Goal: Information Seeking & Learning: Learn about a topic

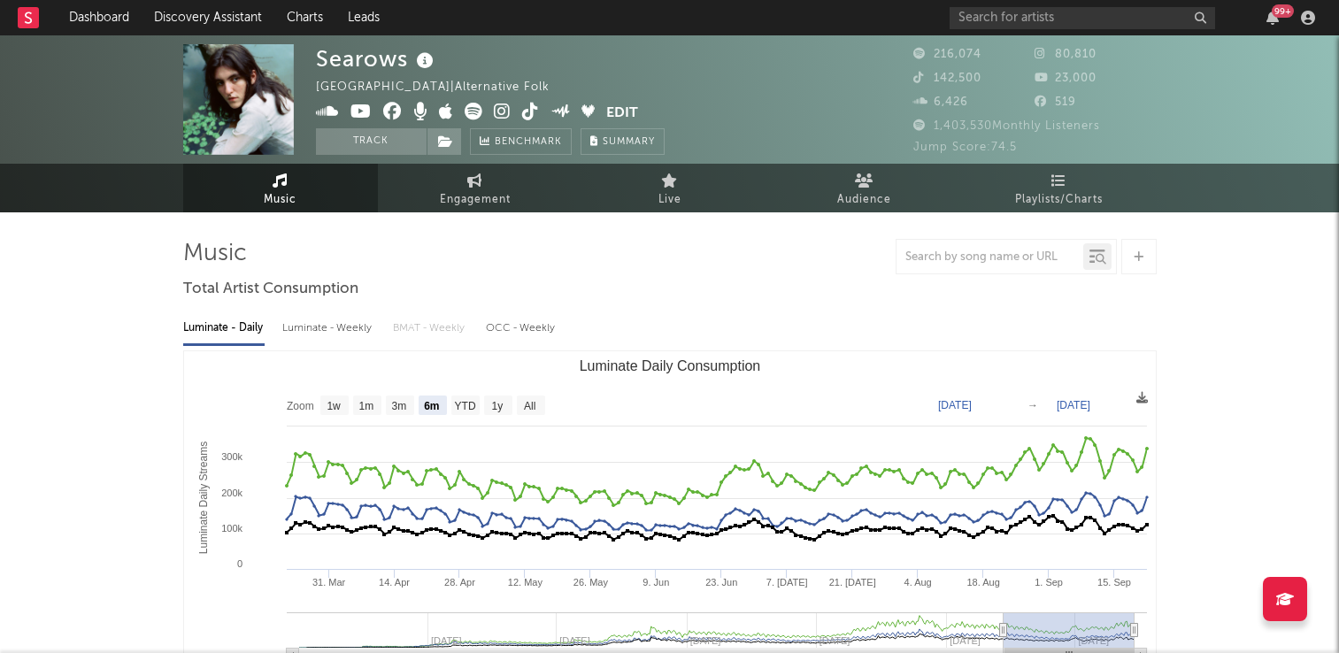
select select "6m"
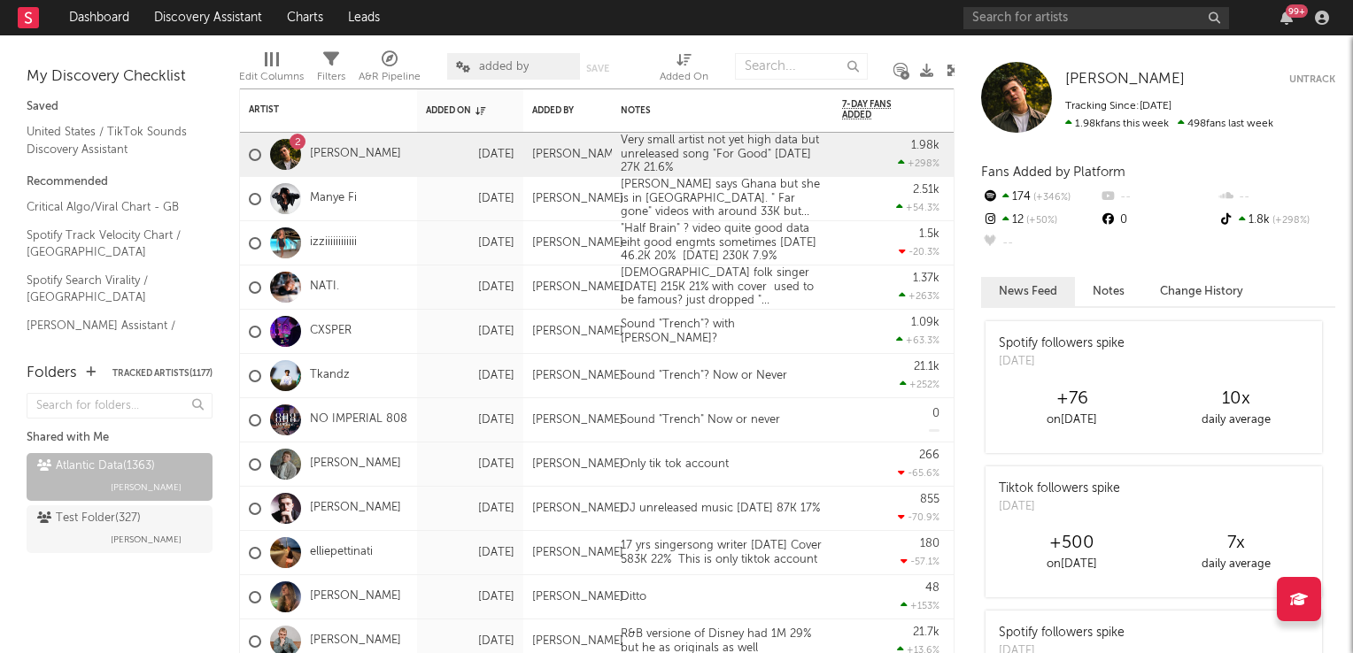
click at [951, 67] on icon at bounding box center [952, 70] width 13 height 13
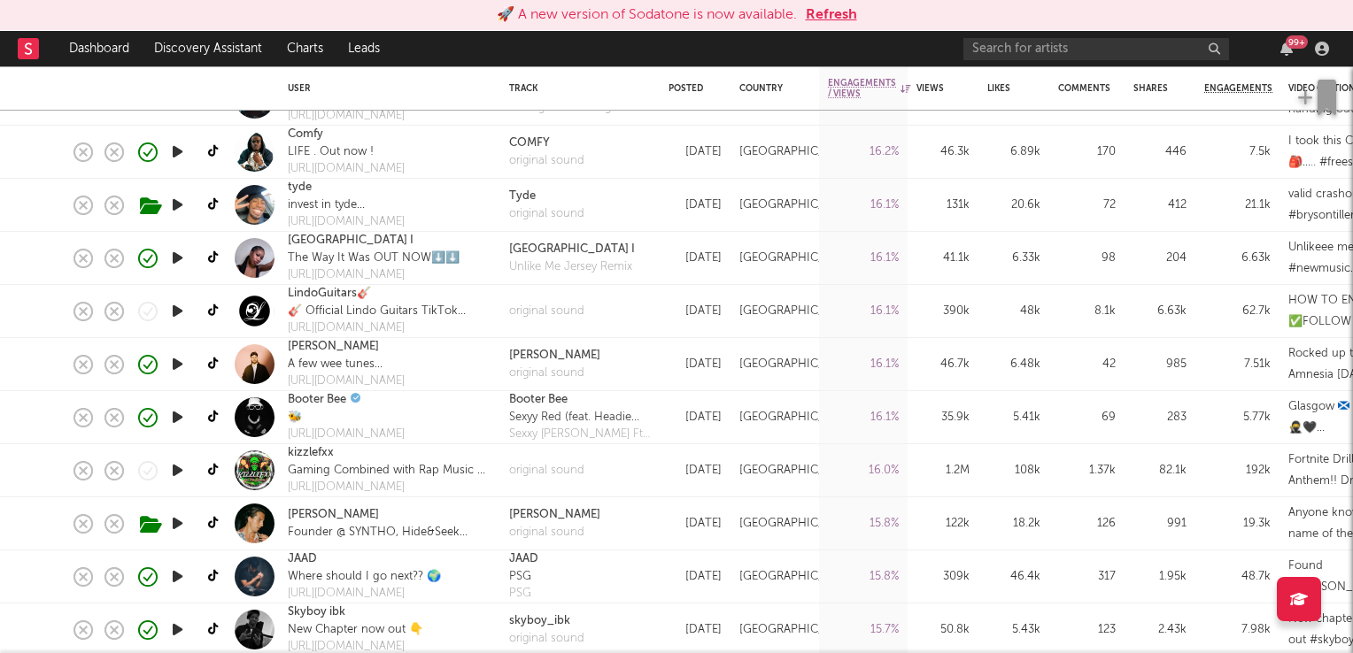
click at [829, 19] on button "Refresh" at bounding box center [831, 14] width 51 height 21
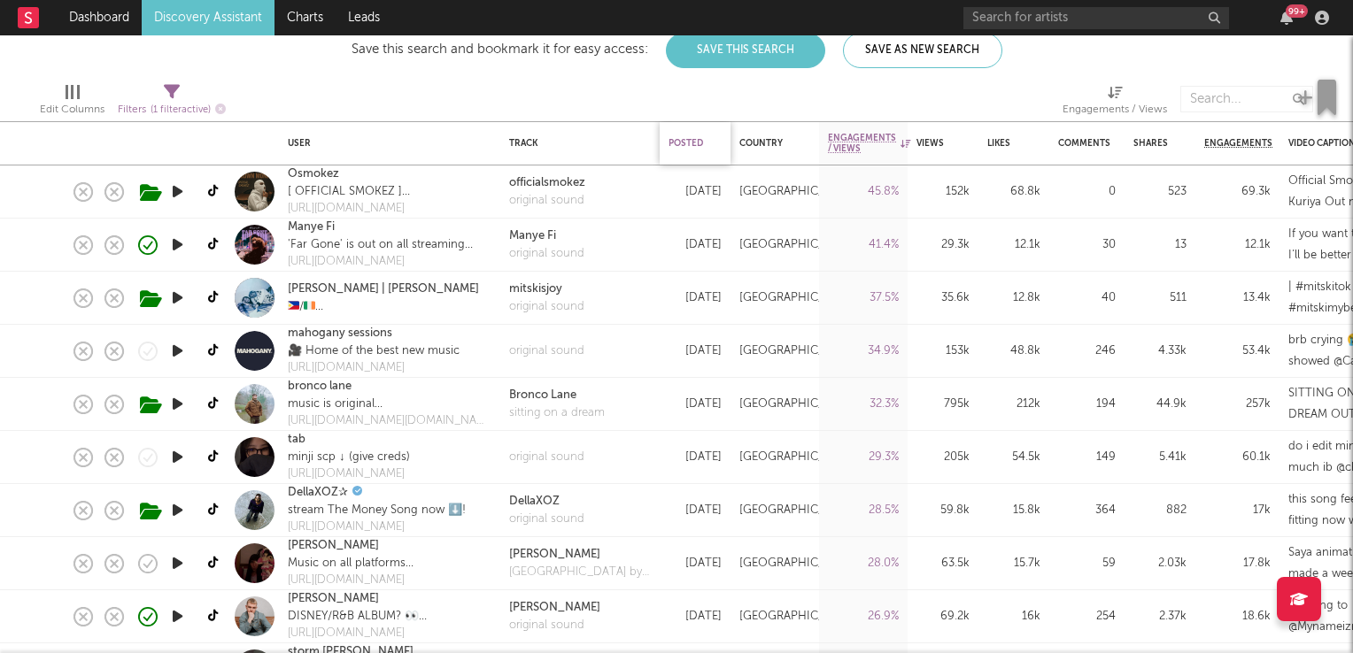
click at [681, 145] on div "Posted" at bounding box center [690, 143] width 44 height 11
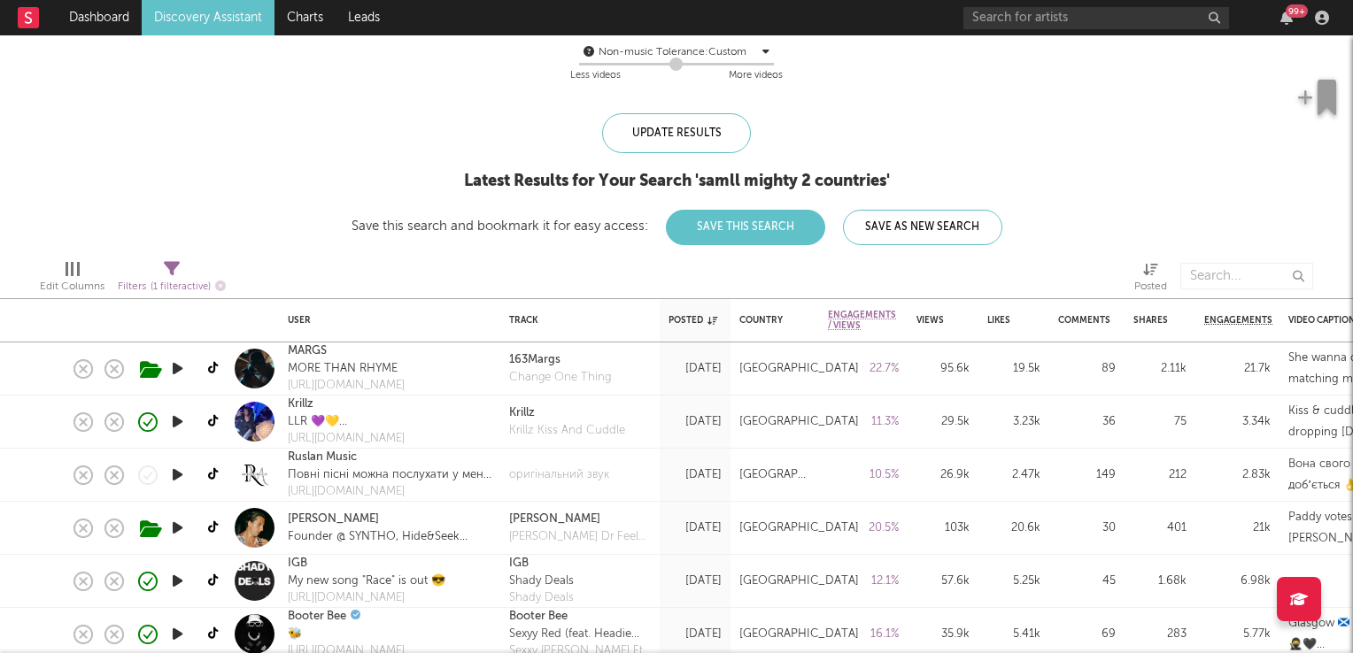
click at [178, 370] on icon "button" at bounding box center [177, 369] width 19 height 22
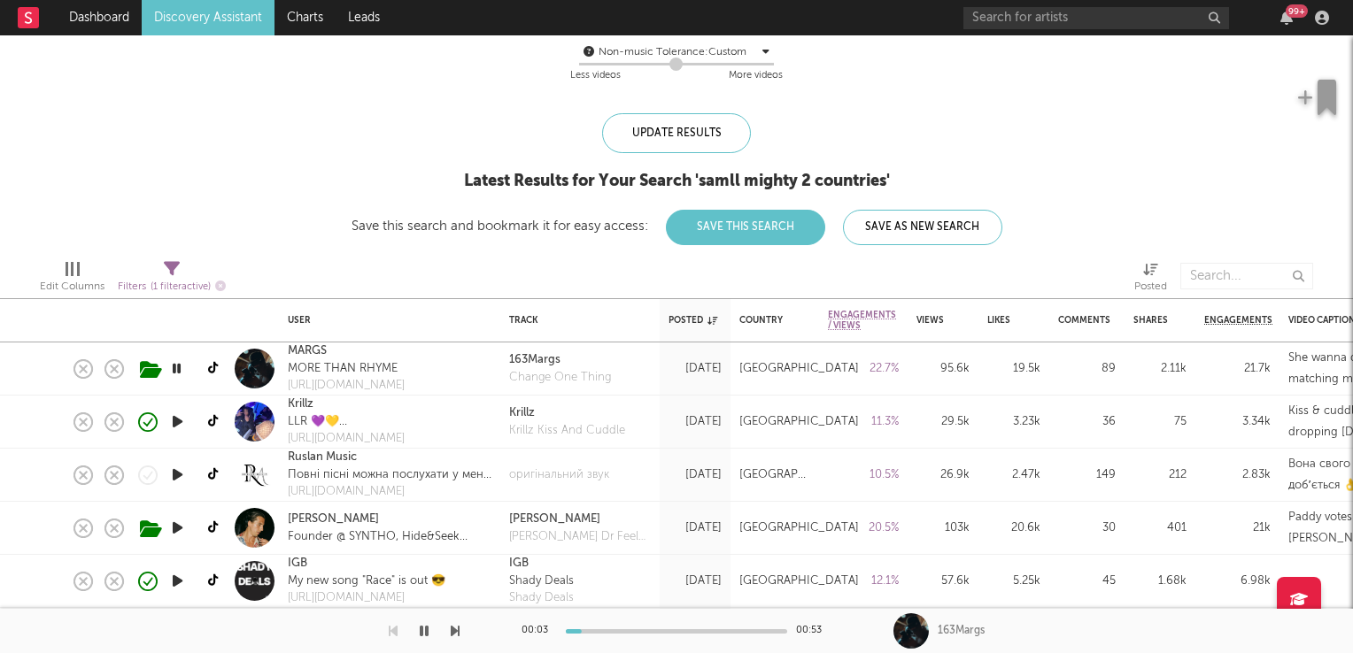
click at [178, 370] on icon "button" at bounding box center [176, 369] width 17 height 22
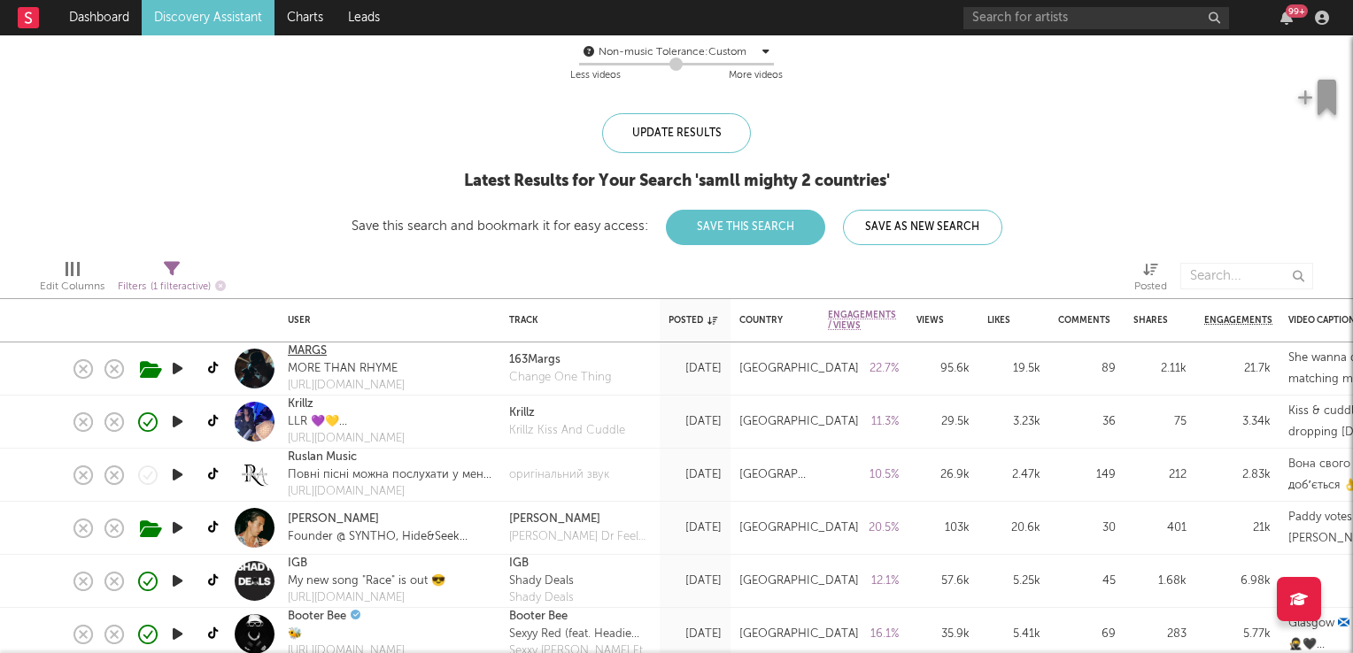
click at [304, 356] on link "MARGS" at bounding box center [307, 352] width 39 height 18
click at [181, 420] on icon "button" at bounding box center [177, 422] width 19 height 22
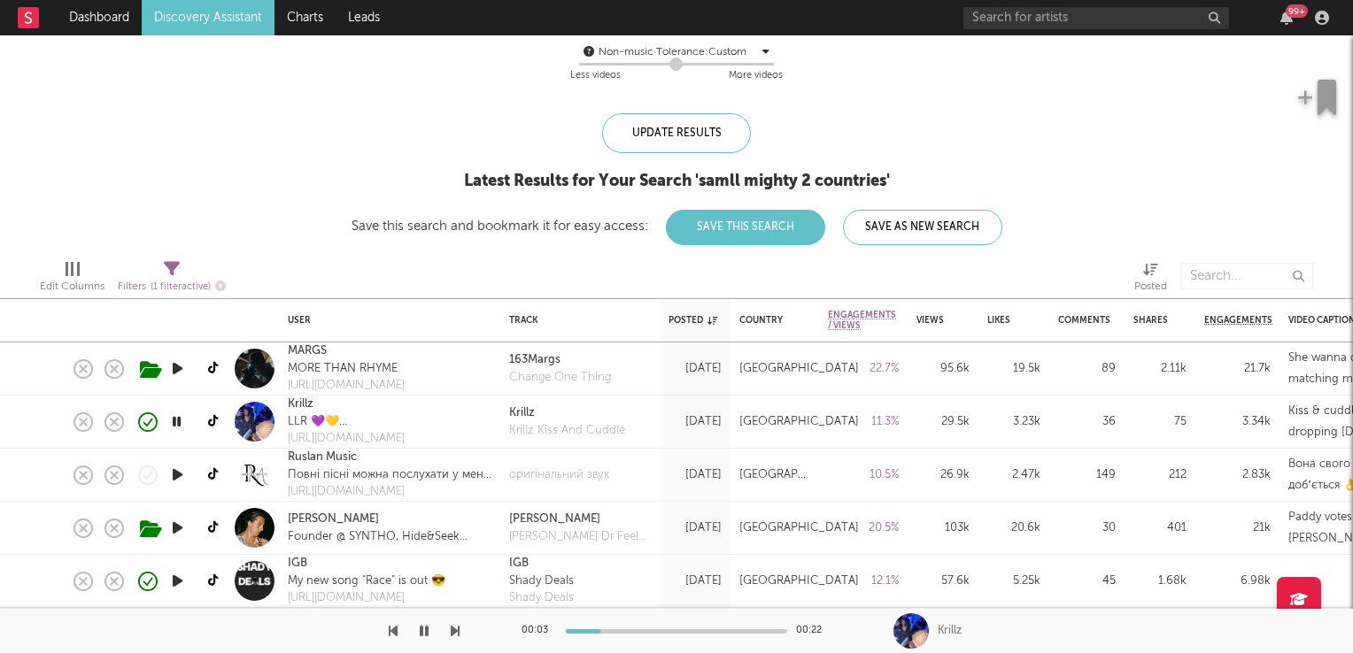
click at [181, 420] on icon "button" at bounding box center [176, 422] width 17 height 22
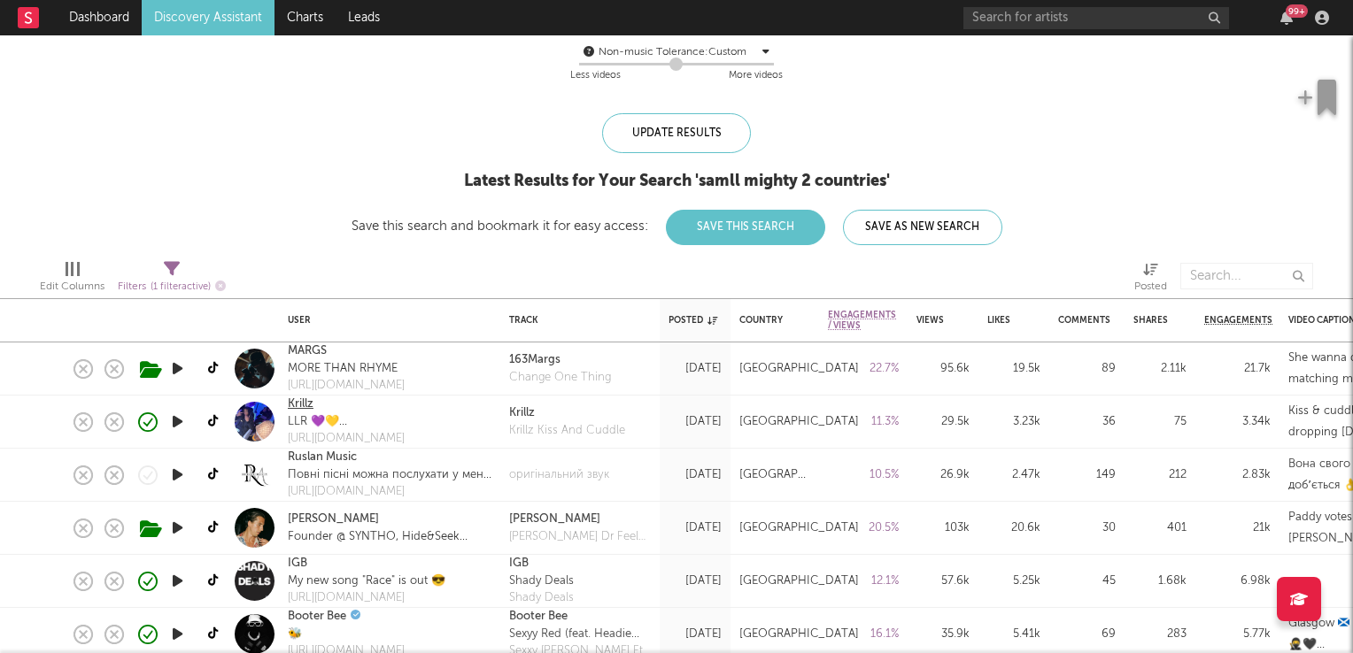
click at [303, 400] on link "Krillz" at bounding box center [301, 405] width 26 height 18
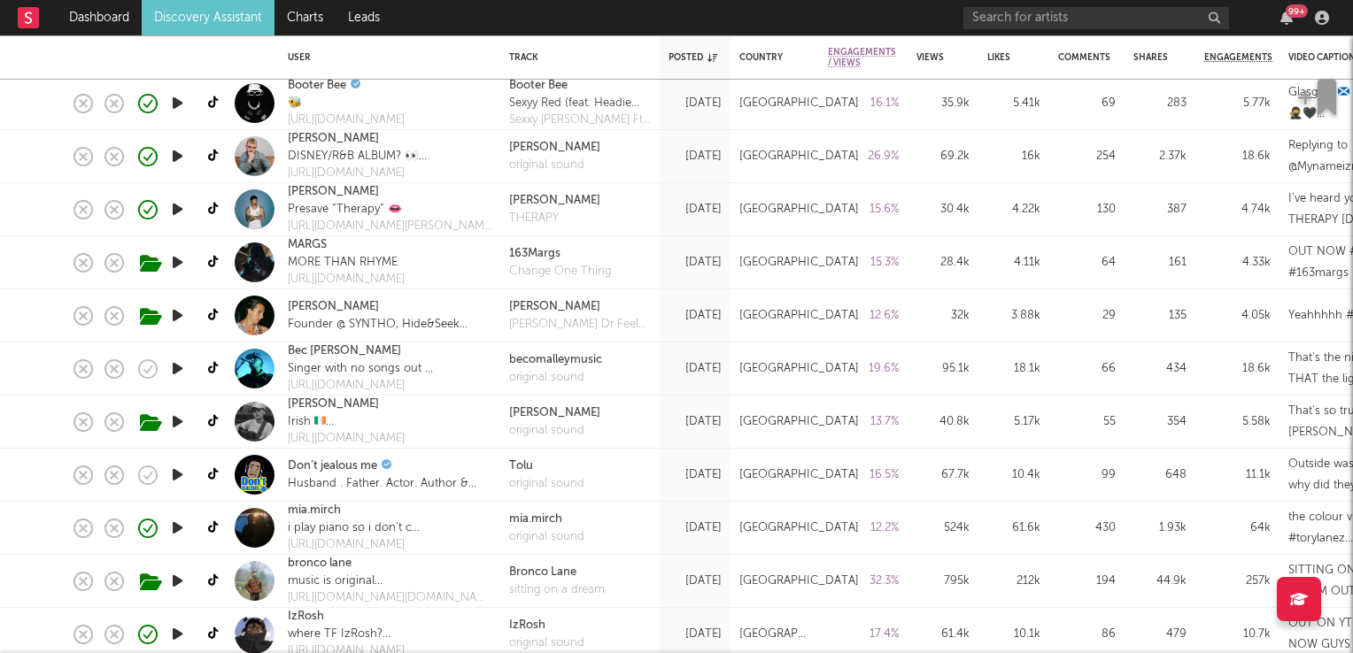
click at [172, 158] on icon "button" at bounding box center [177, 156] width 19 height 22
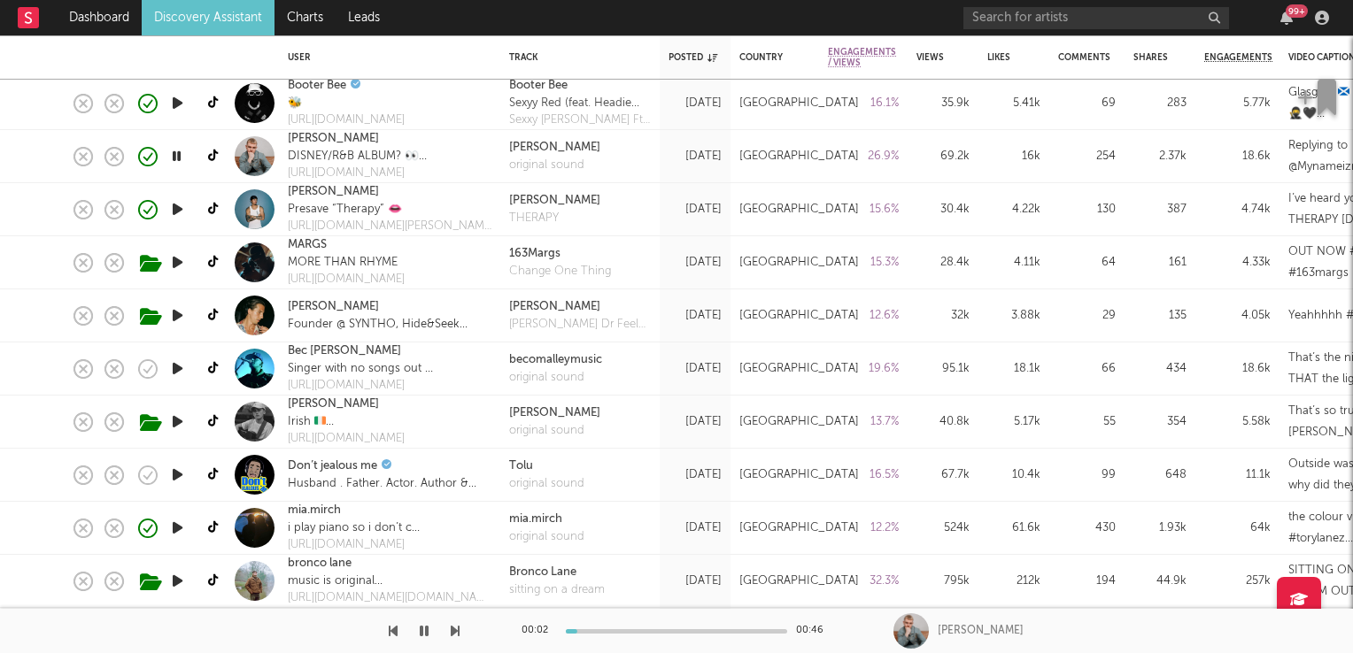
click at [172, 158] on icon "button" at bounding box center [176, 156] width 17 height 22
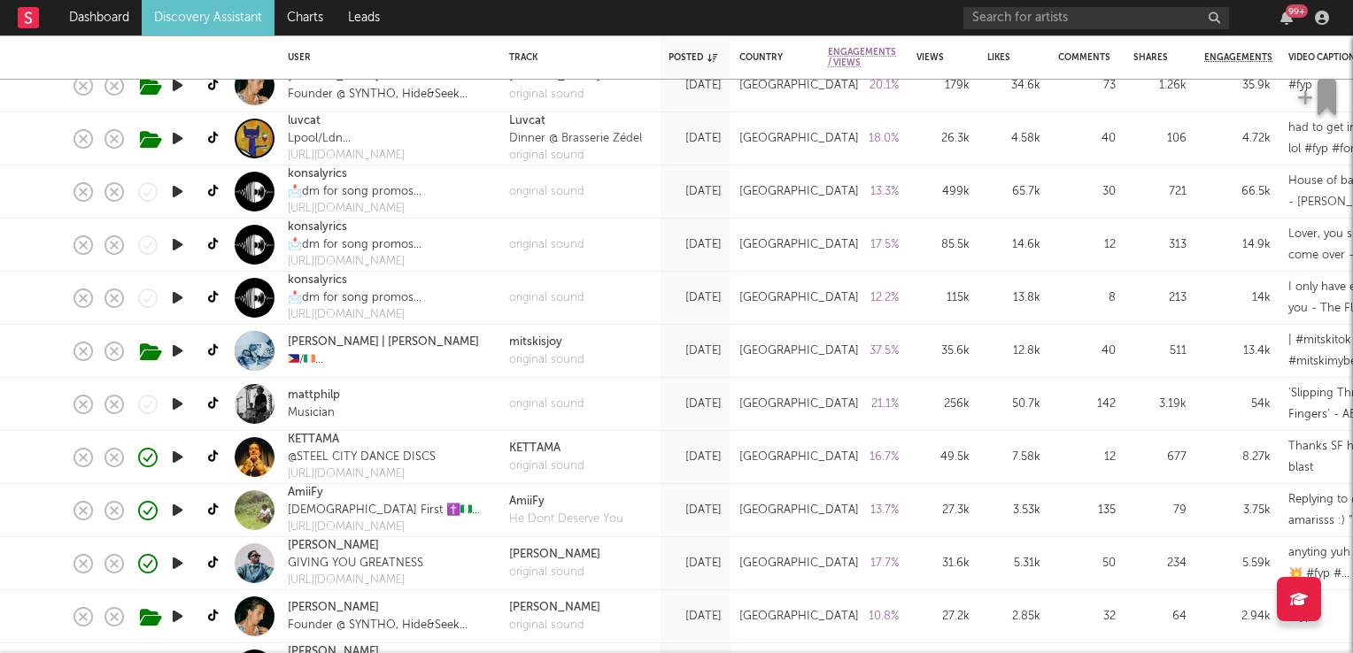
click at [181, 406] on icon "button" at bounding box center [177, 404] width 19 height 22
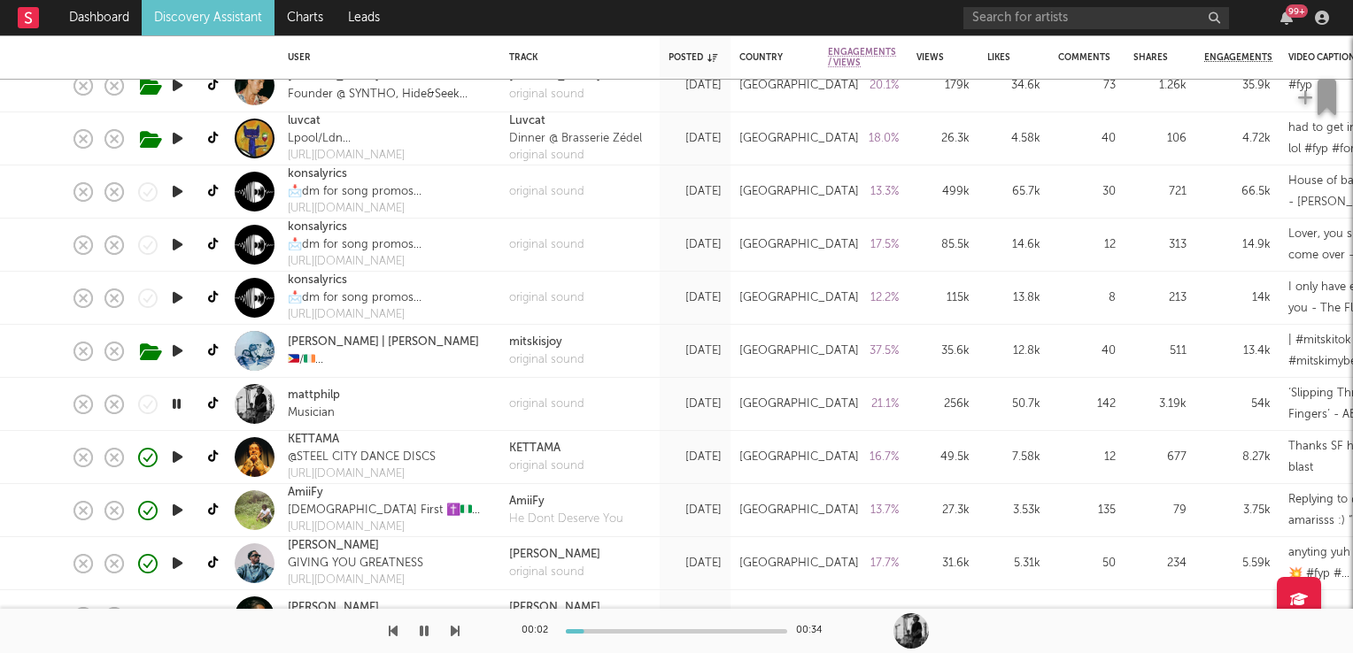
click at [181, 406] on icon "button" at bounding box center [176, 404] width 17 height 22
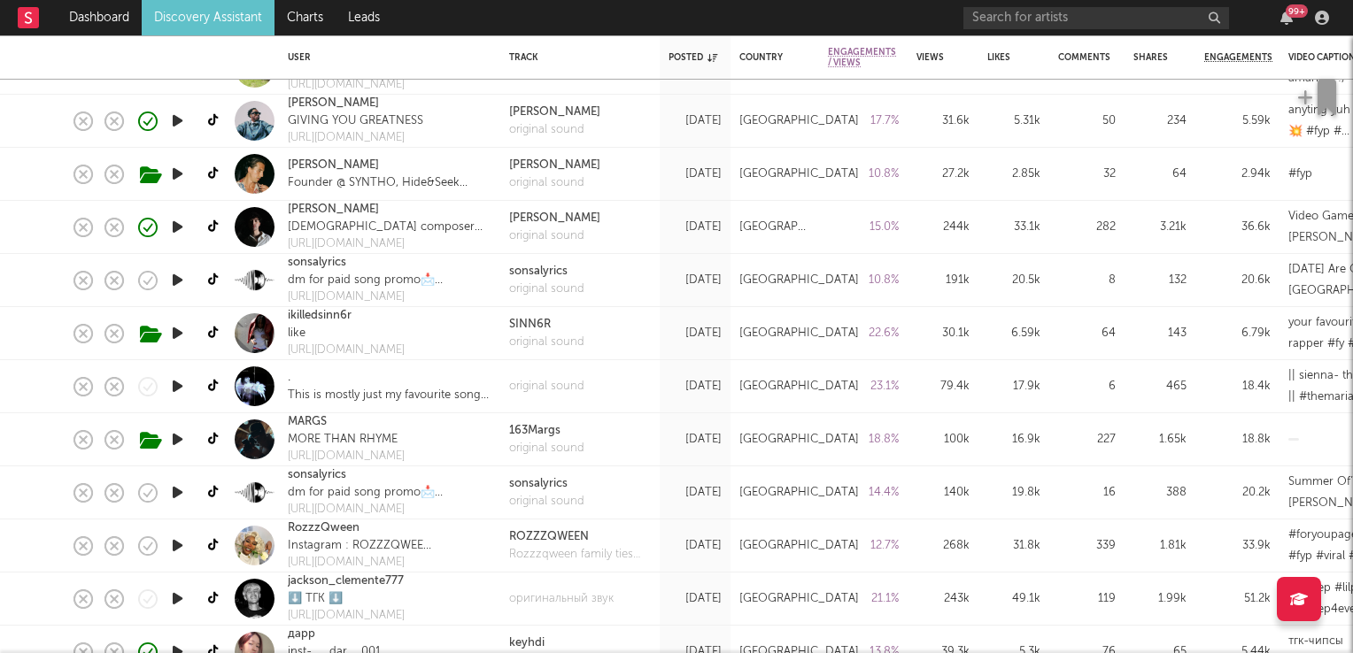
click at [174, 544] on icon "button" at bounding box center [177, 546] width 19 height 22
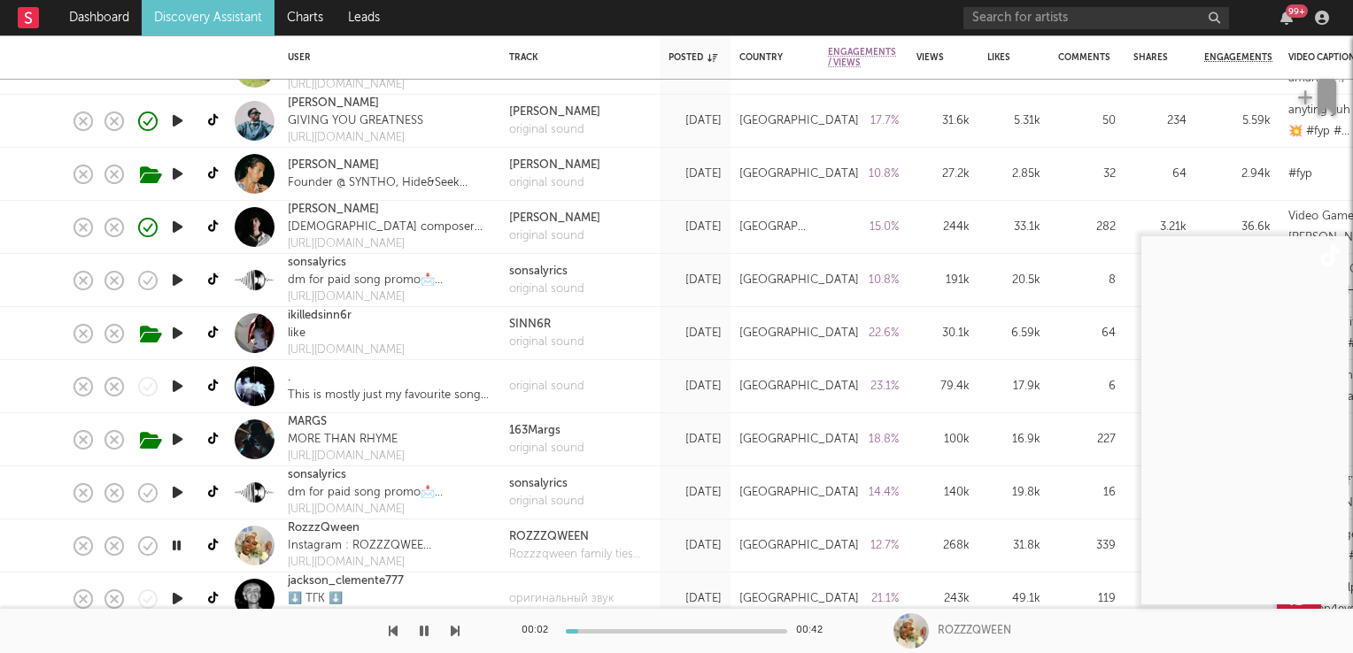
click at [174, 544] on icon "button" at bounding box center [176, 546] width 17 height 22
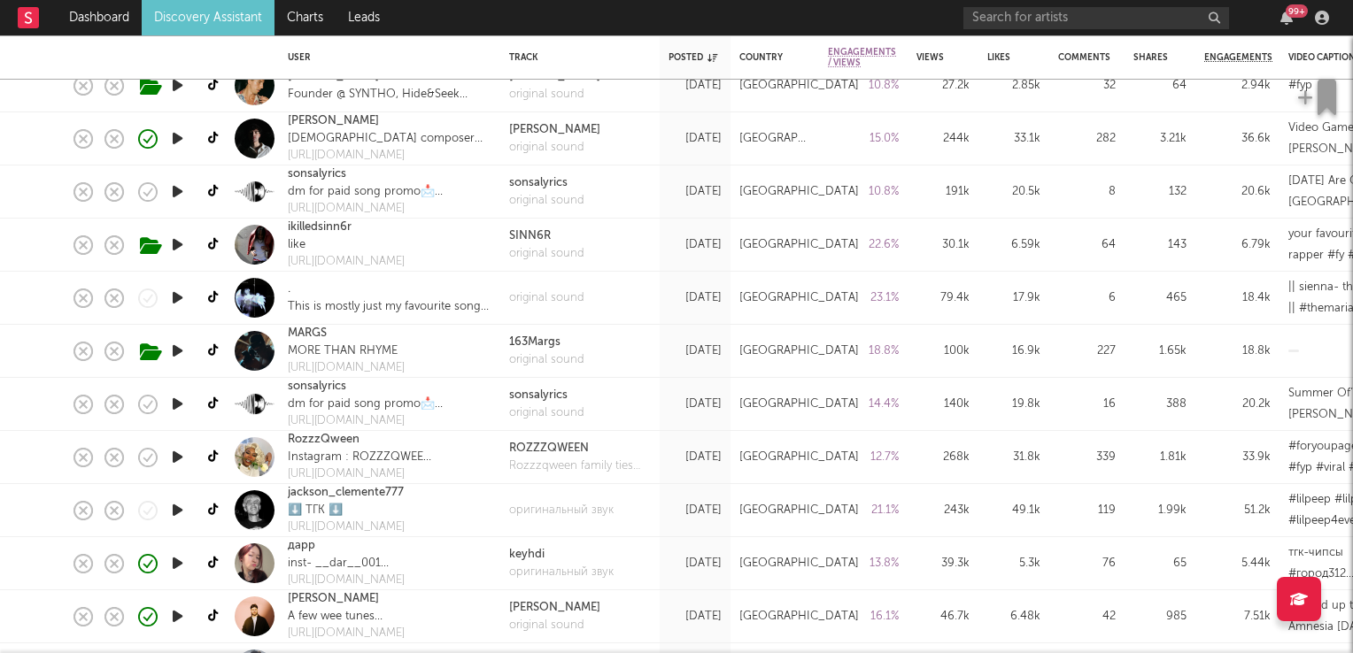
click at [178, 509] on icon "button" at bounding box center [177, 510] width 19 height 22
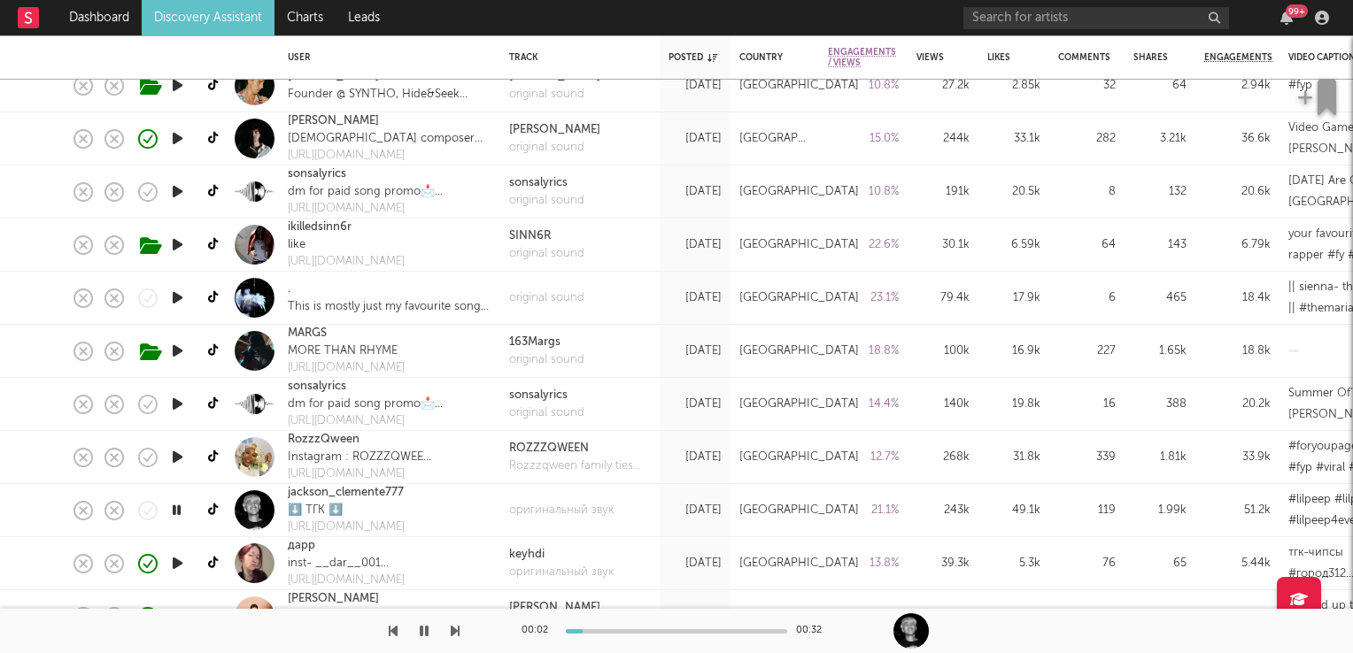
click at [178, 509] on icon "button" at bounding box center [176, 510] width 17 height 22
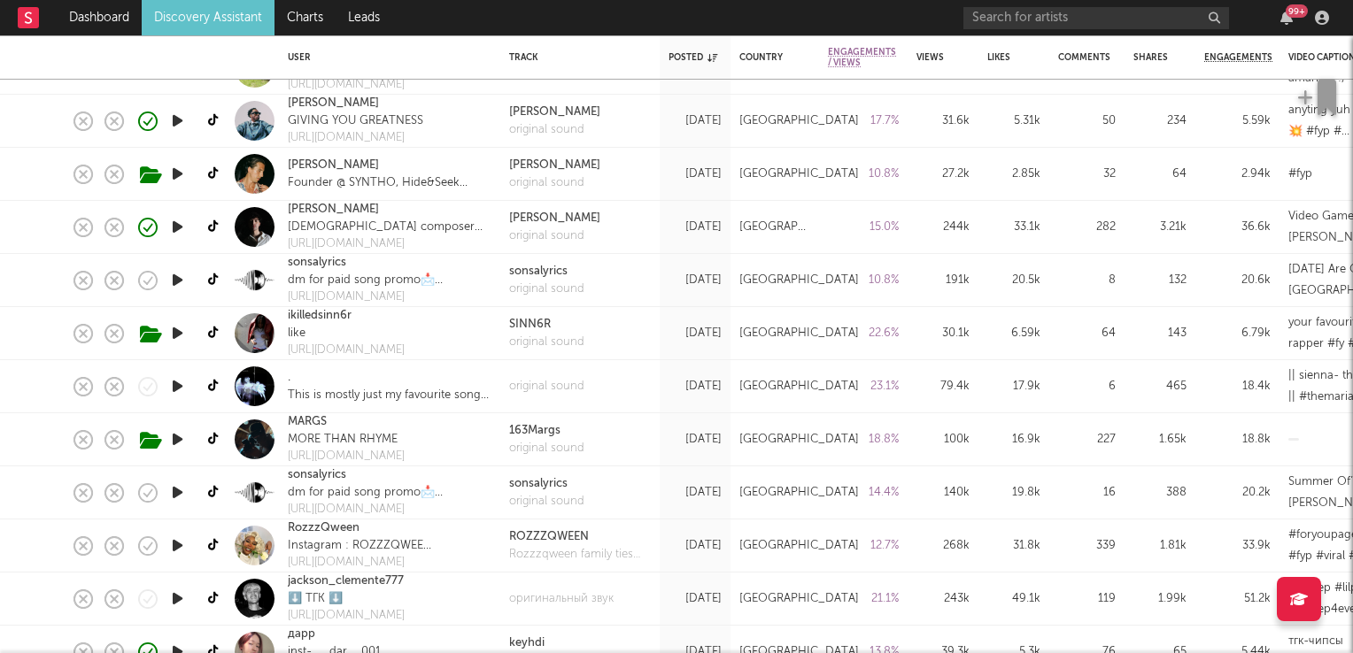
click at [193, 12] on link "Discovery Assistant" at bounding box center [208, 17] width 133 height 35
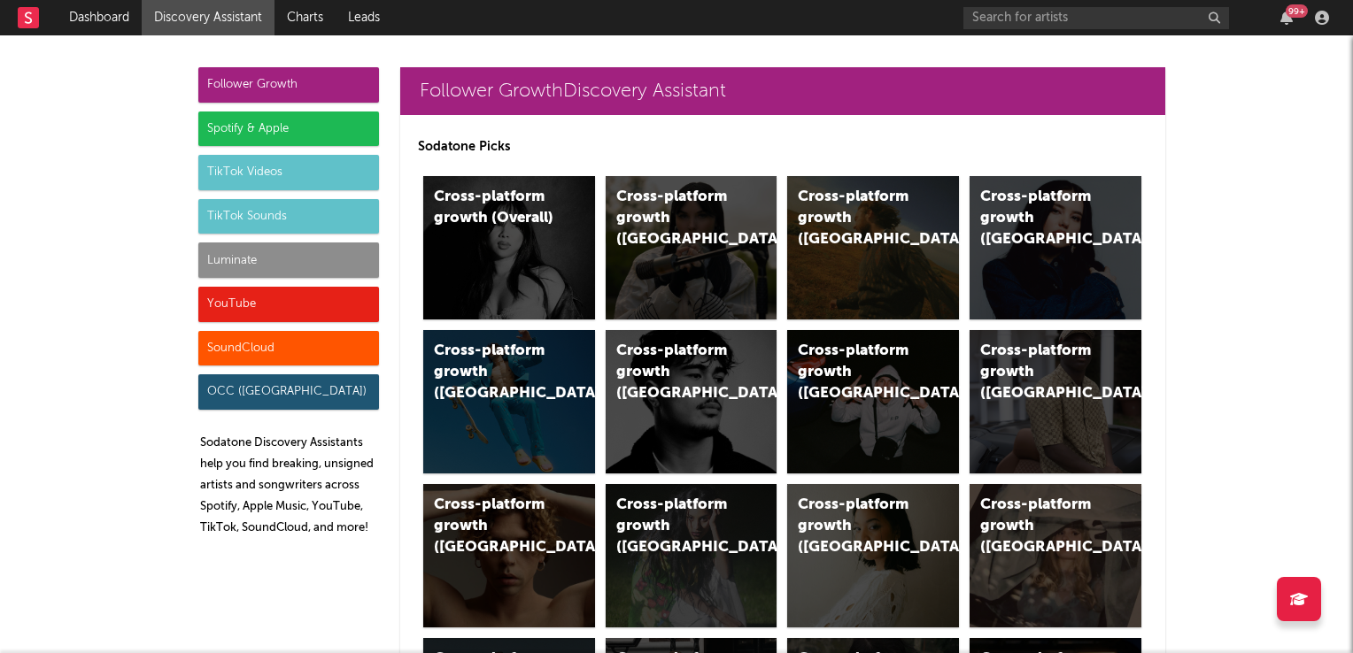
click at [264, 168] on div "TikTok Videos" at bounding box center [288, 172] width 181 height 35
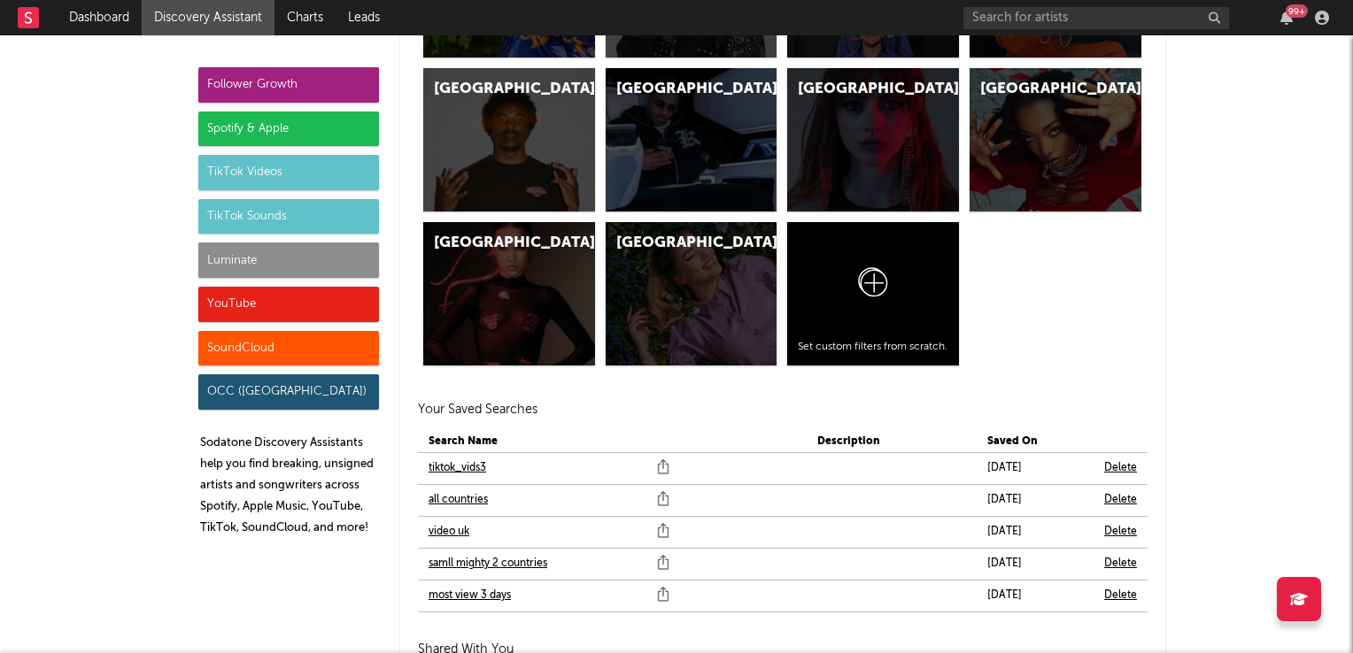
scroll to position [5938, 0]
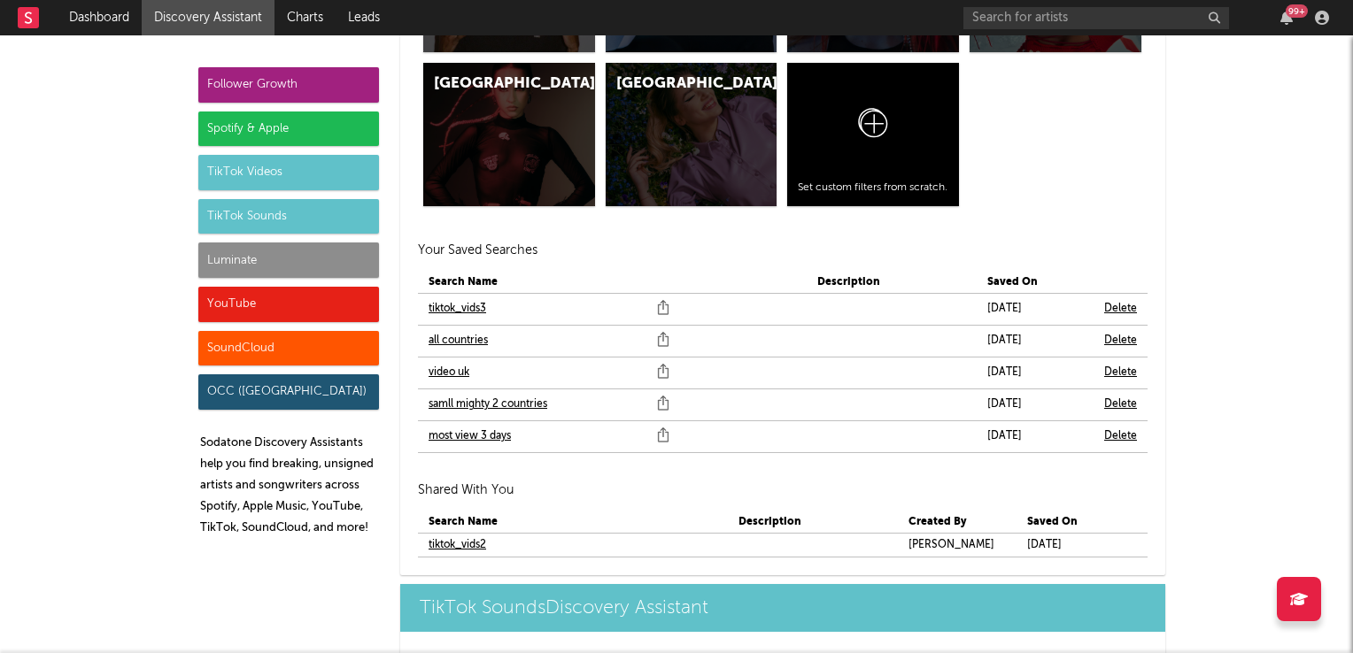
click at [463, 395] on link "samll mighty 2 countries" at bounding box center [487, 404] width 119 height 21
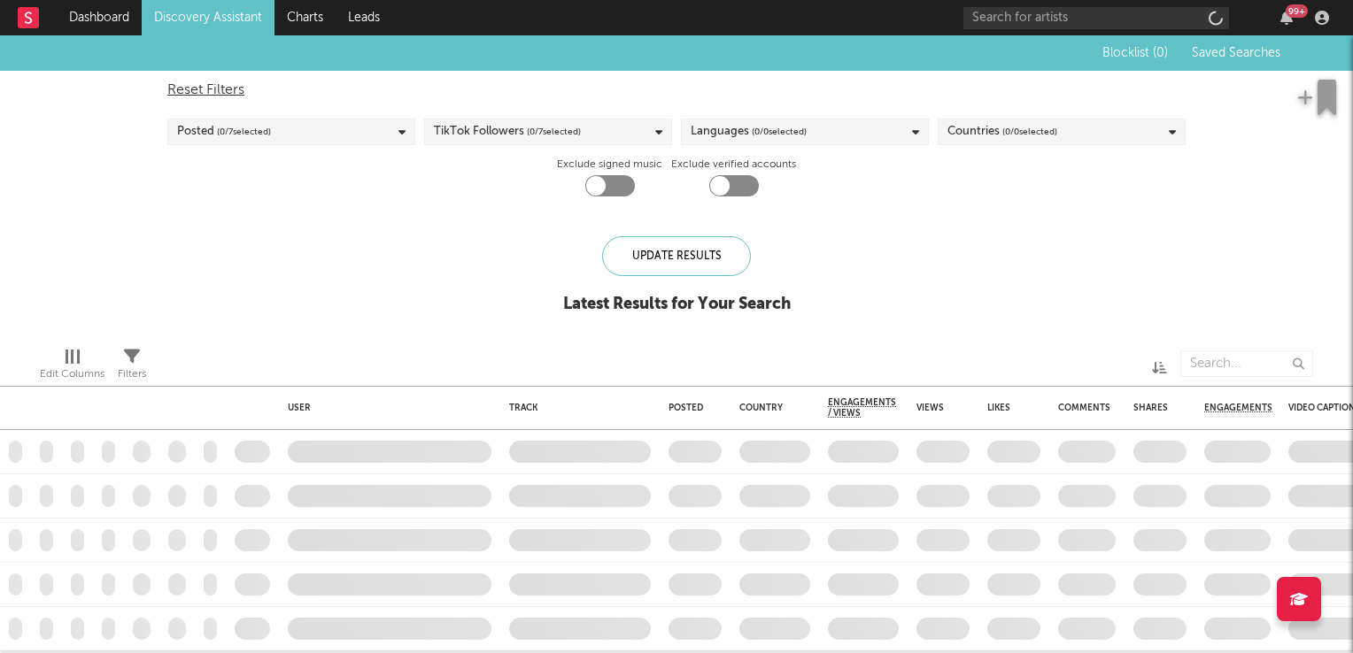
checkbox input "true"
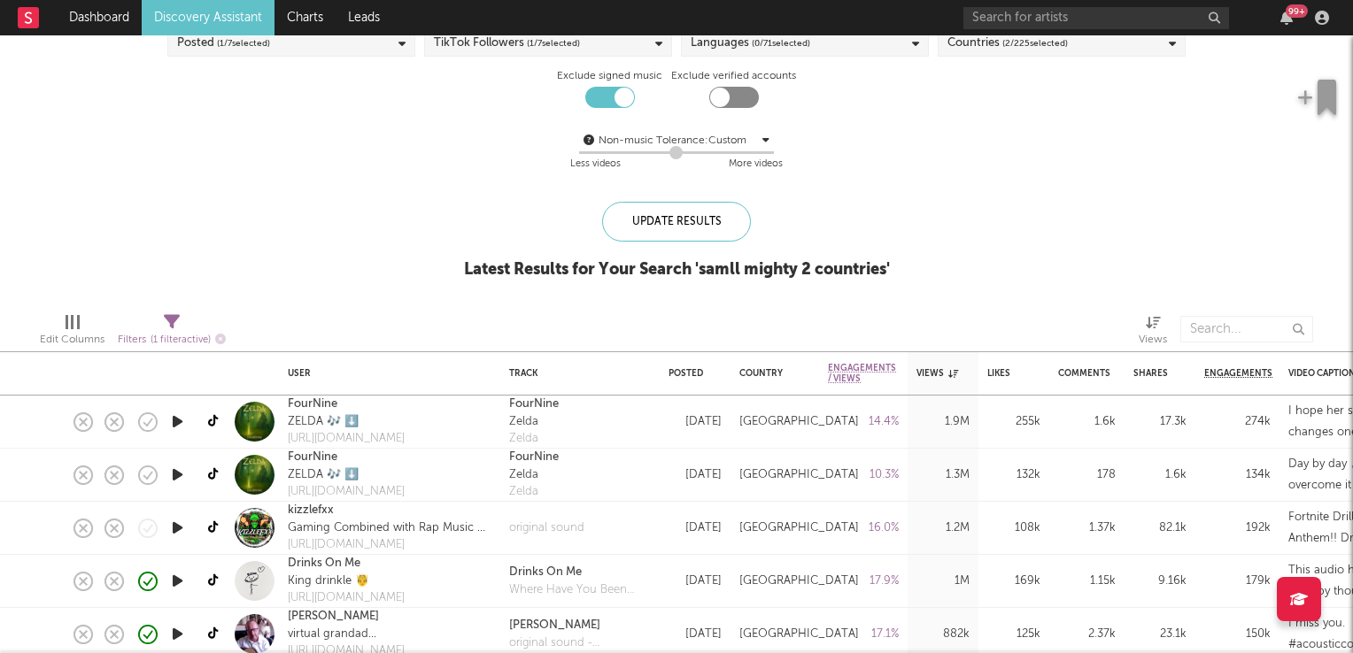
click at [173, 420] on icon "button" at bounding box center [177, 422] width 19 height 22
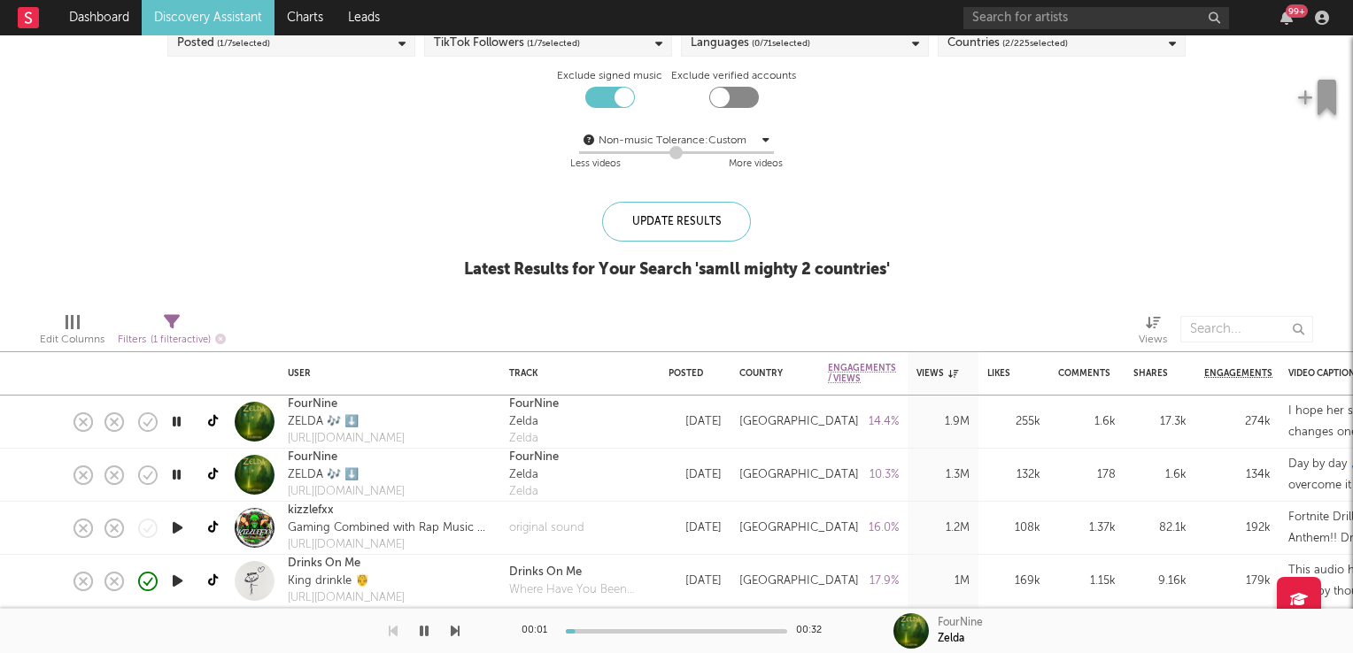
click at [173, 420] on icon "button" at bounding box center [176, 422] width 17 height 22
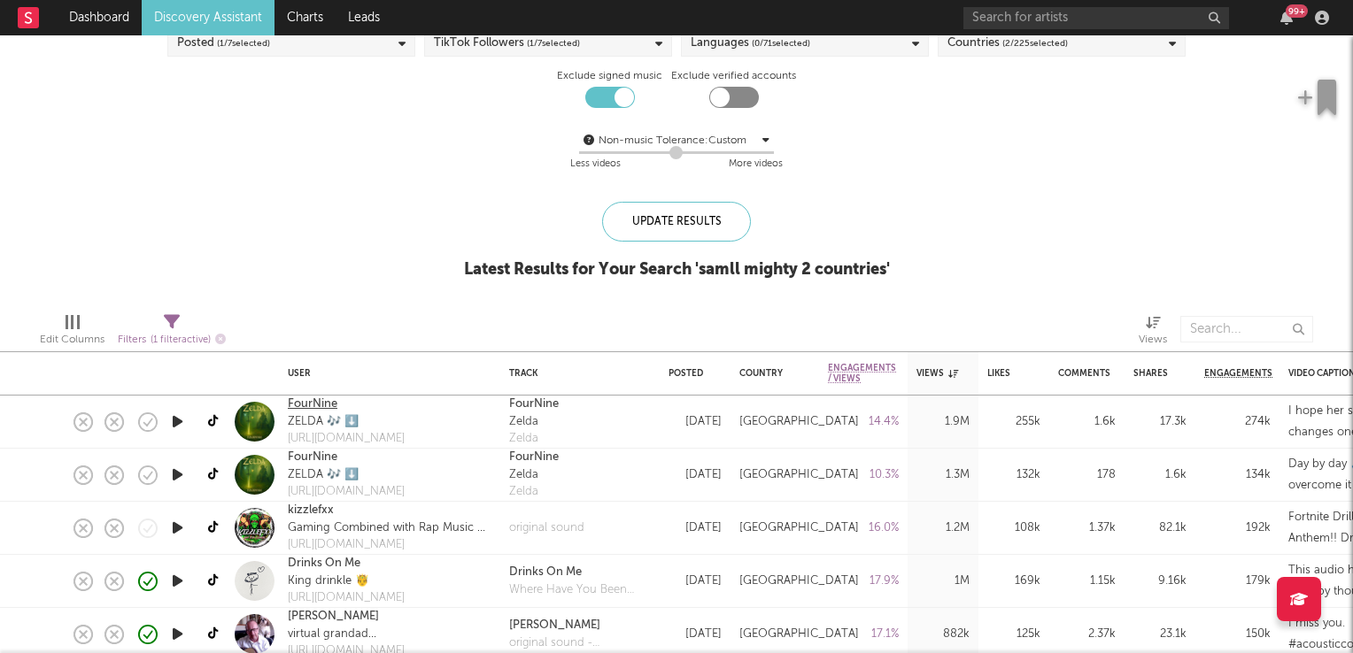
click at [312, 403] on link "FourNine" at bounding box center [313, 405] width 50 height 18
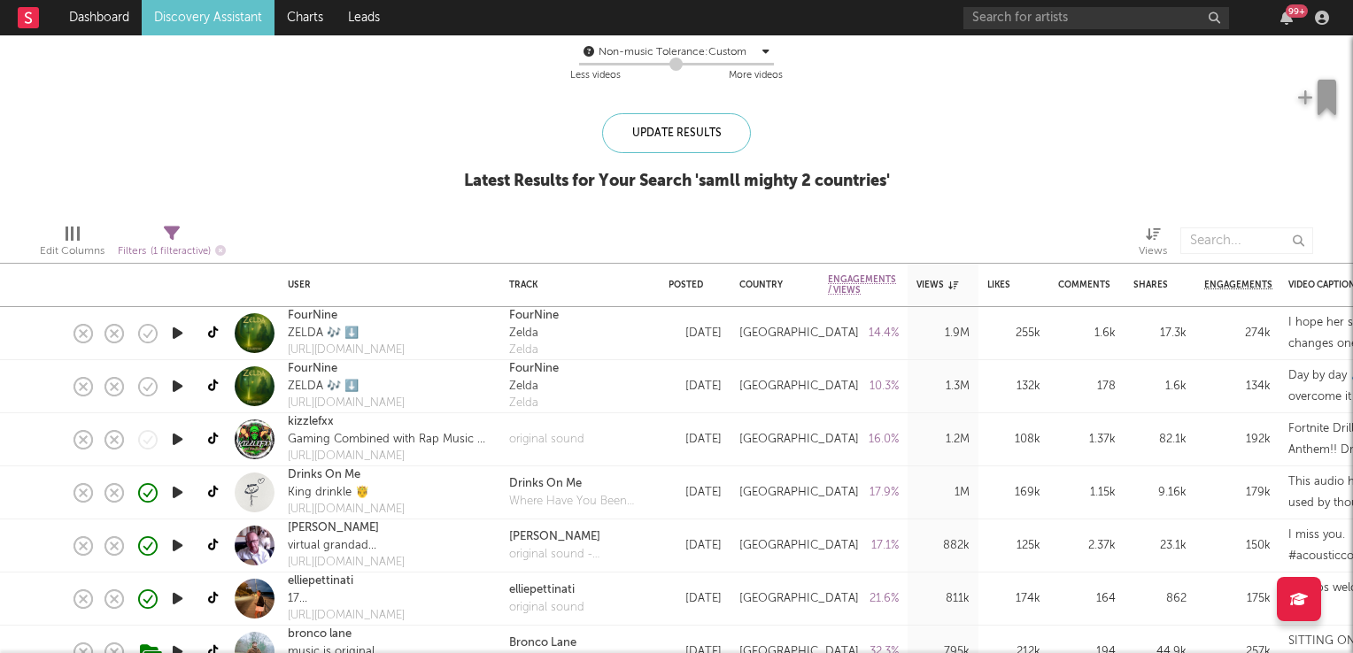
click at [180, 384] on icon "button" at bounding box center [177, 386] width 19 height 22
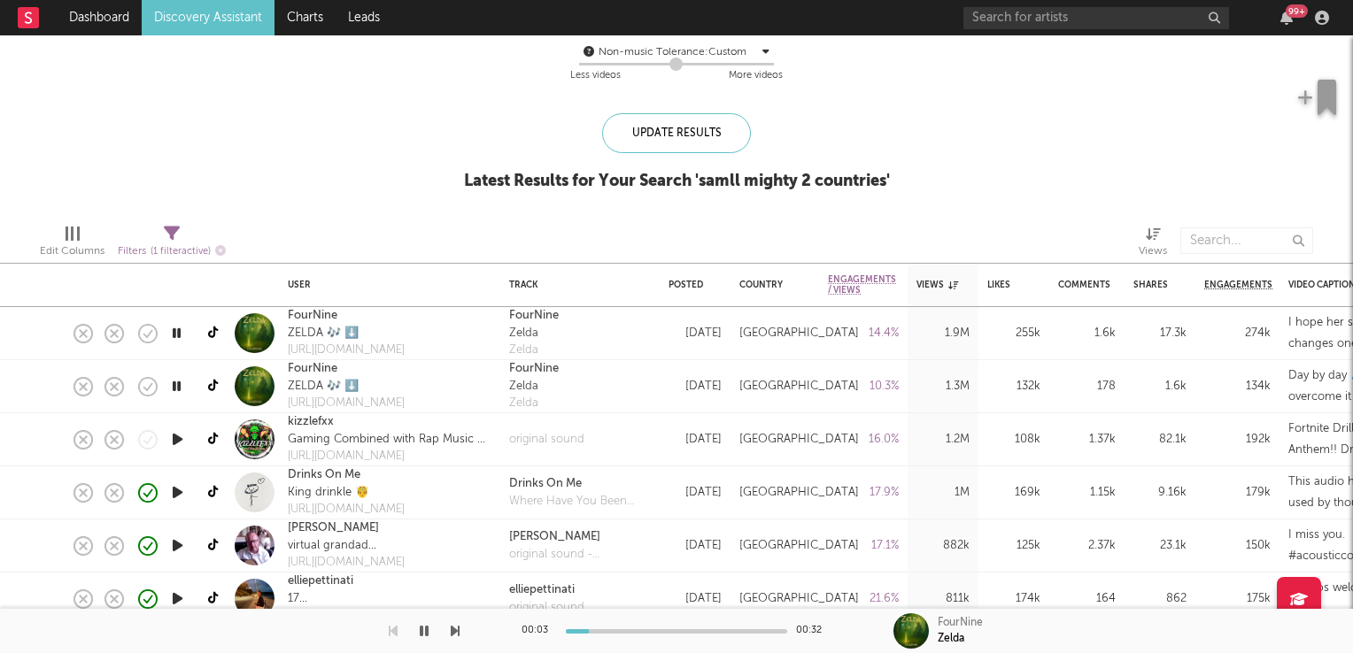
click at [180, 384] on icon "button" at bounding box center [176, 386] width 17 height 22
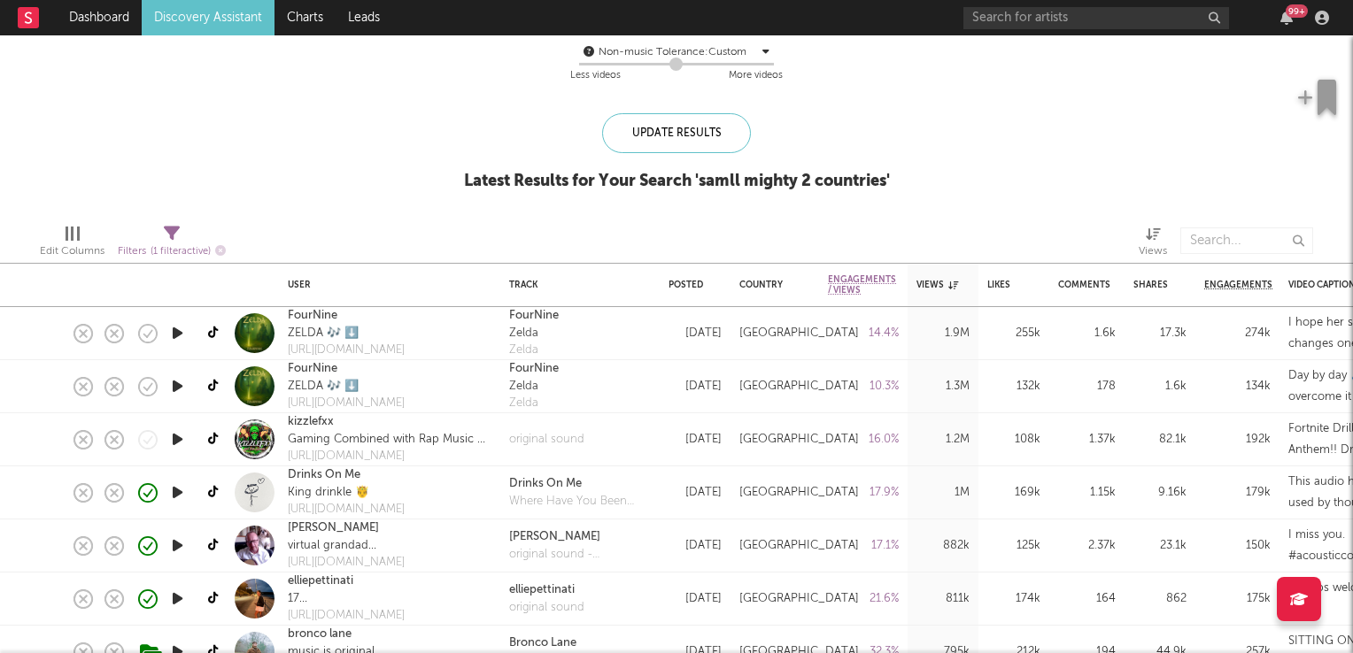
click at [177, 334] on icon "button" at bounding box center [177, 333] width 19 height 22
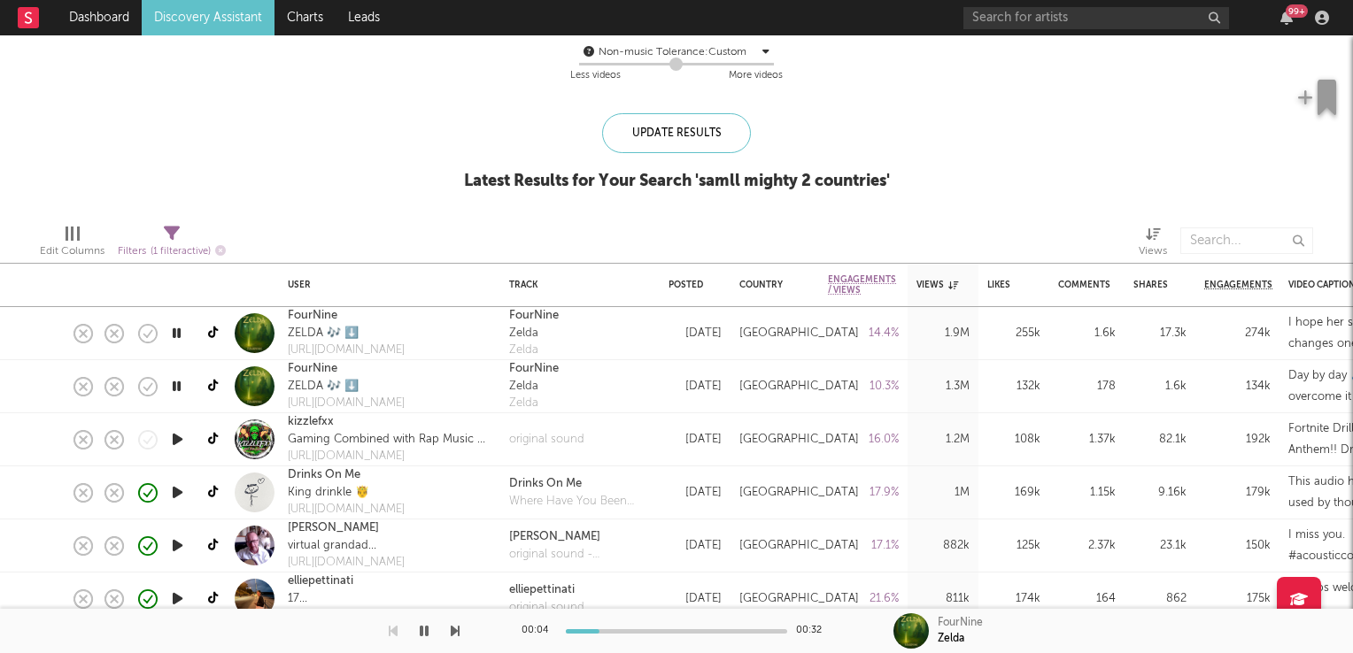
click at [177, 334] on icon "button" at bounding box center [176, 333] width 17 height 22
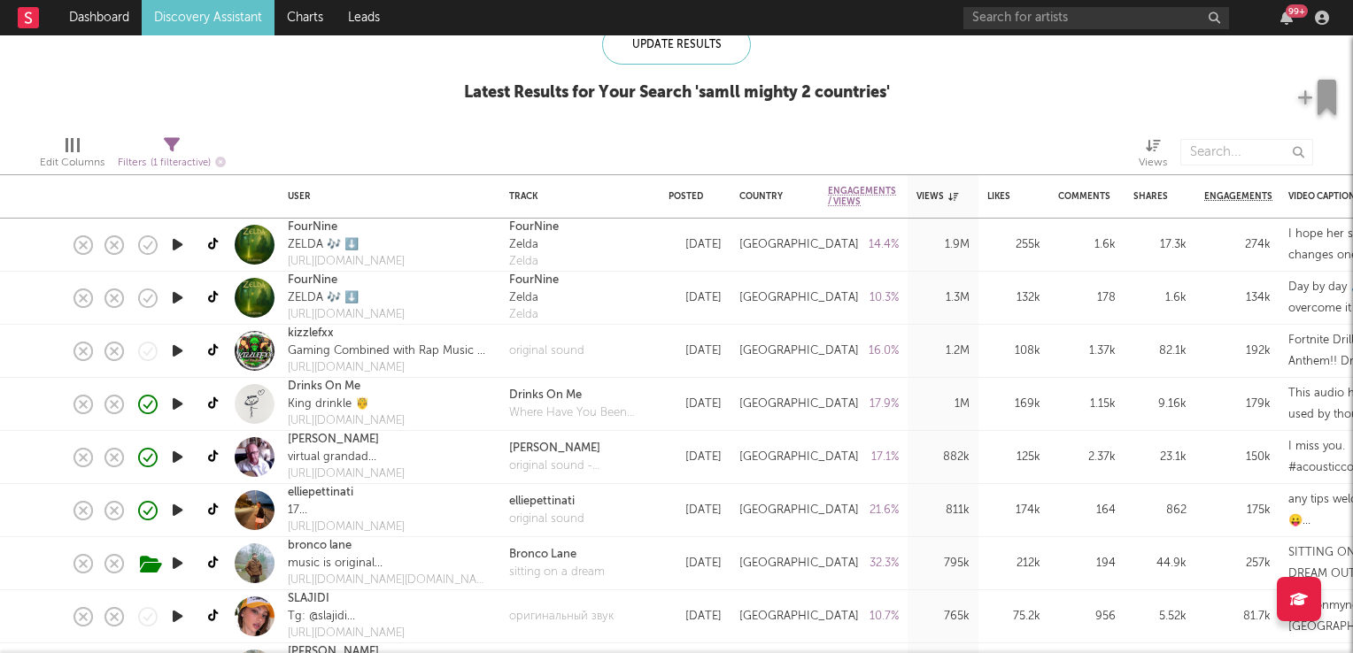
click at [178, 515] on icon "button" at bounding box center [177, 510] width 19 height 22
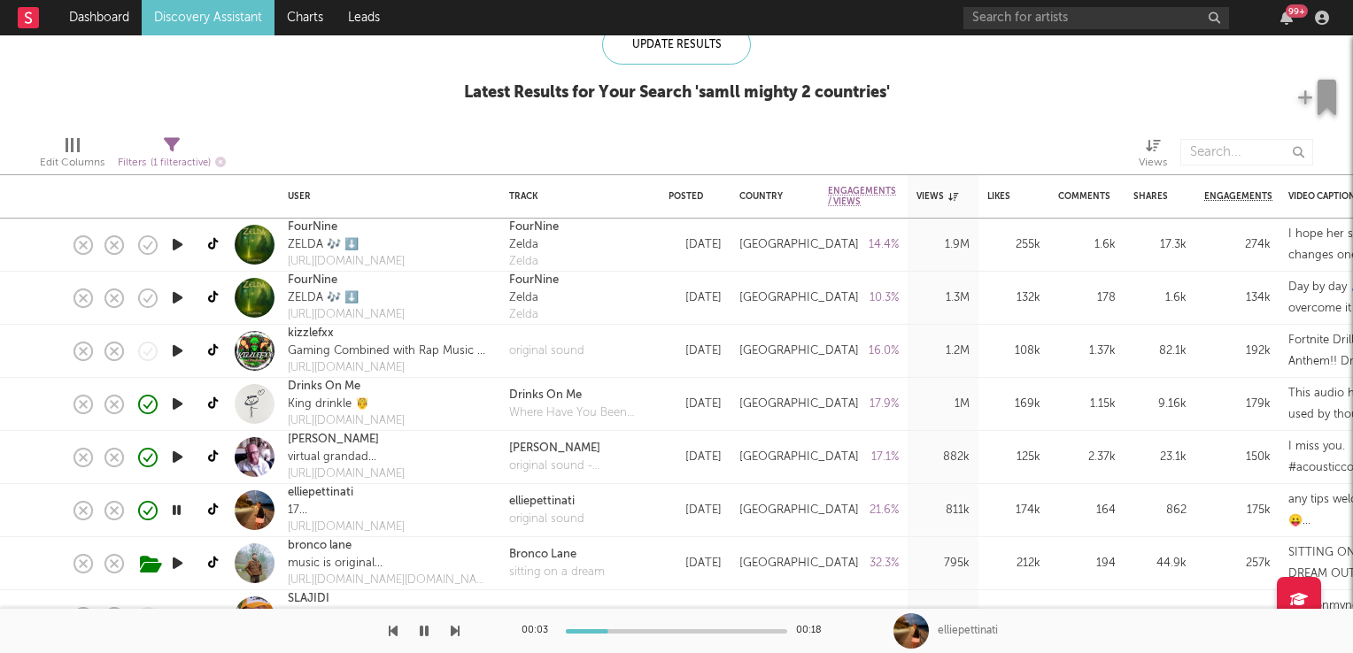
click at [178, 515] on icon "button" at bounding box center [176, 510] width 17 height 22
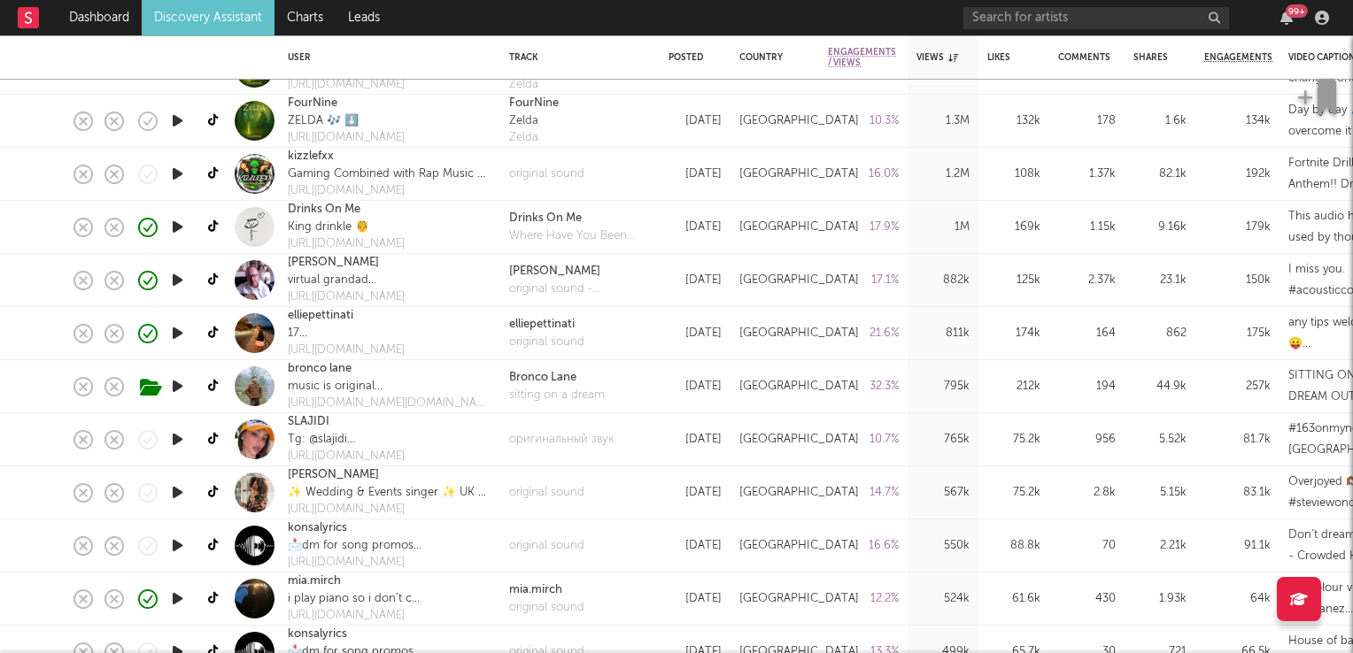
click at [177, 441] on icon "button" at bounding box center [177, 439] width 19 height 22
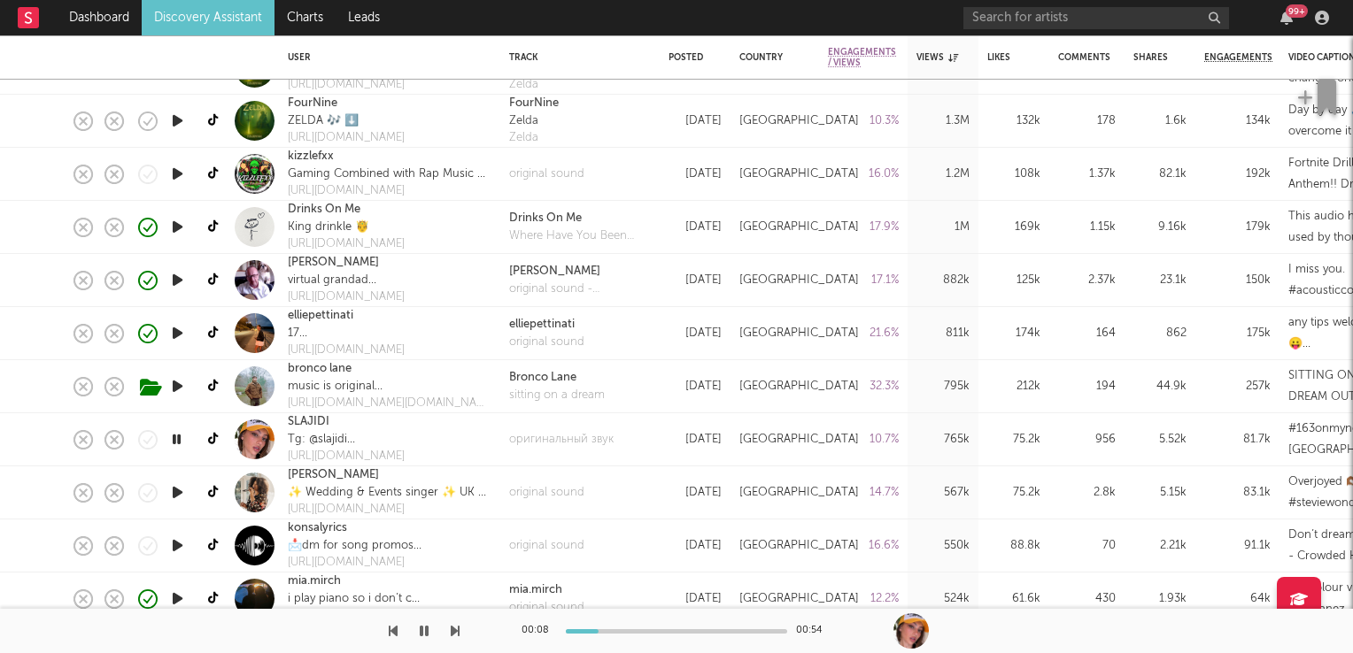
click at [174, 440] on icon "button" at bounding box center [176, 439] width 17 height 22
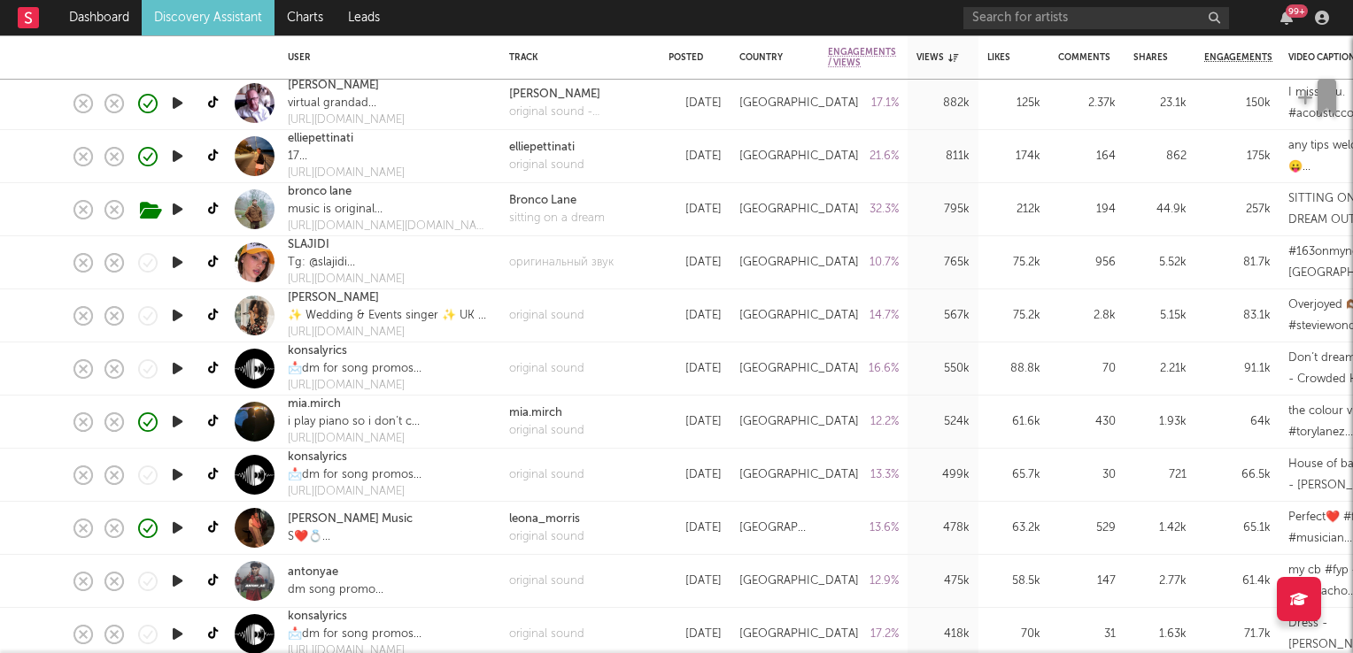
click at [174, 423] on icon "button" at bounding box center [177, 422] width 19 height 22
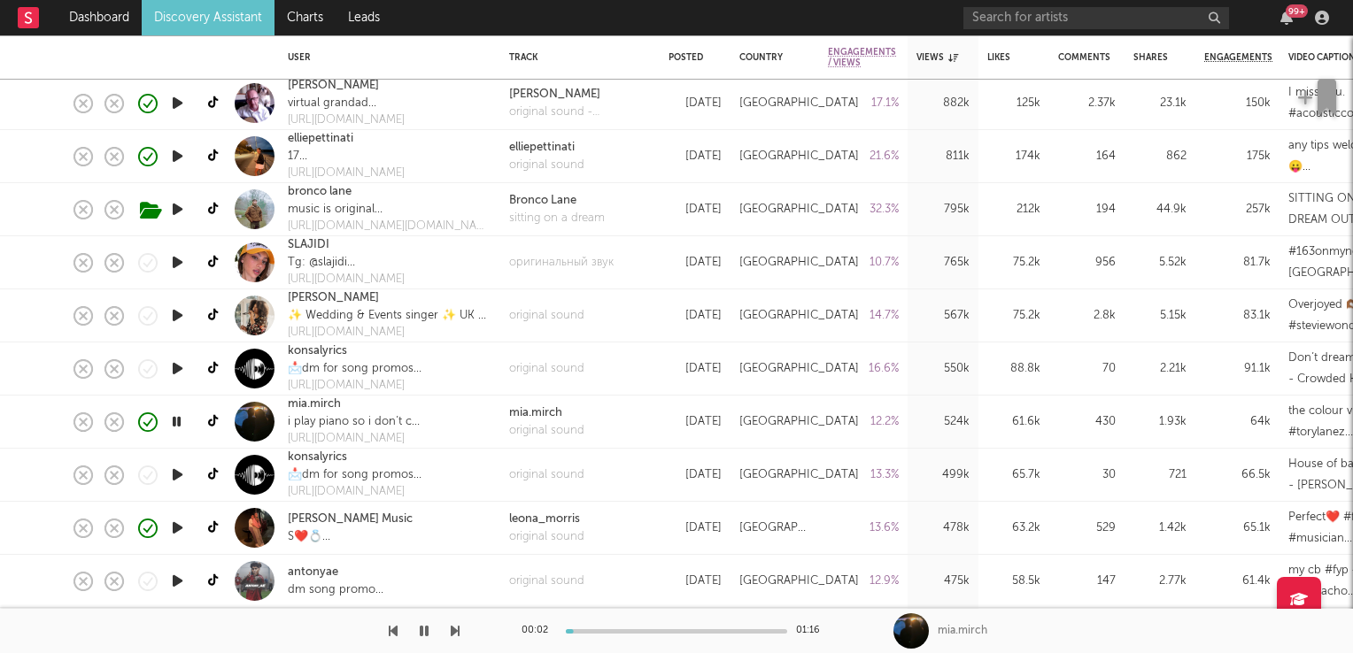
click at [174, 423] on icon "button" at bounding box center [176, 422] width 17 height 22
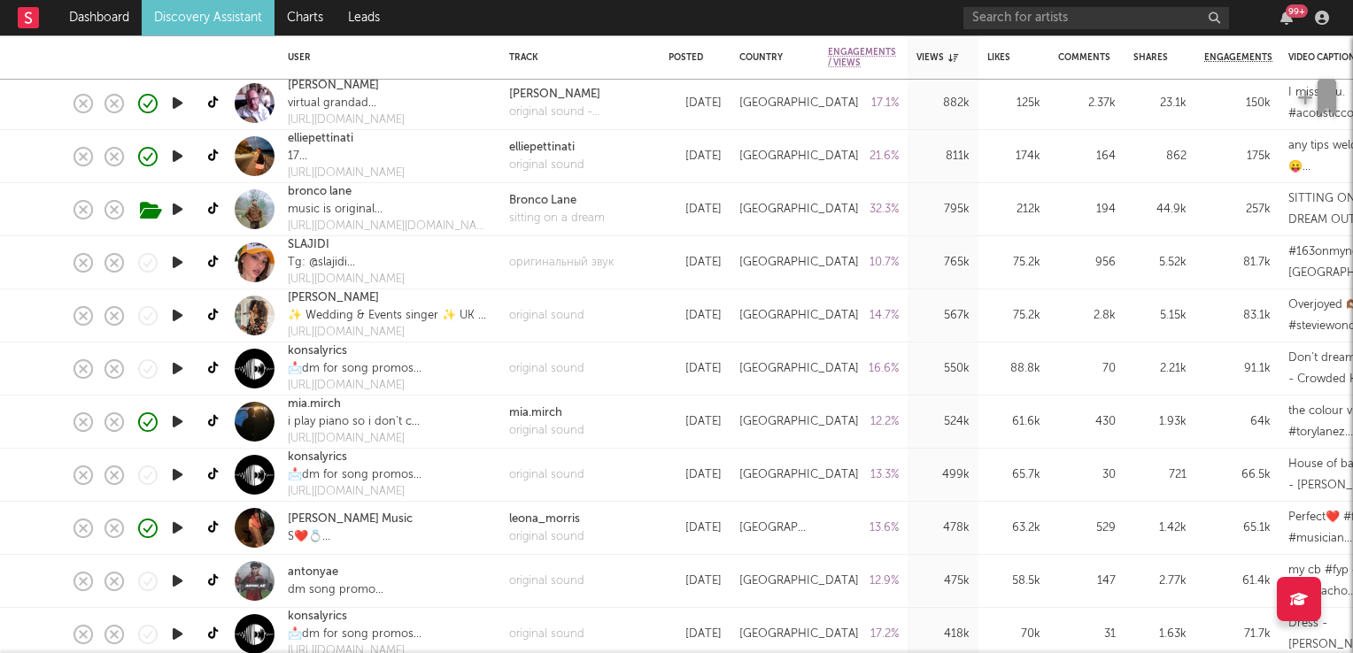
click at [173, 529] on icon "button" at bounding box center [177, 528] width 19 height 22
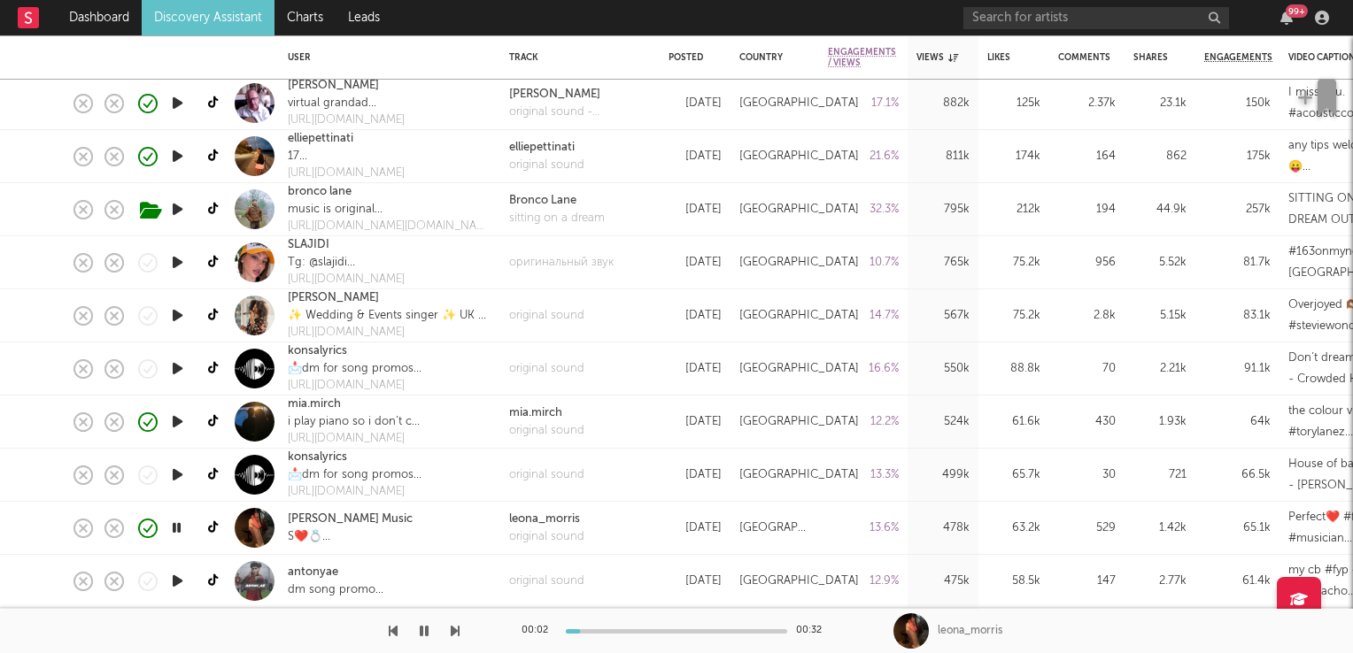
click at [173, 529] on icon "button" at bounding box center [176, 528] width 17 height 22
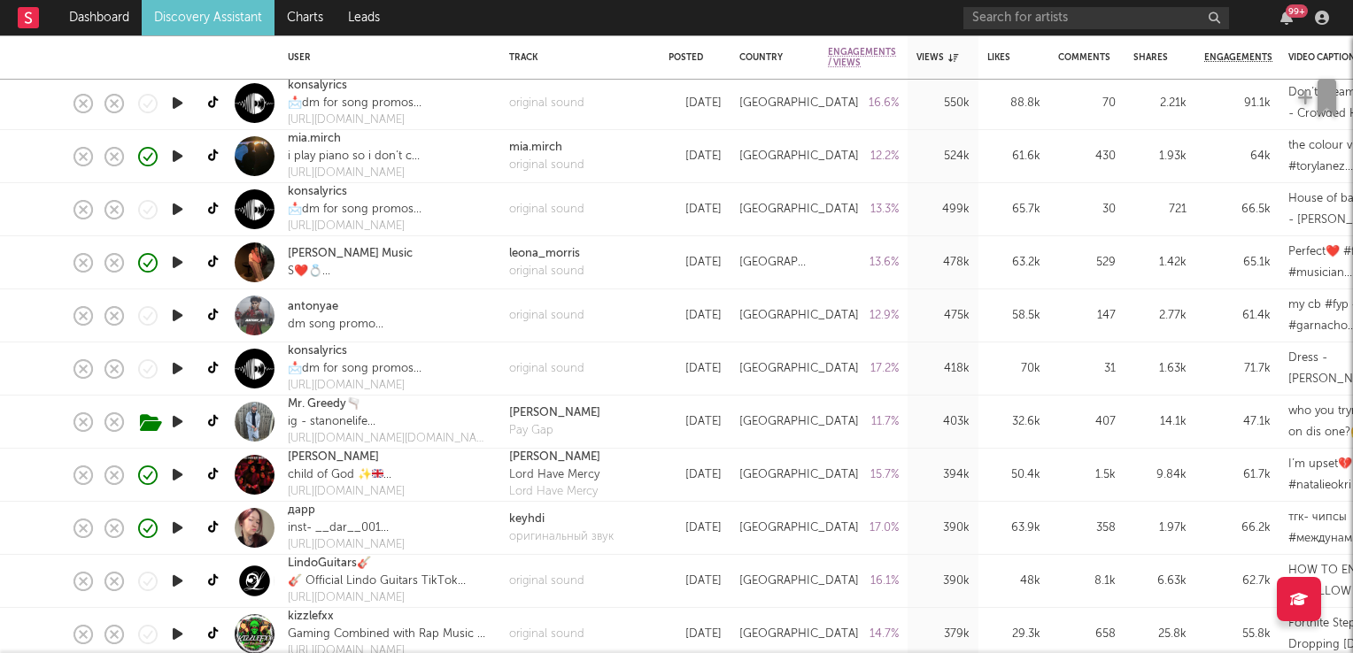
click at [175, 476] on icon "button" at bounding box center [177, 475] width 19 height 22
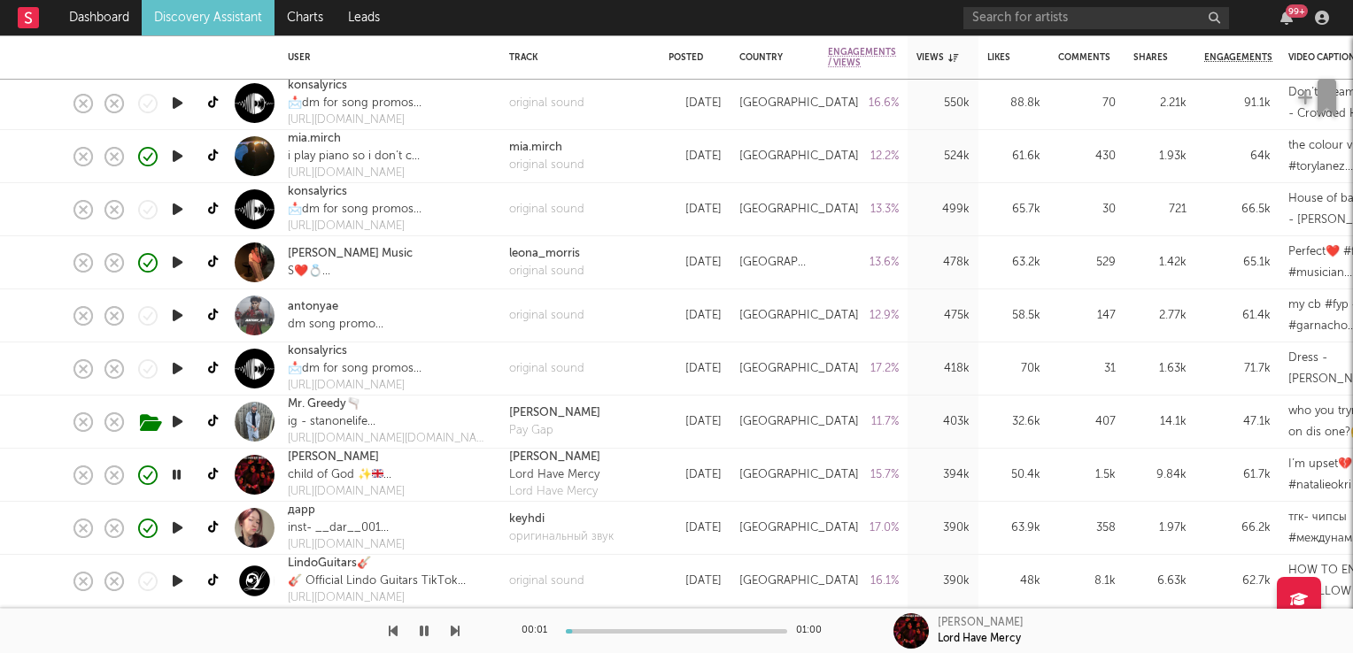
click at [175, 476] on icon "button" at bounding box center [176, 475] width 17 height 22
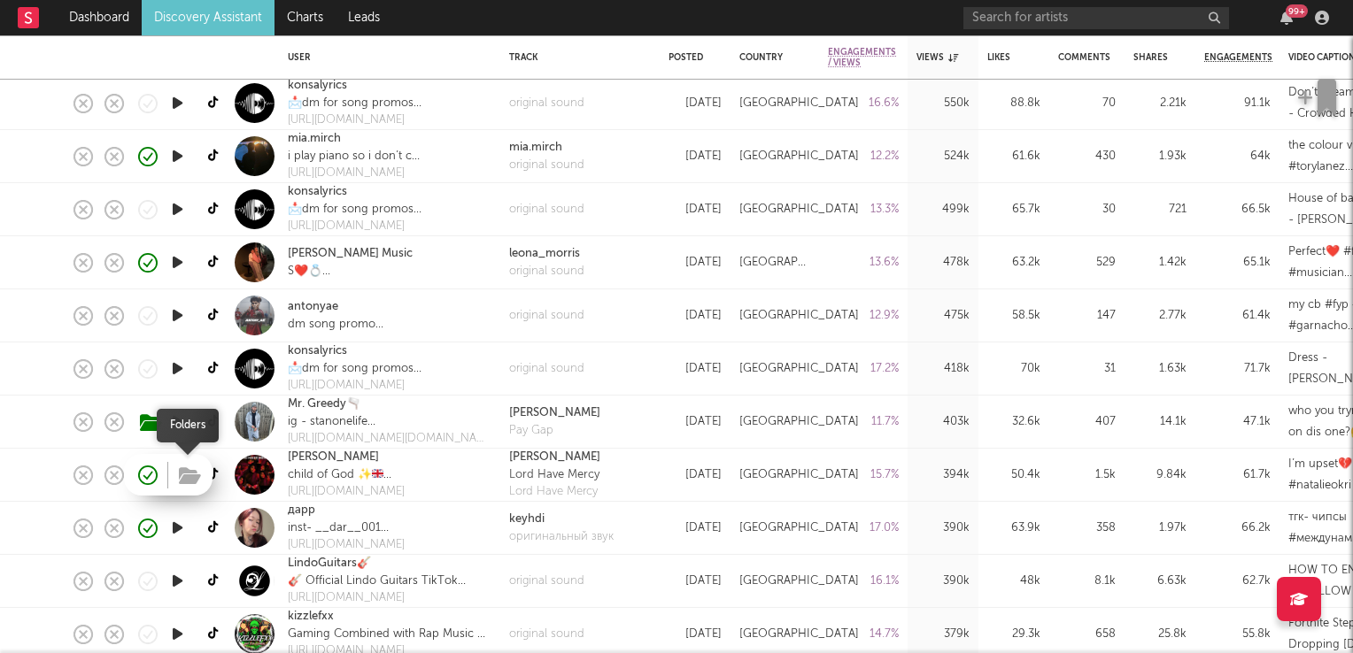
click at [189, 474] on icon "button" at bounding box center [190, 475] width 22 height 19
click at [331, 459] on link "Natalie Okri" at bounding box center [333, 458] width 91 height 18
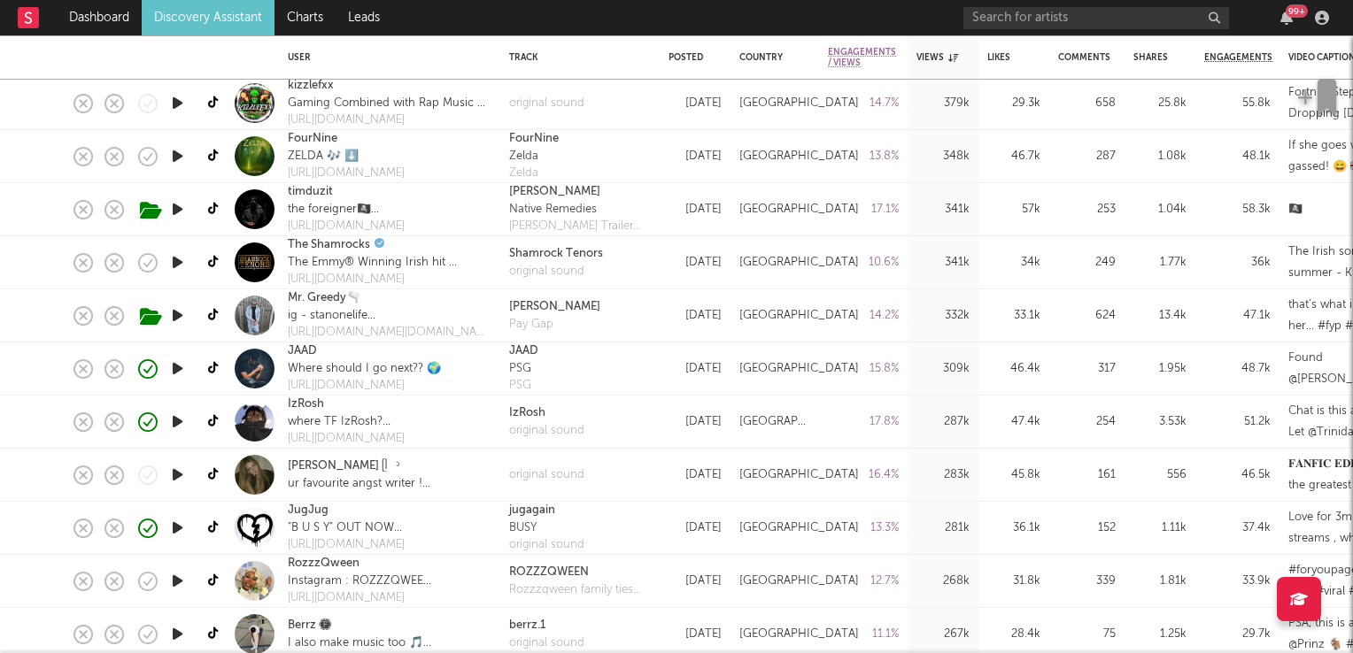
click at [180, 474] on icon "button" at bounding box center [177, 475] width 19 height 22
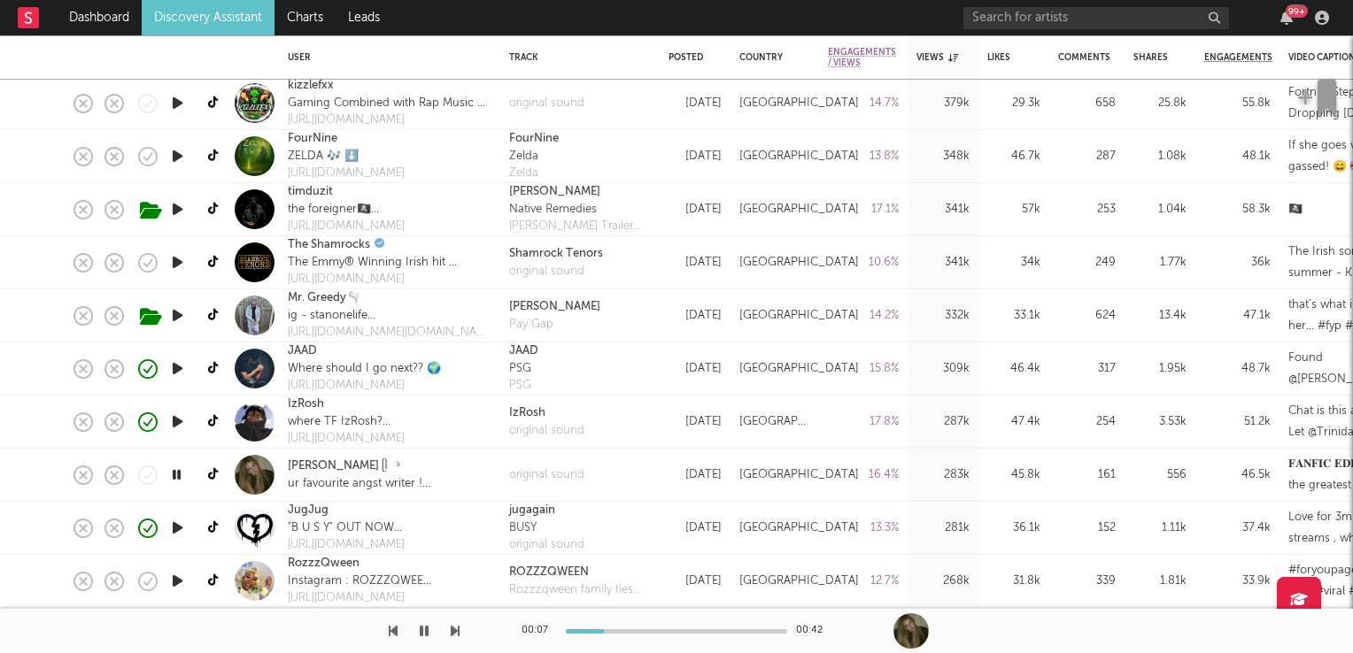
click at [178, 477] on icon "button" at bounding box center [176, 475] width 17 height 22
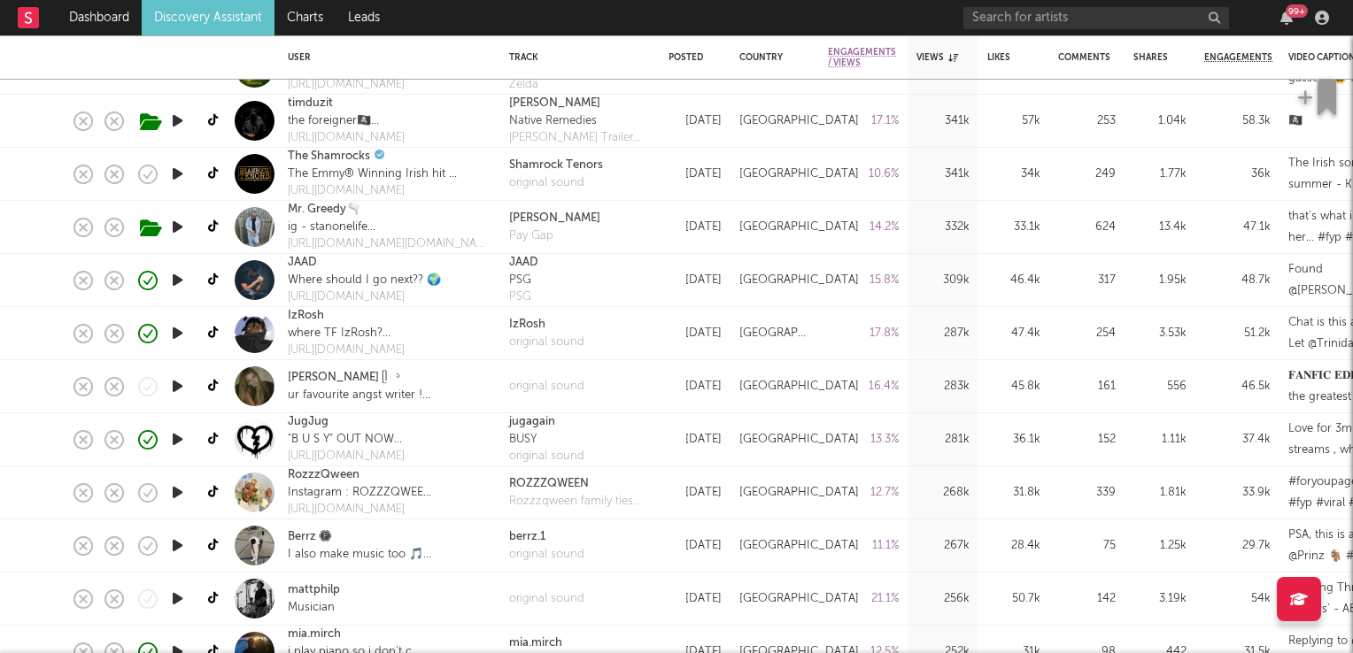
click at [171, 442] on icon "button" at bounding box center [177, 439] width 19 height 22
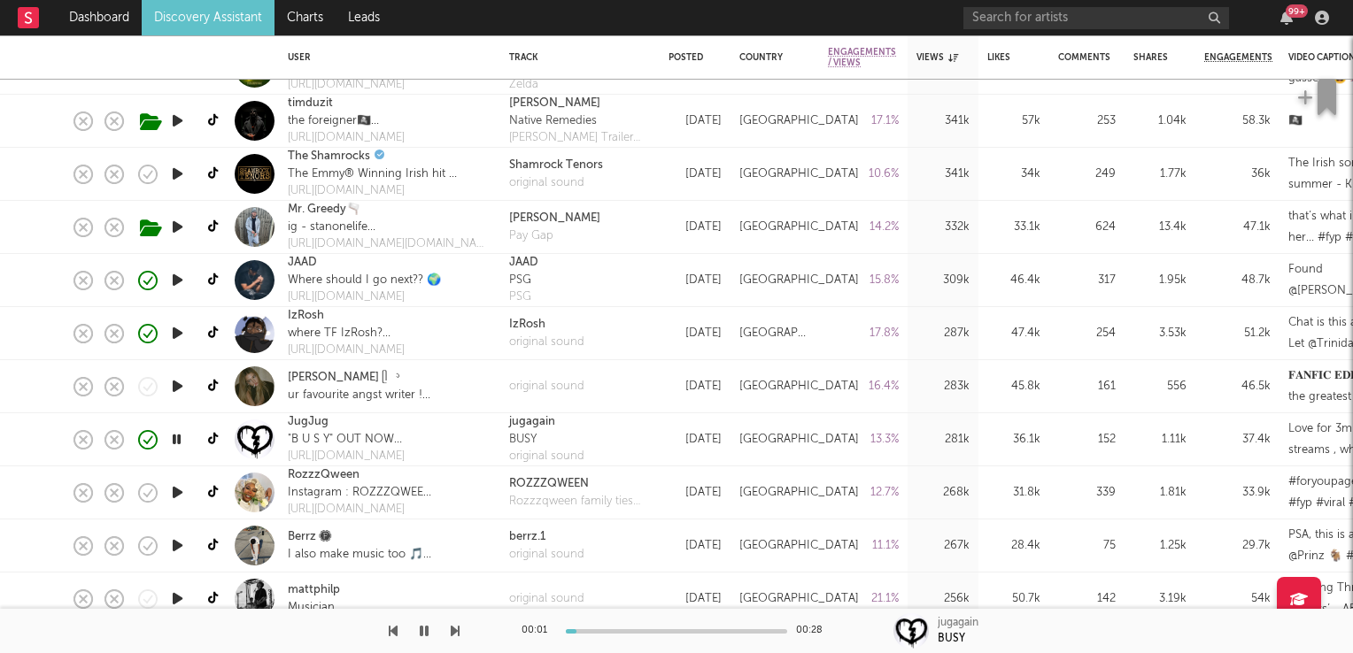
click at [171, 442] on icon "button" at bounding box center [176, 439] width 17 height 22
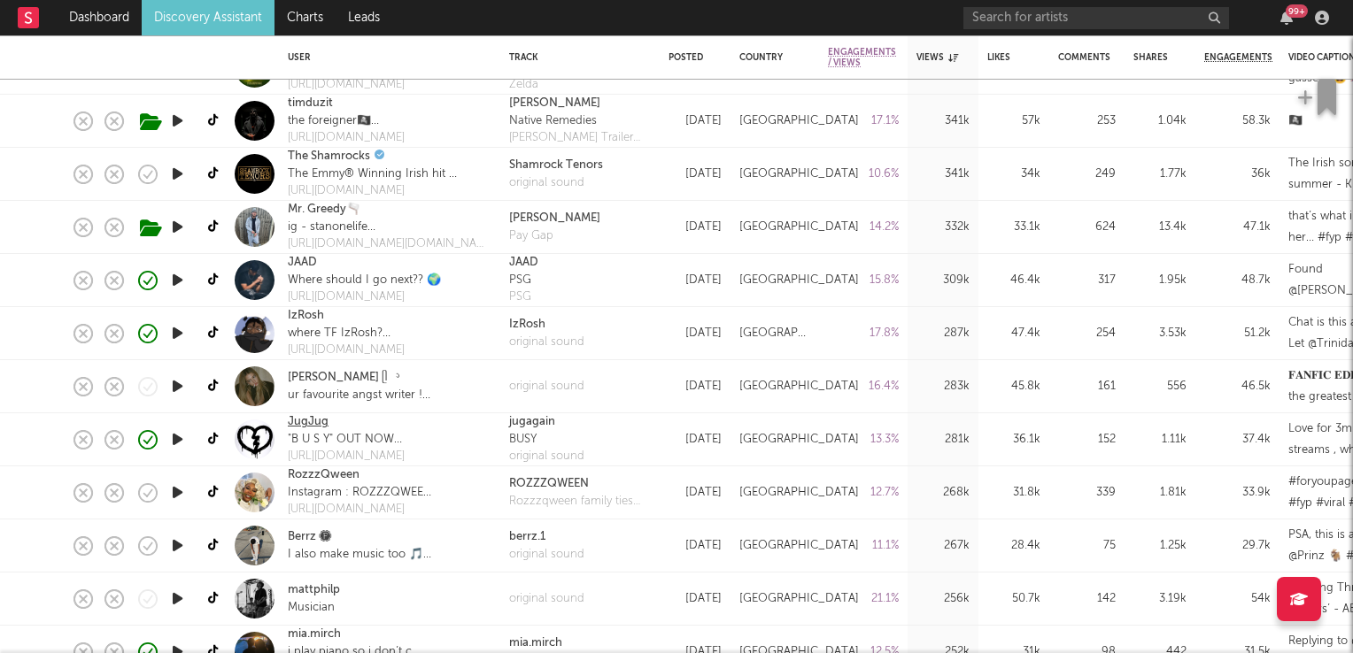
click at [304, 427] on link "JugJug" at bounding box center [308, 422] width 41 height 18
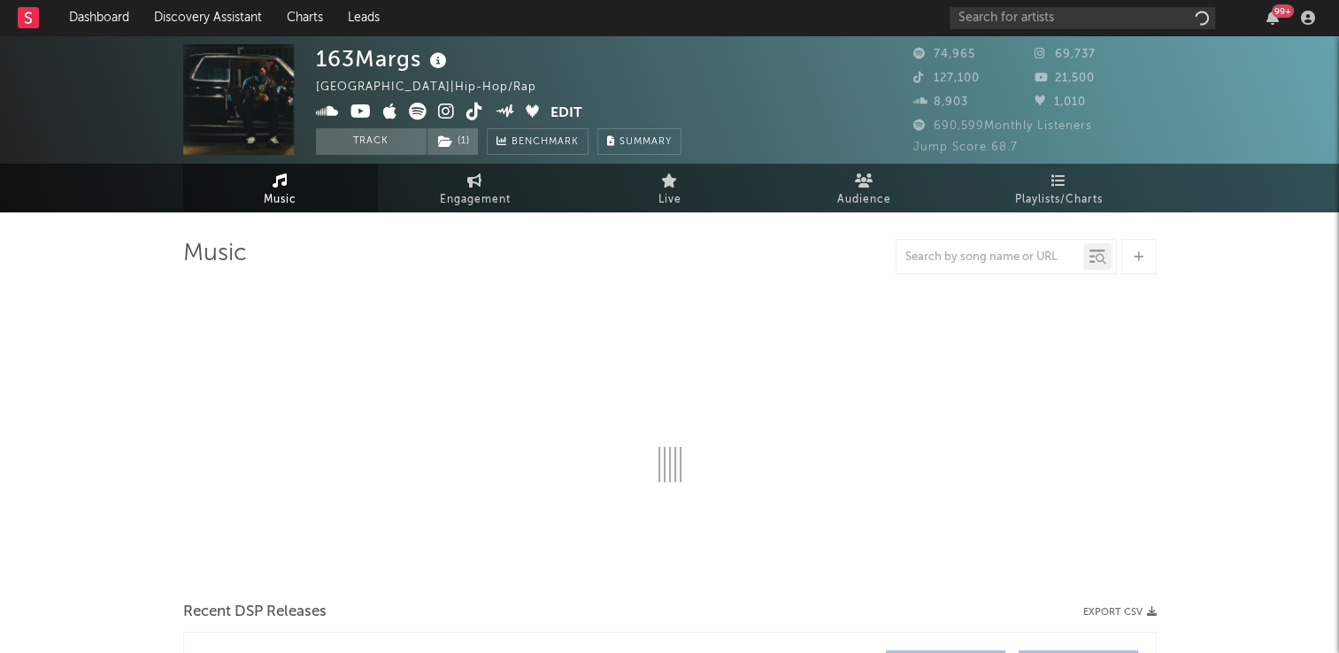
select select "6m"
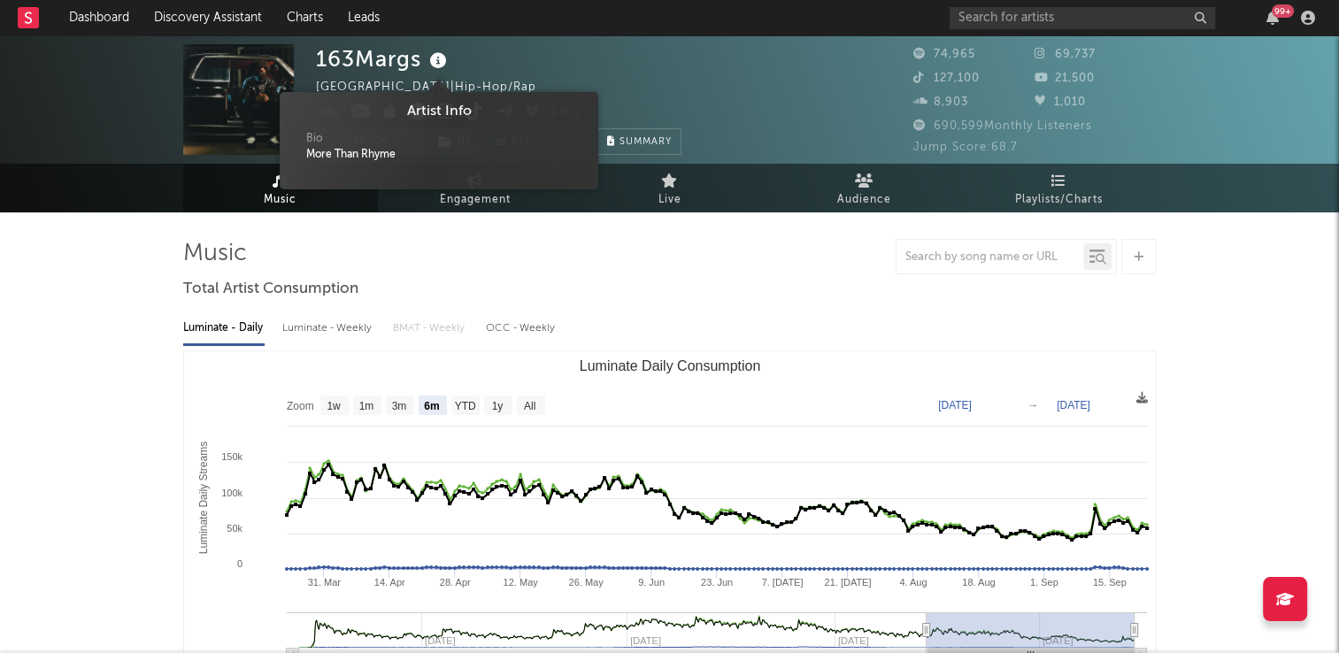
click at [442, 62] on icon at bounding box center [439, 61] width 26 height 25
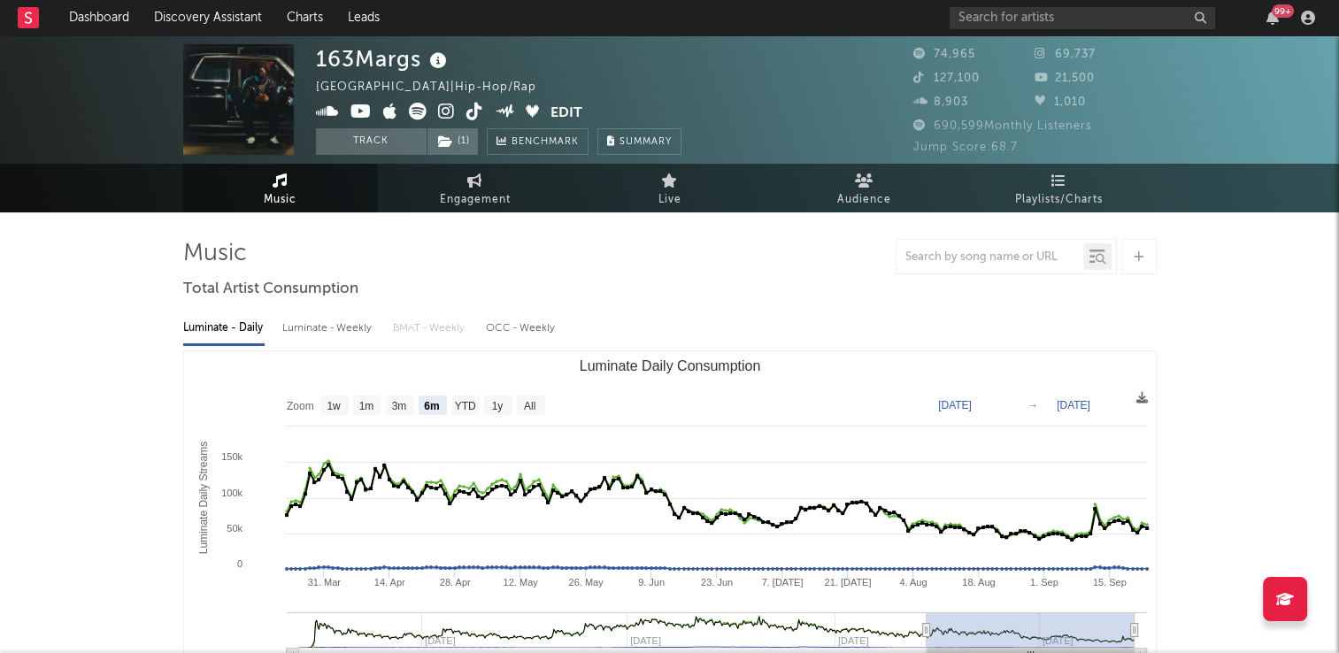
click at [702, 79] on div "163Margs United Kingdom | Hip-Hop/Rap Edit Track ( 1 ) Benchmark Summary" at bounding box center [603, 99] width 575 height 111
click at [471, 115] on icon at bounding box center [474, 112] width 17 height 18
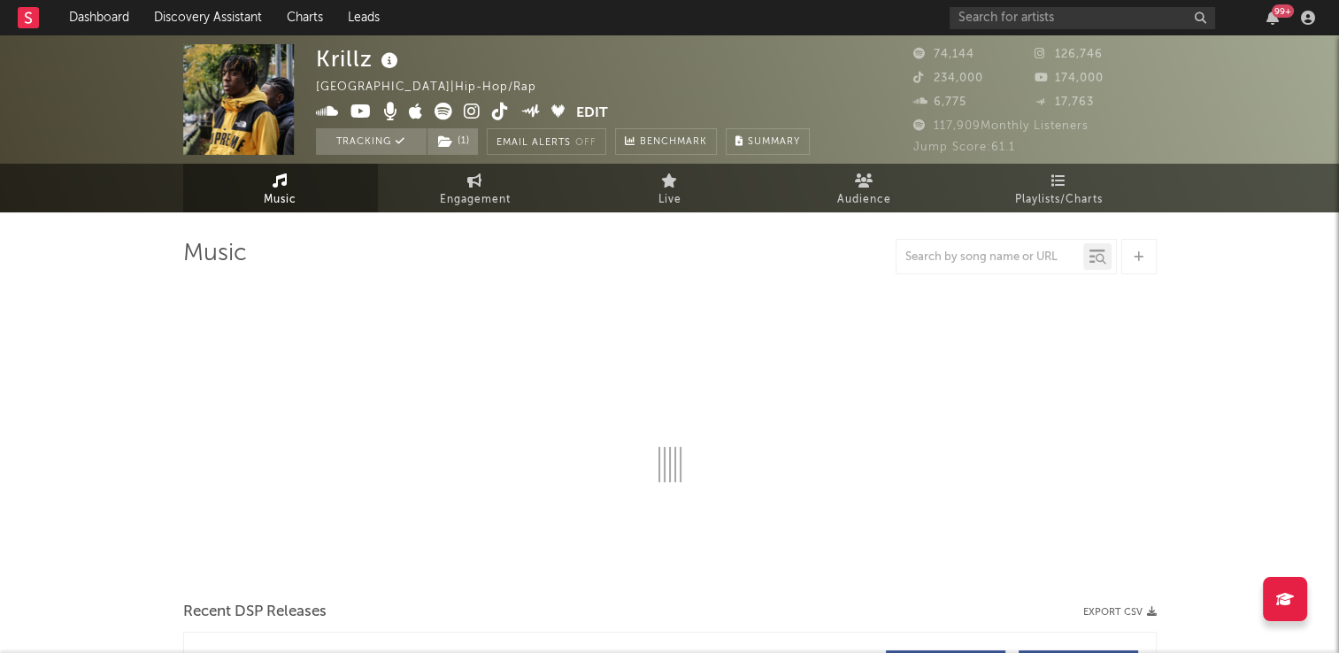
select select "6m"
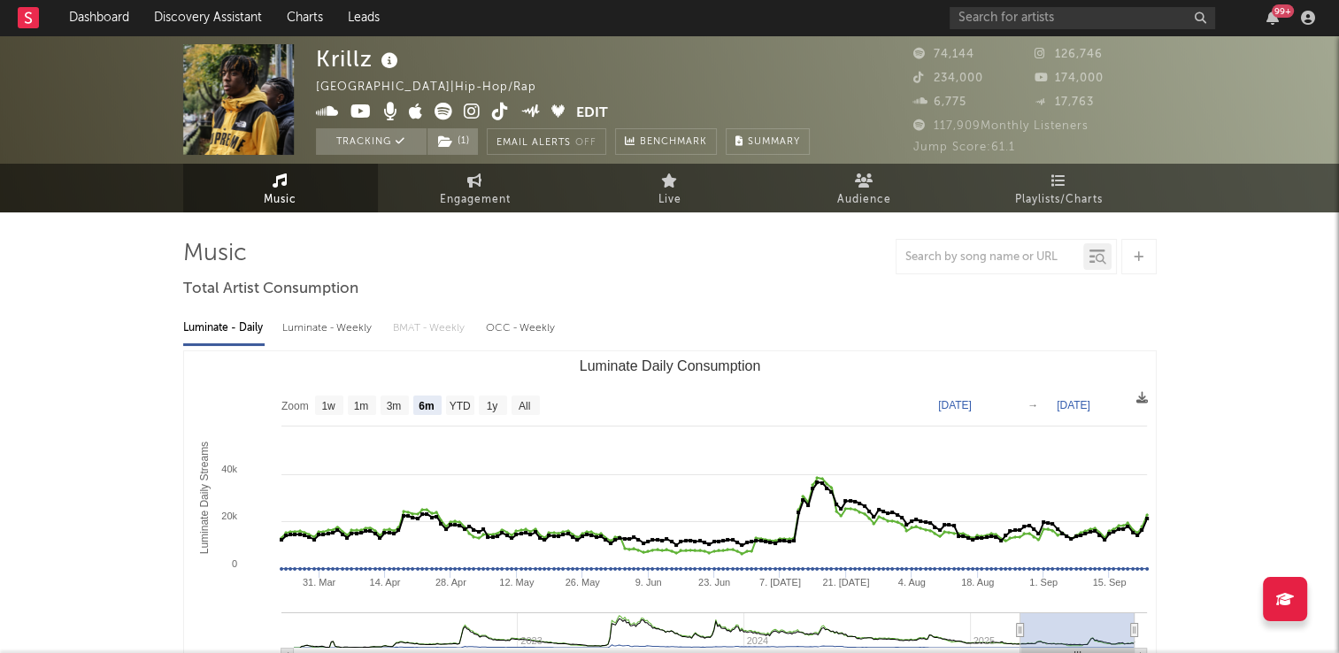
click at [498, 116] on icon at bounding box center [500, 112] width 17 height 18
click at [485, 195] on span "Engagement" at bounding box center [475, 199] width 71 height 21
select select "1w"
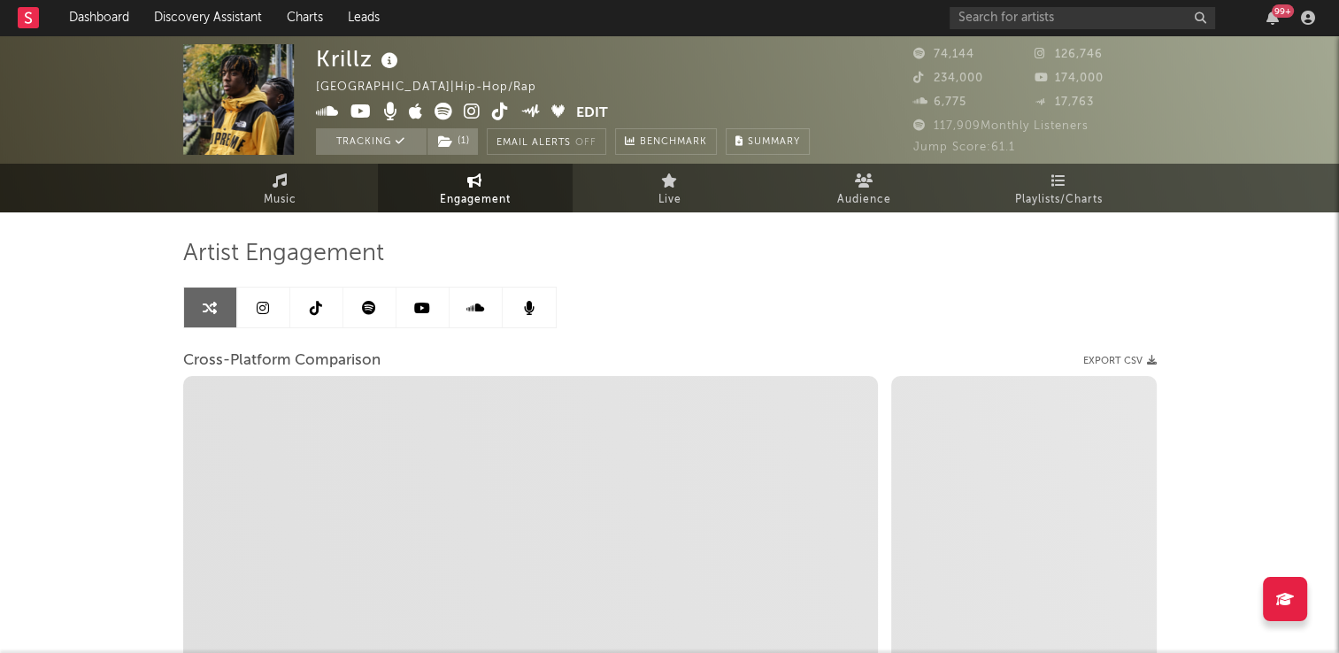
click at [317, 312] on icon at bounding box center [316, 308] width 12 height 14
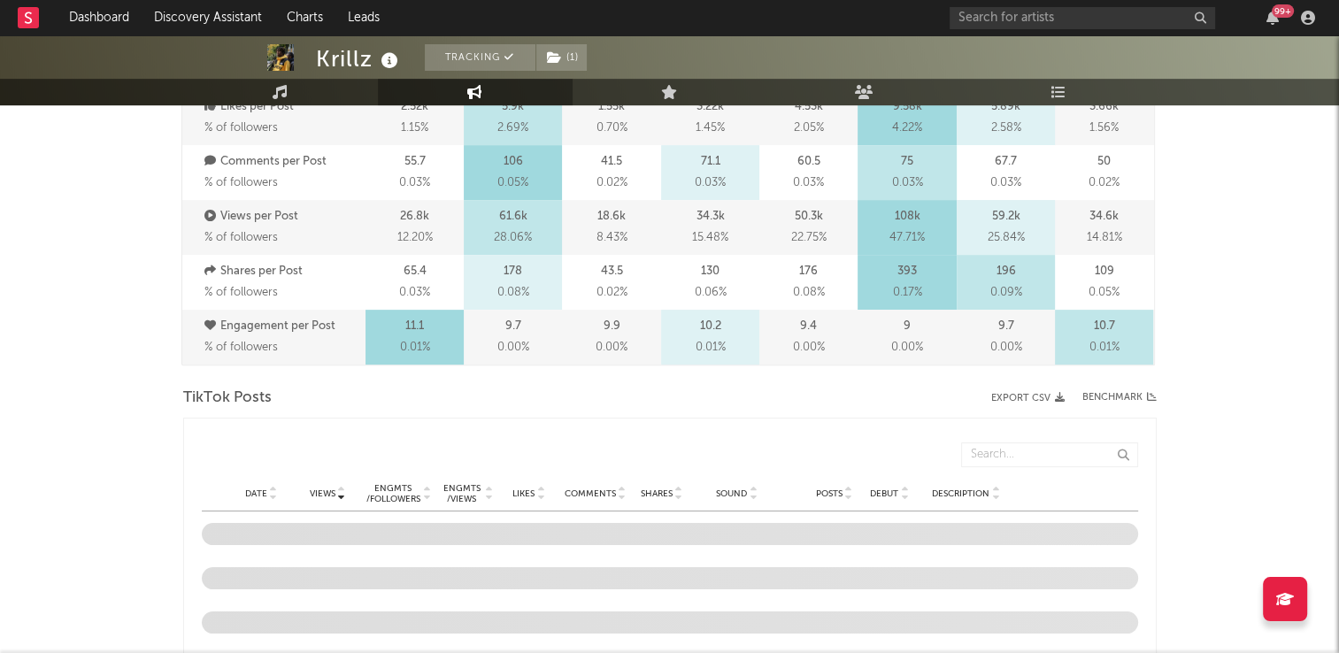
scroll to position [797, 0]
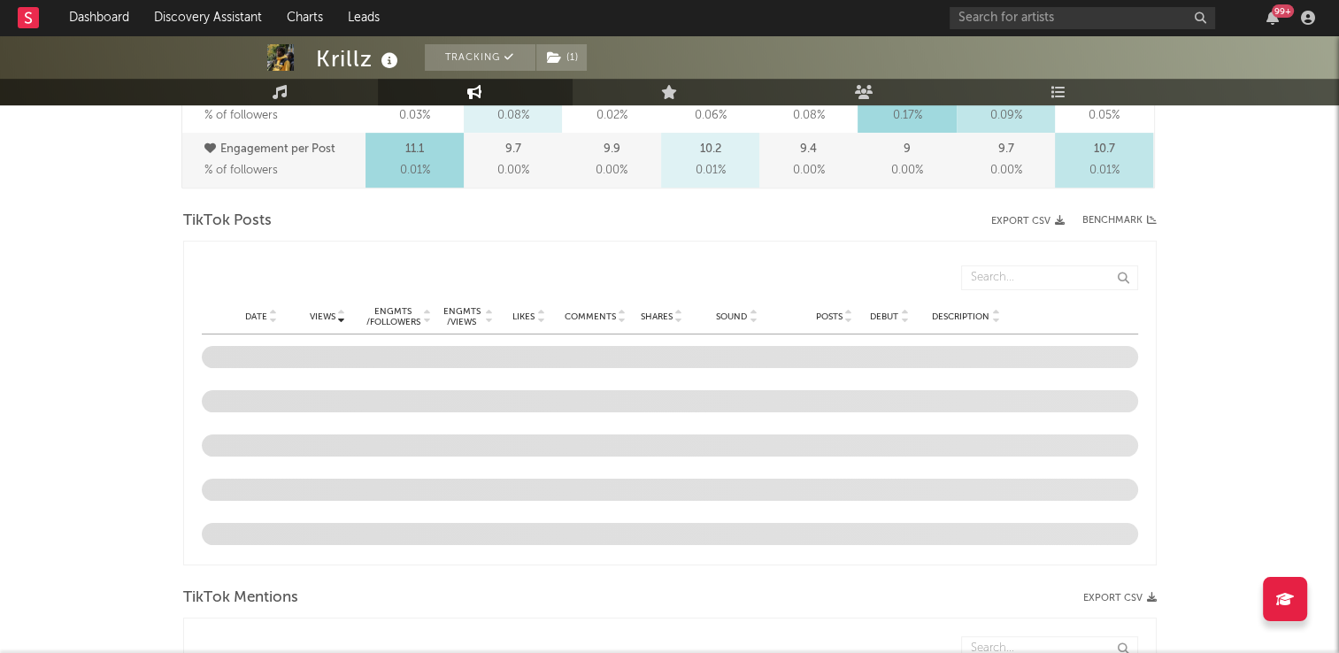
select select "6m"
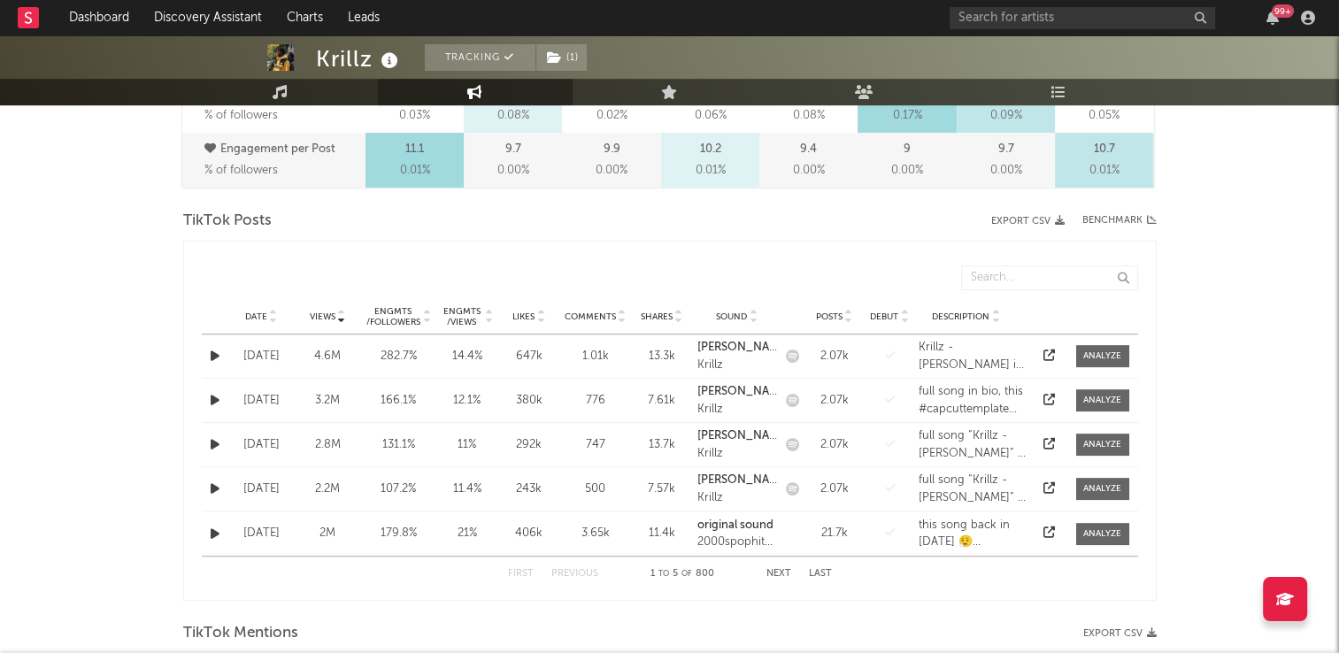
click at [271, 312] on icon at bounding box center [273, 313] width 9 height 7
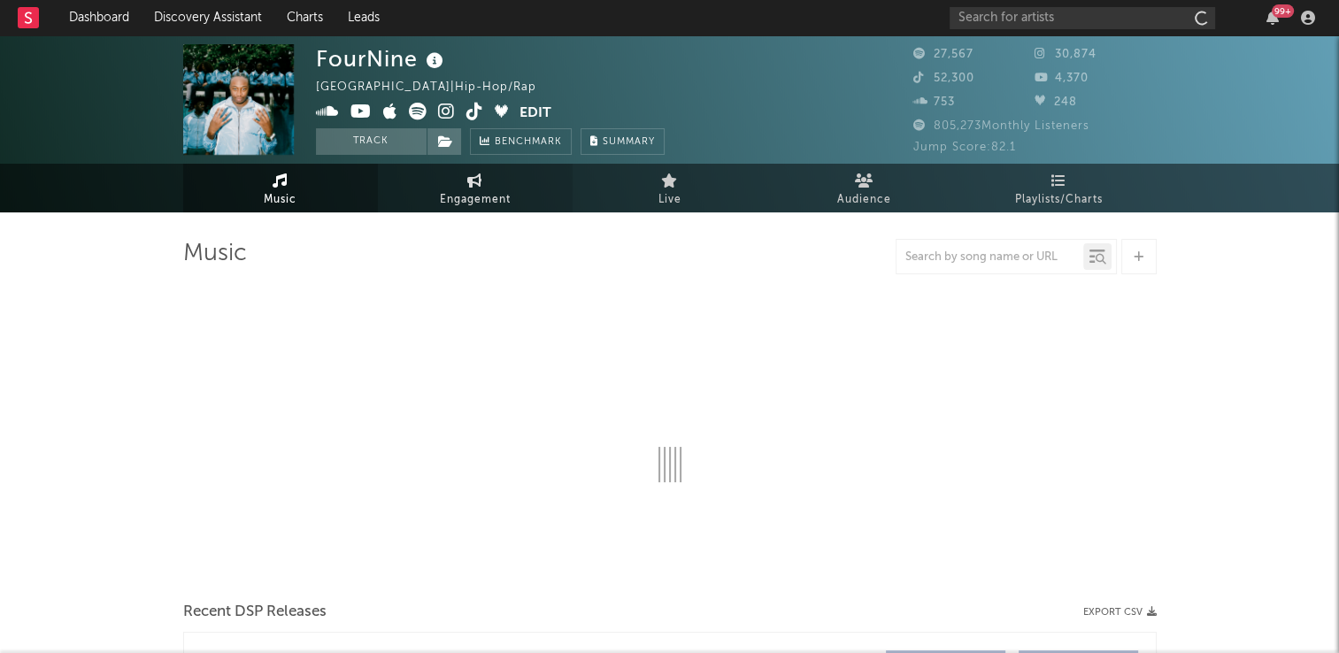
select select "6m"
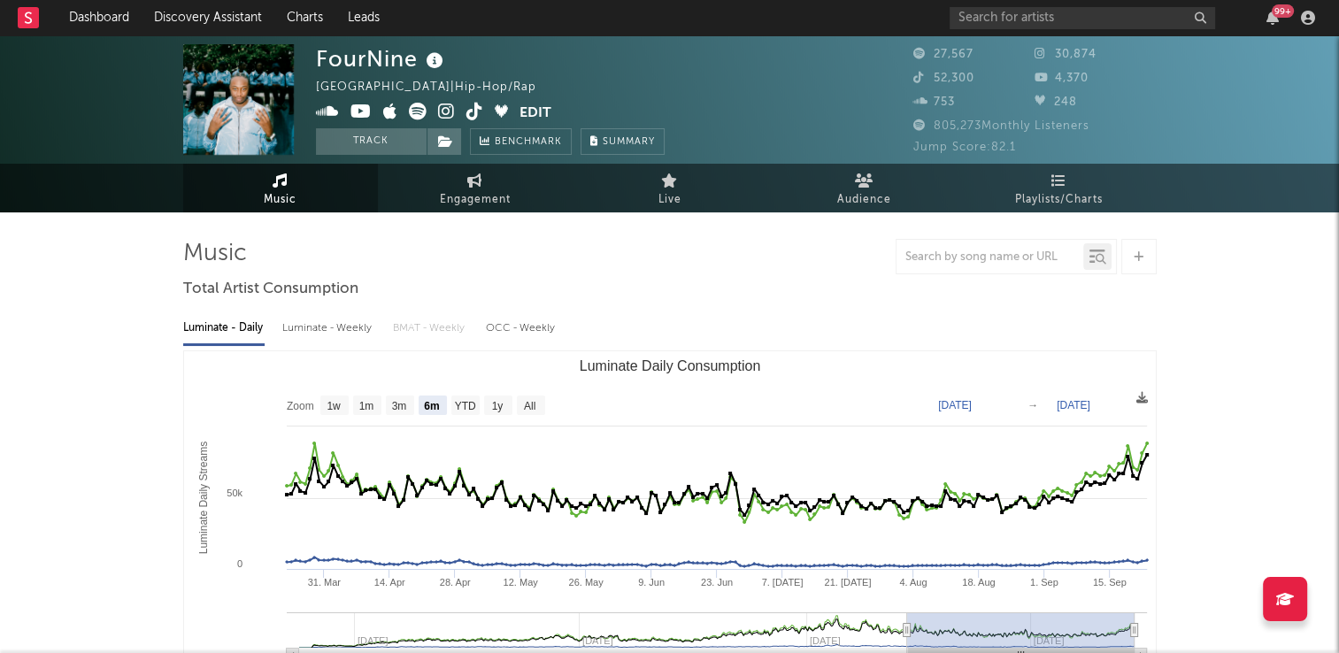
click at [471, 112] on icon at bounding box center [474, 112] width 17 height 18
drag, startPoint x: 345, startPoint y: 139, endPoint x: 251, endPoint y: 5, distance: 163.8
click at [345, 139] on button "Track" at bounding box center [371, 141] width 111 height 27
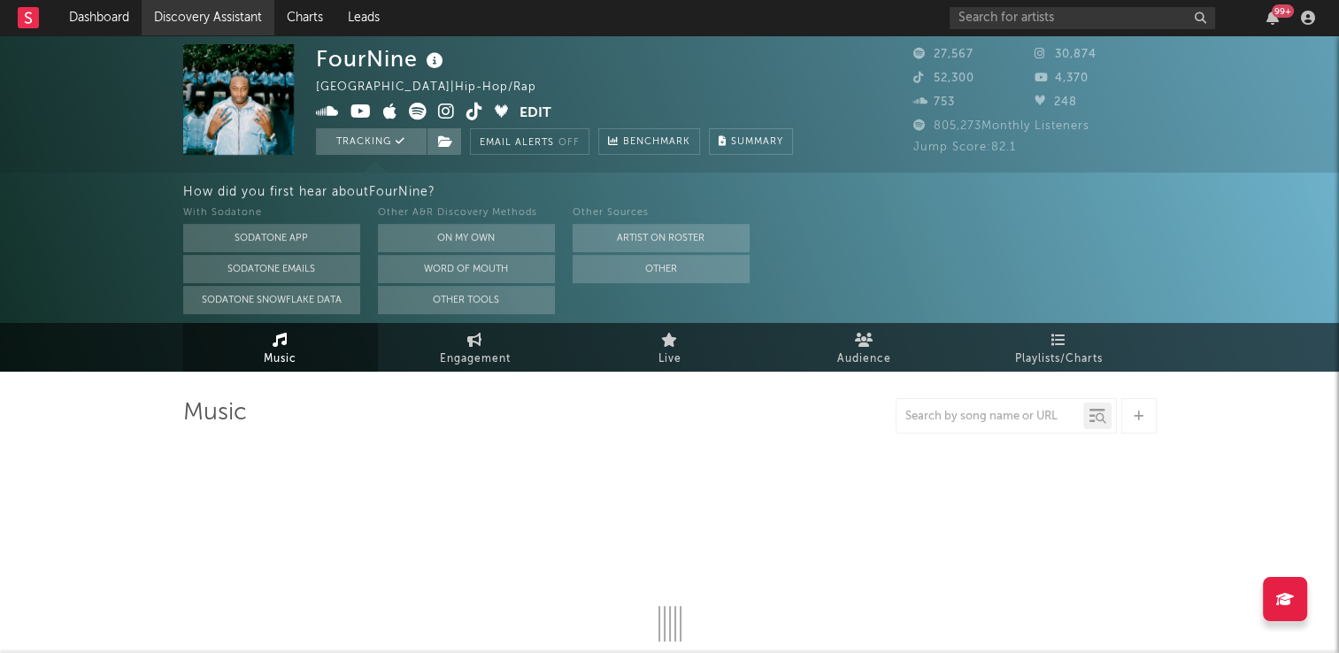
select select "6m"
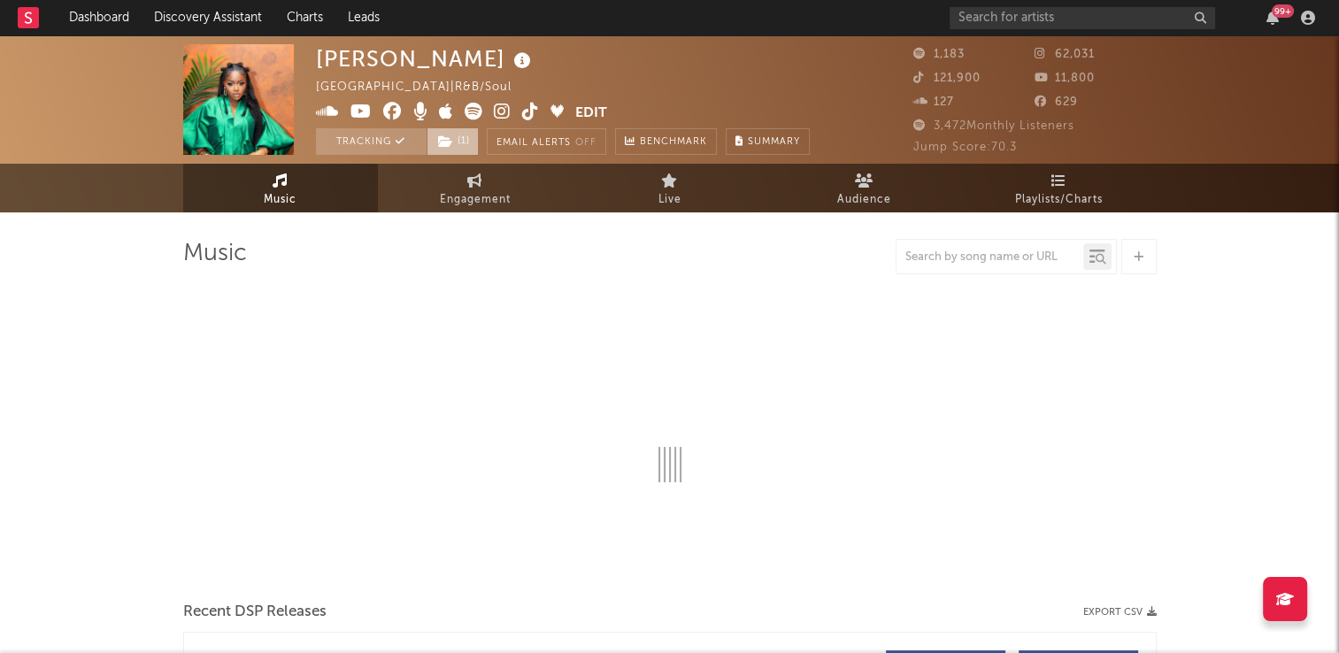
select select "1w"
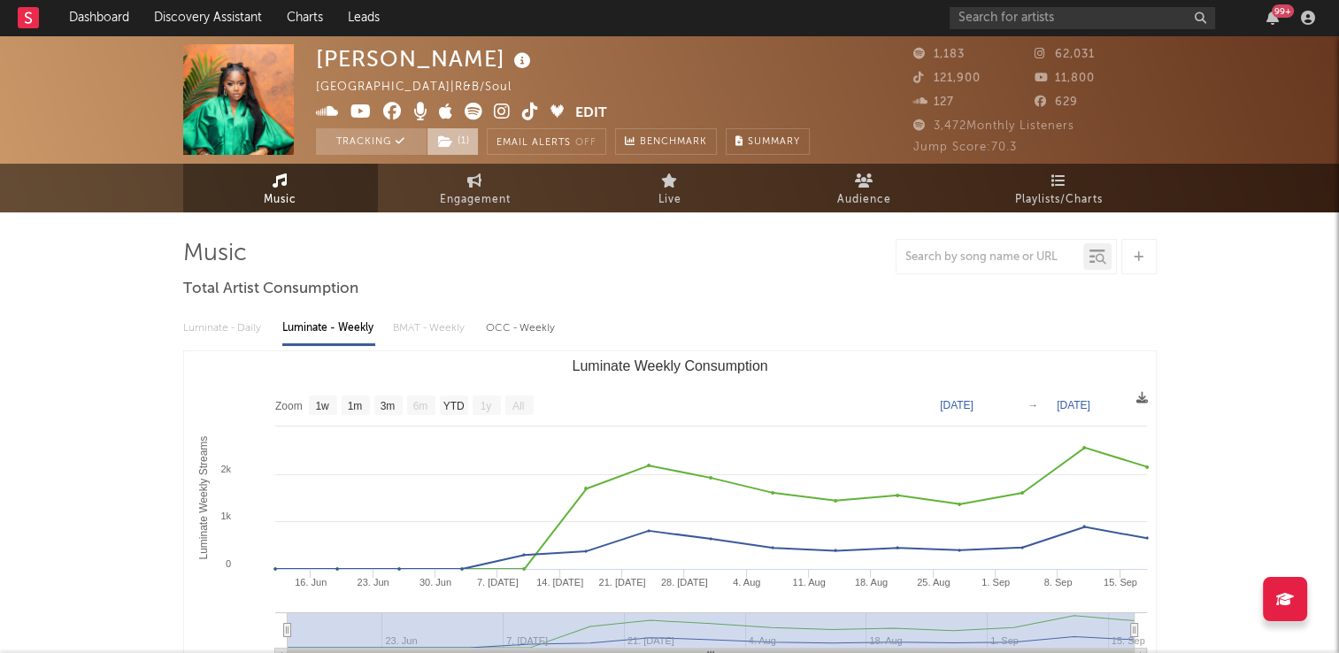
click at [458, 134] on span "( 1 )" at bounding box center [453, 141] width 52 height 27
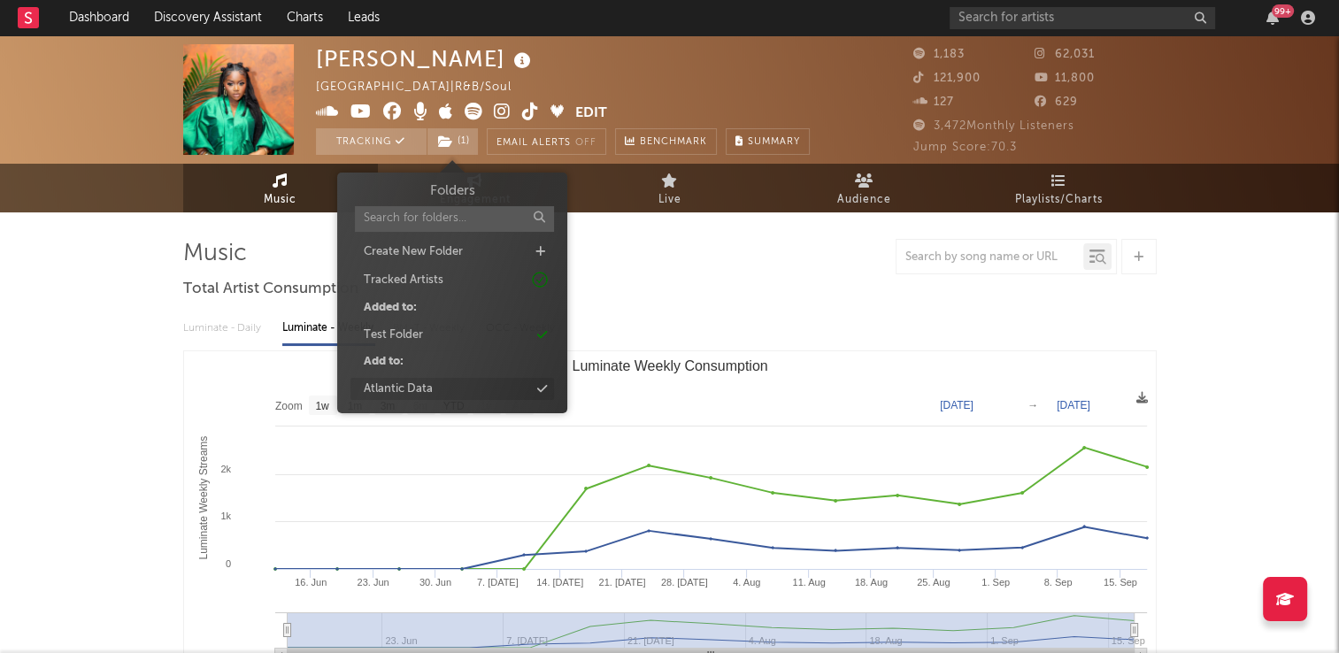
click at [432, 394] on div "Atlantic Data" at bounding box center [453, 389] width 204 height 23
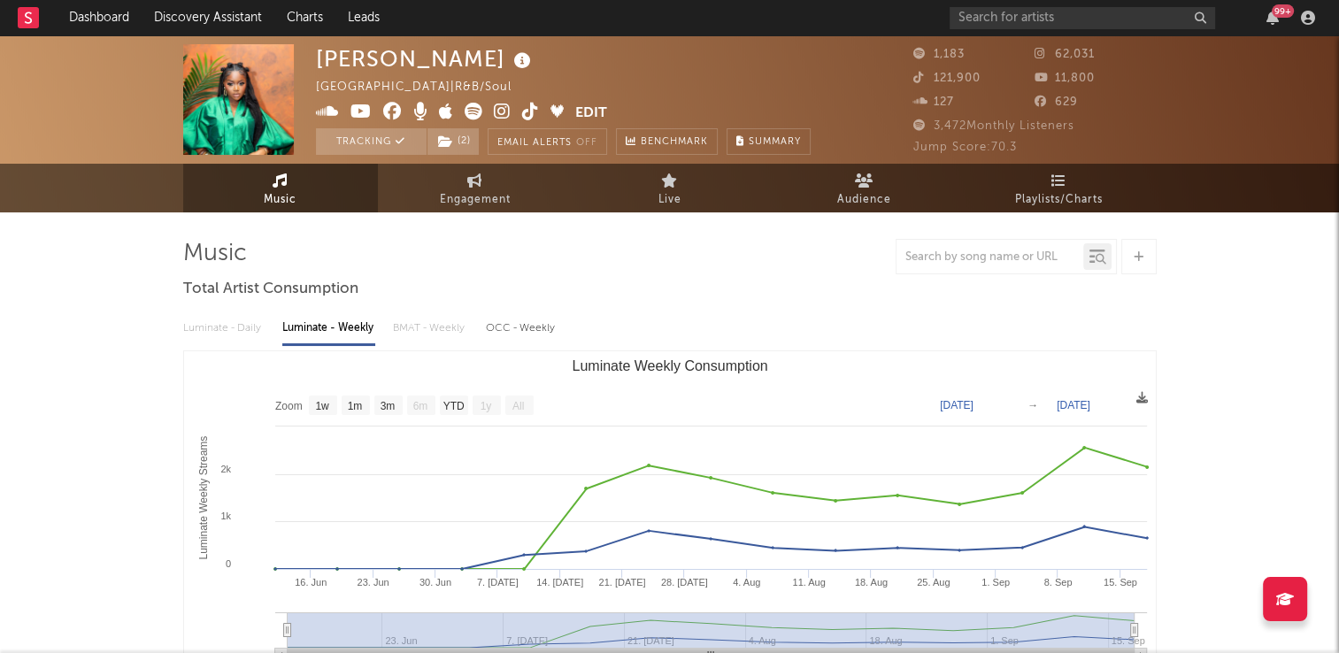
click at [559, 55] on div "Natalie Okri United Kingdom | R&B/Soul Edit Tracking ( 2 ) Email Alerts Off Ben…" at bounding box center [563, 99] width 495 height 111
click at [510, 63] on icon at bounding box center [523, 61] width 26 height 25
click at [588, 79] on div "Natalie Okri United Kingdom | R&B/Soul Edit Tracking ( 2 ) Email Alerts Off Ben…" at bounding box center [563, 99] width 495 height 111
click at [532, 114] on icon at bounding box center [530, 112] width 17 height 18
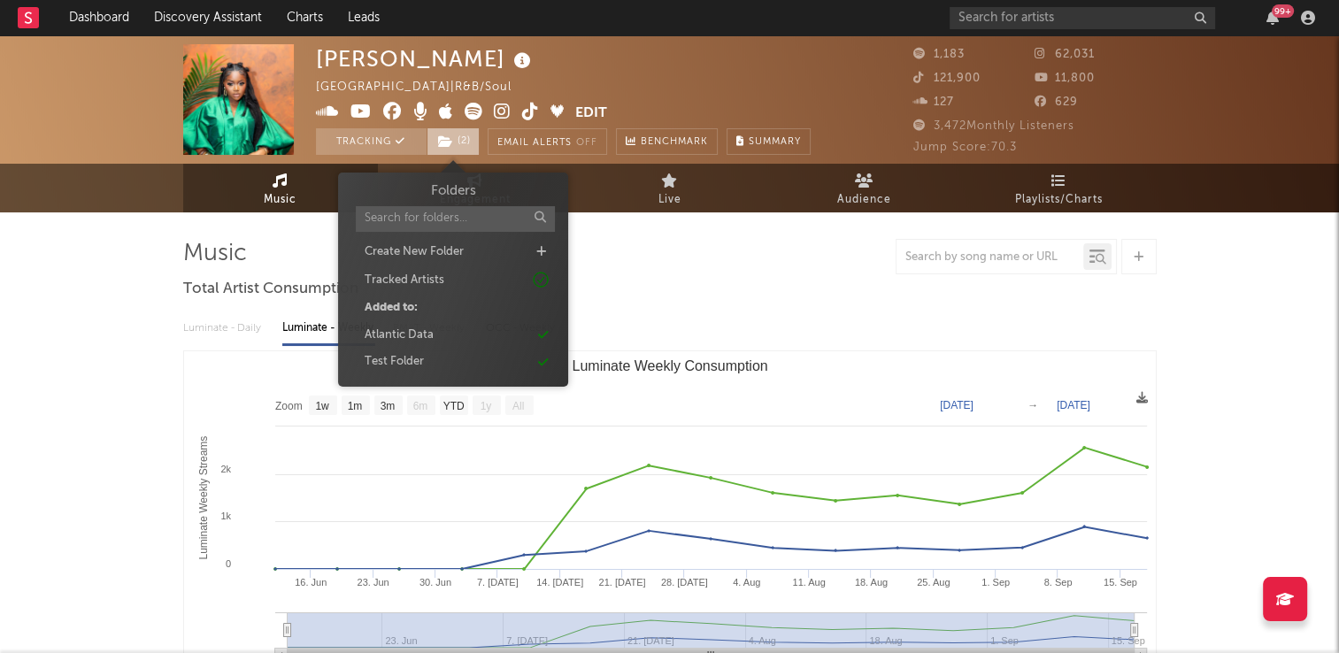
click at [459, 139] on span "( 2 )" at bounding box center [453, 141] width 53 height 27
click at [418, 330] on div "Atlantic Data" at bounding box center [399, 336] width 69 height 18
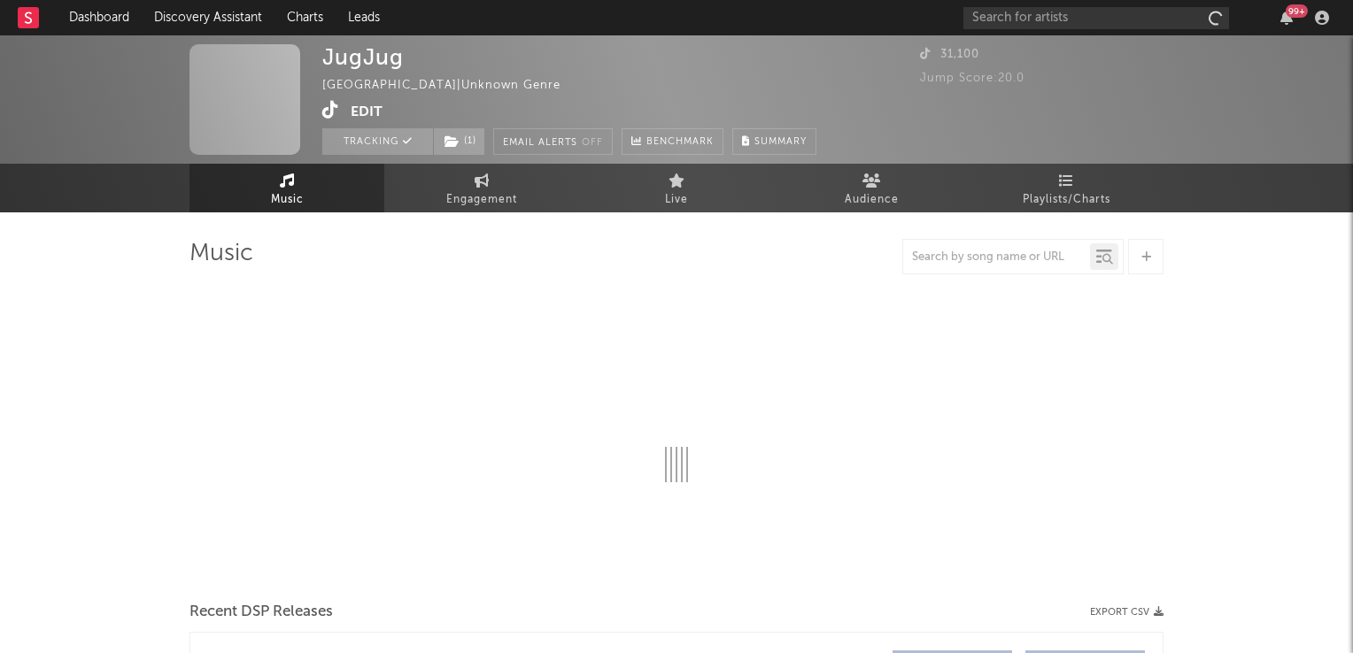
select select "1w"
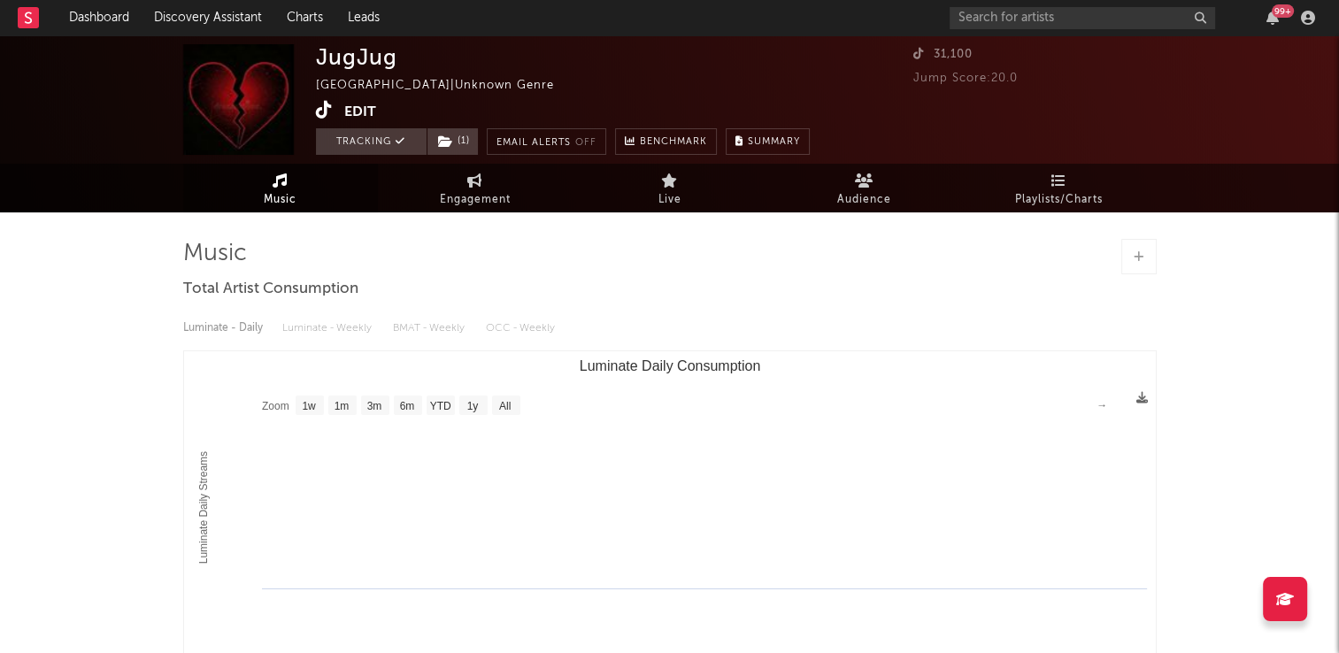
click at [321, 115] on icon at bounding box center [324, 110] width 17 height 18
click at [304, 18] on link "Charts" at bounding box center [304, 17] width 61 height 35
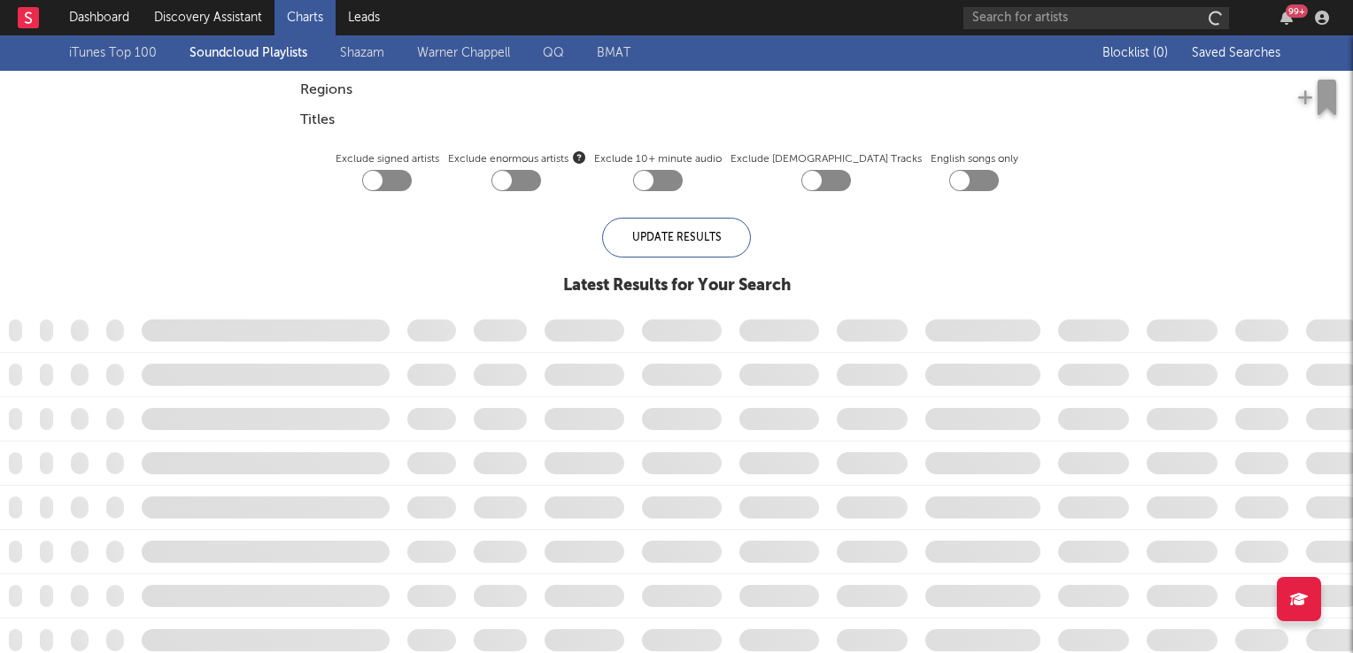
checkbox input "true"
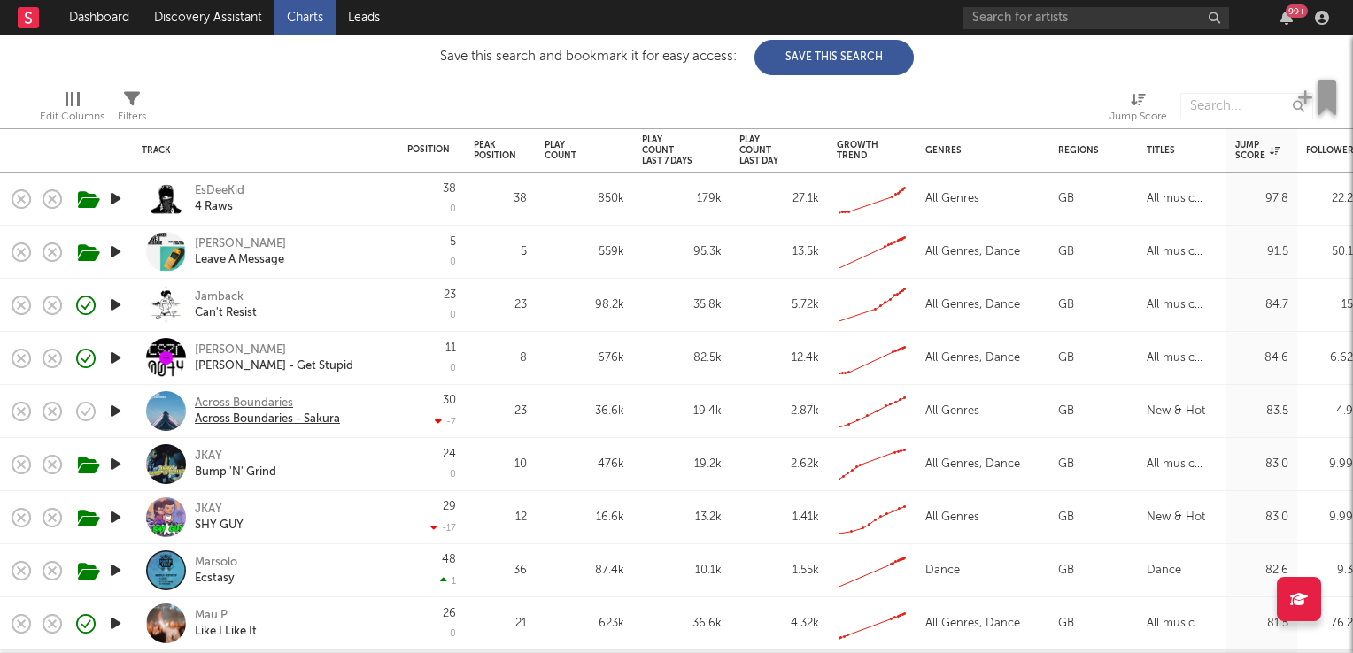
click at [222, 403] on div "Across Boundaries" at bounding box center [267, 404] width 145 height 16
click at [86, 411] on icon "button" at bounding box center [85, 411] width 25 height 25
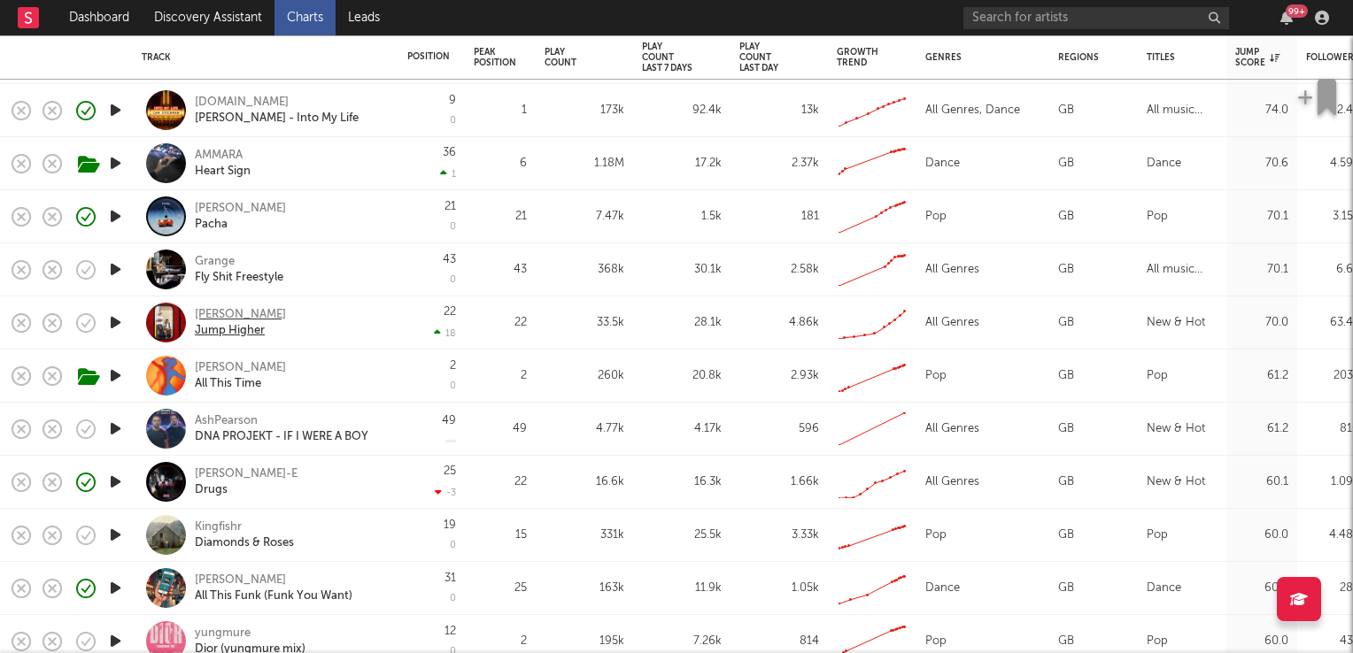
click at [215, 311] on div "[PERSON_NAME]" at bounding box center [240, 315] width 91 height 16
click at [117, 324] on icon "button" at bounding box center [115, 323] width 19 height 22
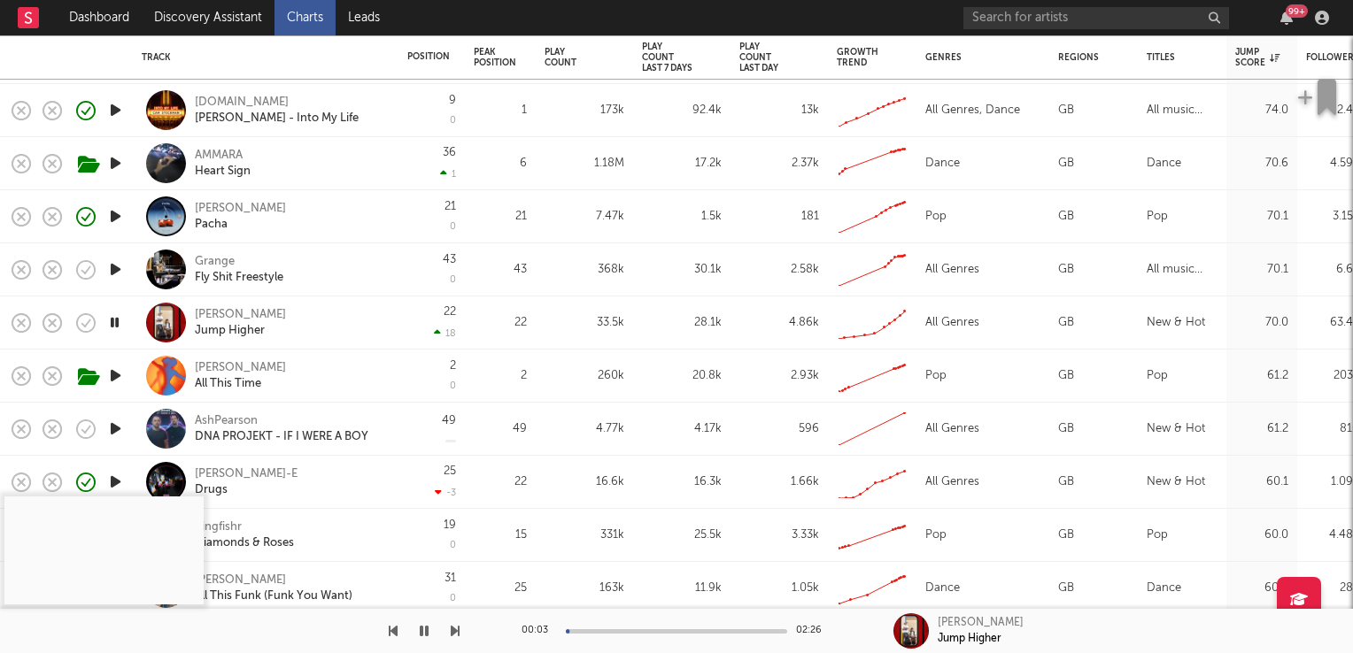
click at [117, 324] on icon "button" at bounding box center [114, 323] width 17 height 22
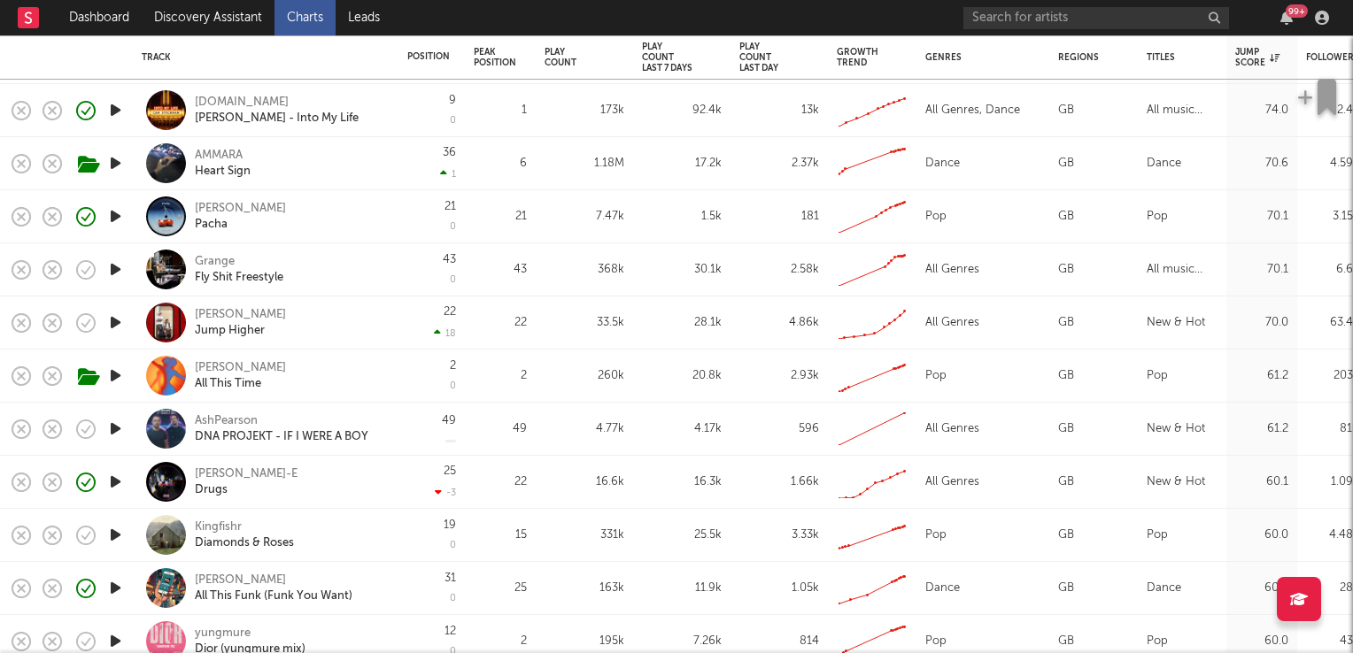
click at [115, 323] on icon "button" at bounding box center [115, 323] width 19 height 22
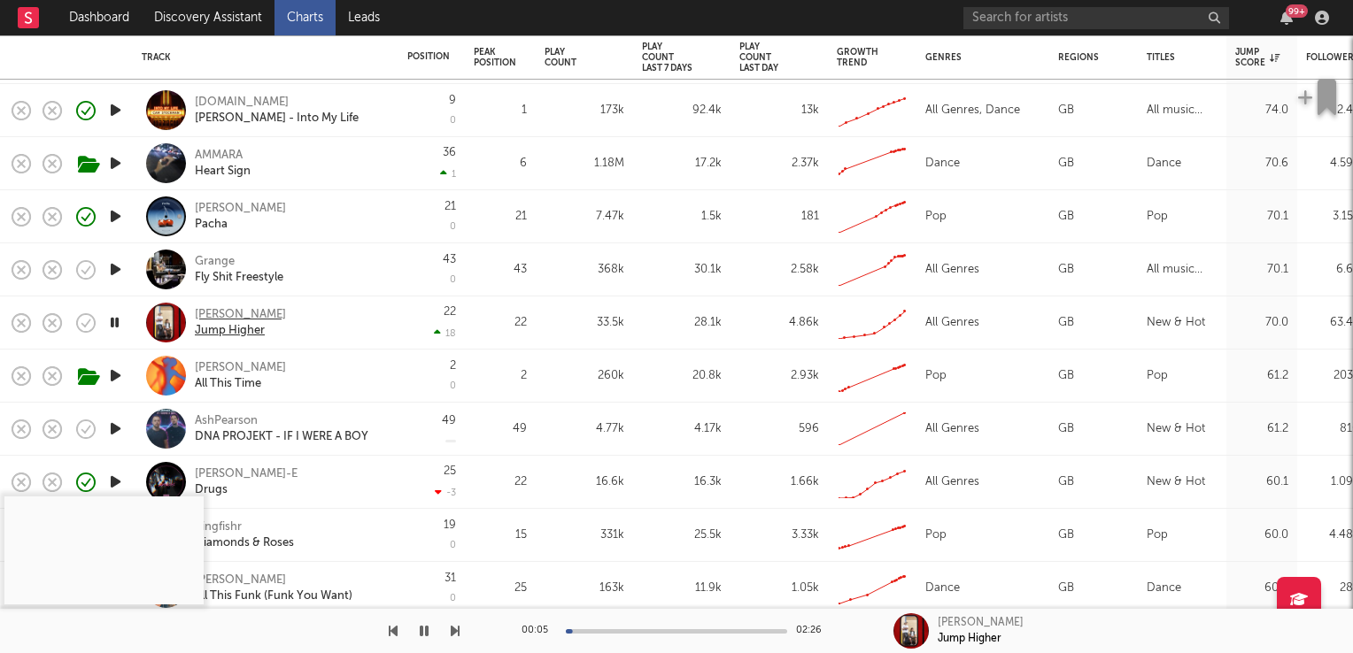
click at [220, 331] on div "Jump Higher" at bounding box center [240, 331] width 91 height 16
click at [212, 314] on div "Riordan" at bounding box center [240, 315] width 91 height 16
click at [112, 320] on icon "button" at bounding box center [114, 323] width 17 height 22
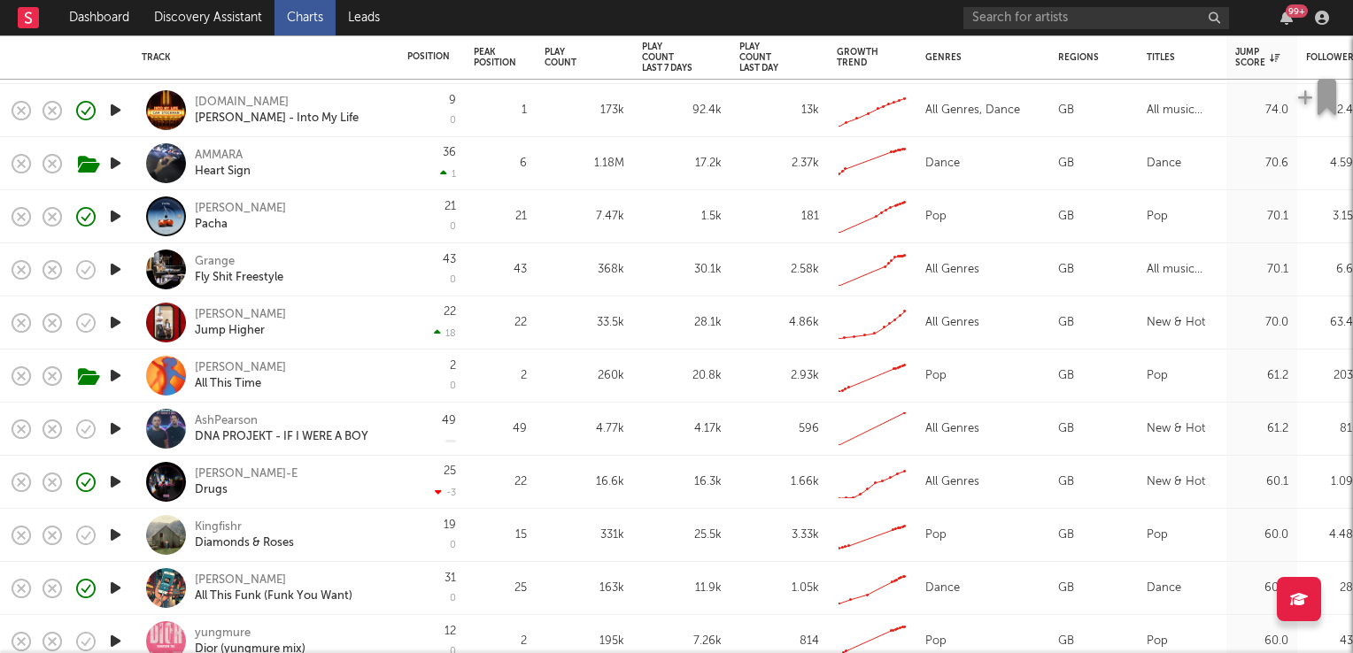
click at [113, 324] on icon "button" at bounding box center [115, 323] width 19 height 22
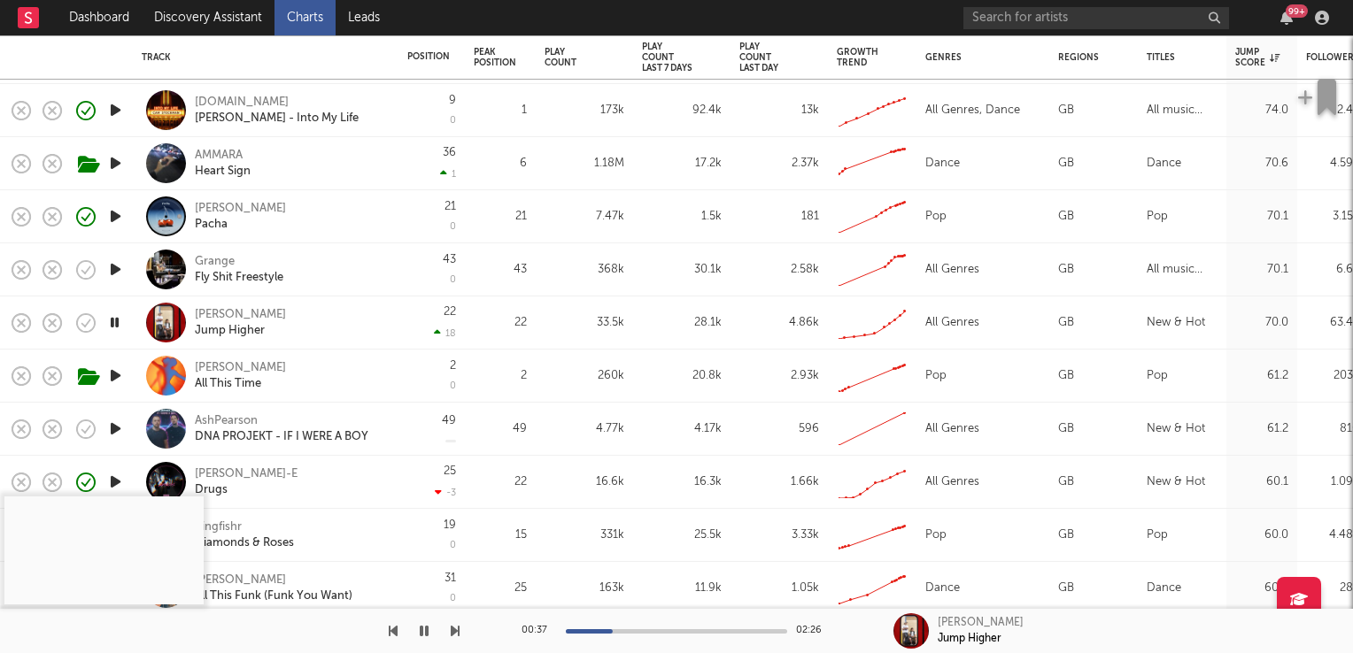
click at [117, 324] on icon "button" at bounding box center [114, 323] width 17 height 22
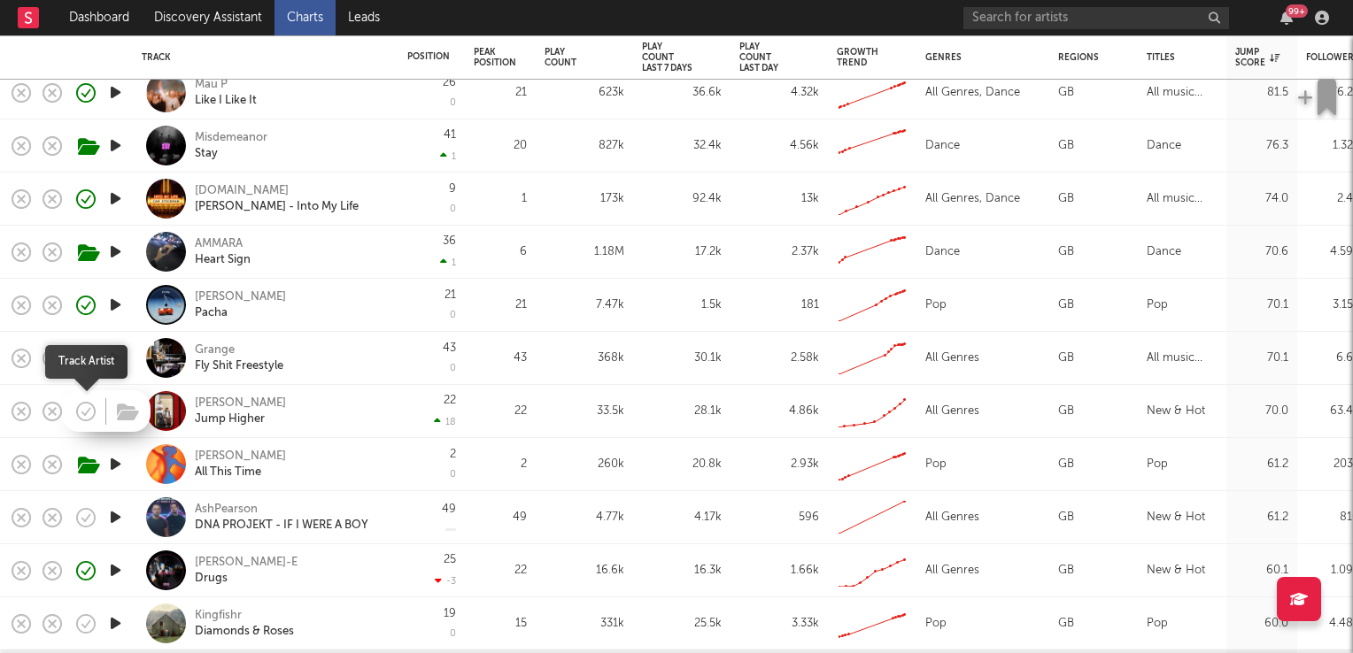
click at [85, 409] on icon "button" at bounding box center [85, 411] width 25 height 25
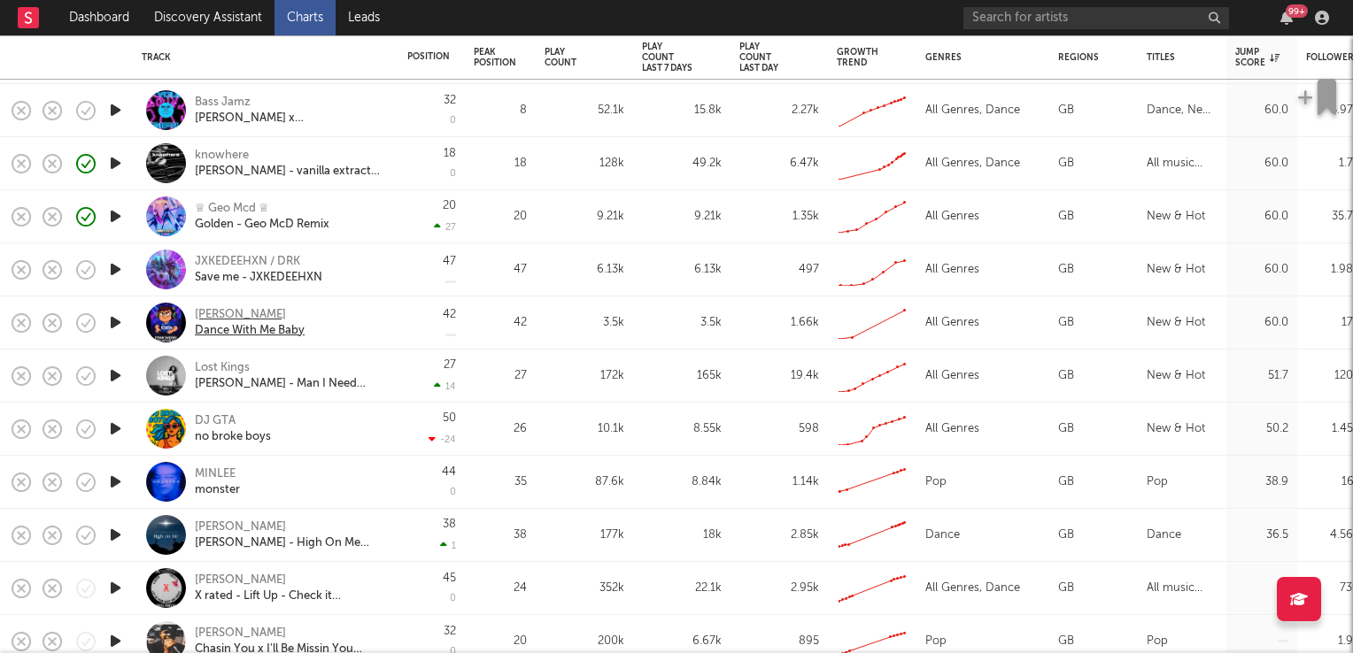
click at [224, 318] on div "Ethan sweeney" at bounding box center [250, 315] width 110 height 16
click at [85, 320] on icon "button" at bounding box center [85, 323] width 25 height 25
click at [113, 325] on icon "button" at bounding box center [115, 323] width 19 height 22
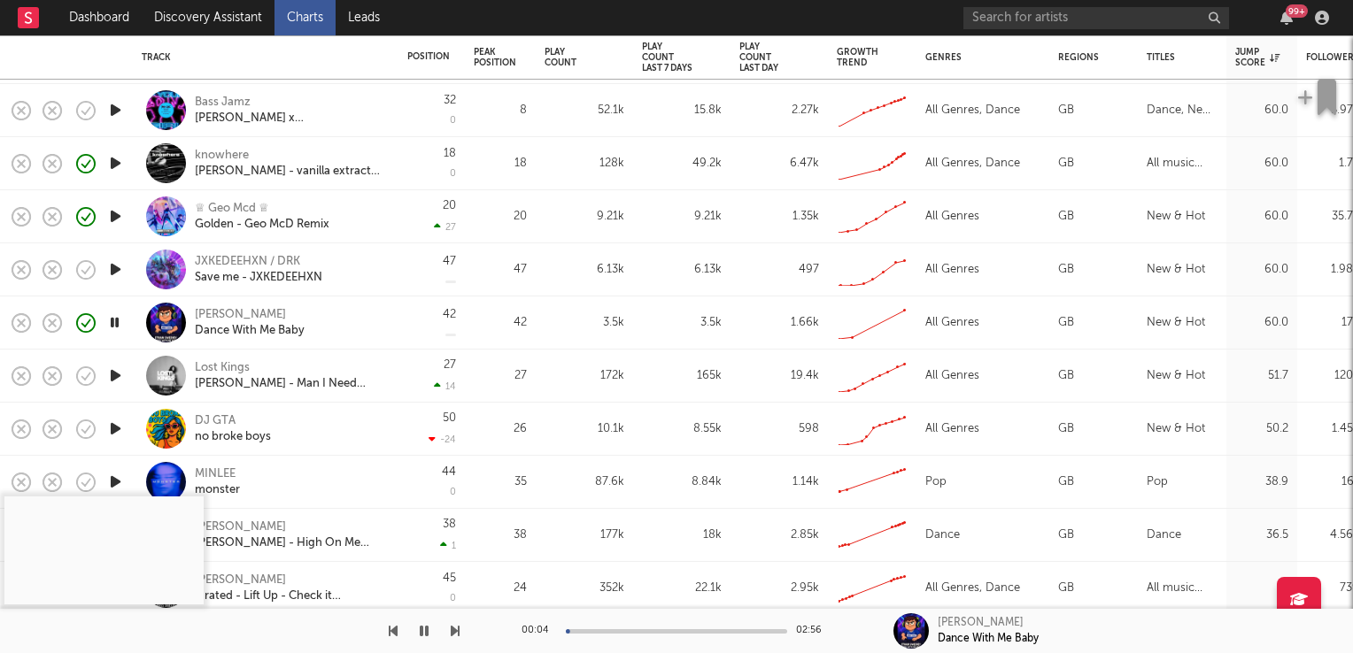
click at [113, 325] on icon "button" at bounding box center [114, 323] width 17 height 22
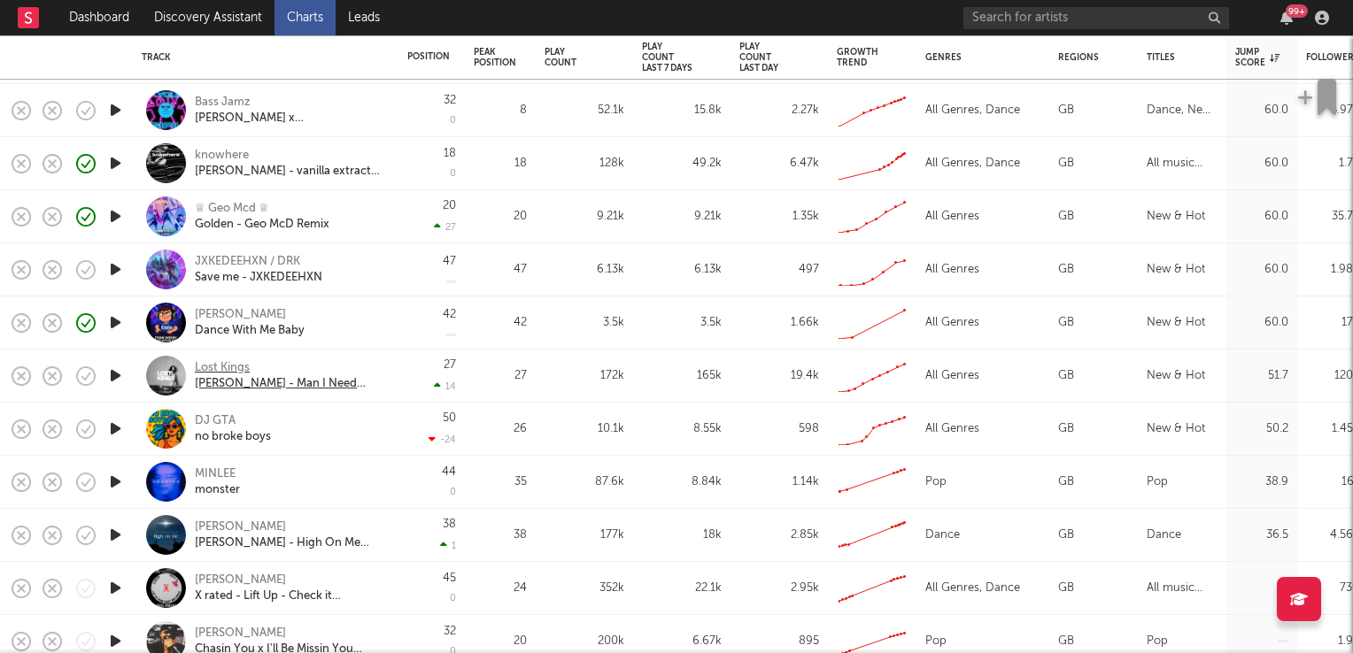
click at [226, 366] on div "Lost Kings" at bounding box center [290, 368] width 190 height 16
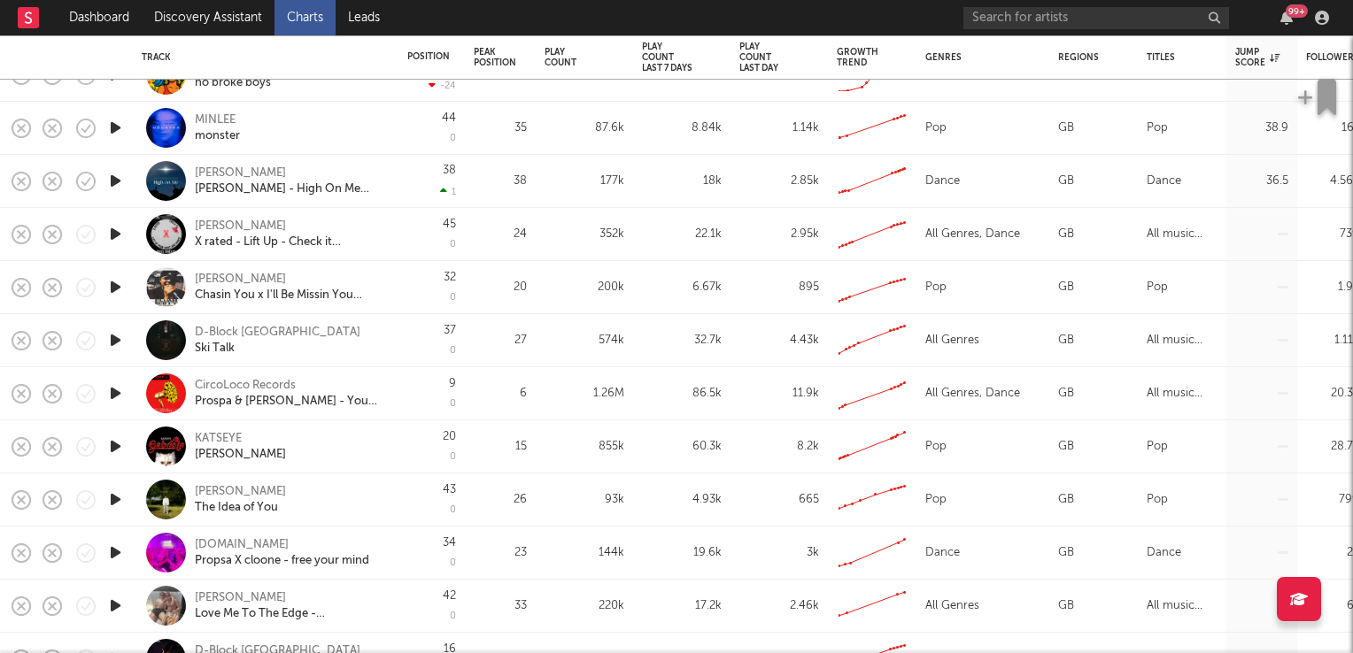
click at [235, 438] on div "KATSEYE" at bounding box center [218, 439] width 47 height 16
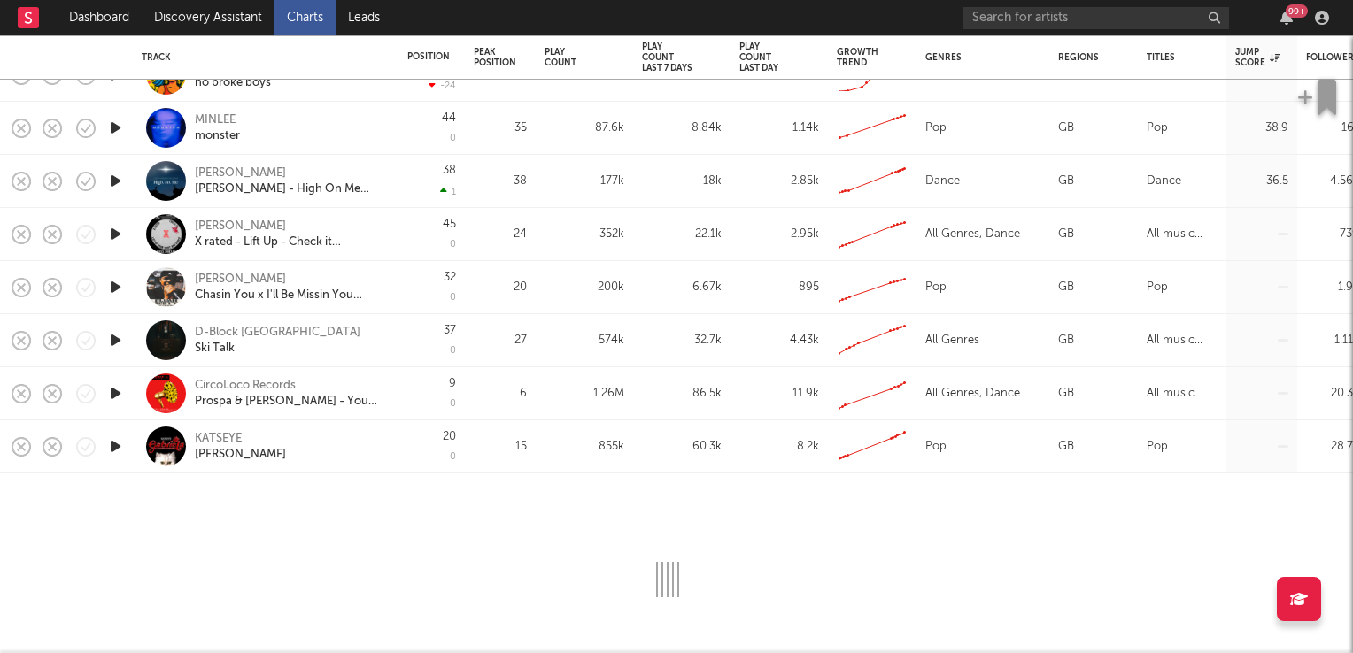
select select "1w"
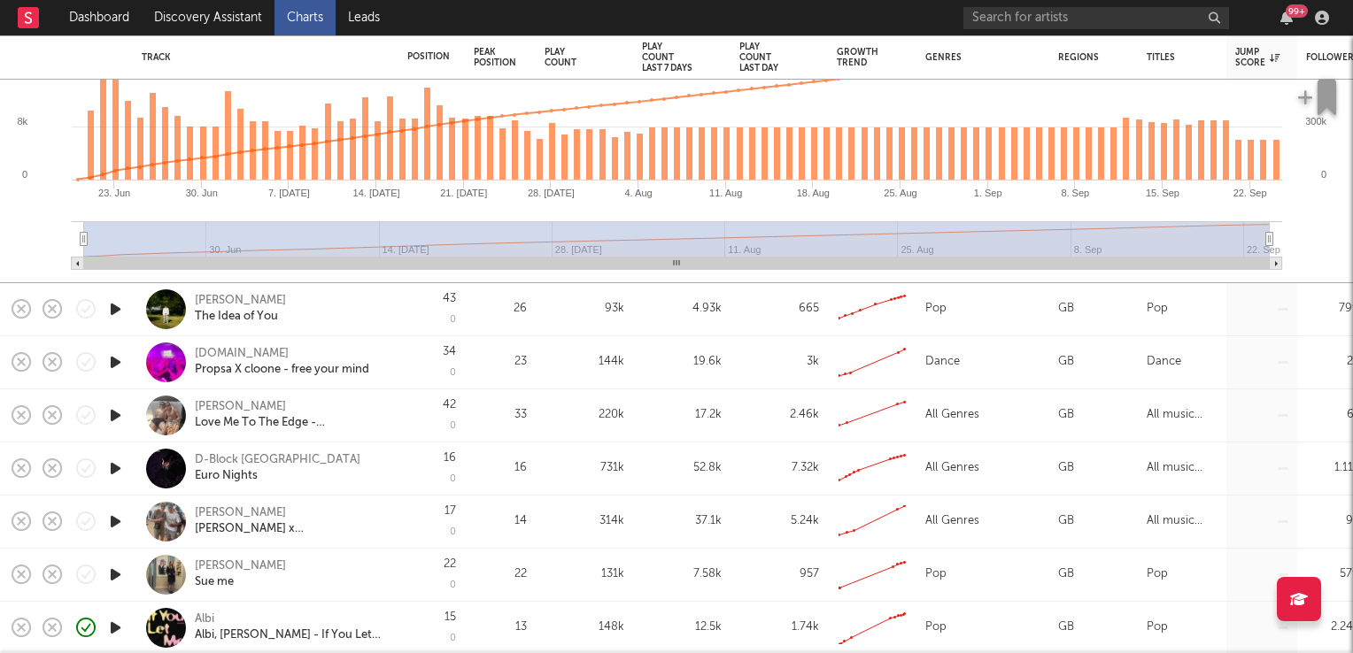
click at [237, 408] on div "Ryan Findlay" at bounding box center [240, 407] width 91 height 16
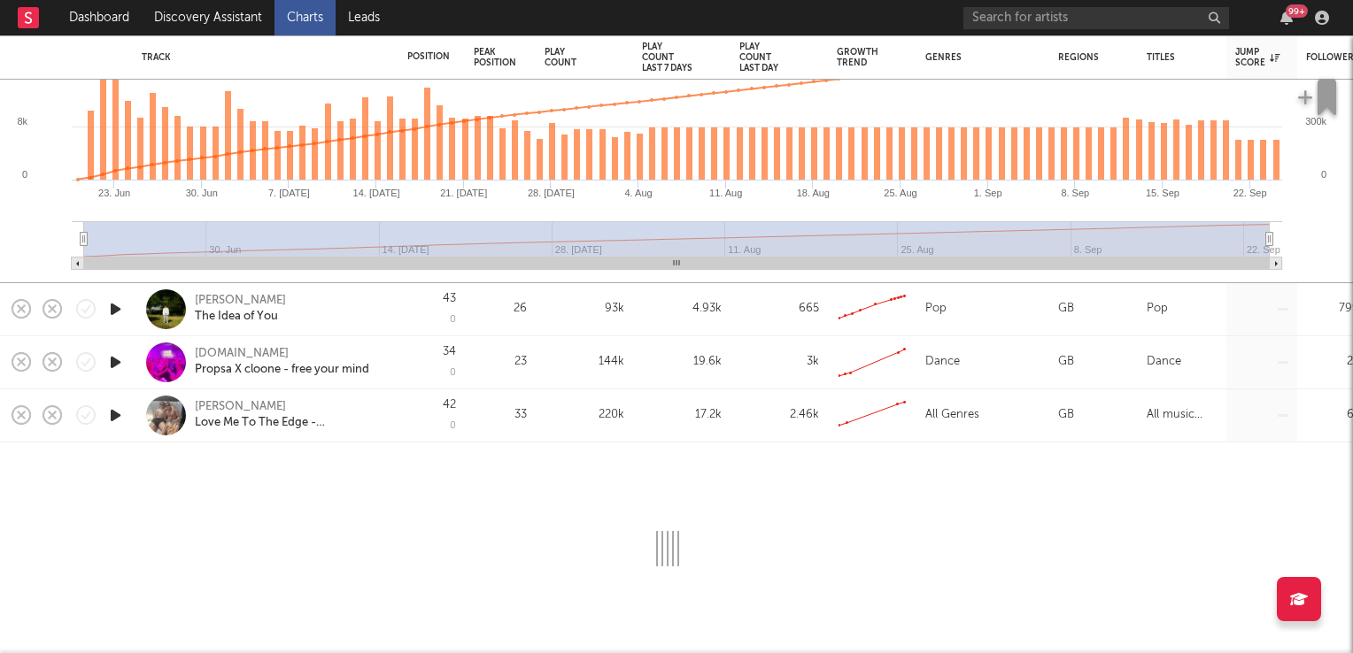
select select "1w"
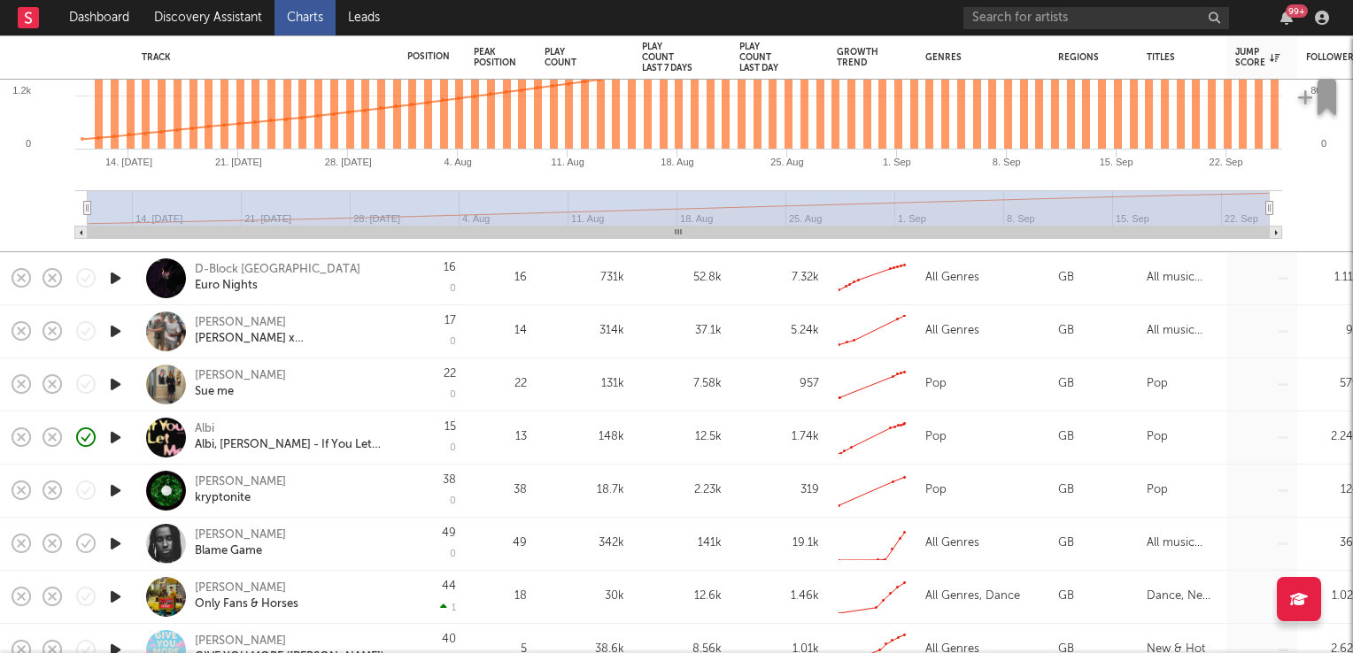
click at [235, 478] on div "Denon Reed" at bounding box center [240, 482] width 91 height 16
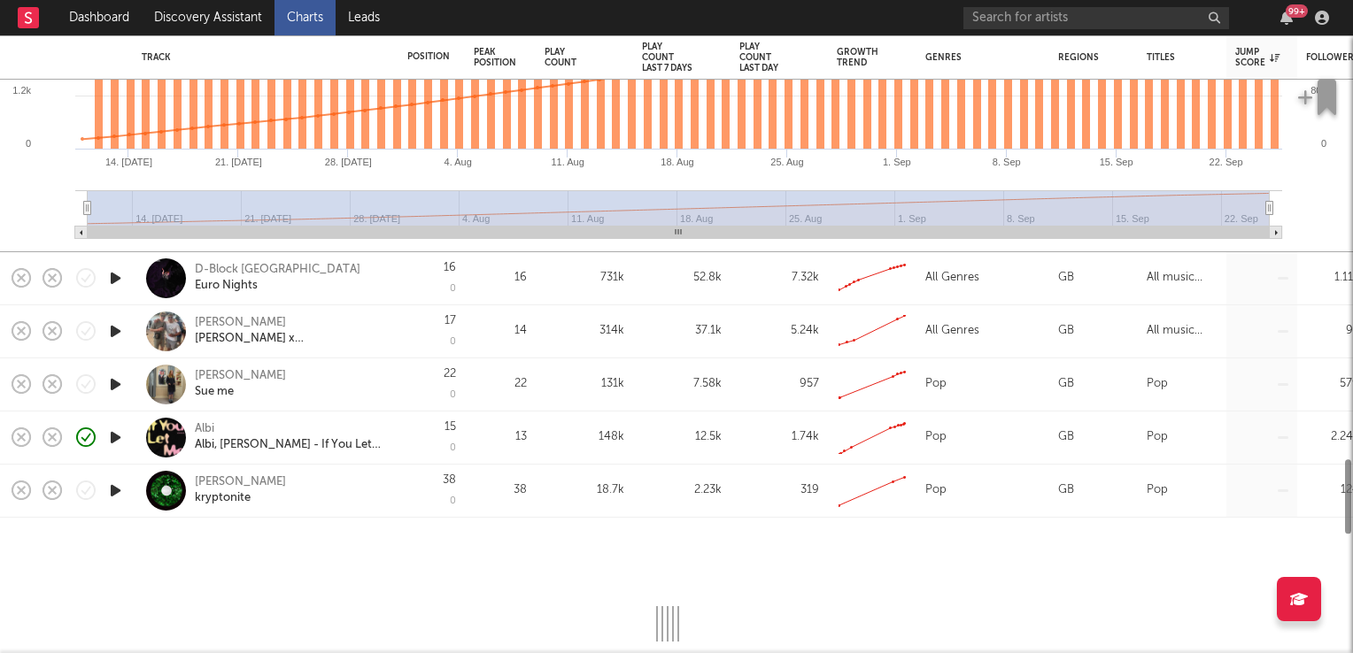
select select "1w"
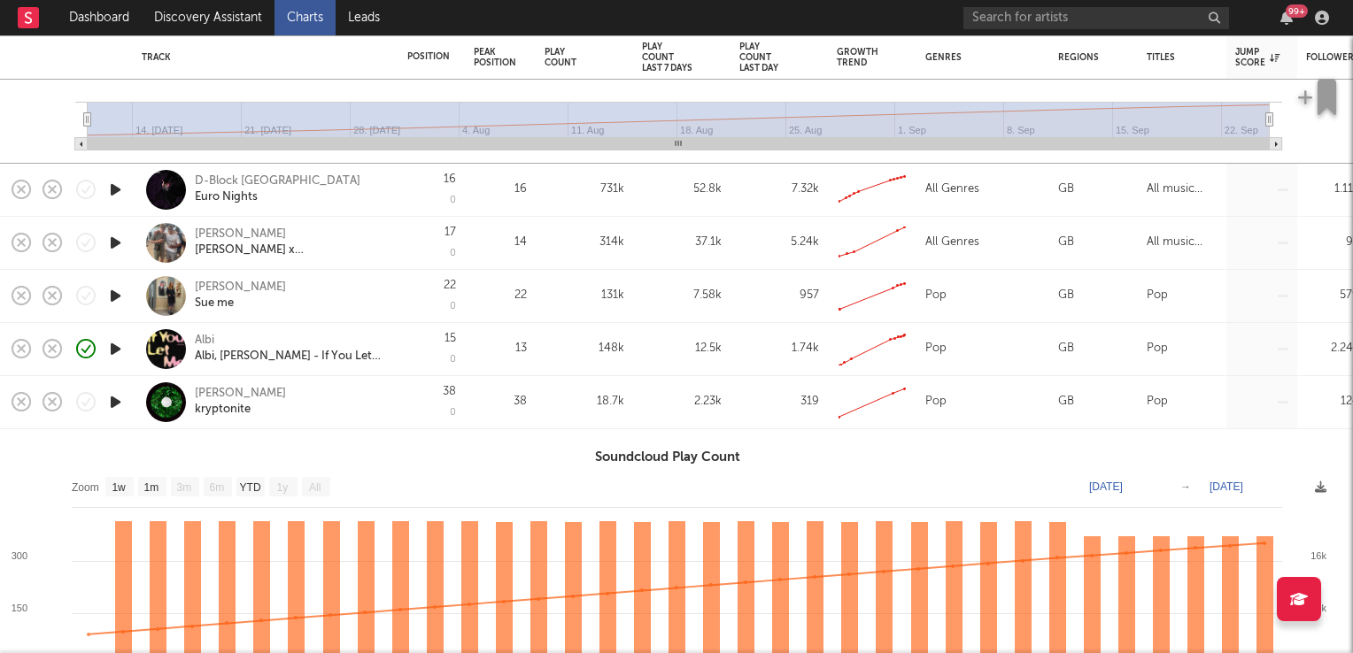
click at [115, 398] on icon "button" at bounding box center [115, 402] width 19 height 22
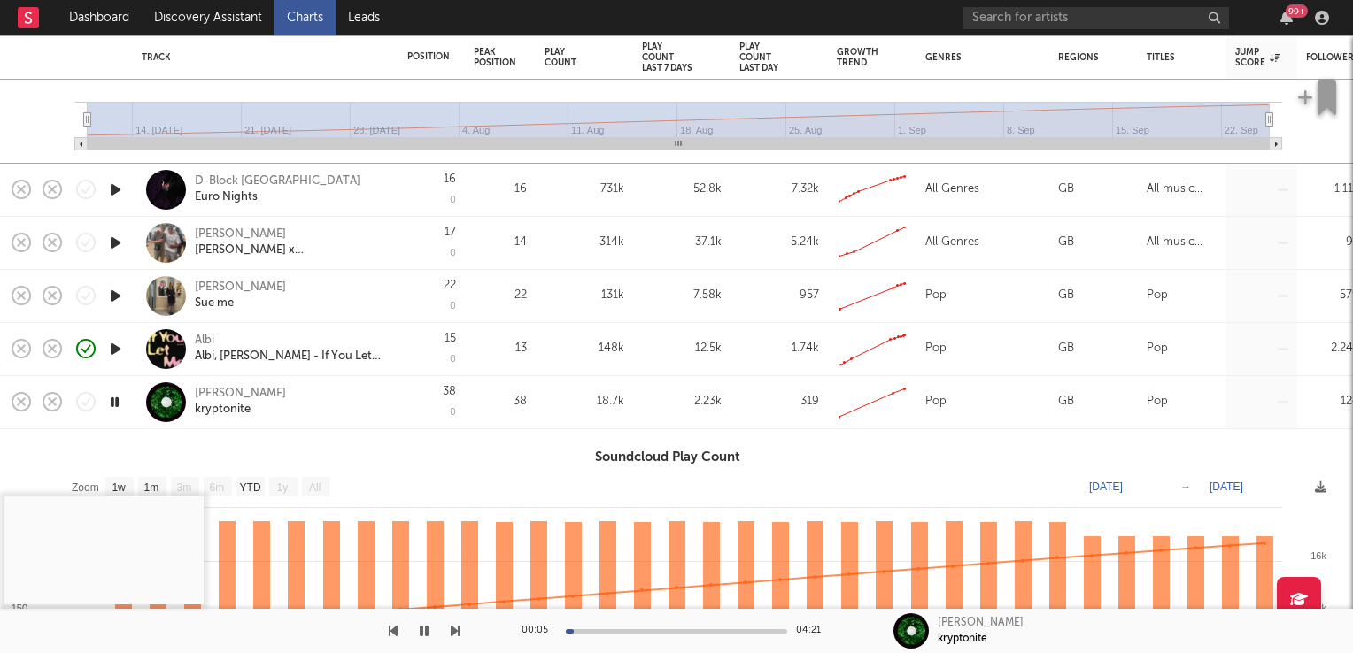
click at [115, 398] on icon "button" at bounding box center [114, 402] width 17 height 22
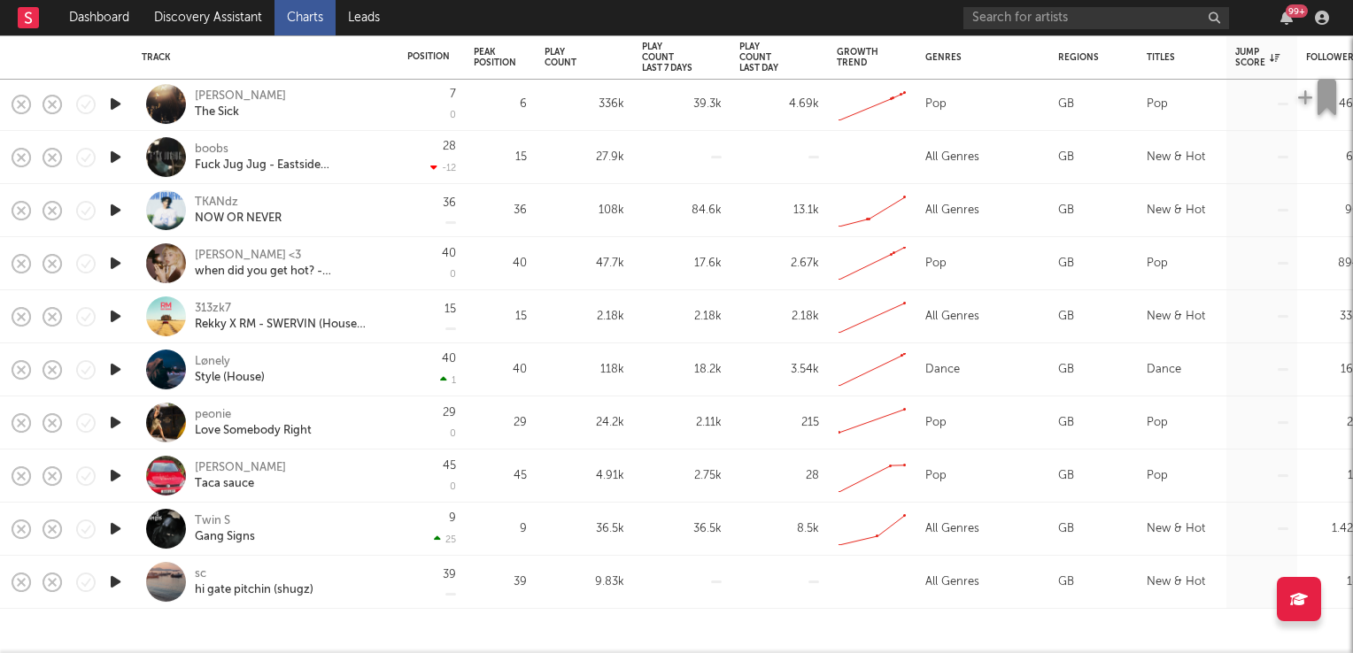
click at [218, 412] on div "peonie" at bounding box center [213, 415] width 36 height 16
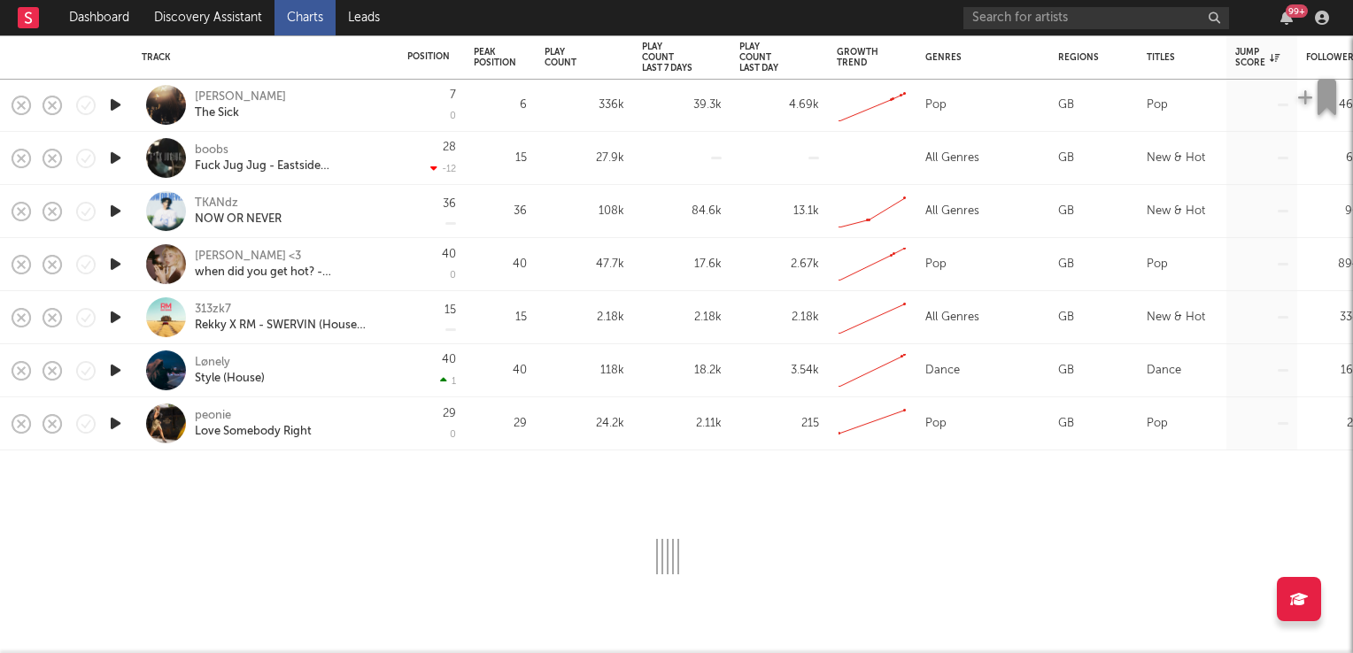
select select "1w"
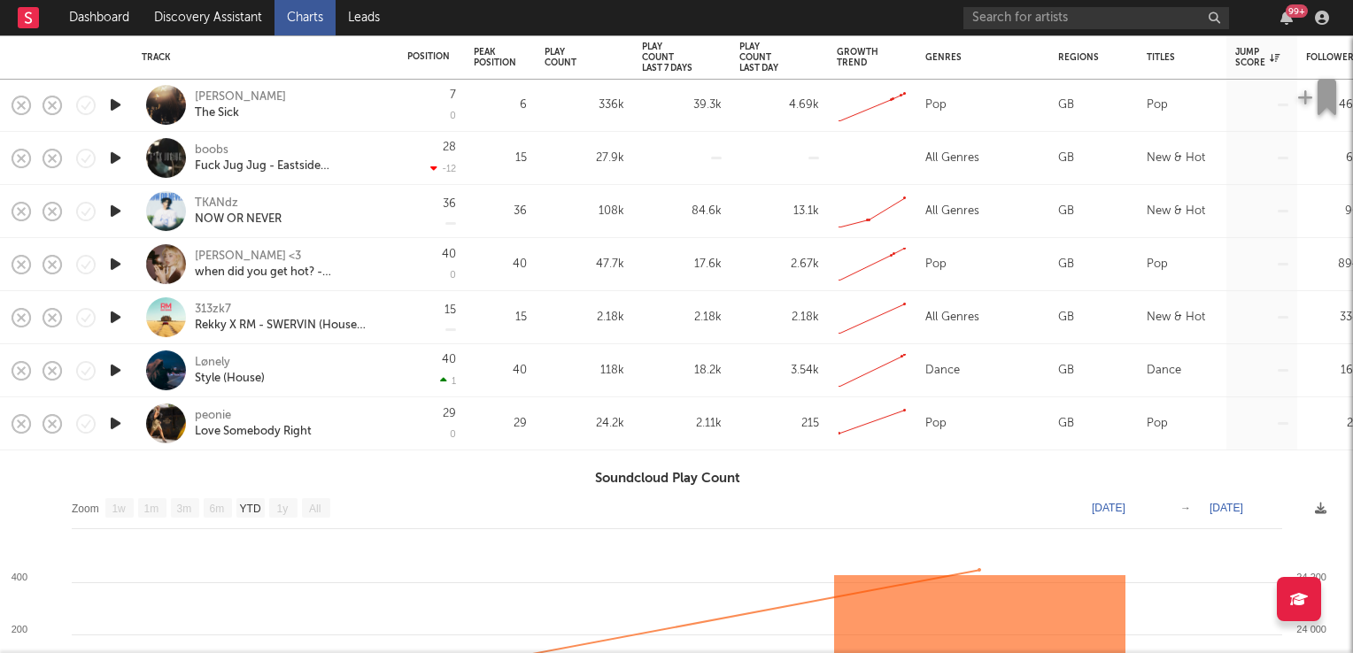
click at [211, 364] on div "Lønely" at bounding box center [212, 363] width 35 height 16
select select "1w"
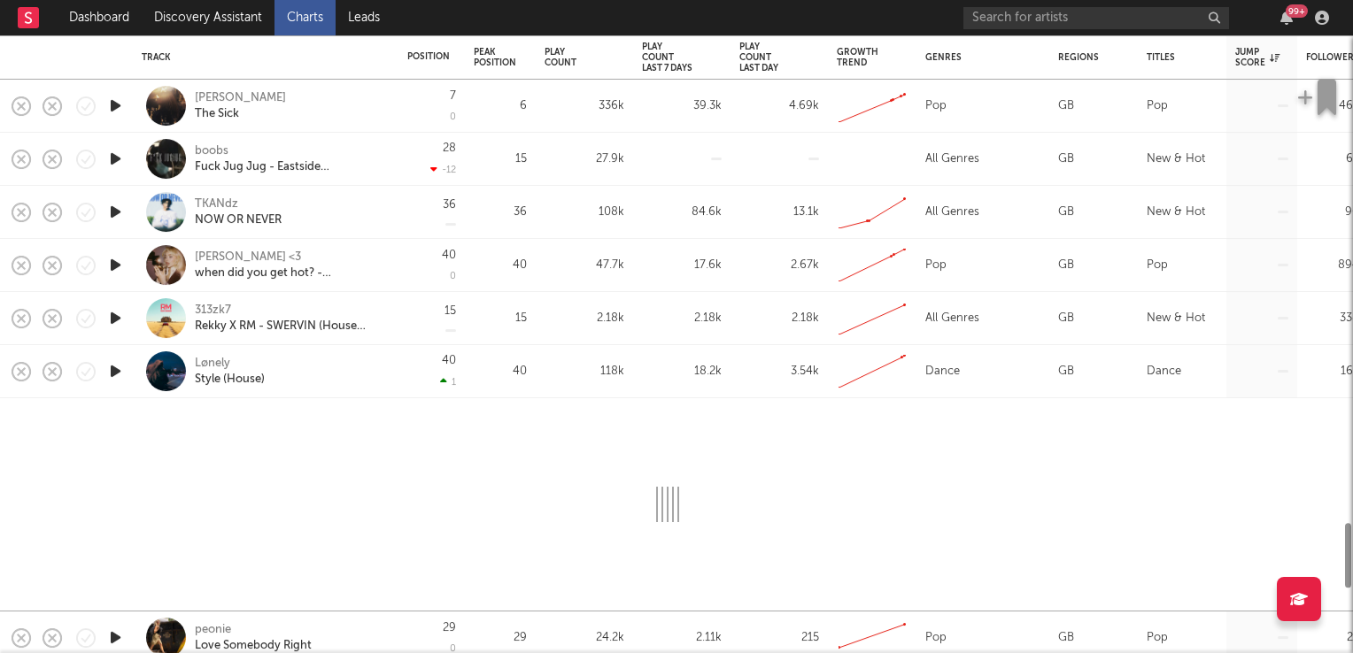
select select "1w"
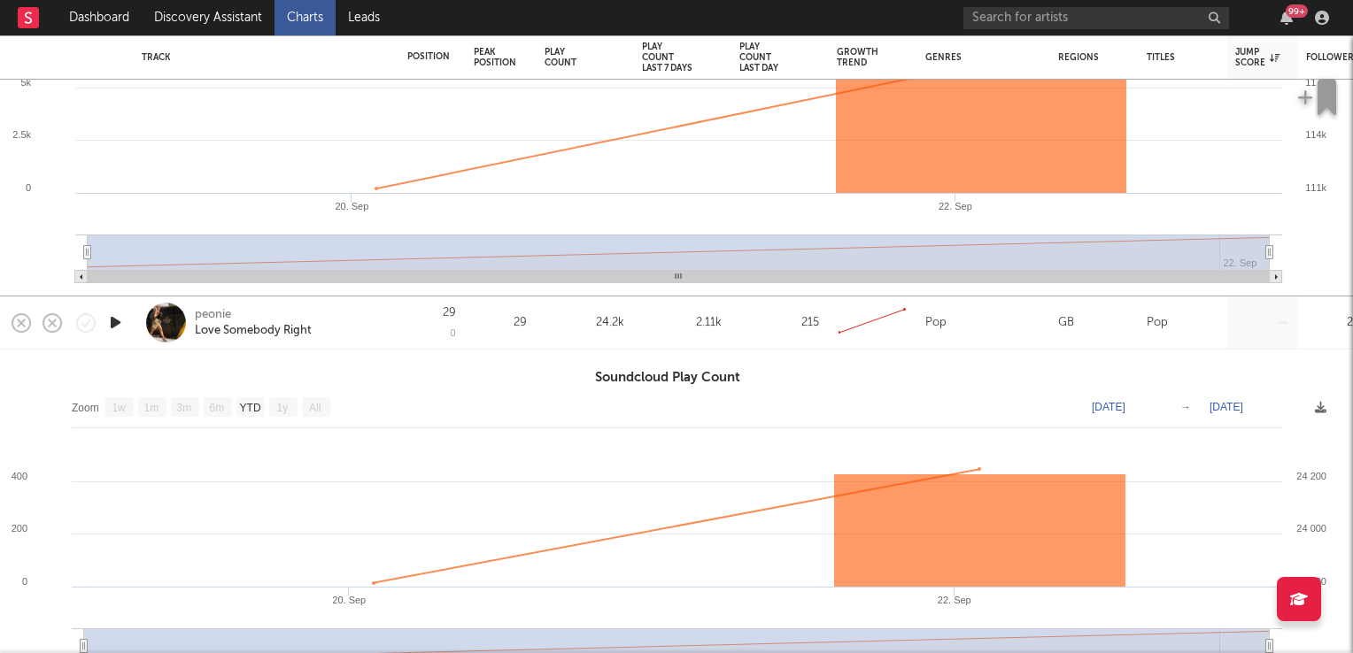
click at [221, 317] on div "peonie" at bounding box center [213, 315] width 36 height 16
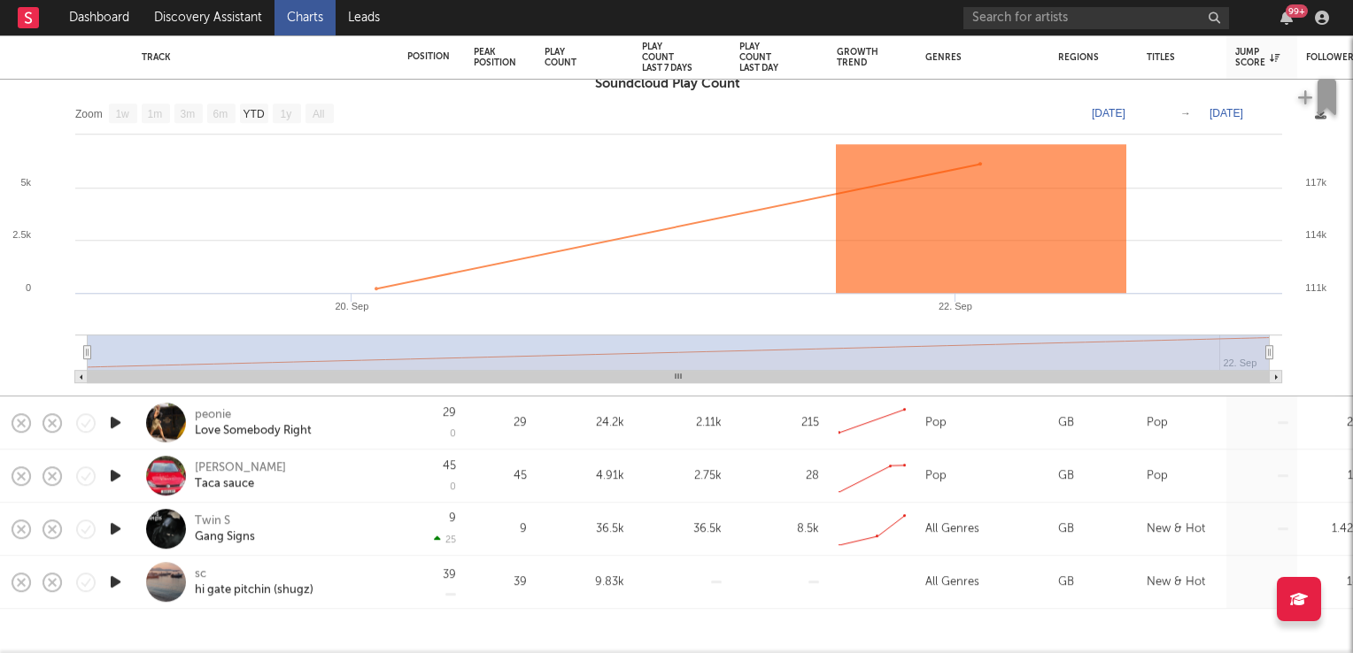
click at [117, 422] on icon "button" at bounding box center [115, 423] width 19 height 22
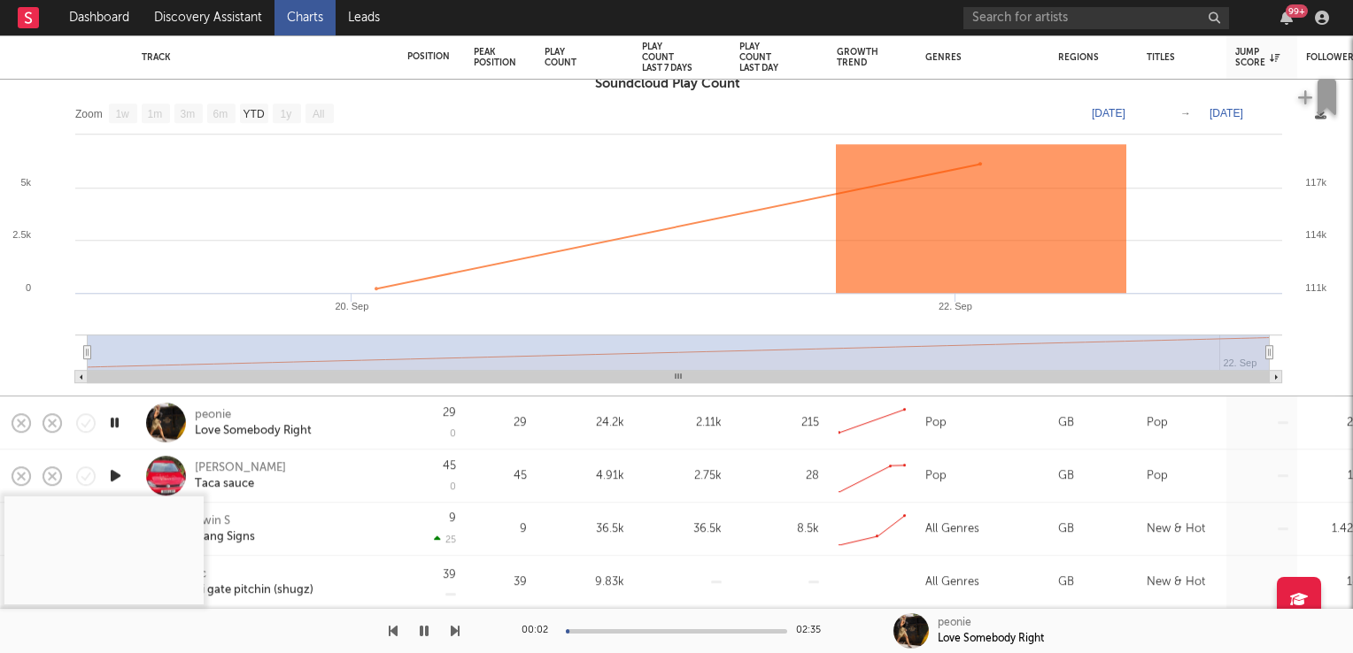
click at [117, 424] on icon "button" at bounding box center [114, 423] width 17 height 22
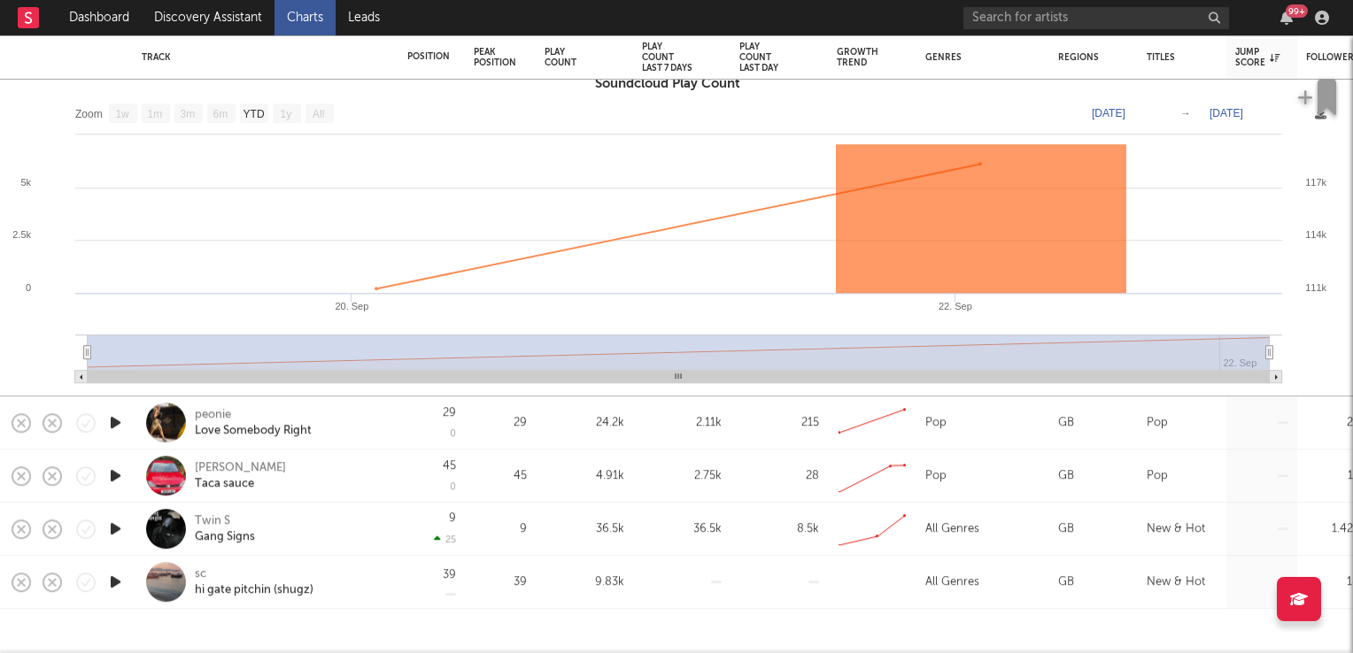
click at [110, 530] on icon "button" at bounding box center [115, 529] width 19 height 22
click at [221, 525] on div "Twin S" at bounding box center [212, 521] width 35 height 16
select select "1w"
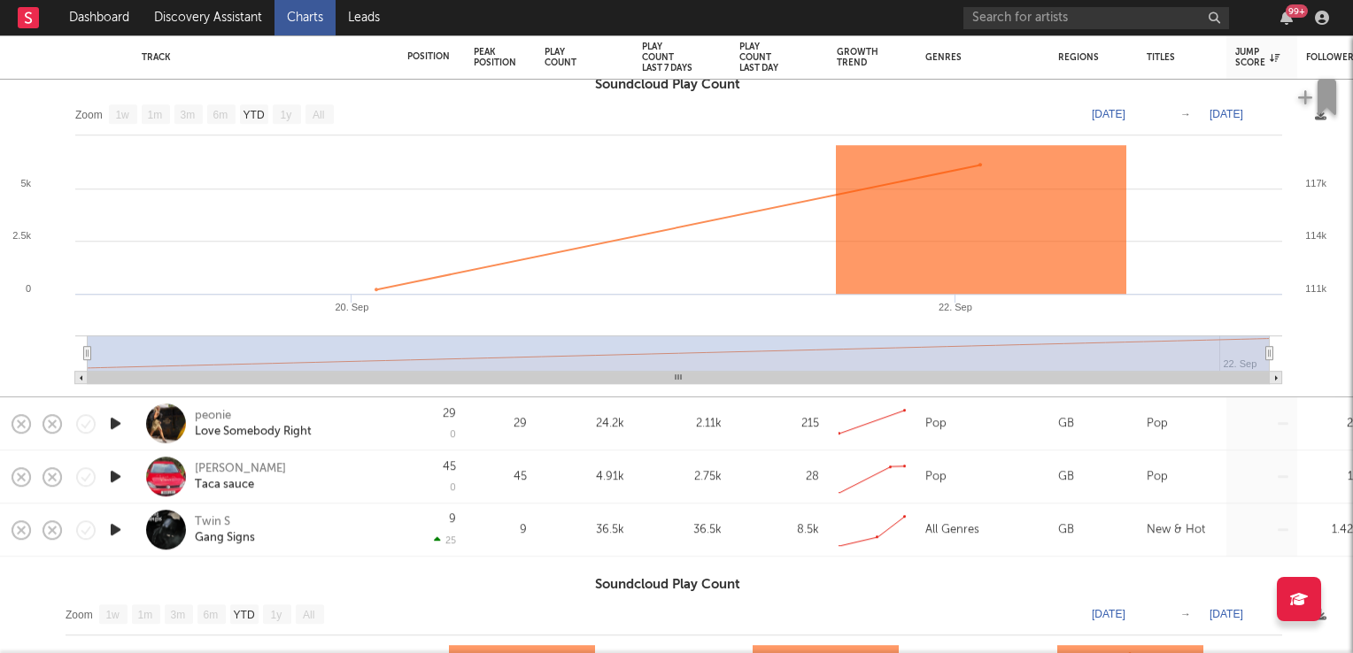
click at [112, 529] on icon "button" at bounding box center [115, 530] width 19 height 22
click at [112, 423] on icon "button" at bounding box center [115, 423] width 19 height 22
click at [231, 427] on div "Love Somebody Right" at bounding box center [253, 432] width 117 height 16
select select "1w"
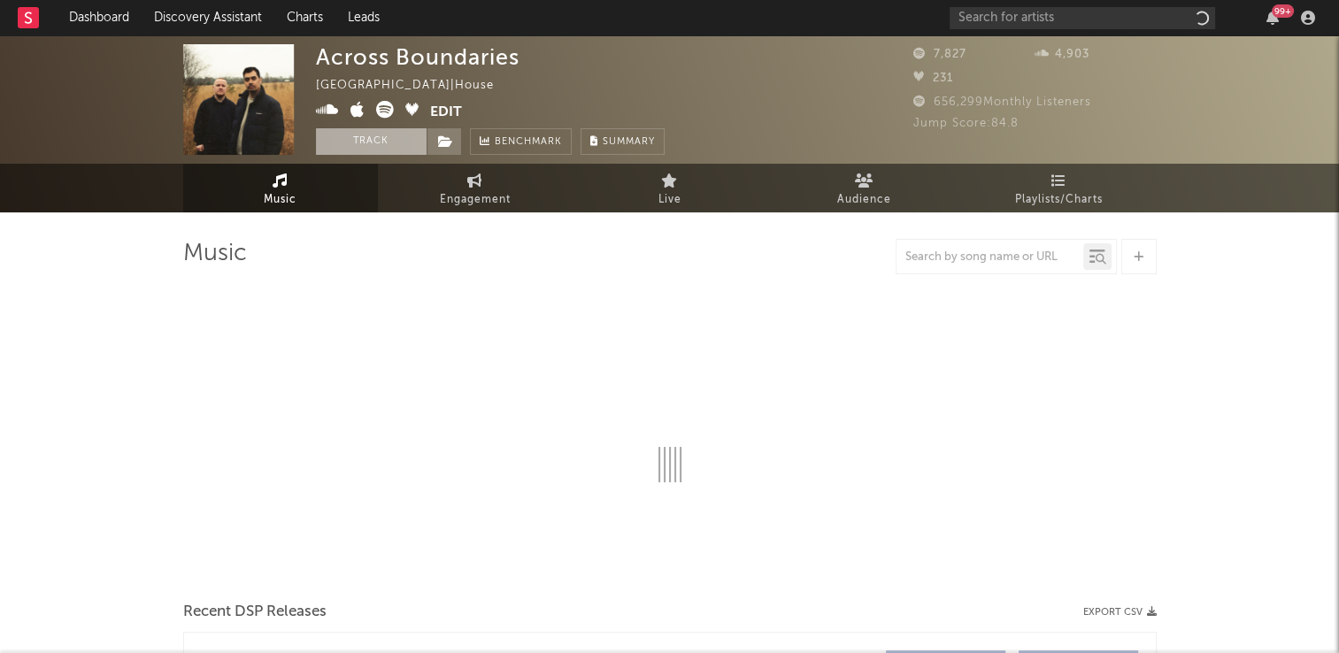
select select "6m"
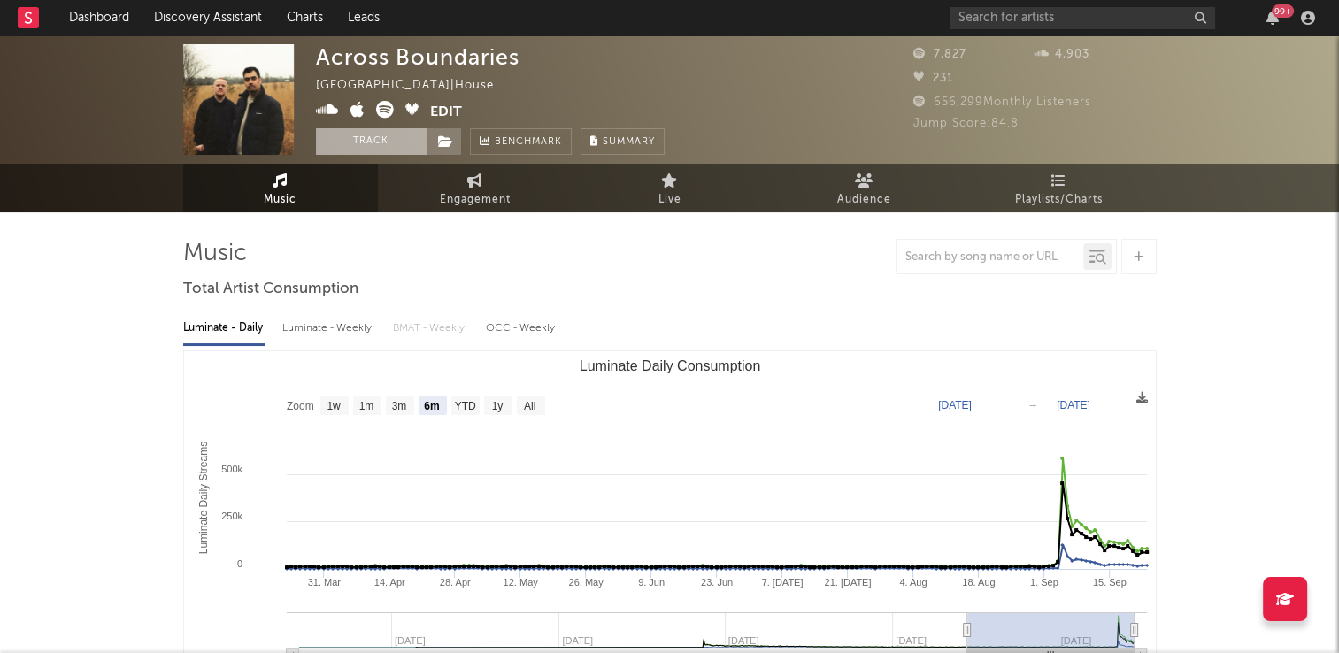
click at [355, 143] on button "Track" at bounding box center [371, 141] width 111 height 27
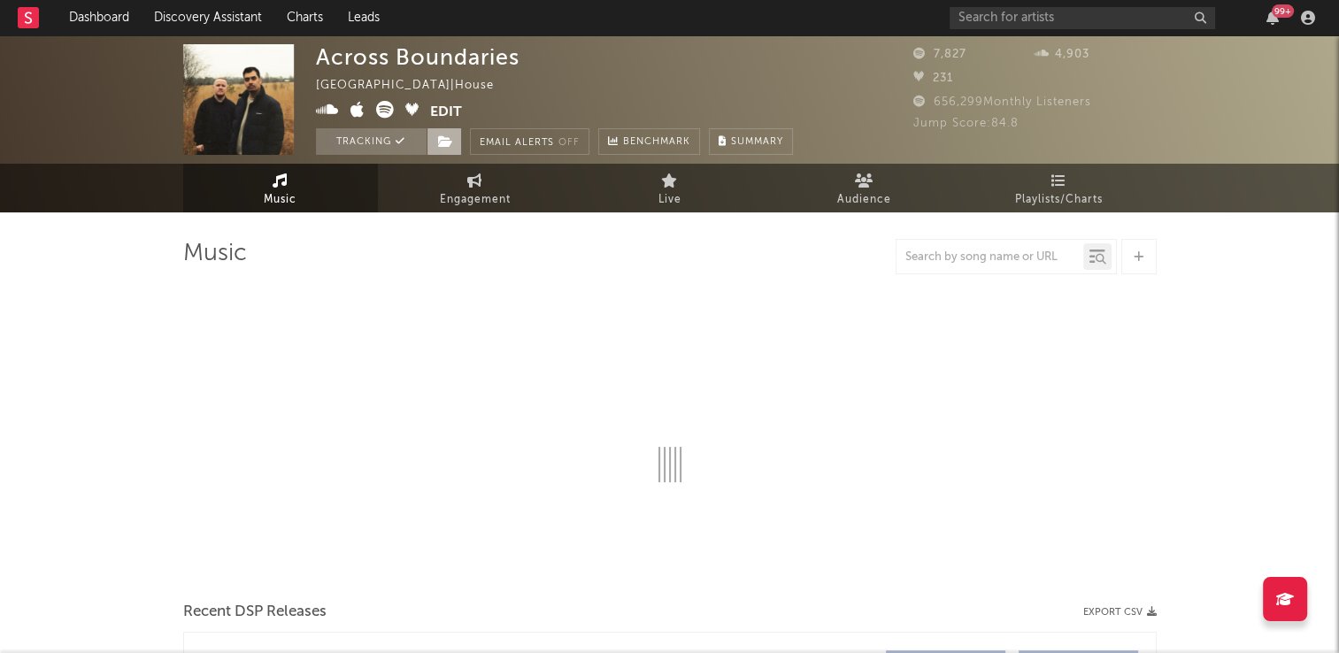
click at [450, 136] on icon at bounding box center [445, 141] width 15 height 12
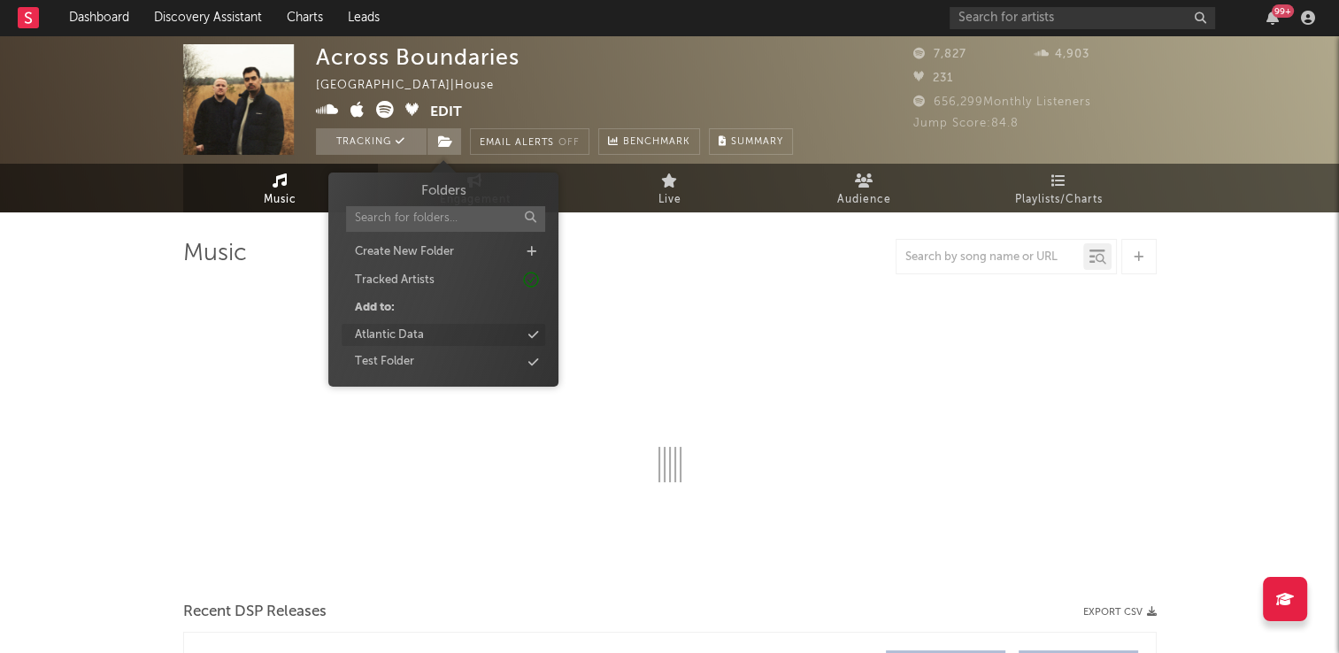
click at [426, 338] on div "Atlantic Data" at bounding box center [444, 335] width 204 height 23
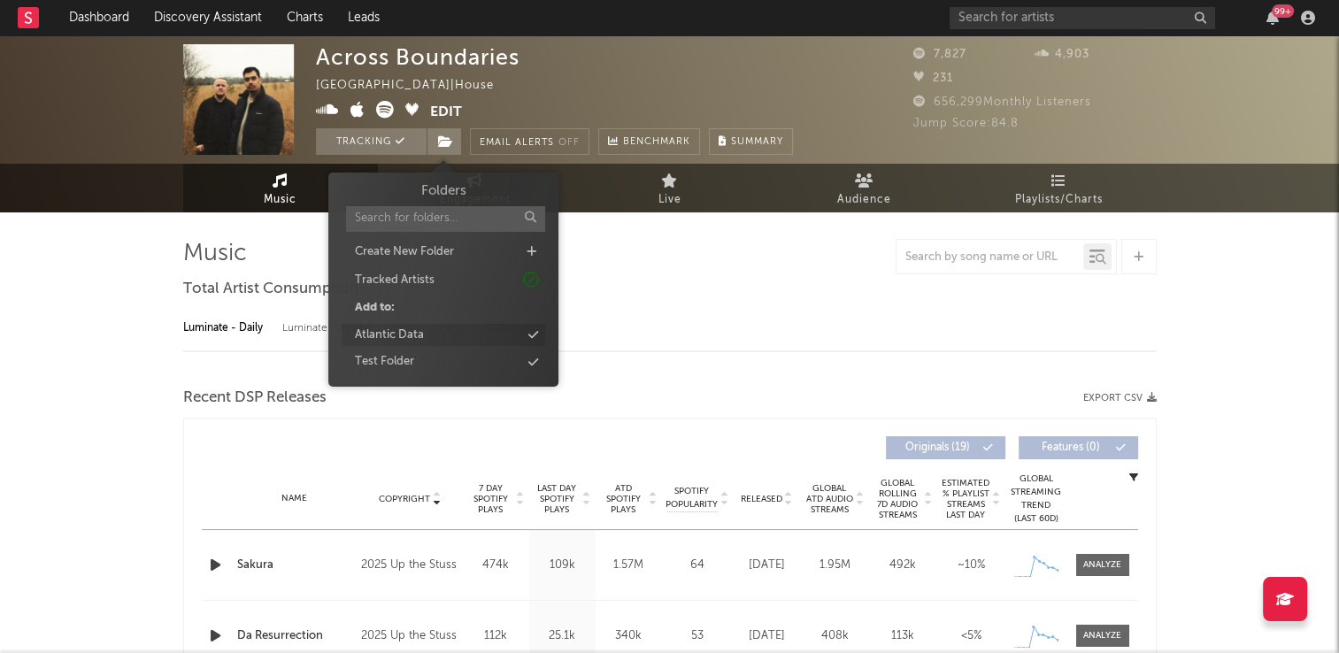
select select "6m"
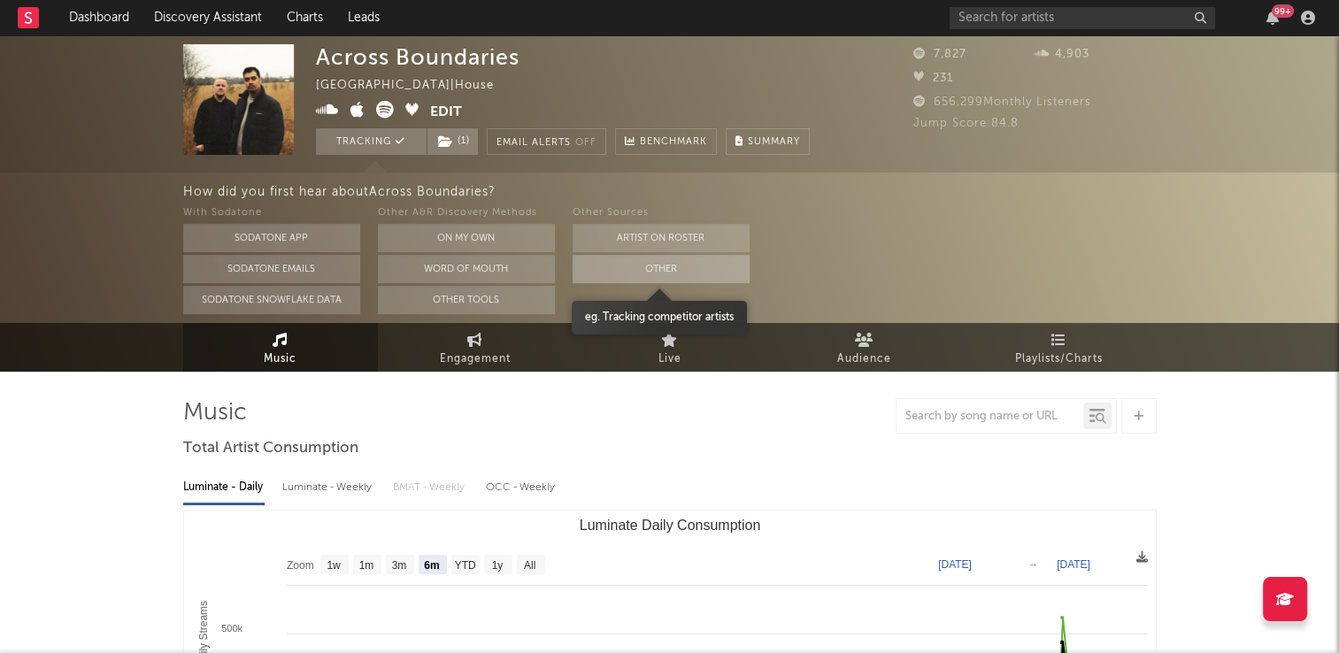
click at [601, 272] on button "Other" at bounding box center [661, 269] width 177 height 28
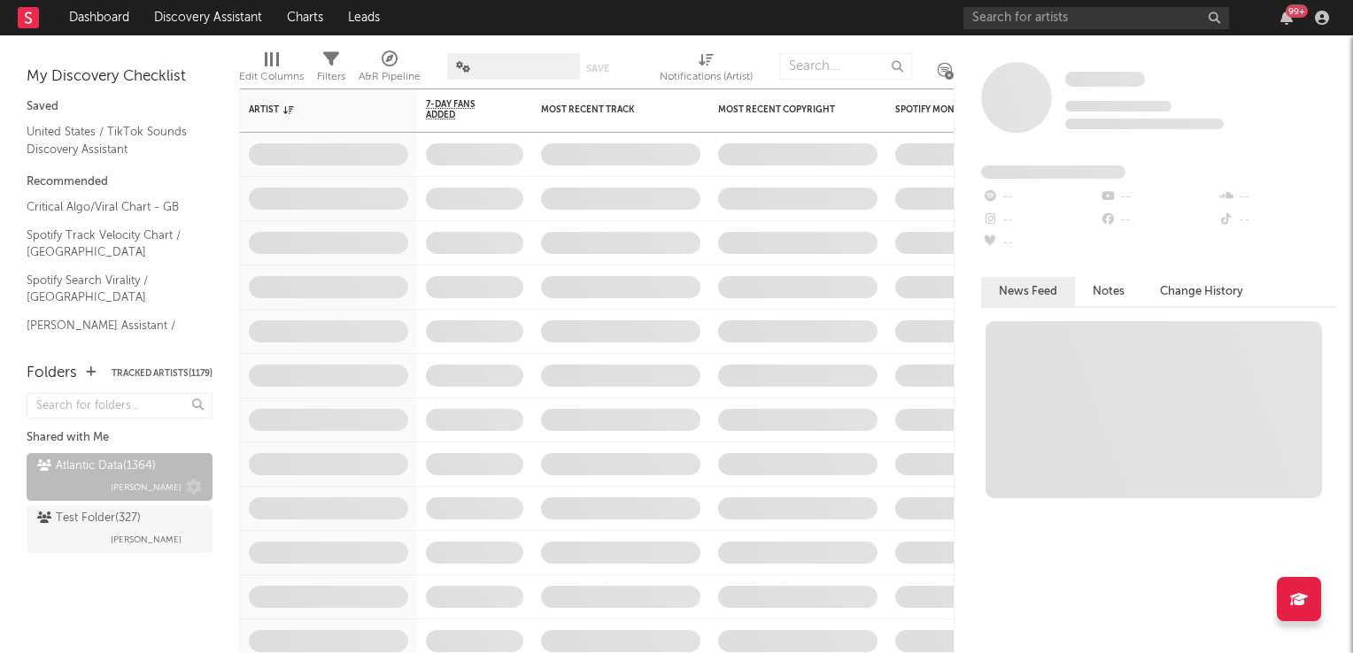
click at [124, 473] on div "Atlantic Data ( 1364 )" at bounding box center [96, 466] width 119 height 21
click at [535, 73] on span at bounding box center [513, 66] width 133 height 27
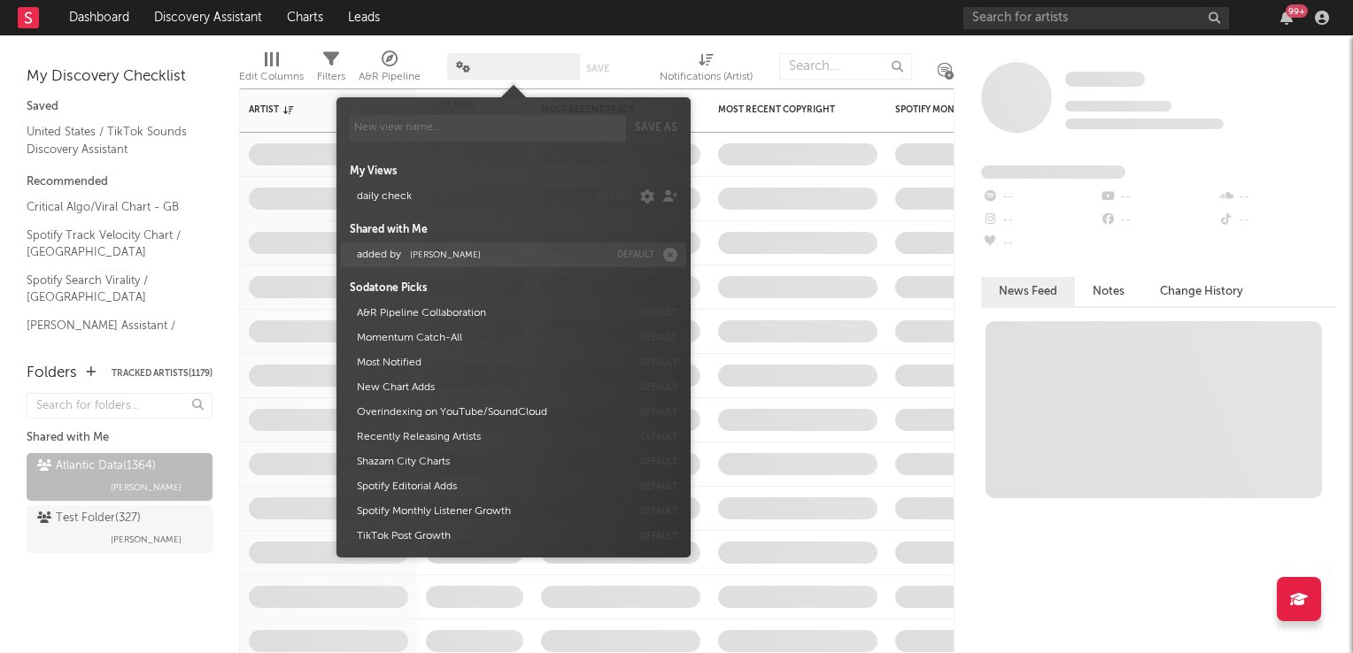
click at [449, 262] on button "added by [PERSON_NAME]" at bounding box center [480, 255] width 258 height 25
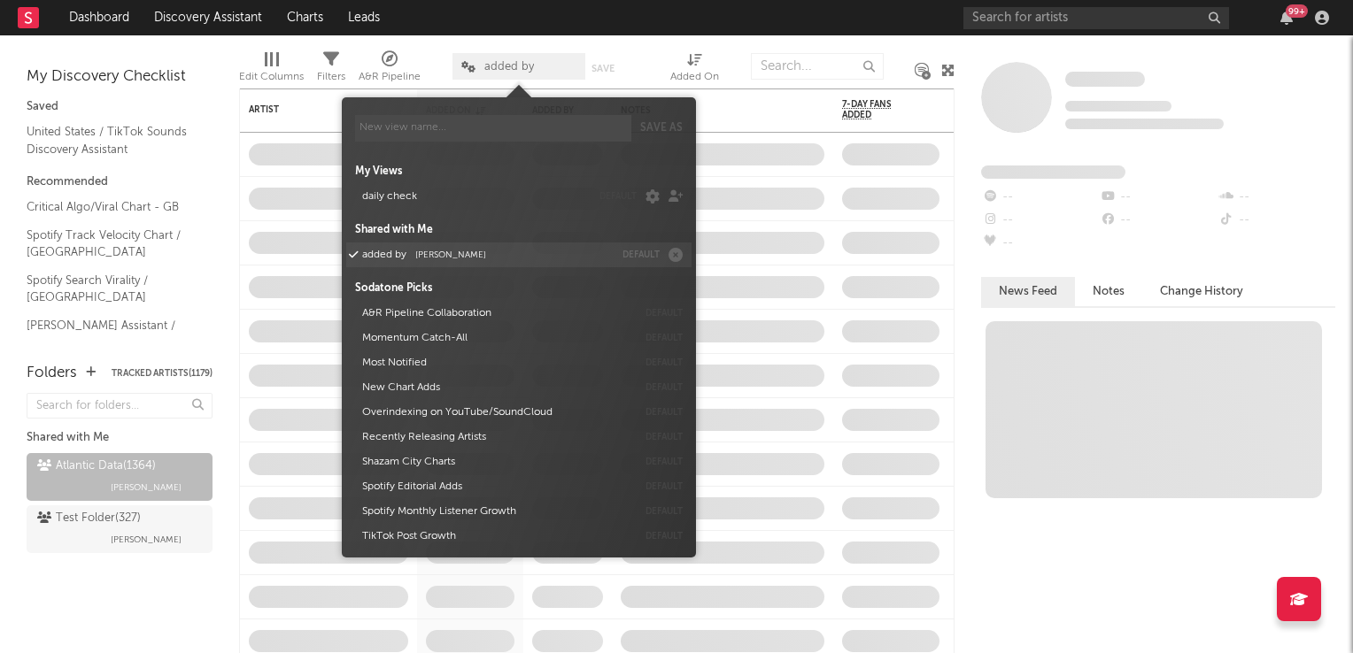
click at [461, 249] on button "added by [PERSON_NAME]" at bounding box center [485, 255] width 258 height 25
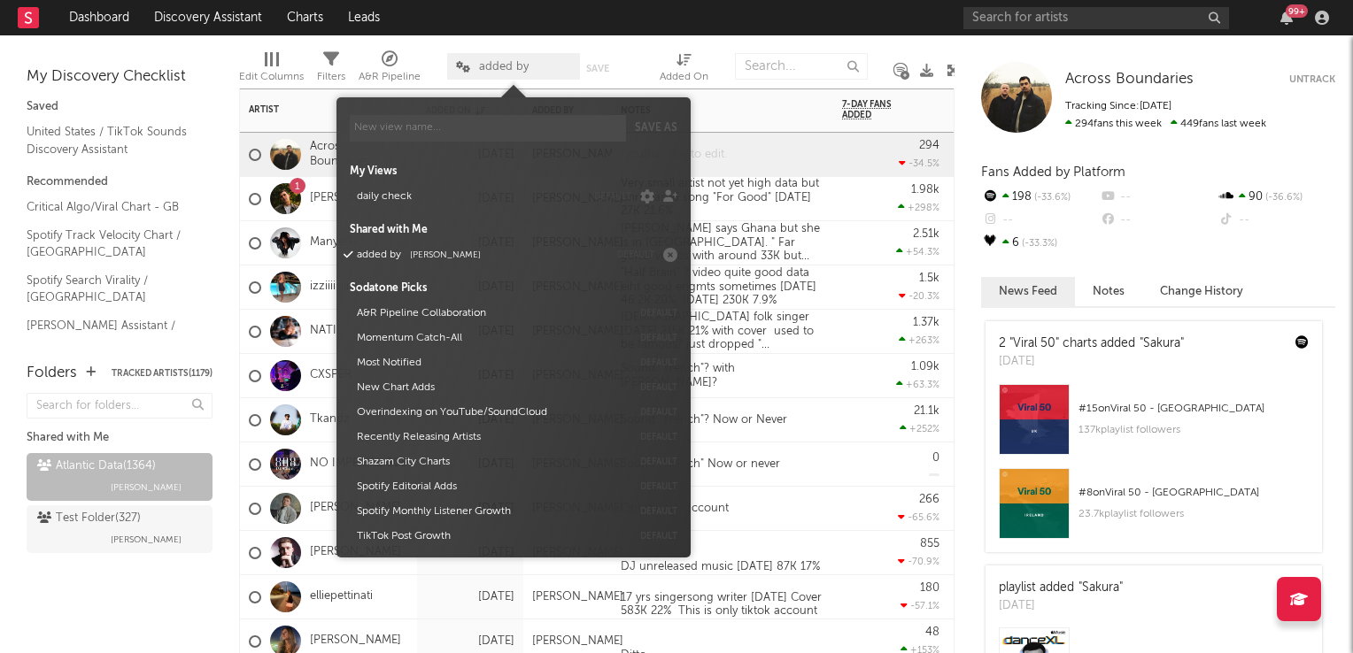
click at [826, 158] on div at bounding box center [722, 154] width 221 height 43
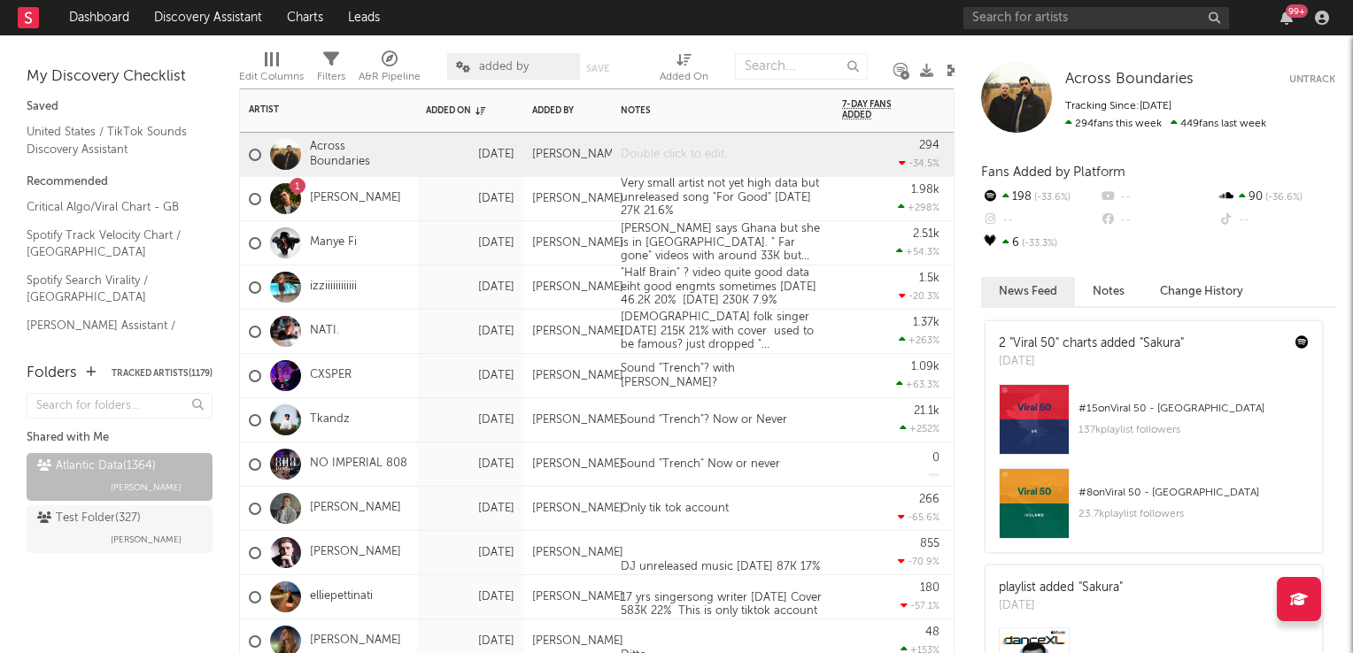
click at [756, 156] on div at bounding box center [722, 154] width 221 height 43
click at [872, 322] on div "1.37k +263 %" at bounding box center [890, 331] width 97 height 43
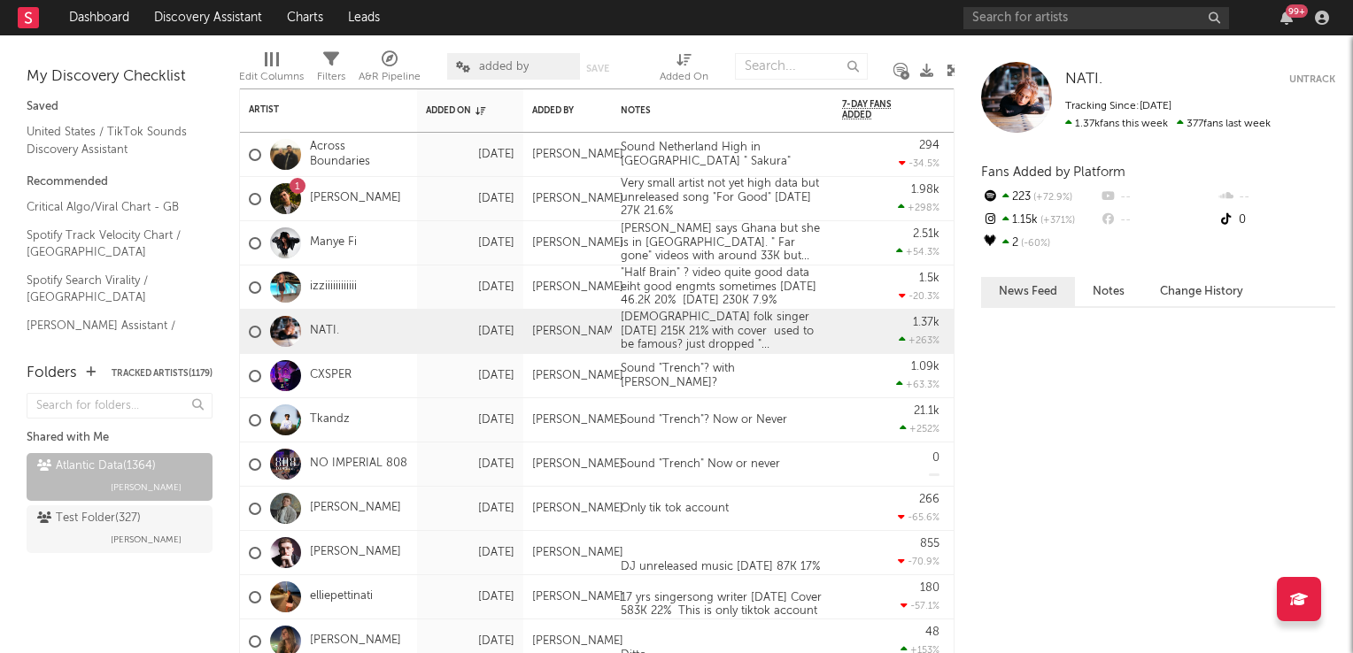
click at [950, 69] on icon at bounding box center [952, 70] width 13 height 13
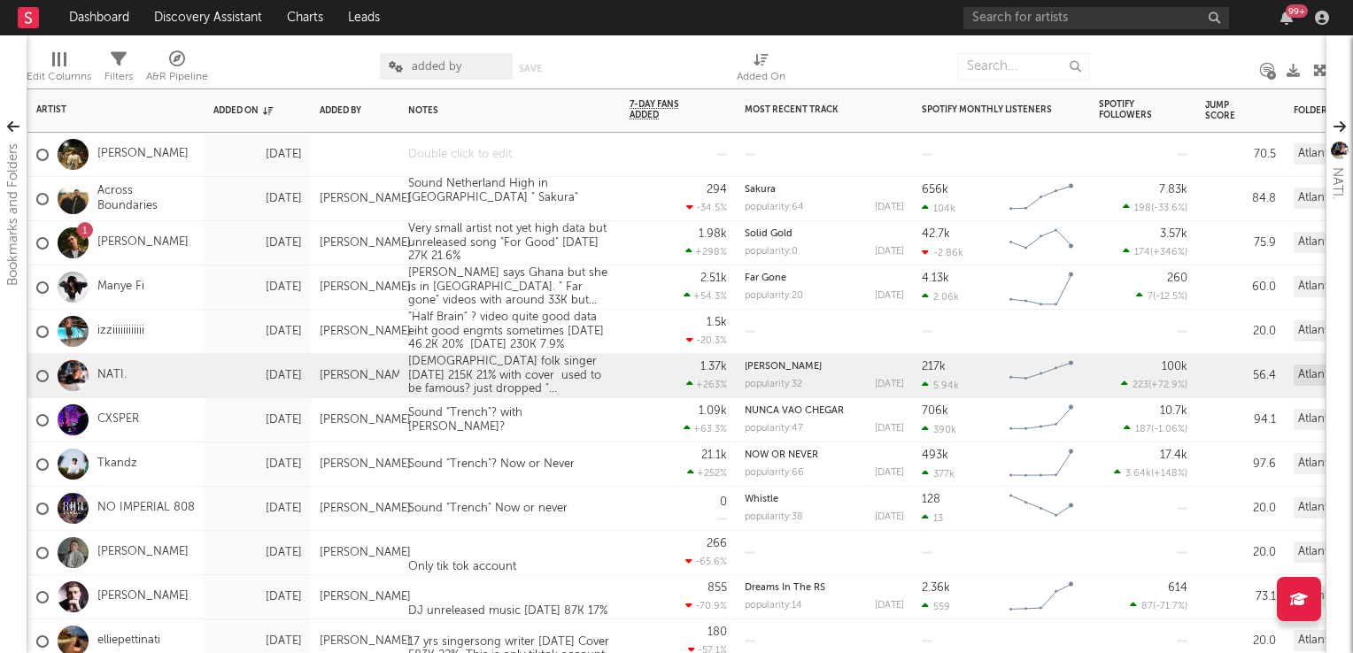
click at [475, 167] on div at bounding box center [509, 154] width 221 height 43
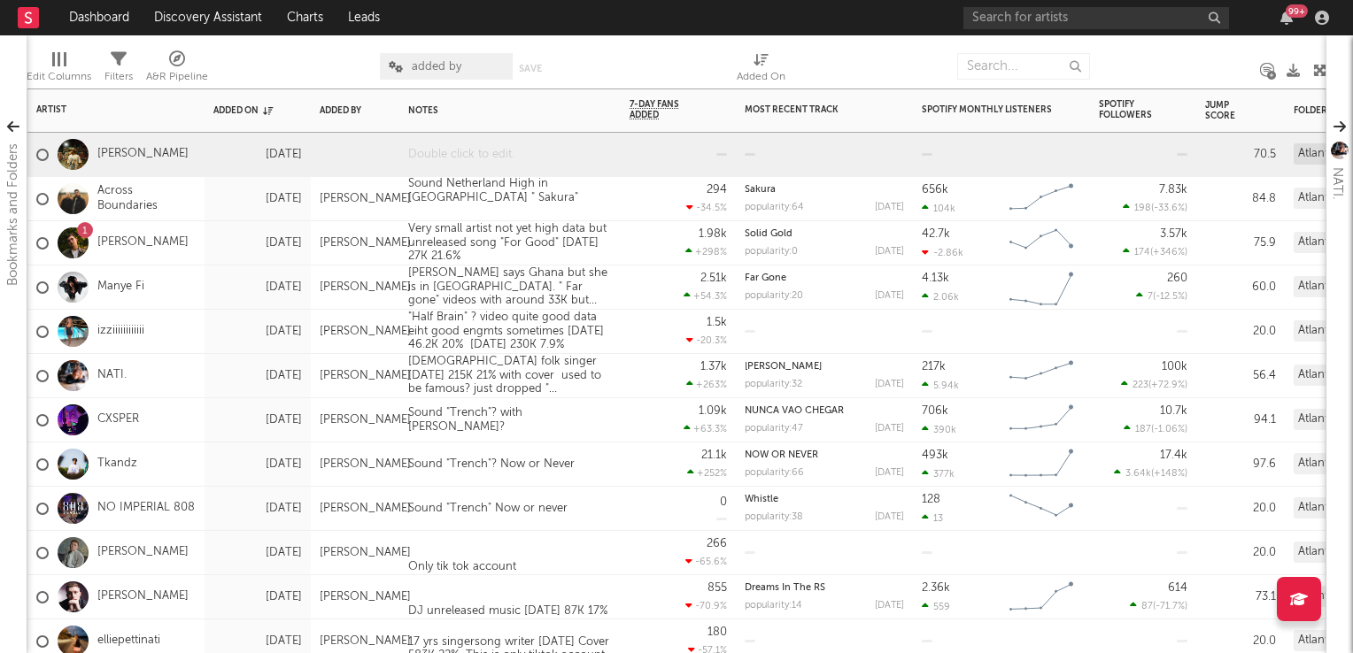
click at [475, 167] on div at bounding box center [509, 154] width 221 height 43
click at [591, 212] on div "Sound Netherland High in [GEOGRAPHIC_DATA] " Sakura"" at bounding box center [509, 198] width 221 height 43
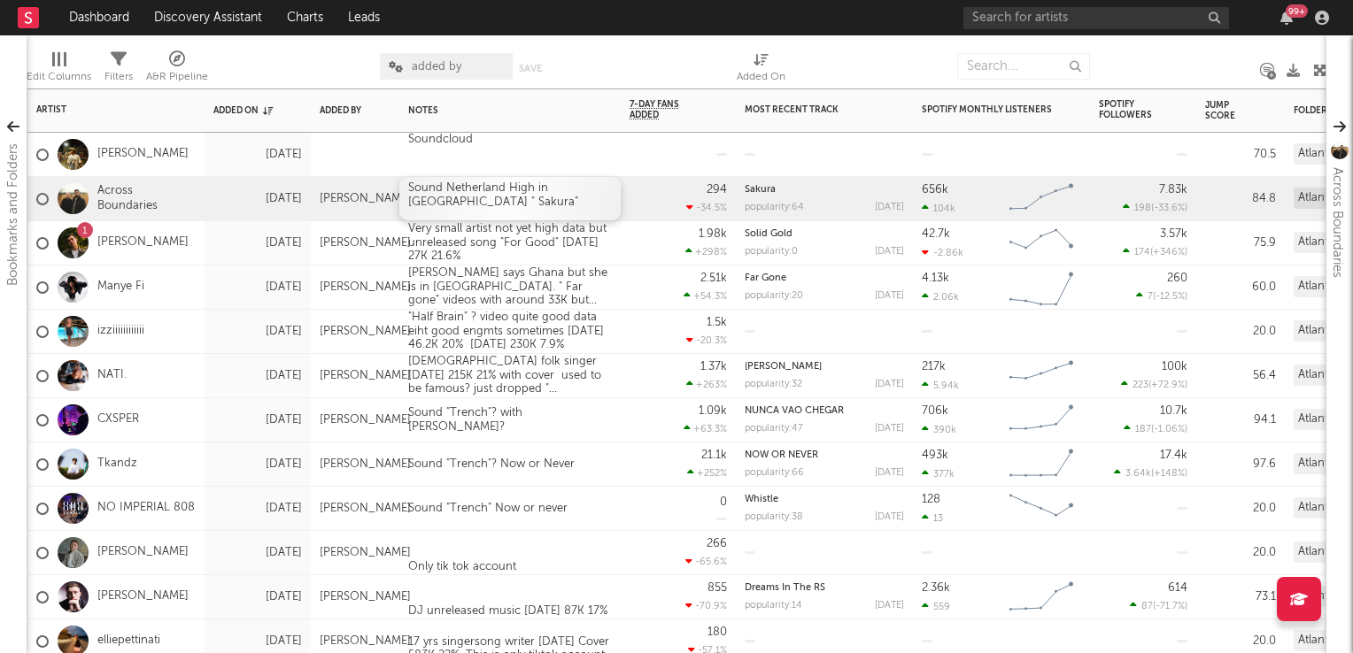
click at [439, 187] on div "Sound Netherland High in UK " Sakura"" at bounding box center [509, 198] width 221 height 43
click at [523, 211] on div "SoundcloudNetherland High in UK " Sakura"" at bounding box center [509, 198] width 221 height 43
click at [491, 142] on div "Soundcloud" at bounding box center [509, 154] width 221 height 43
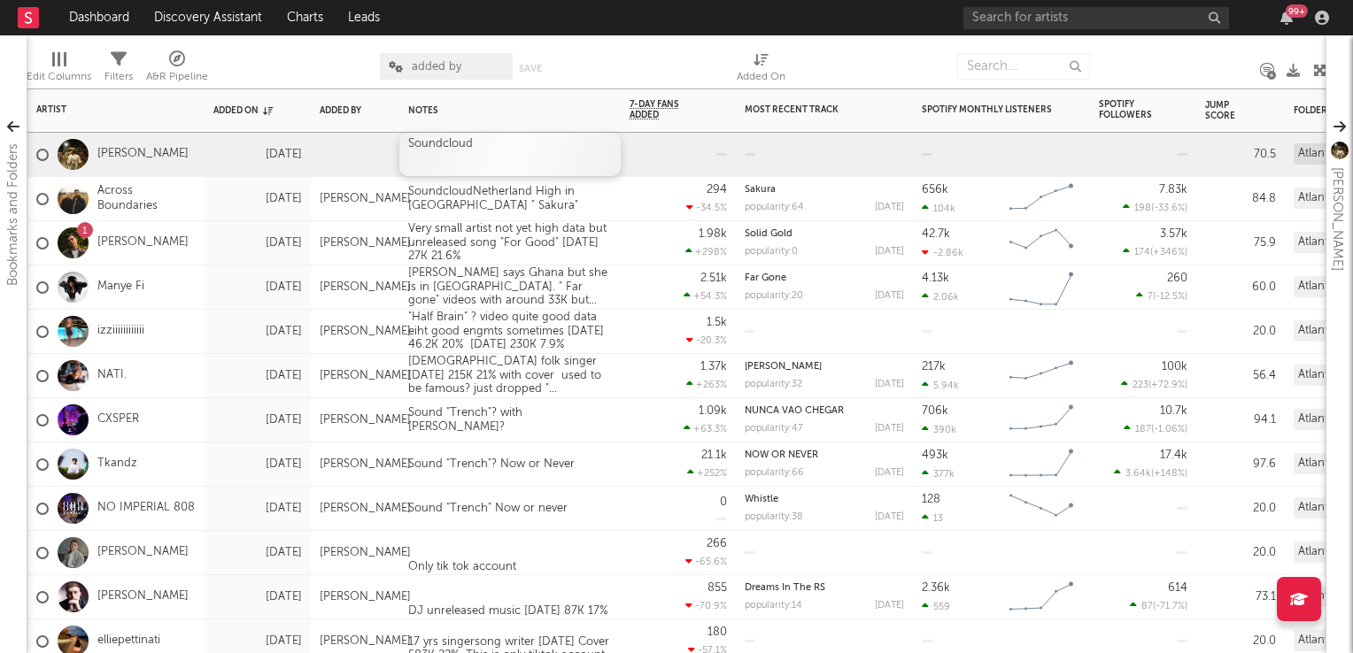
click at [491, 147] on div "Soundcloud" at bounding box center [509, 154] width 221 height 43
click at [557, 165] on div "Soundcloud Dance "Jump Higer" Video around 30K veiws" at bounding box center [509, 154] width 221 height 43
click at [663, 342] on div "1.5k -20.3 %" at bounding box center [677, 331] width 97 height 43
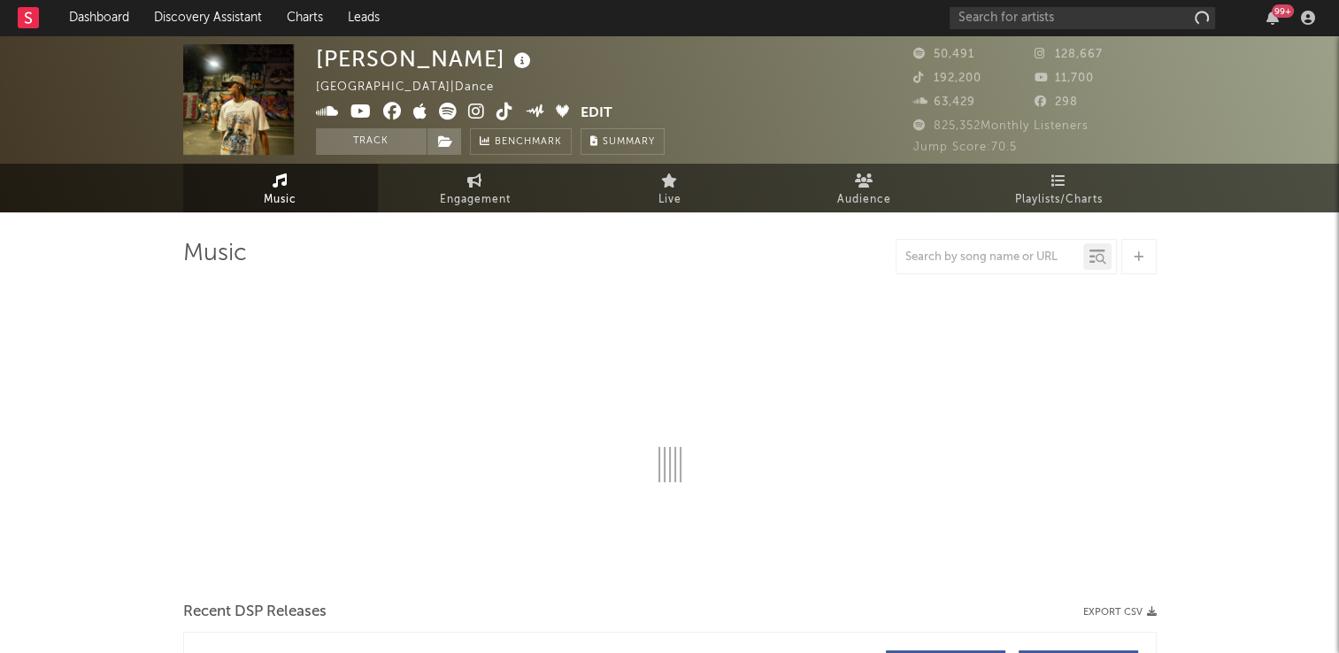
select select "6m"
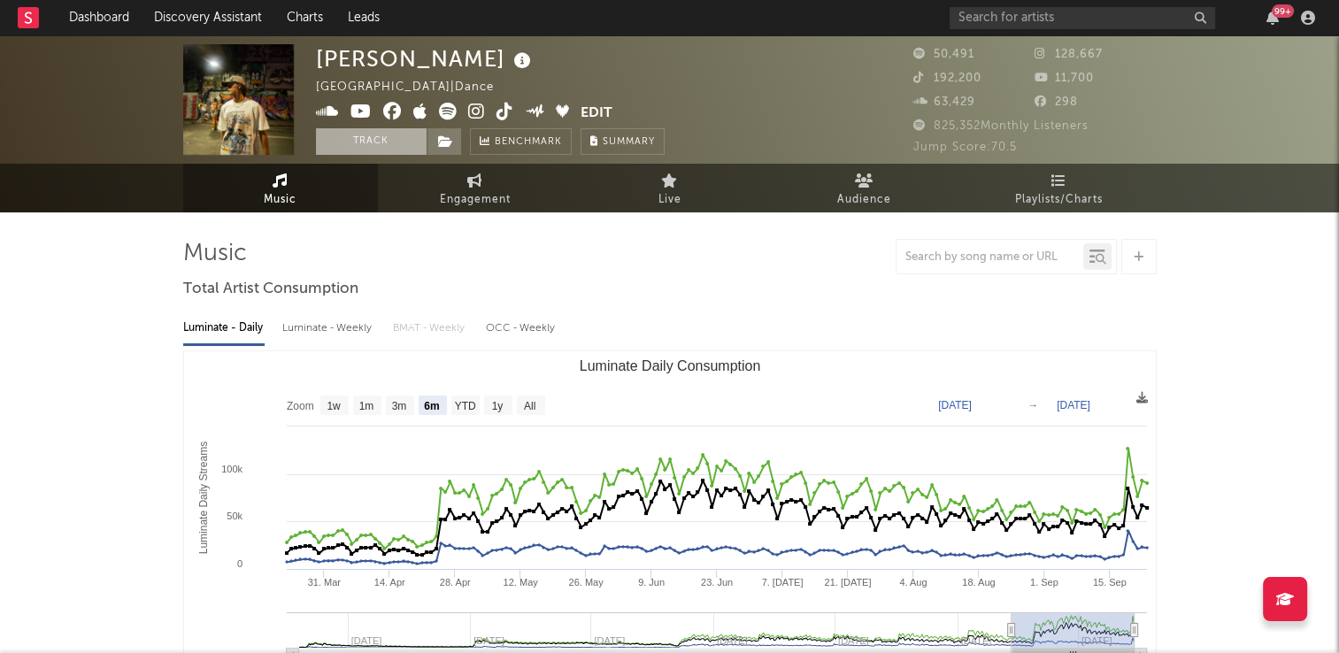
click at [366, 144] on button "Track" at bounding box center [371, 141] width 111 height 27
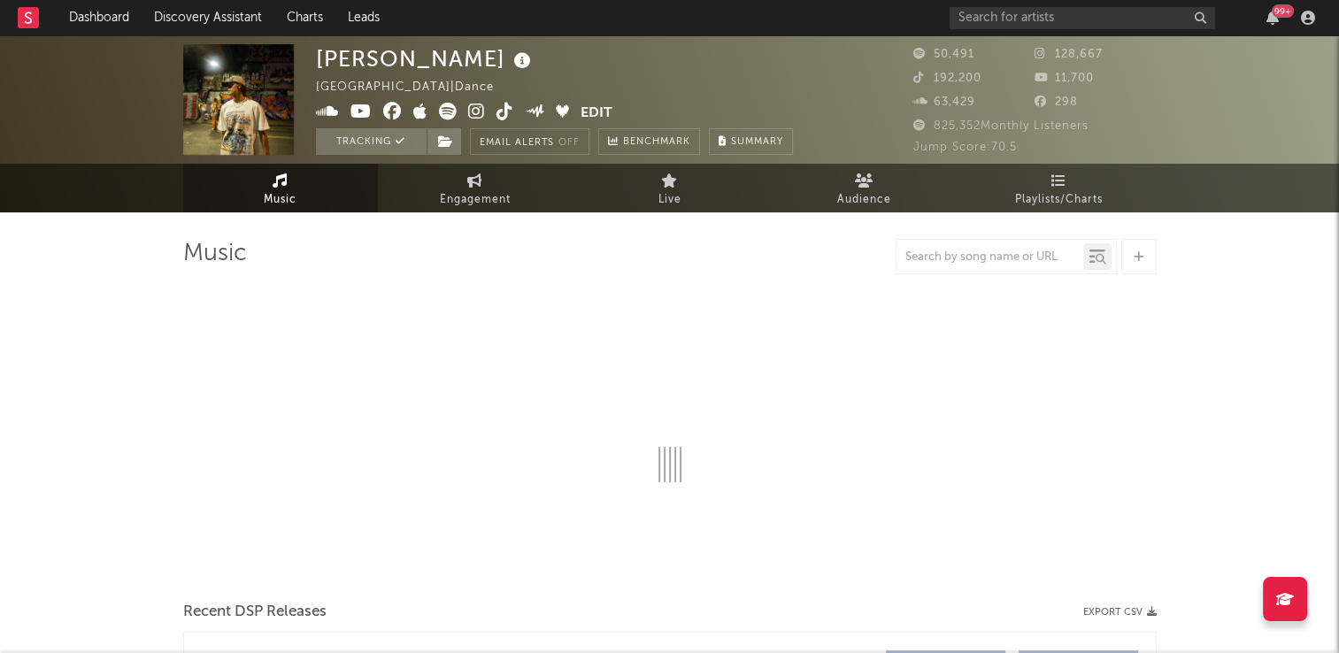
click at [510, 66] on icon at bounding box center [523, 61] width 26 height 25
select select "6m"
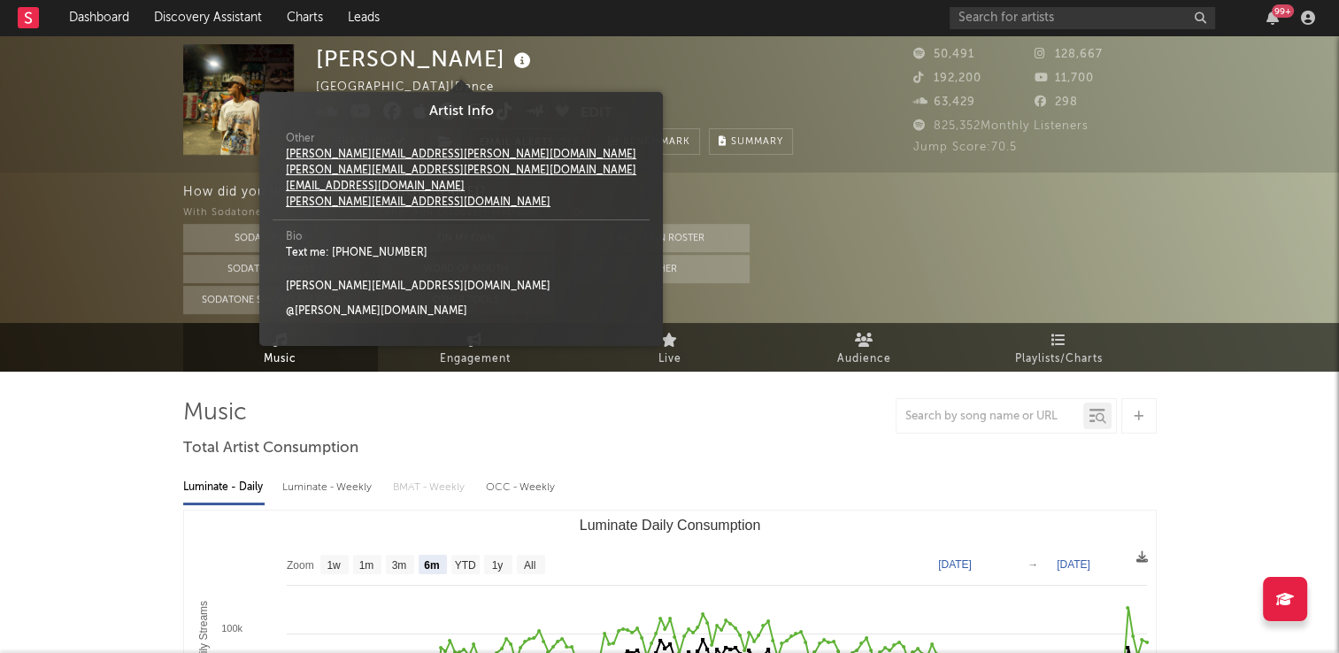
click at [503, 63] on div "[PERSON_NAME] [GEOGRAPHIC_DATA] | Dance Edit Tracking Email Alerts Off Benchmar…" at bounding box center [554, 99] width 477 height 111
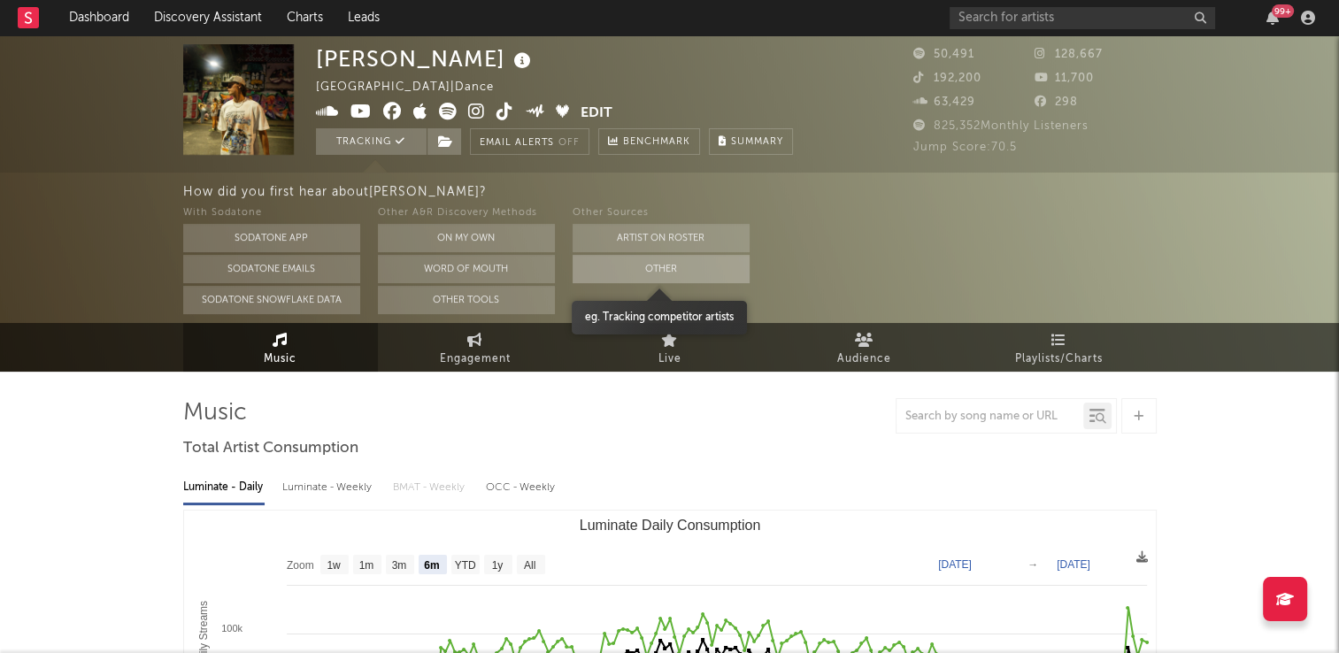
click at [638, 265] on button "Other" at bounding box center [661, 269] width 177 height 28
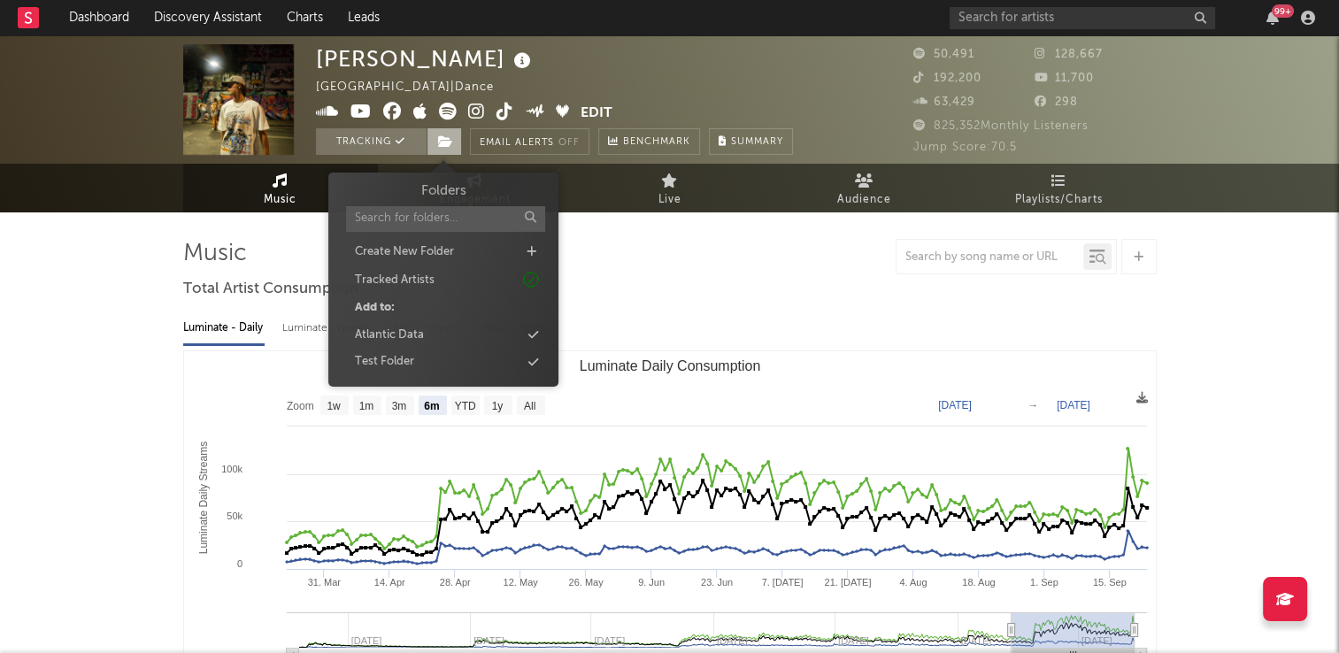
click at [449, 138] on icon at bounding box center [445, 141] width 15 height 12
click at [423, 335] on div "Atlantic Data" at bounding box center [389, 336] width 69 height 18
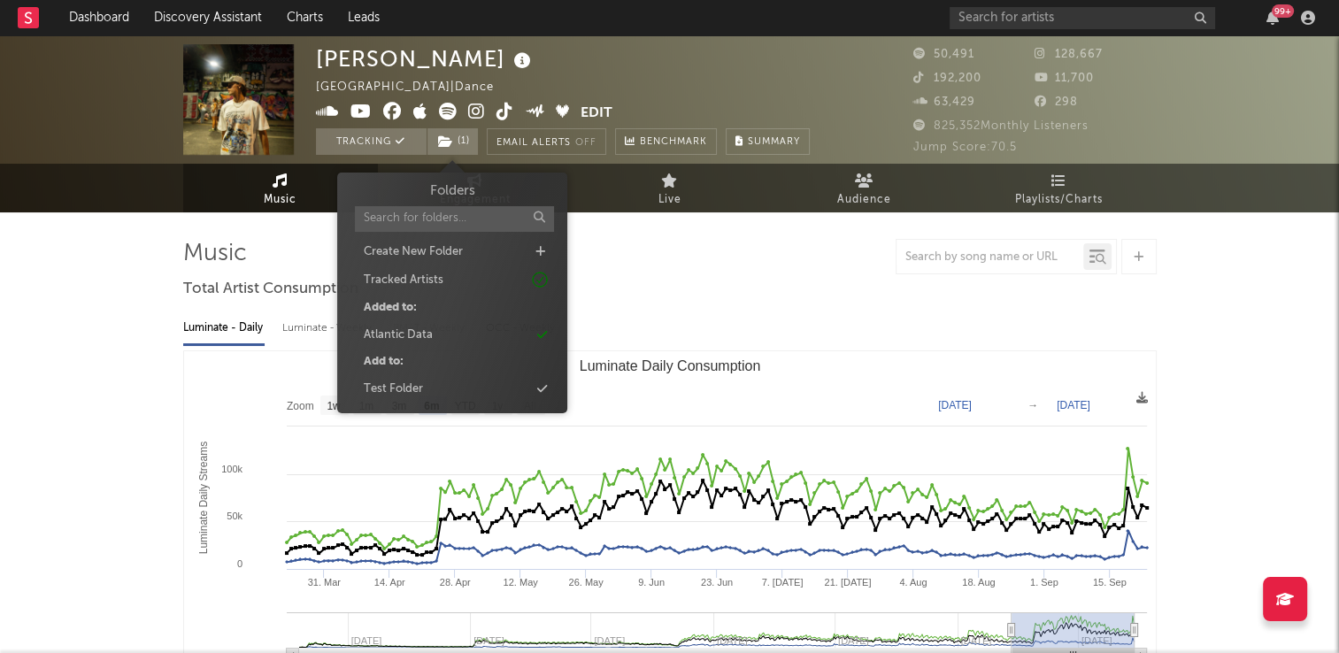
click at [680, 83] on div "[PERSON_NAME] [GEOGRAPHIC_DATA] | Dance Edit Tracking ( 1 ) Email Alerts Off Be…" at bounding box center [563, 99] width 494 height 111
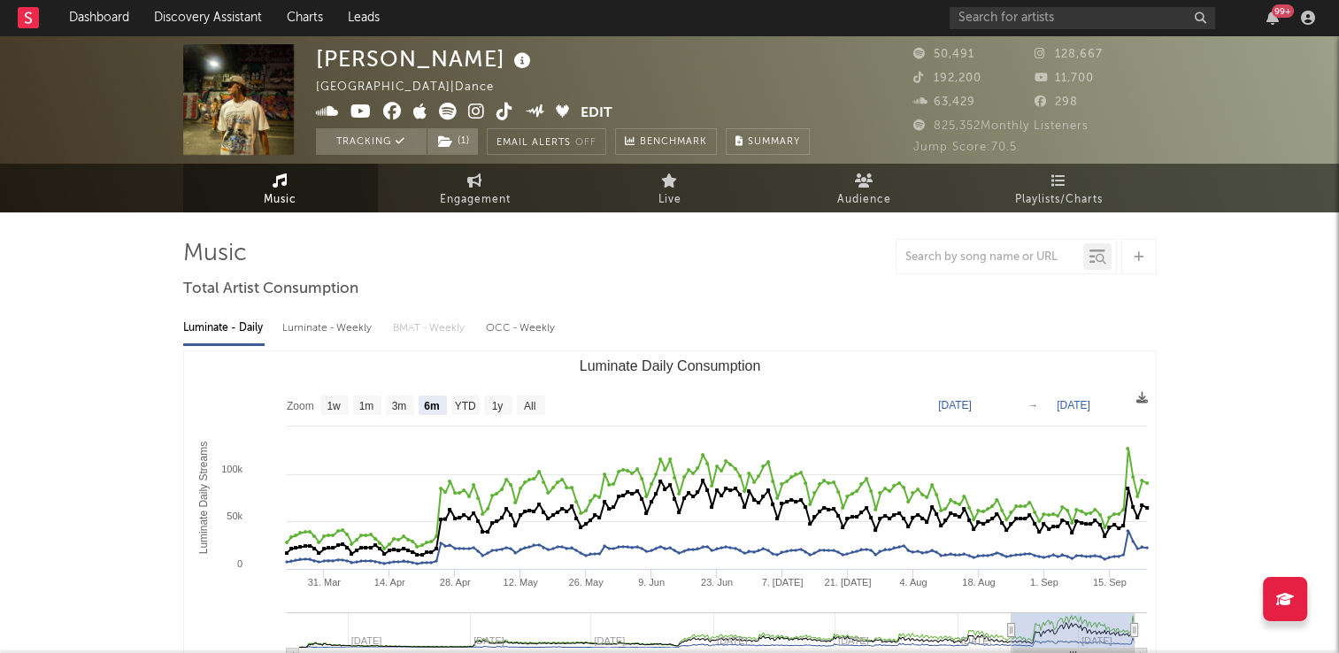
click at [505, 117] on icon at bounding box center [505, 112] width 17 height 18
click at [485, 184] on link "Engagement" at bounding box center [475, 188] width 195 height 49
select select "1w"
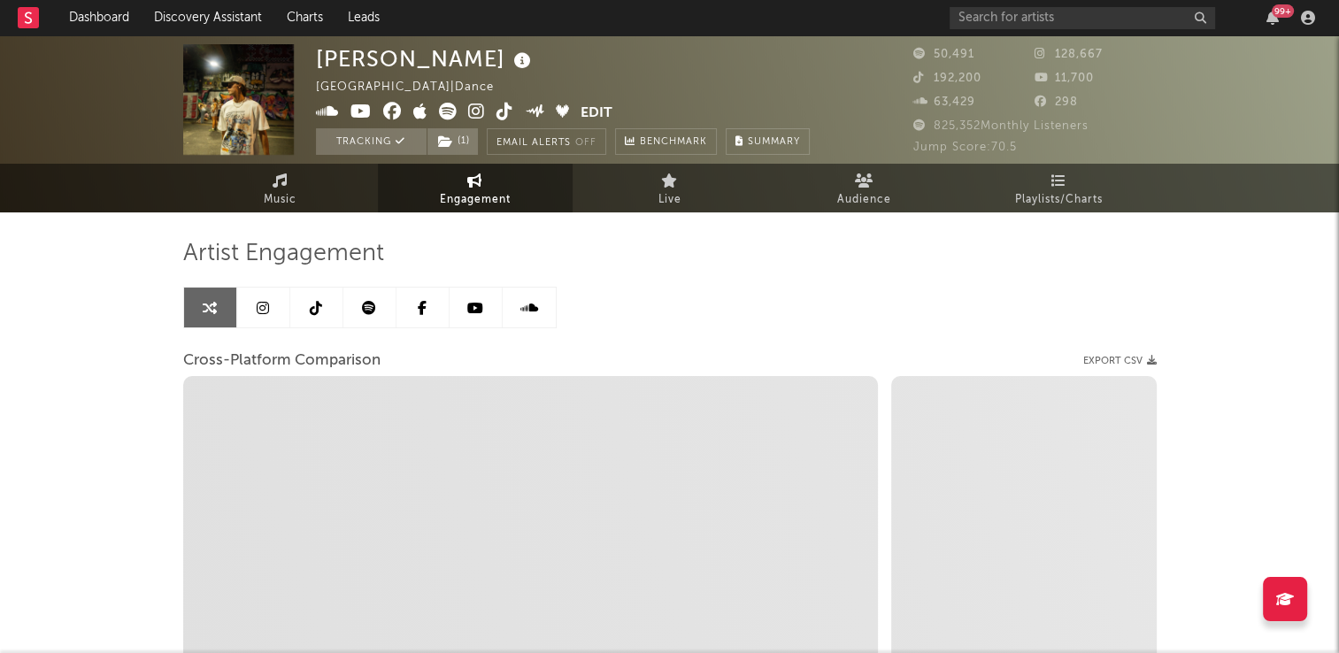
click at [315, 306] on icon at bounding box center [316, 308] width 12 height 14
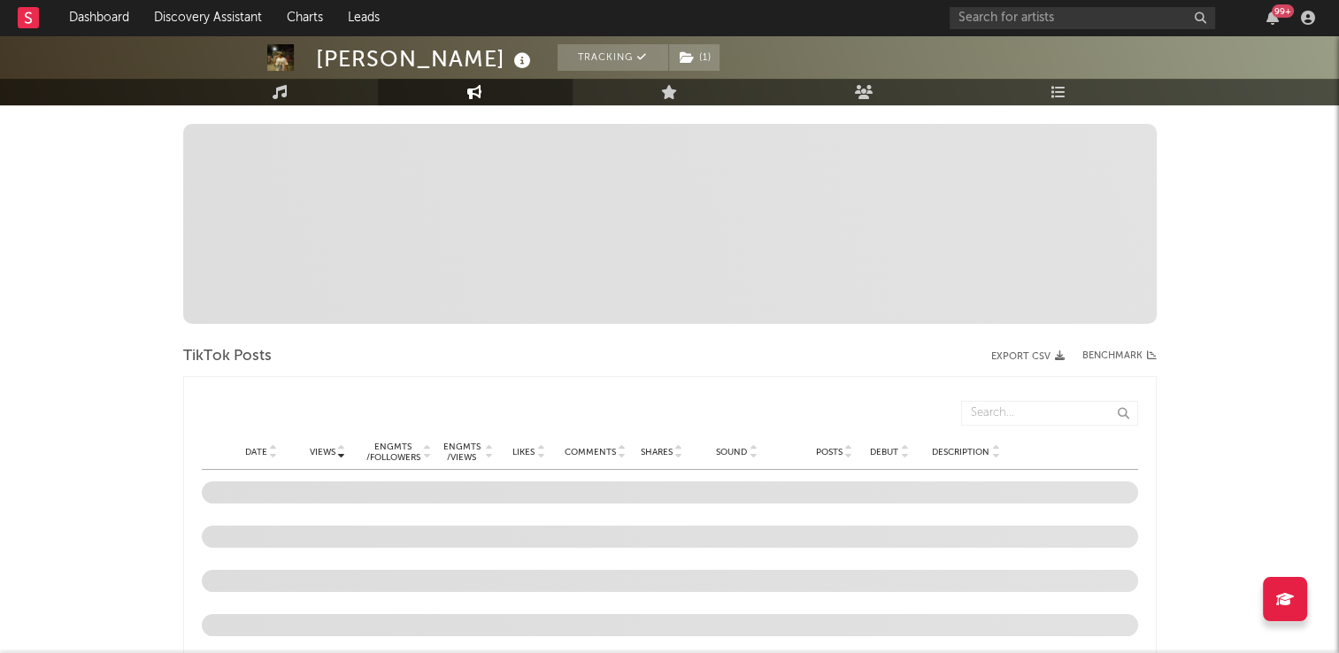
scroll to position [620, 0]
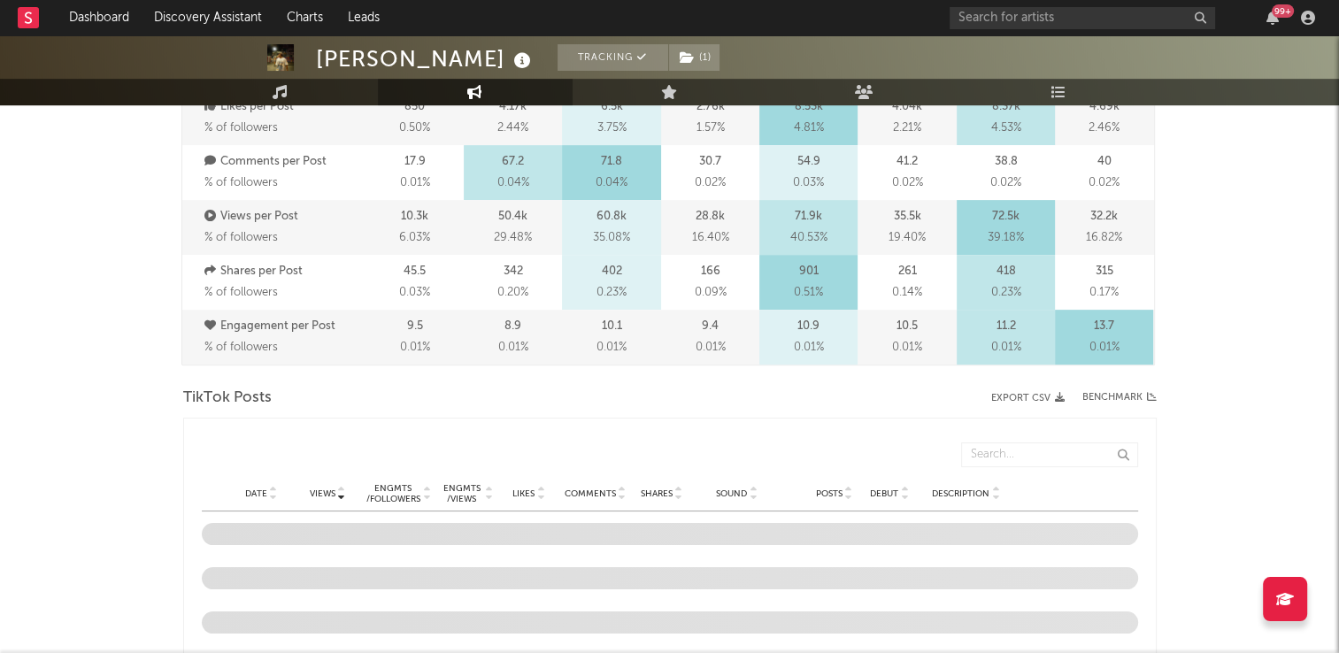
select select "6m"
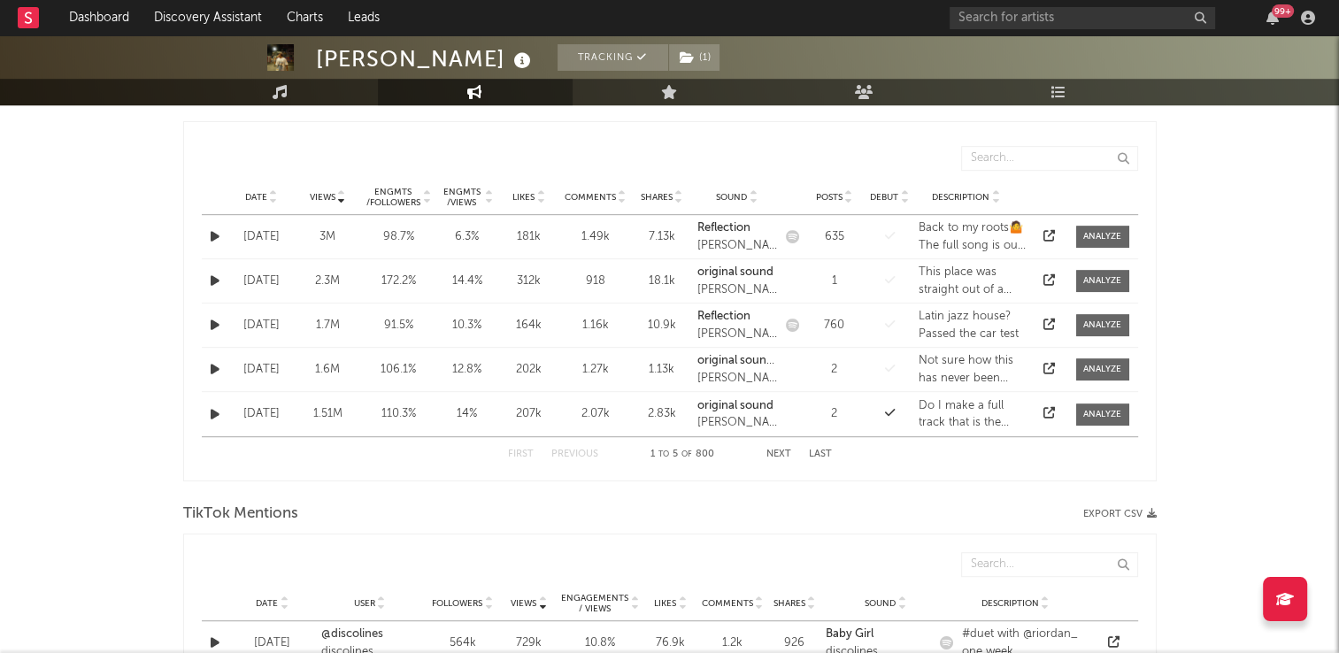
scroll to position [885, 0]
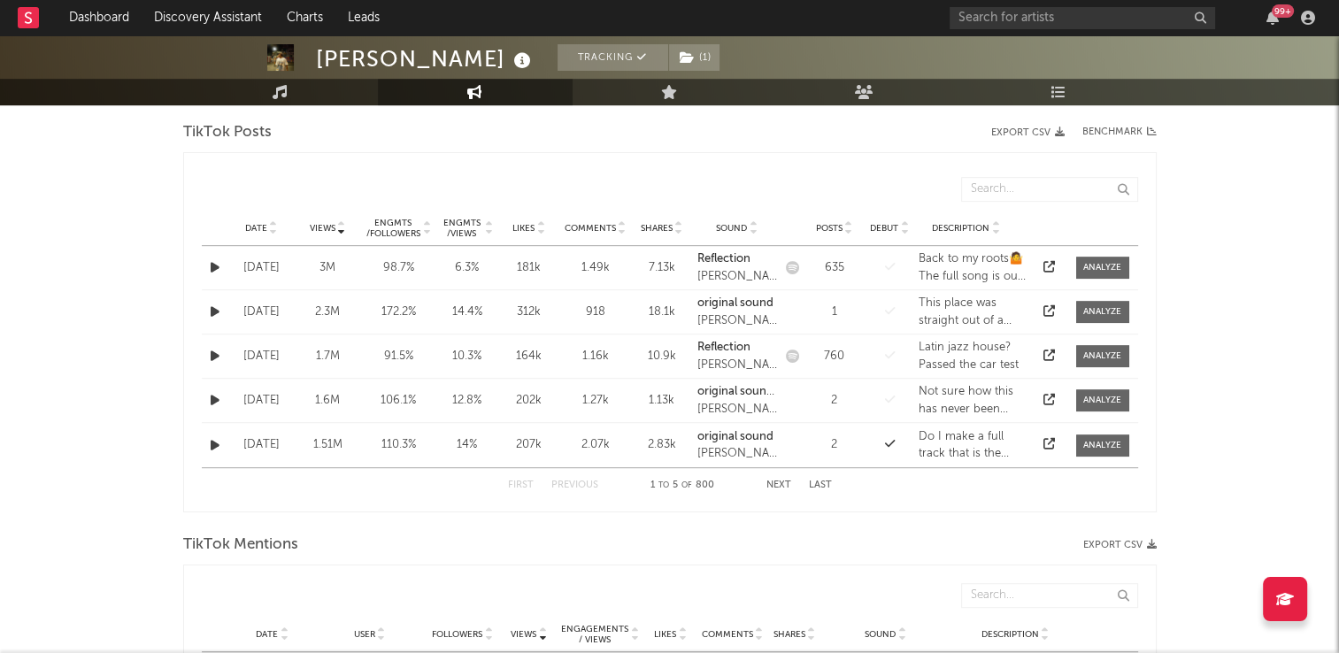
click at [270, 222] on icon at bounding box center [273, 224] width 9 height 7
click at [783, 481] on button "Next" at bounding box center [779, 486] width 25 height 10
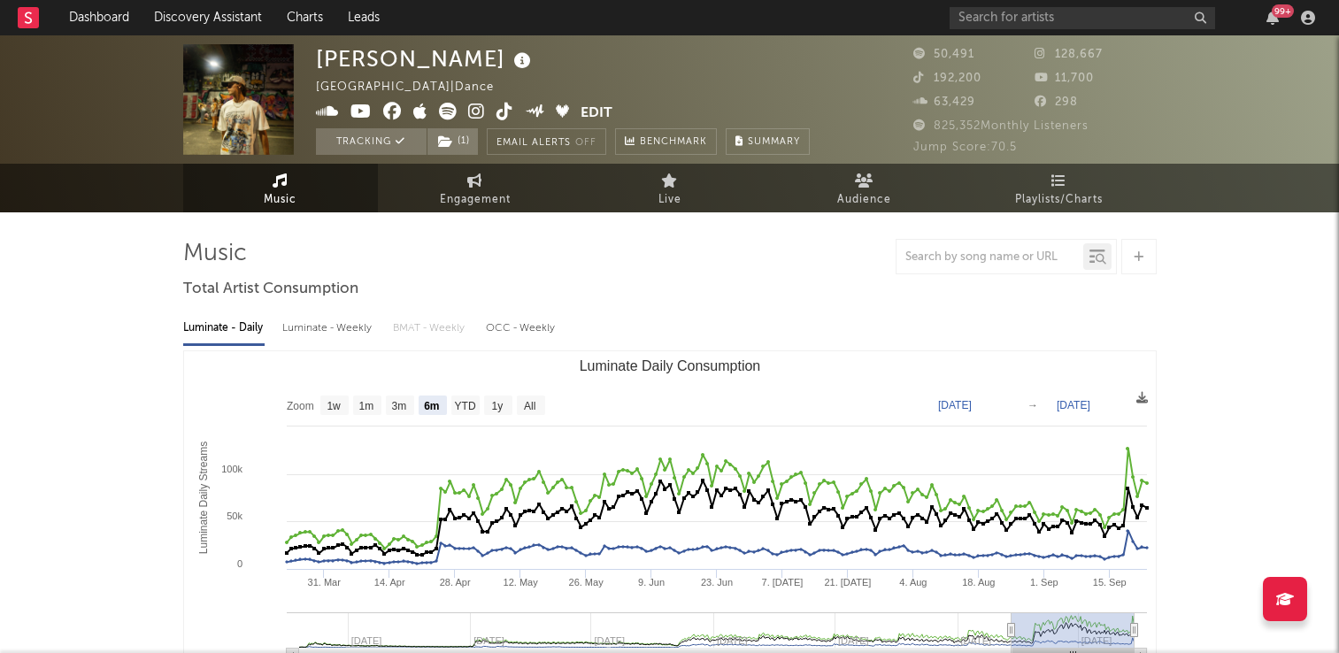
select select "6m"
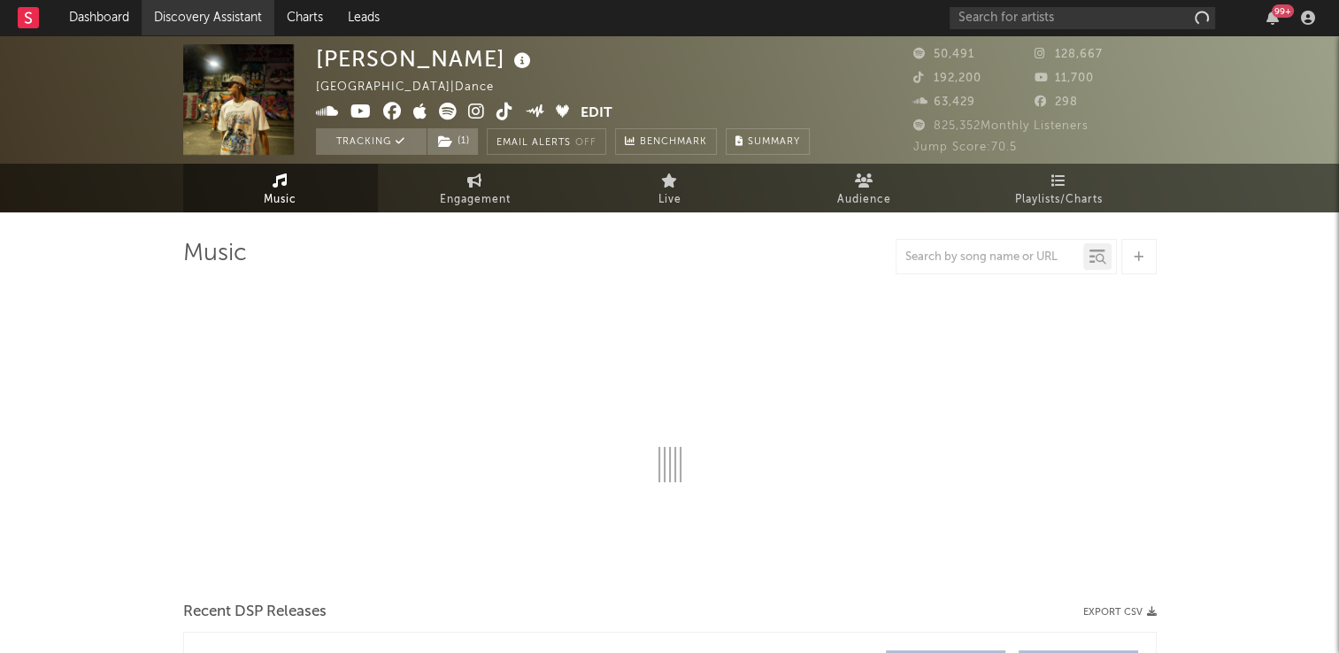
select select "6m"
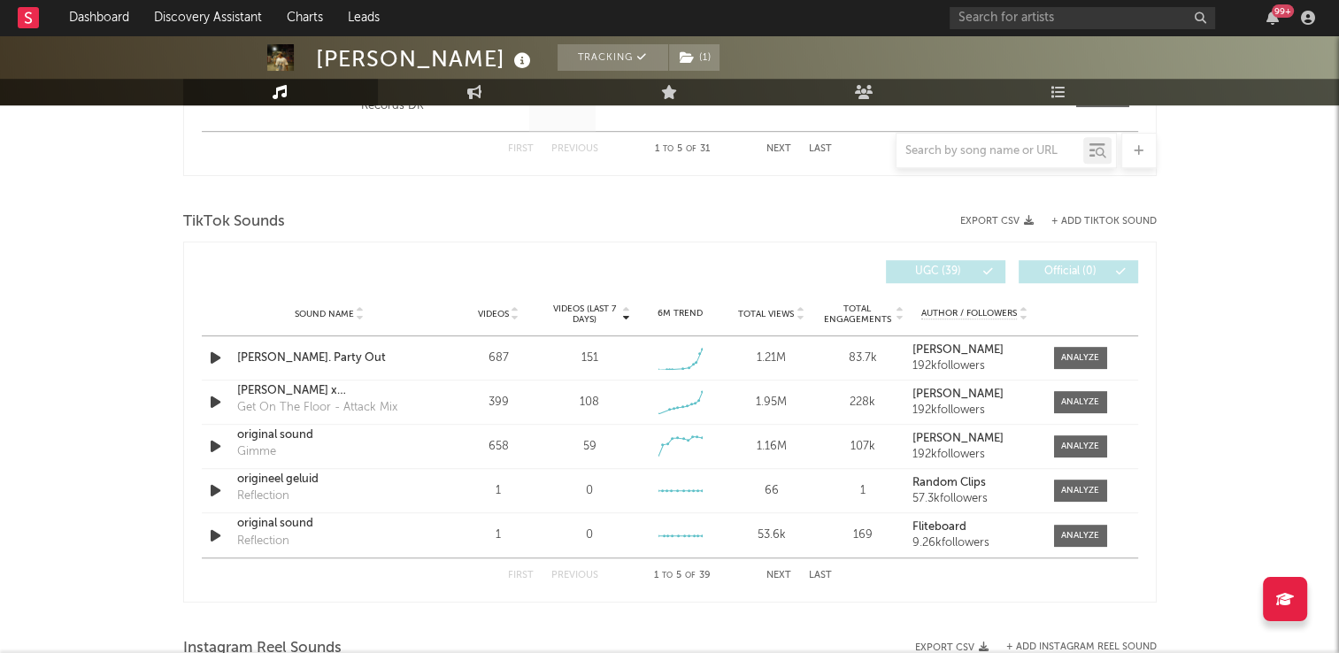
scroll to position [1151, 0]
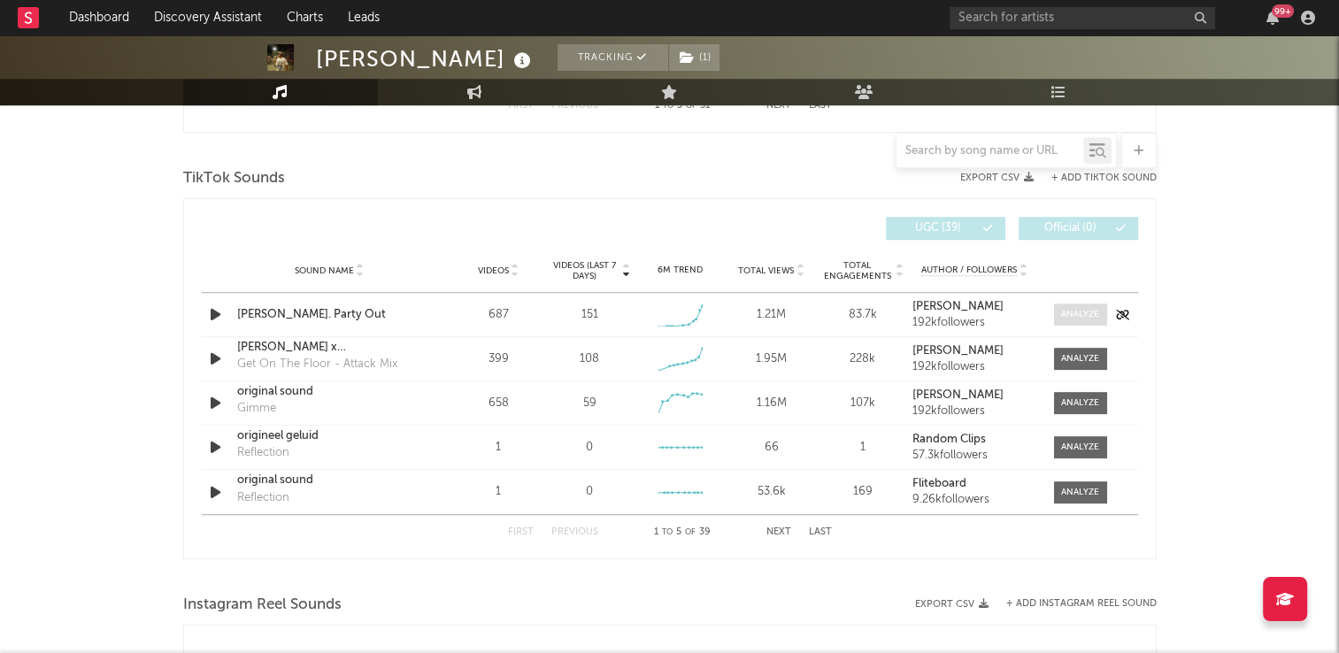
click at [1090, 308] on div at bounding box center [1080, 314] width 38 height 13
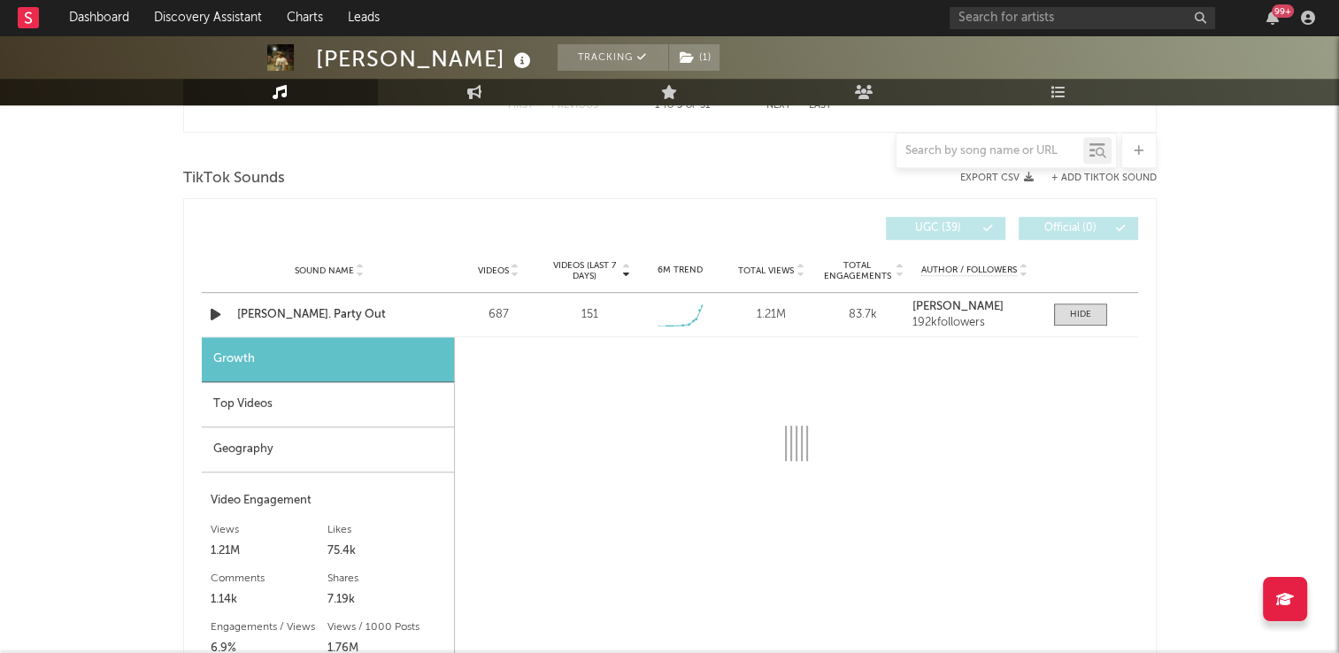
select select "1w"
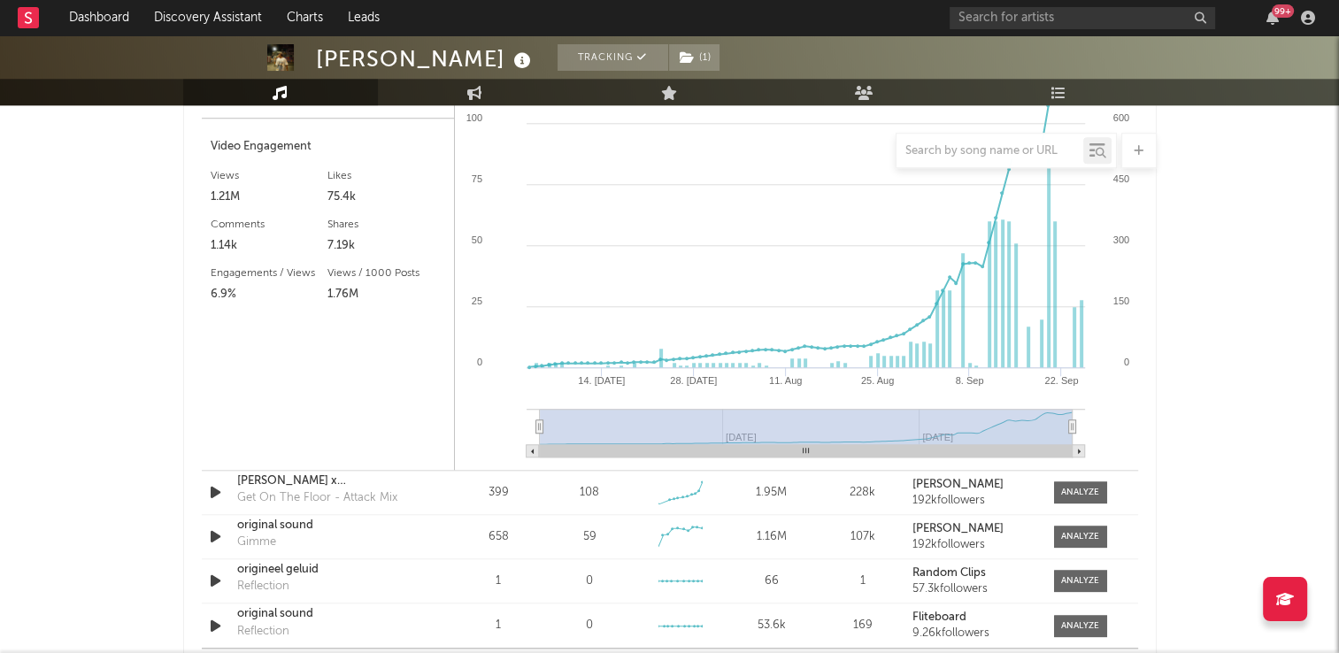
scroll to position [1593, 0]
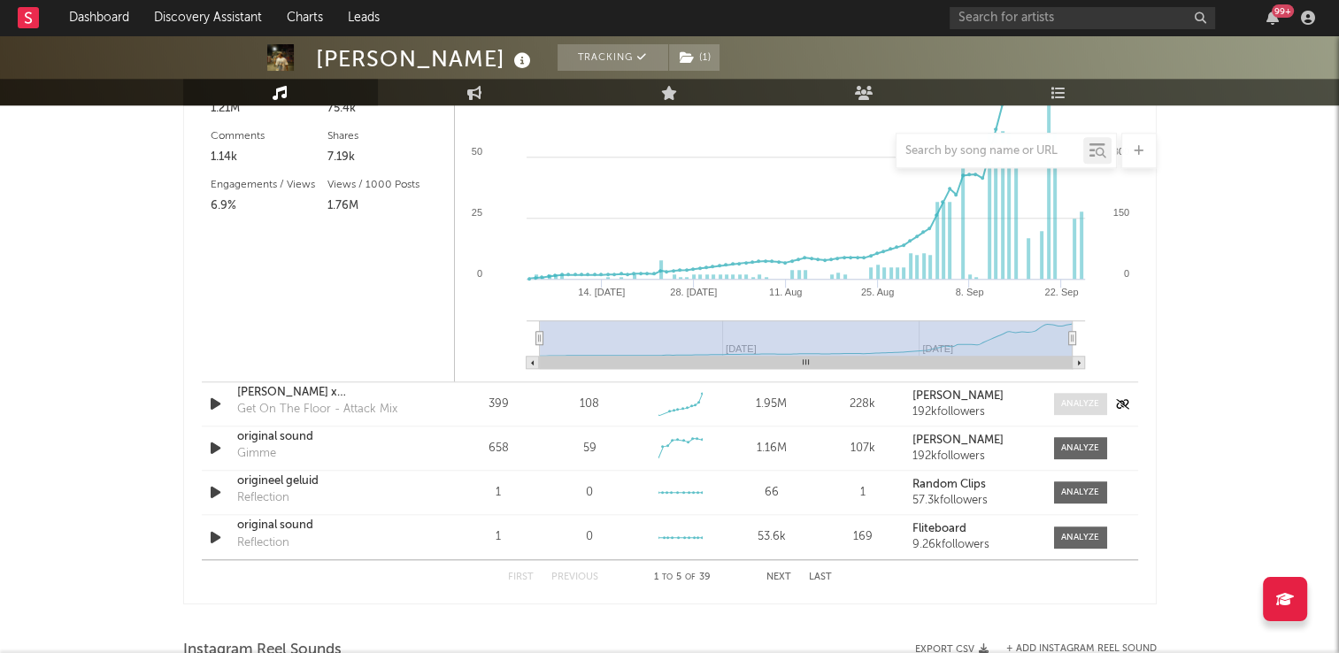
click at [1084, 406] on div at bounding box center [1080, 403] width 38 height 13
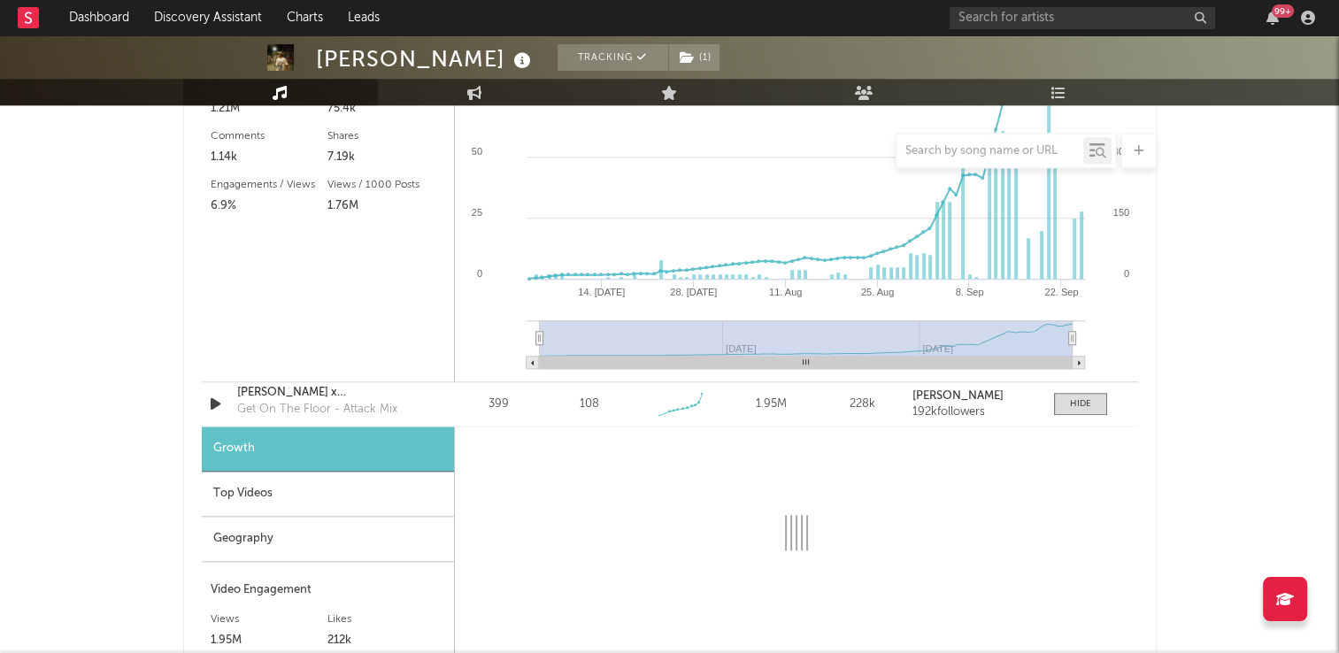
select select "1w"
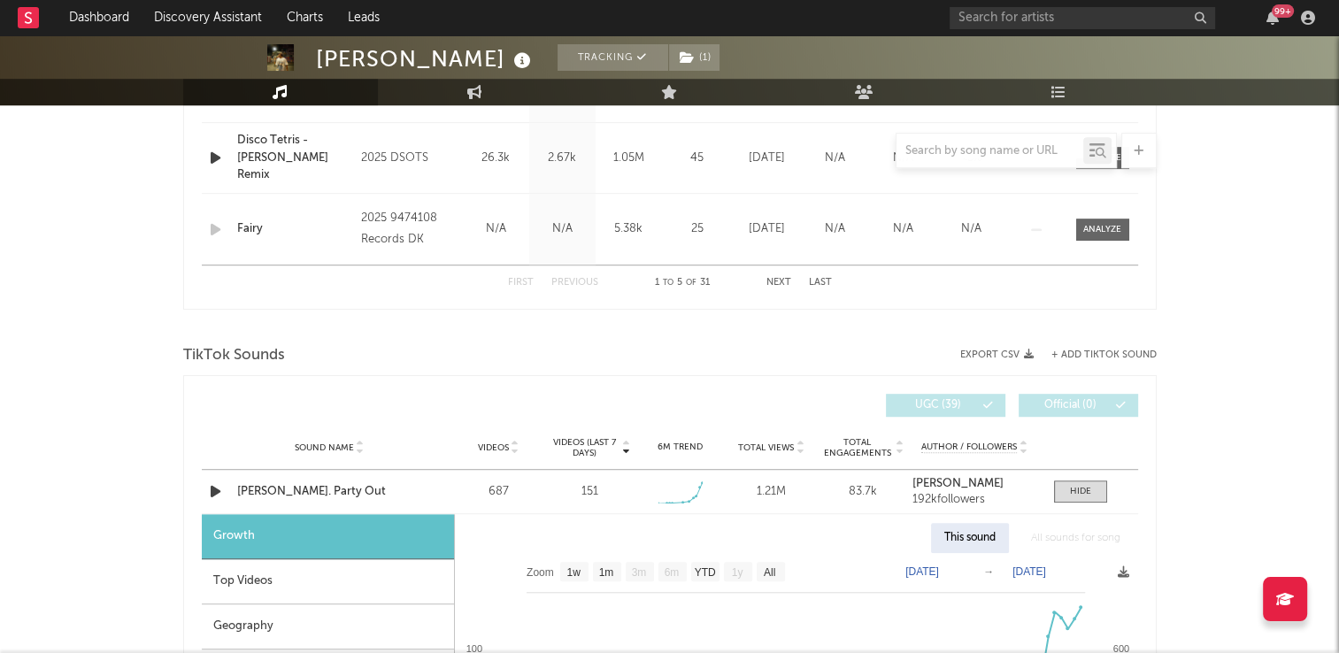
scroll to position [620, 0]
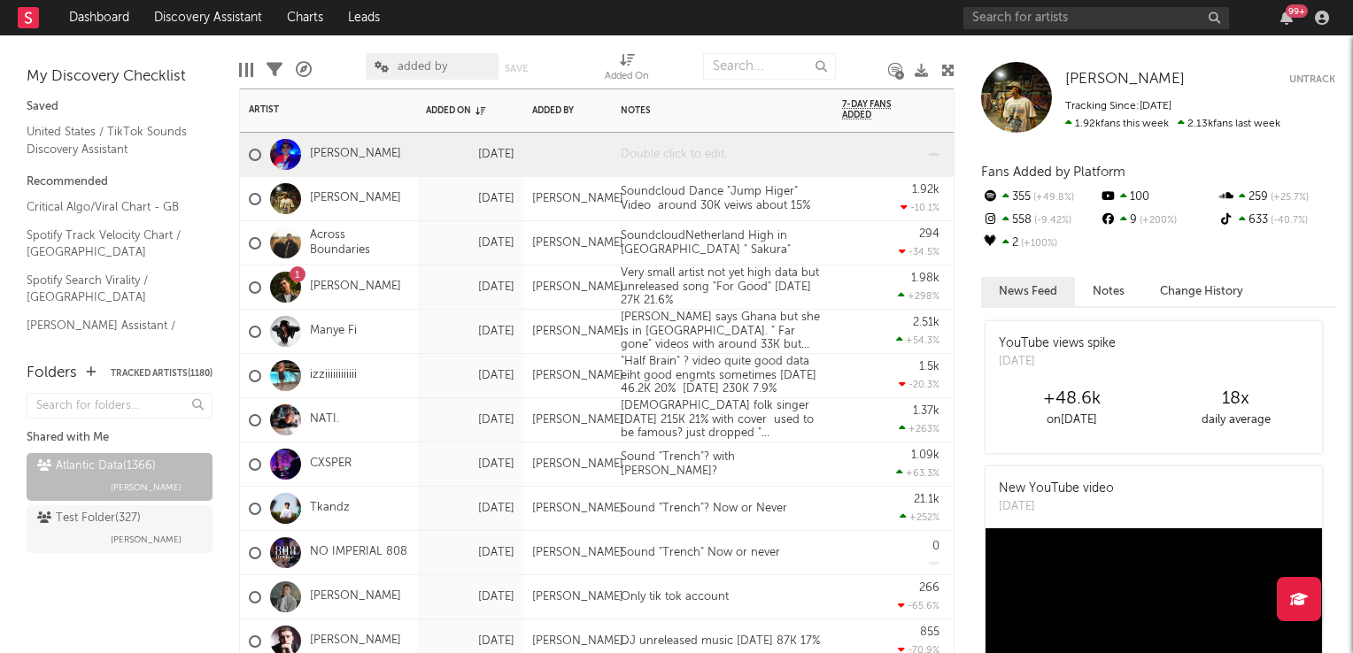
click at [695, 162] on div at bounding box center [722, 154] width 221 height 43
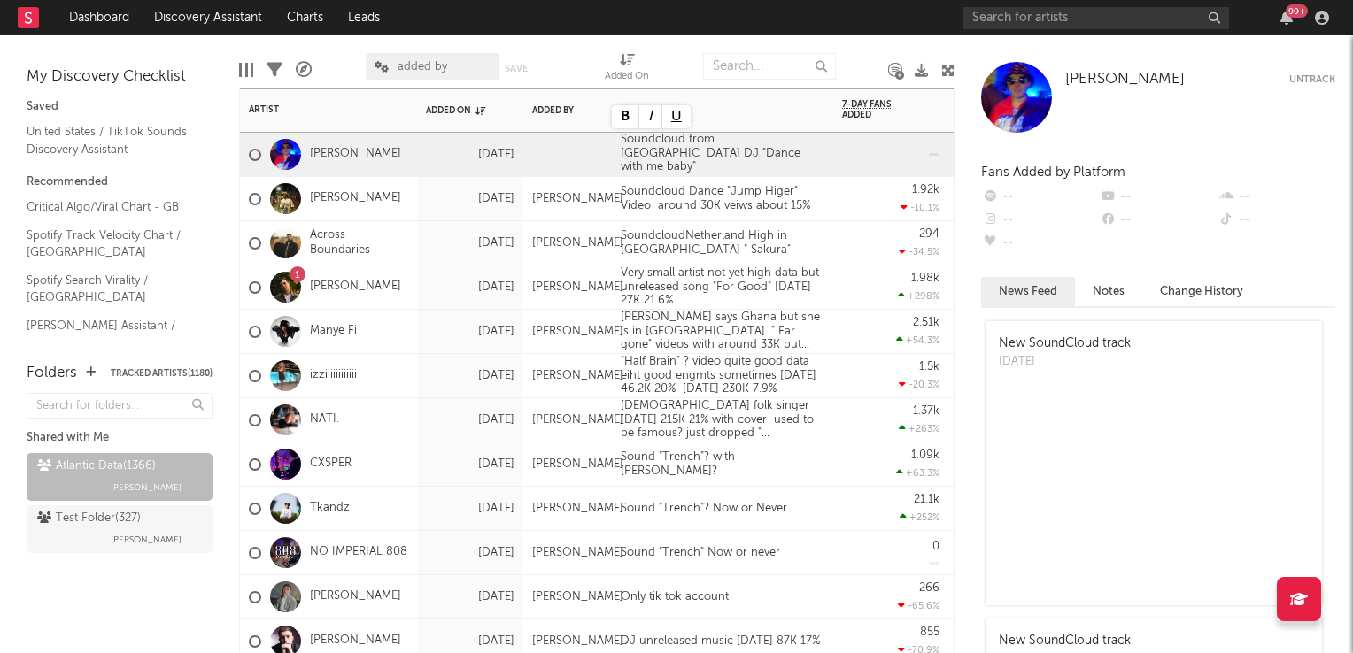
click at [844, 250] on div "294 -34.5 %" at bounding box center [890, 242] width 97 height 43
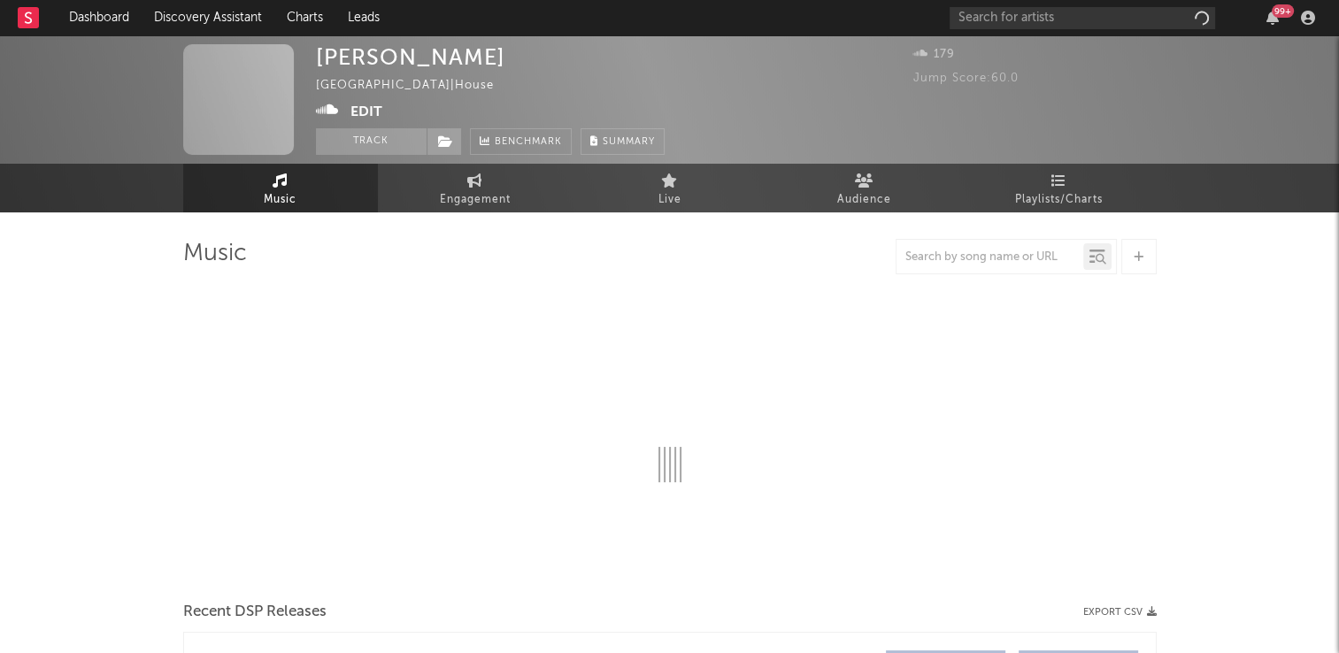
select select "1w"
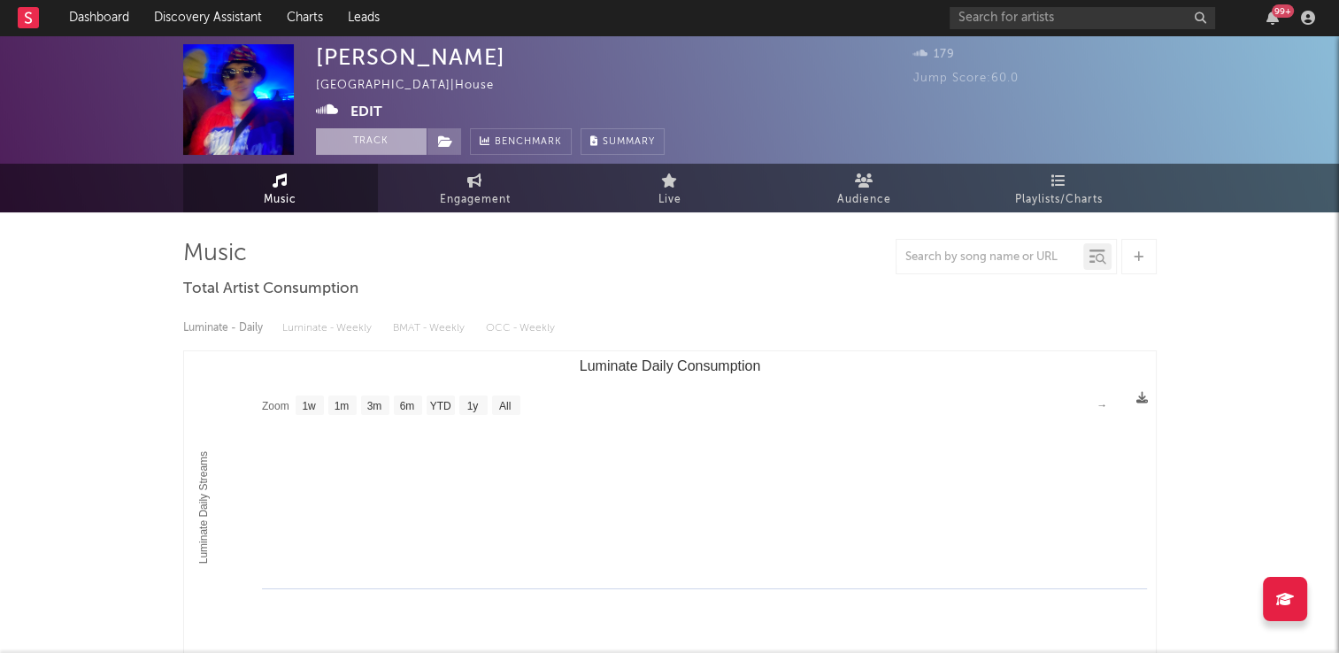
click at [366, 142] on button "Track" at bounding box center [371, 141] width 111 height 27
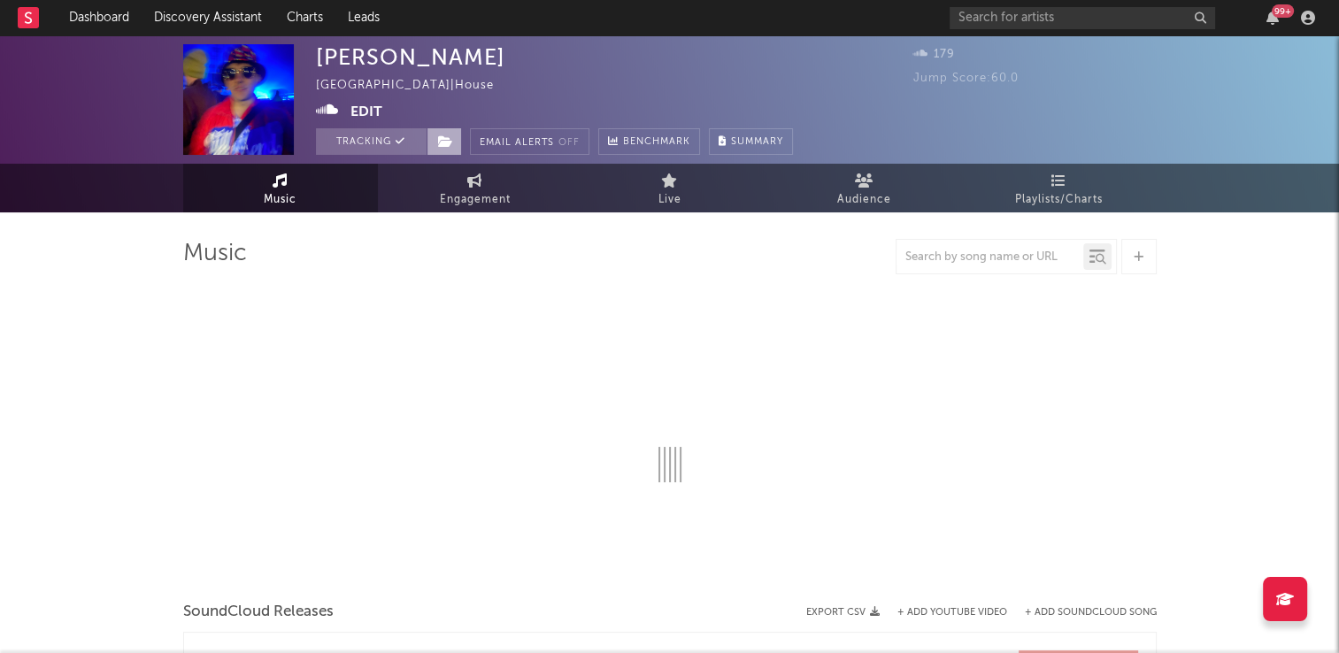
select select "1w"
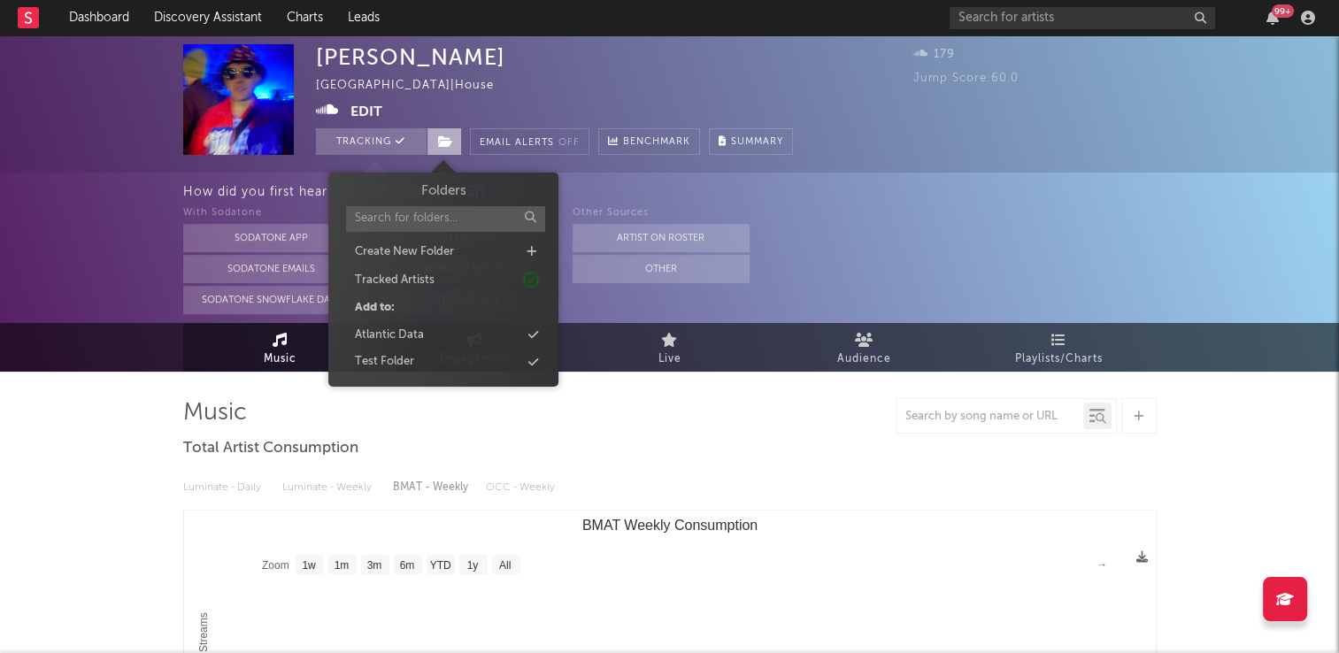
click at [441, 140] on icon at bounding box center [445, 141] width 15 height 12
click at [434, 332] on div "Atlantic Data" at bounding box center [444, 335] width 204 height 23
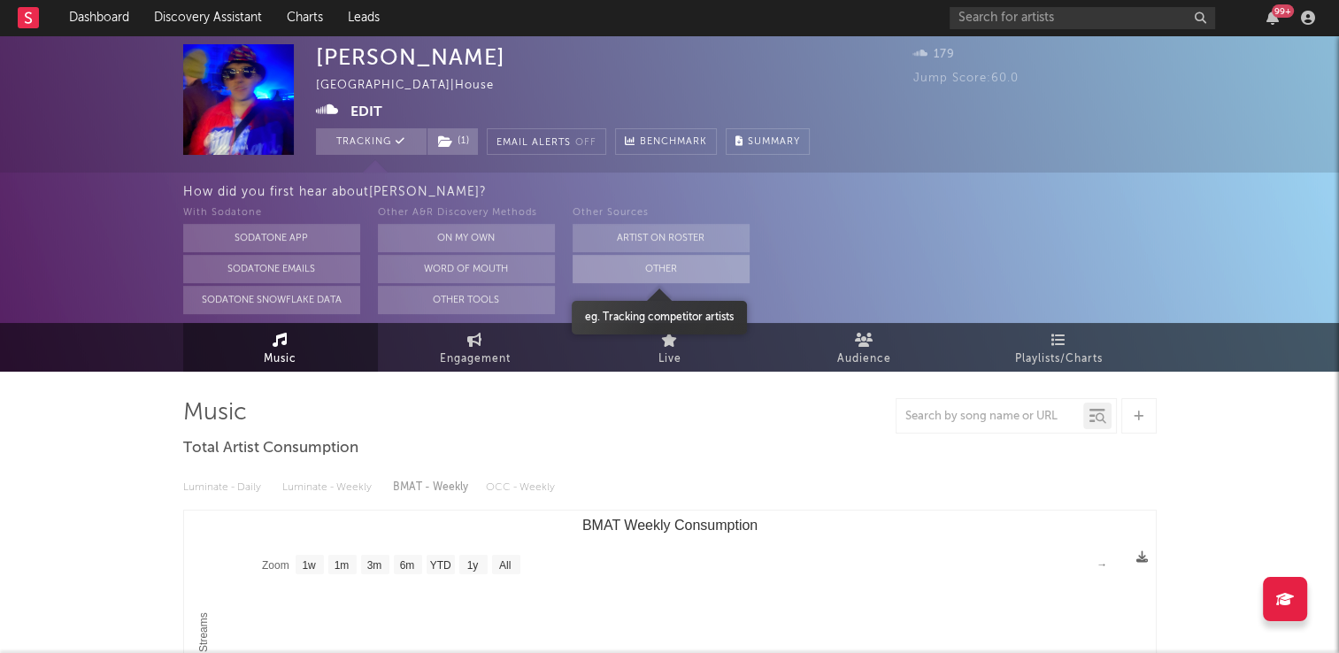
click at [648, 274] on button "Other" at bounding box center [661, 269] width 177 height 28
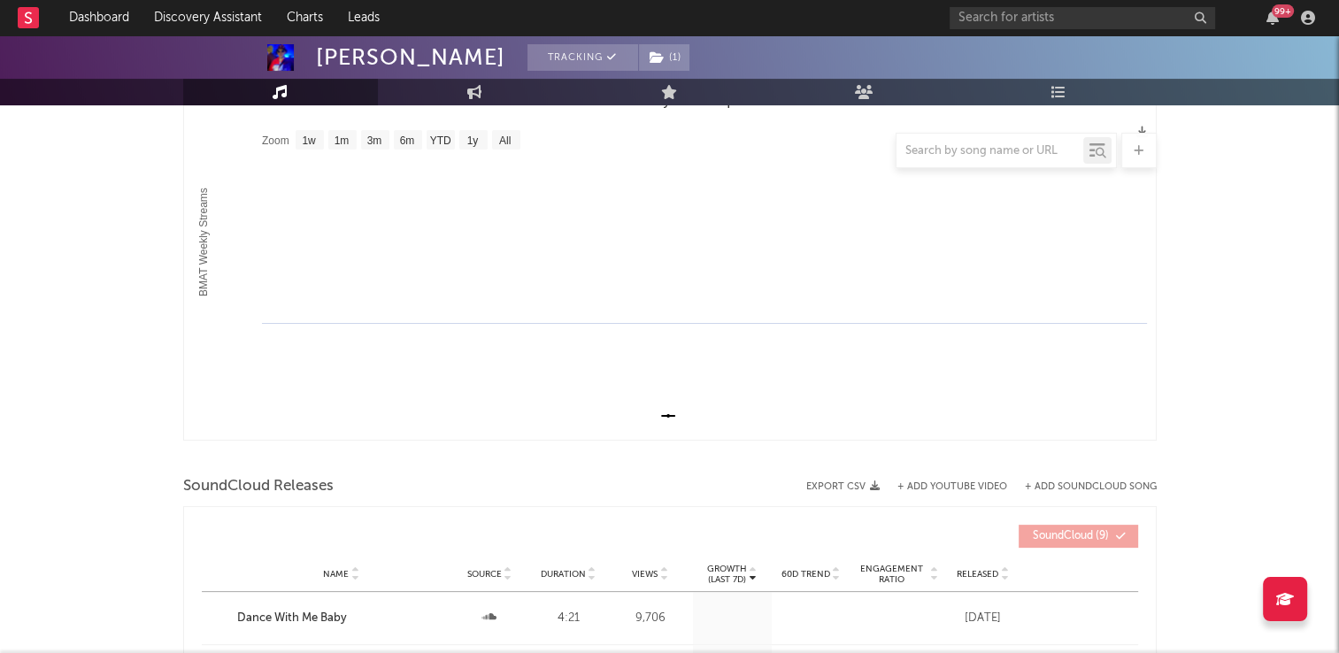
scroll to position [531, 0]
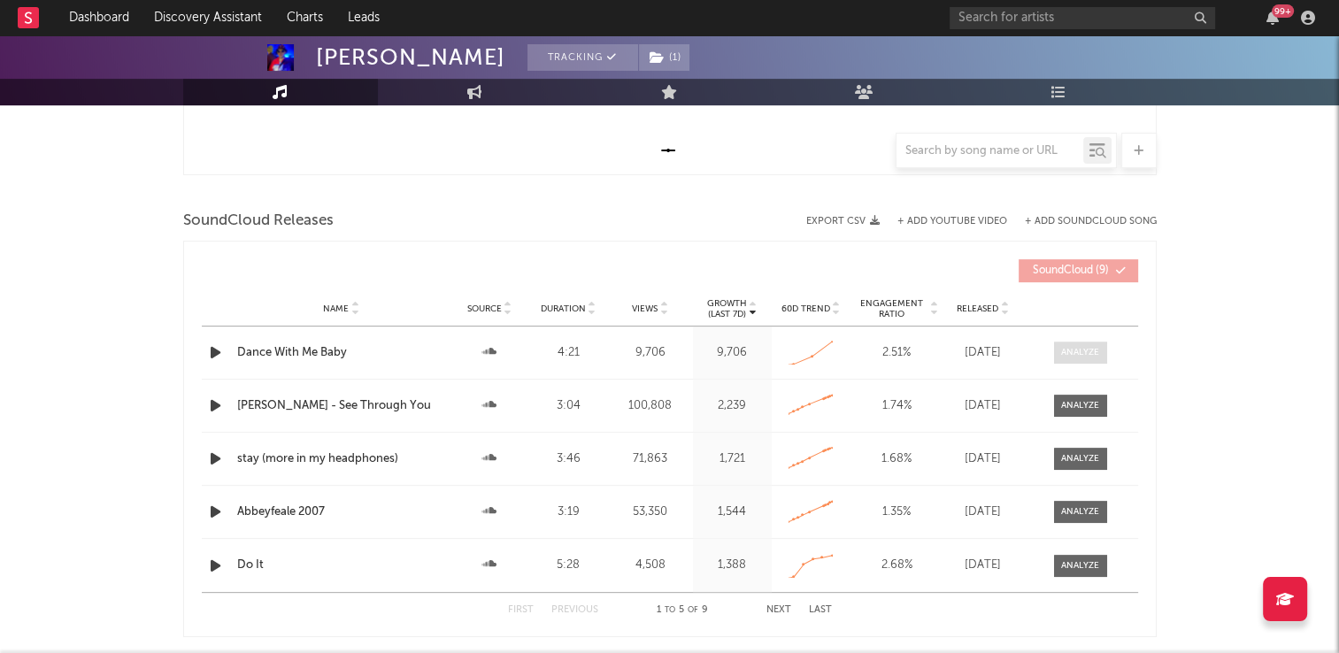
click at [1077, 352] on div at bounding box center [1080, 352] width 38 height 13
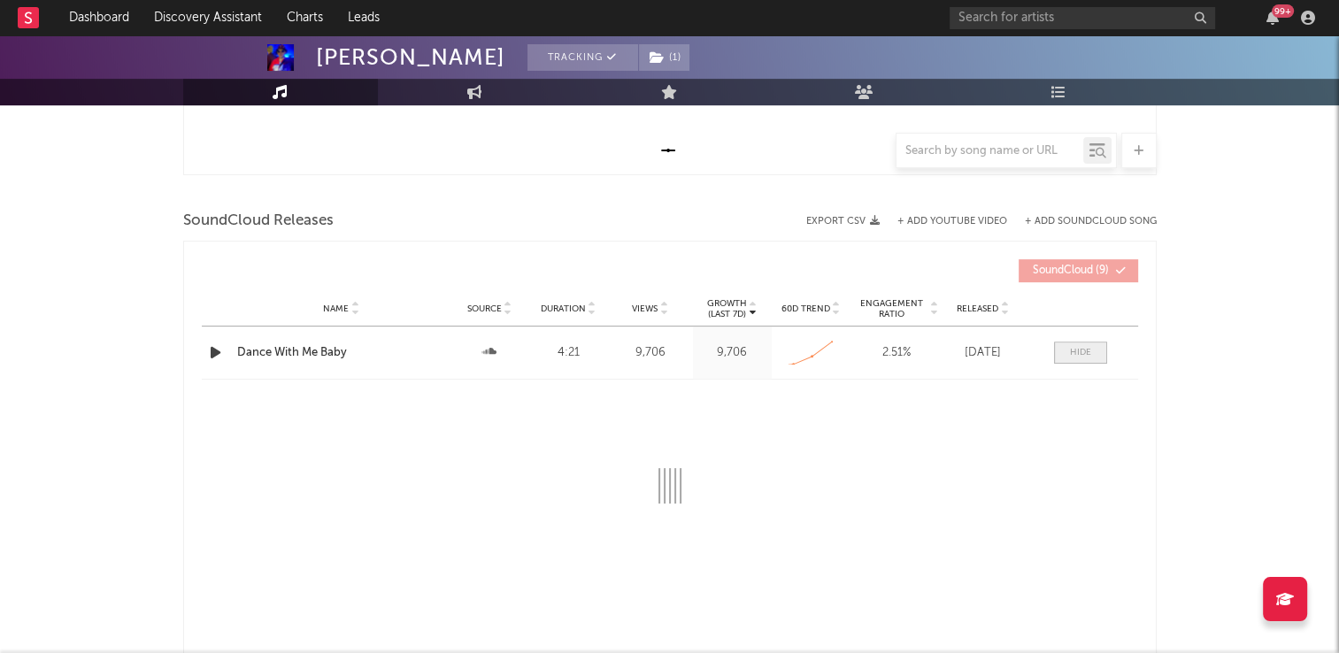
select select "1w"
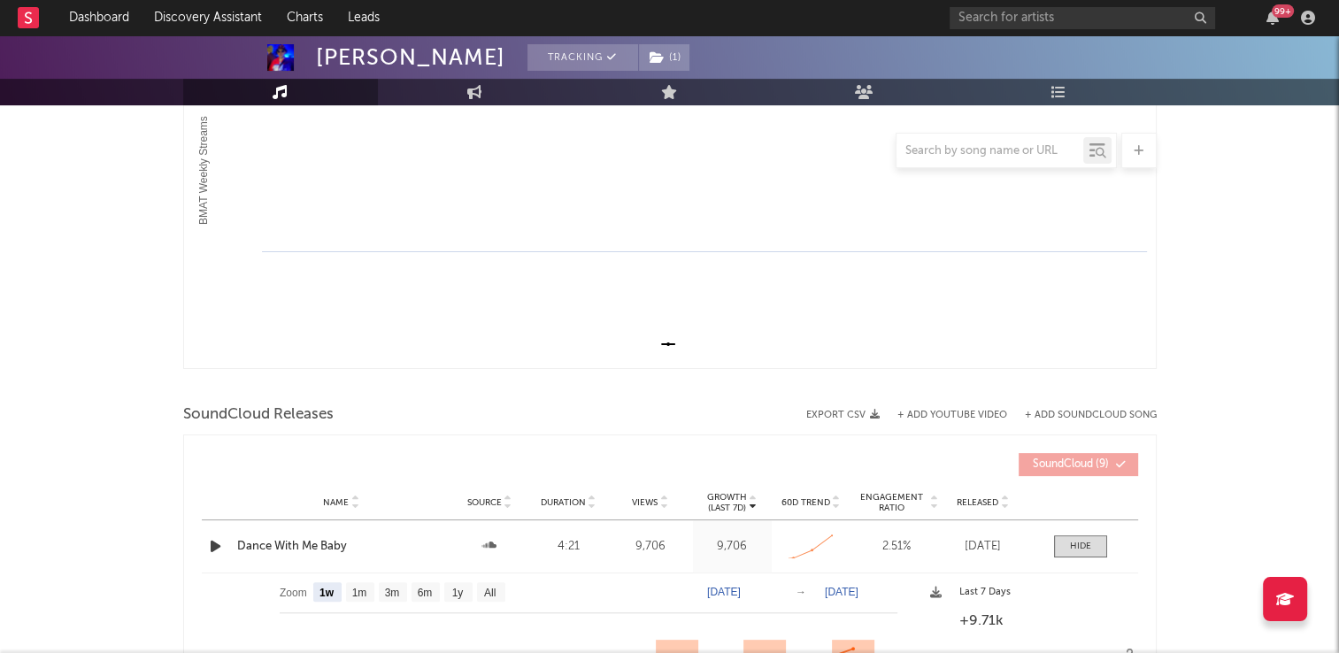
scroll to position [443, 0]
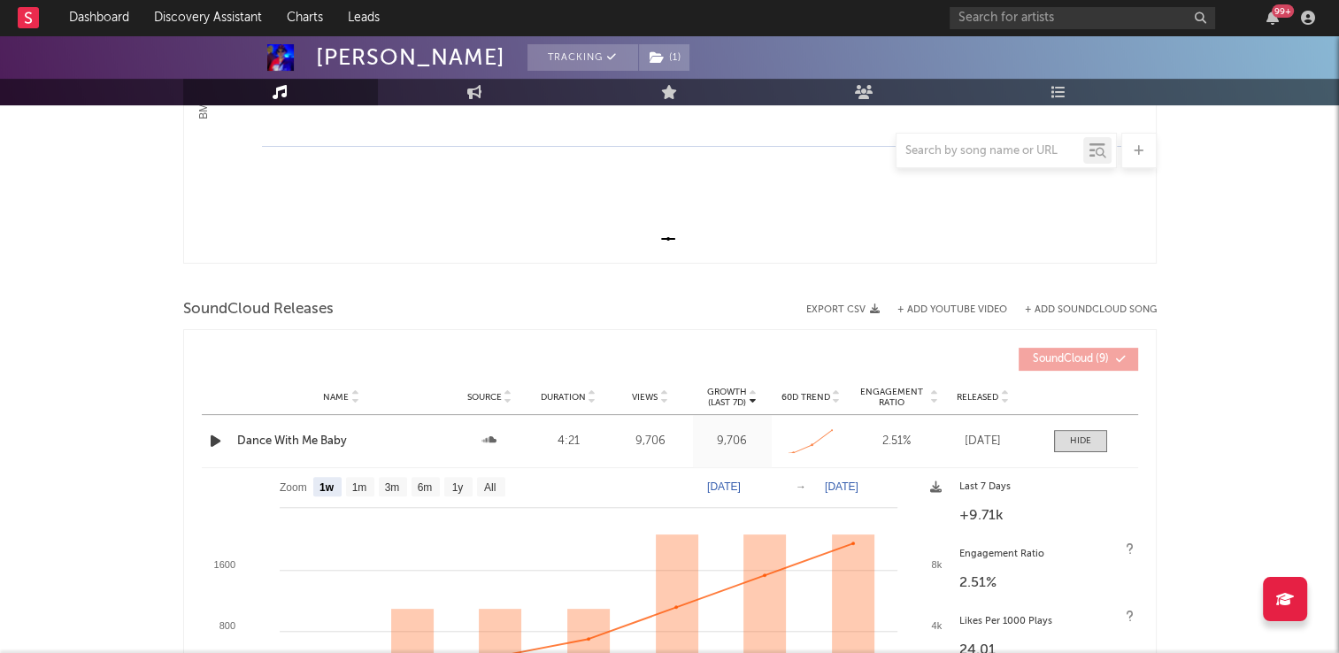
click at [216, 445] on icon "button" at bounding box center [215, 441] width 19 height 22
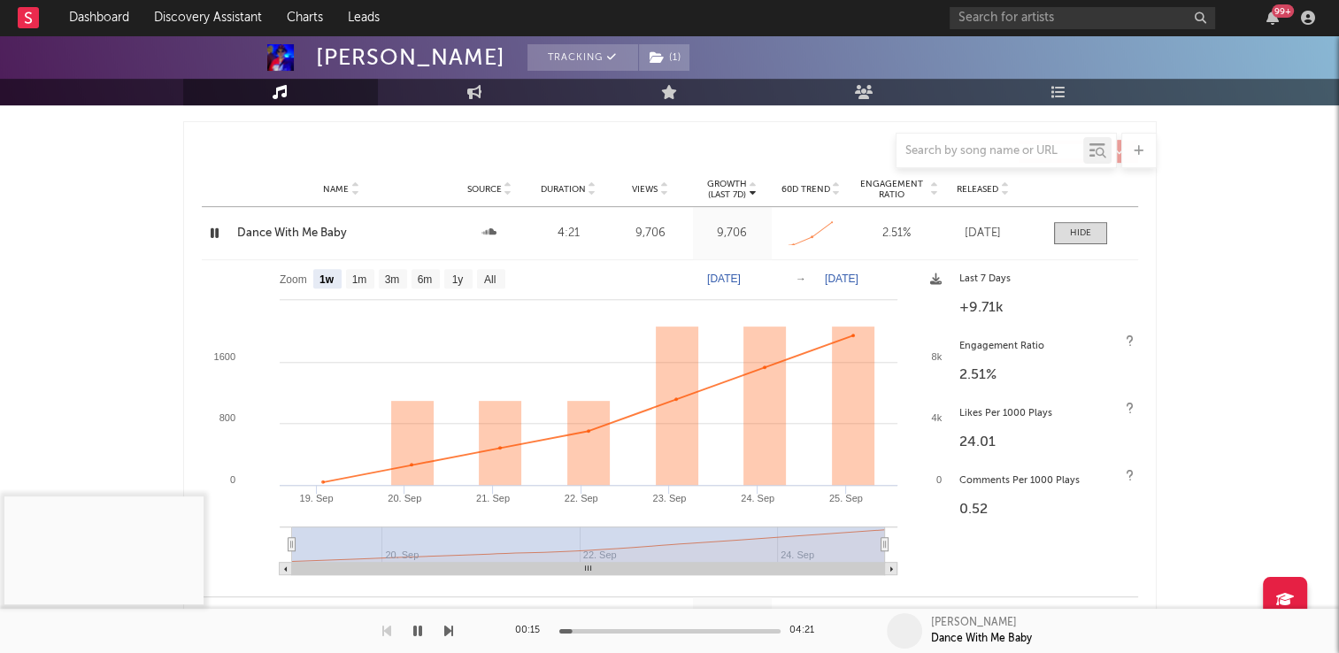
scroll to position [620, 0]
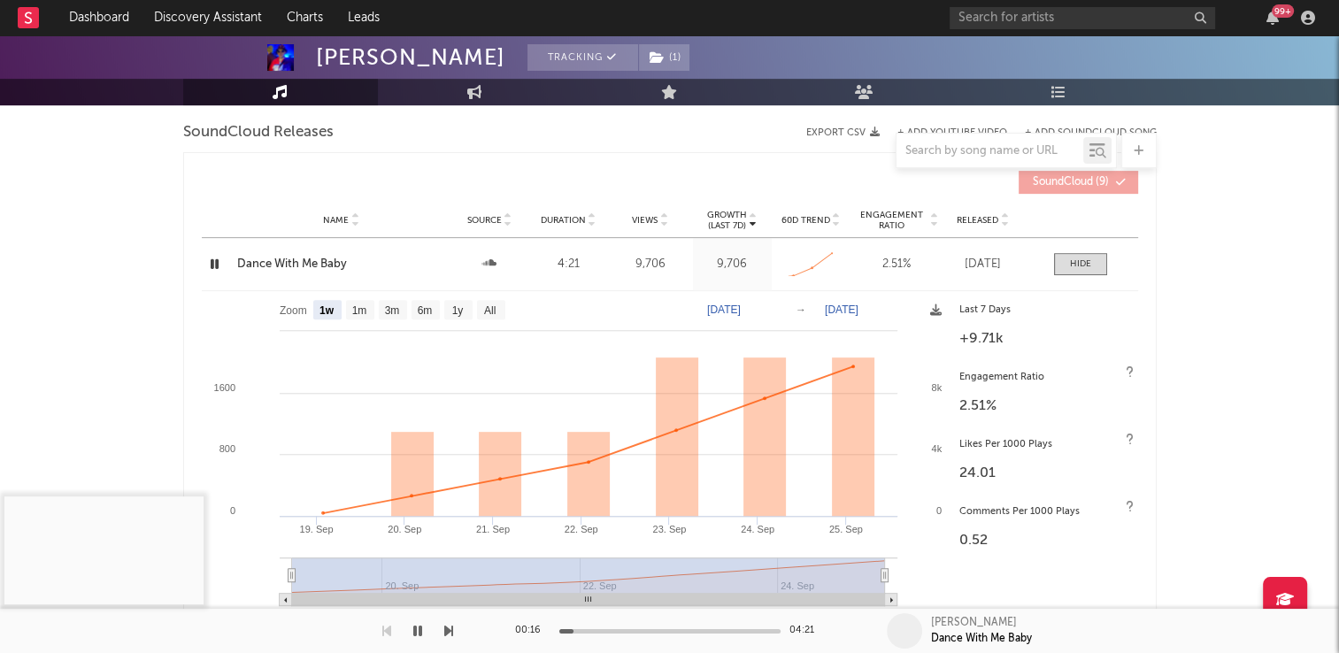
click at [210, 266] on icon "button" at bounding box center [214, 264] width 17 height 22
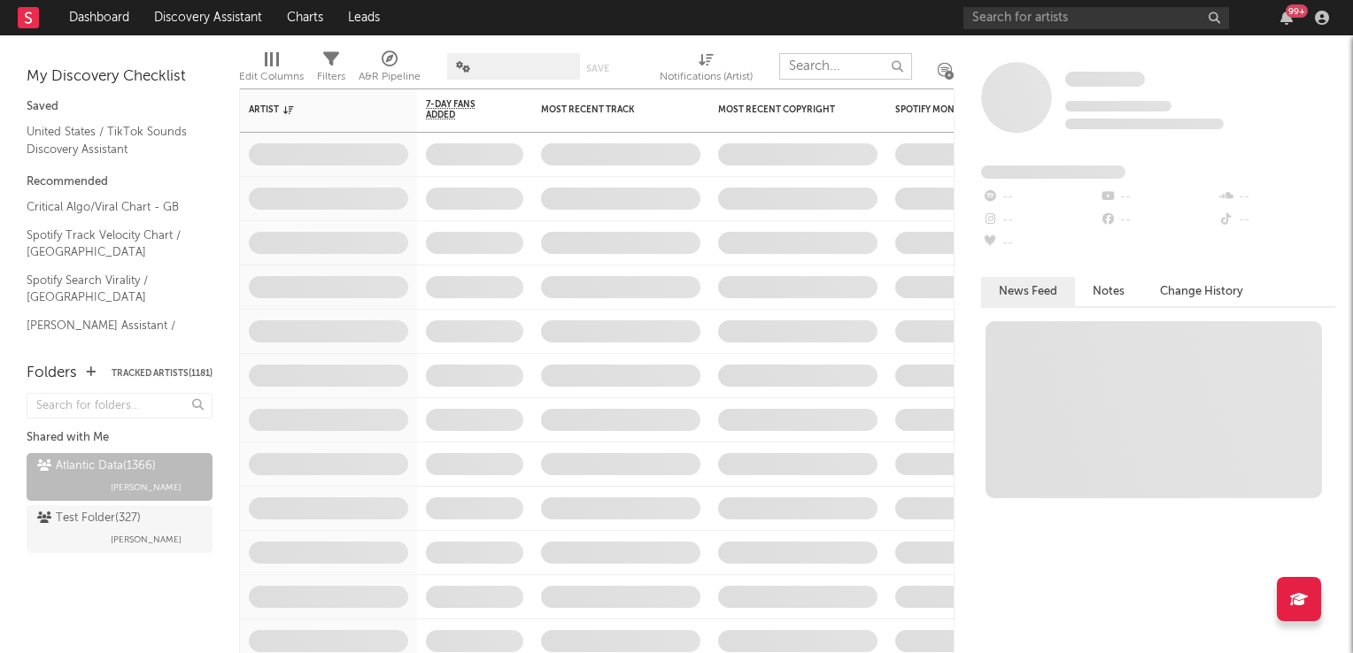
click at [912, 58] on input "text" at bounding box center [845, 66] width 133 height 27
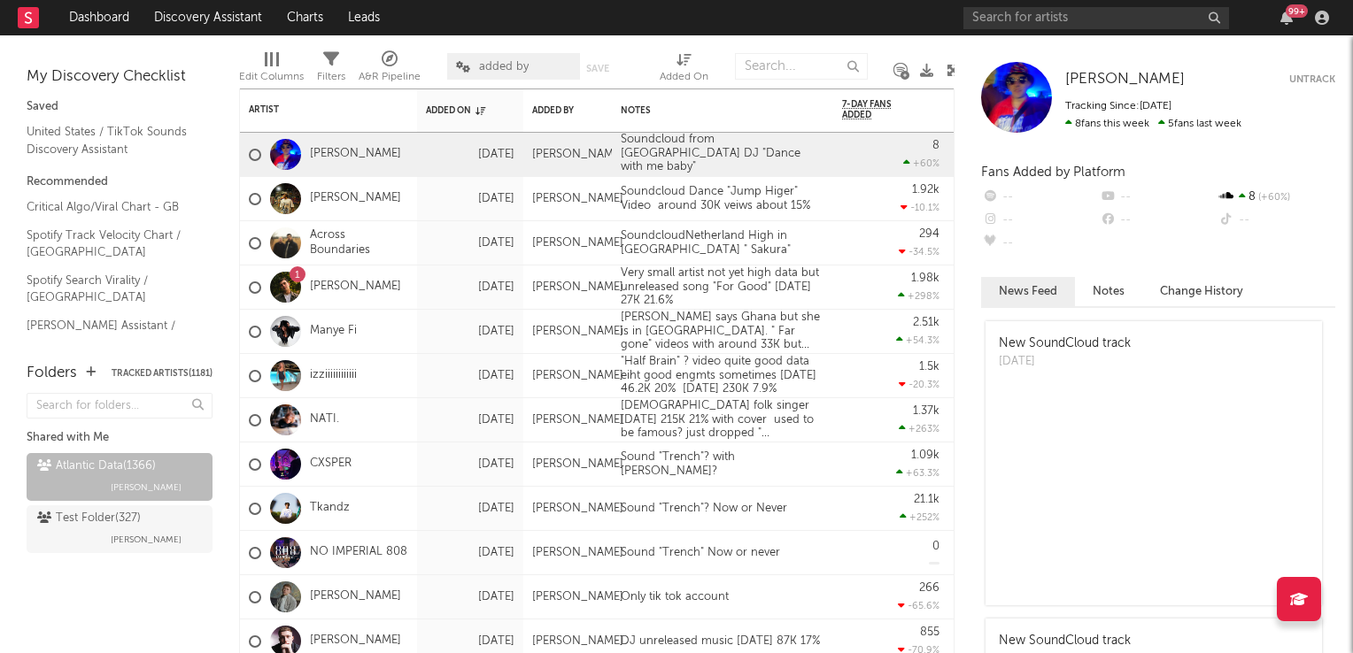
click at [952, 73] on icon at bounding box center [952, 70] width 13 height 13
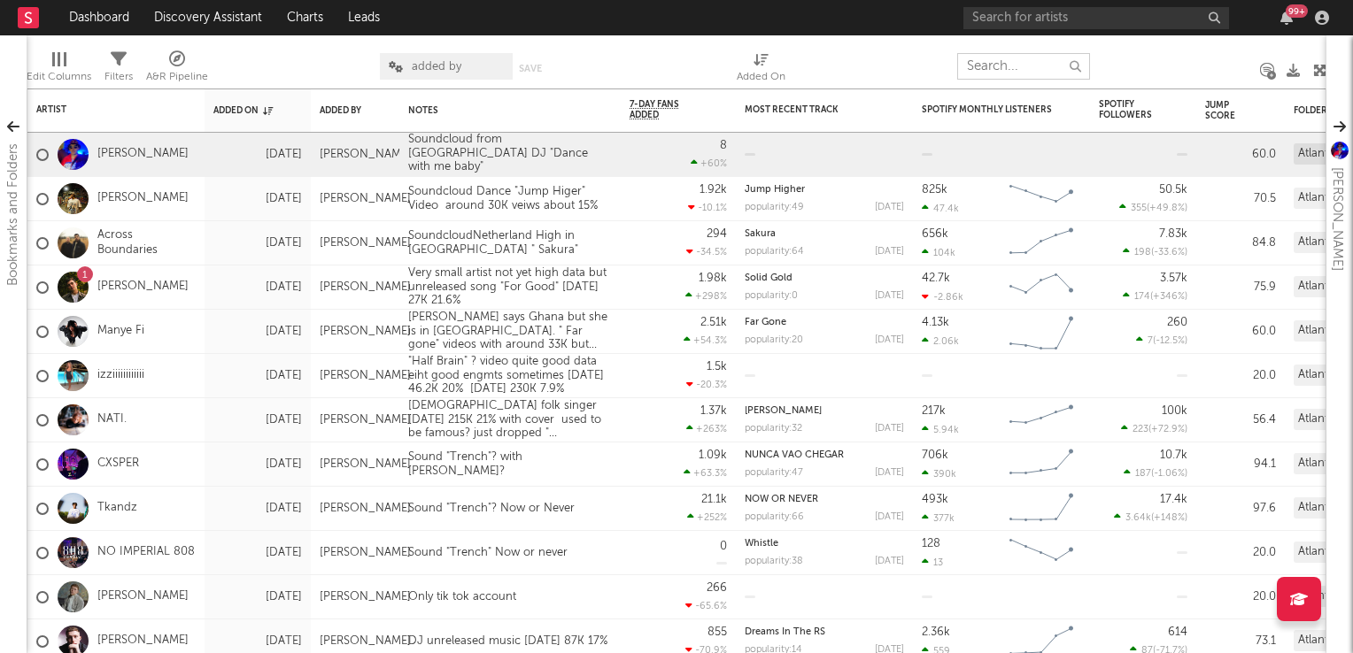
click at [1006, 67] on input "text" at bounding box center [1023, 66] width 133 height 27
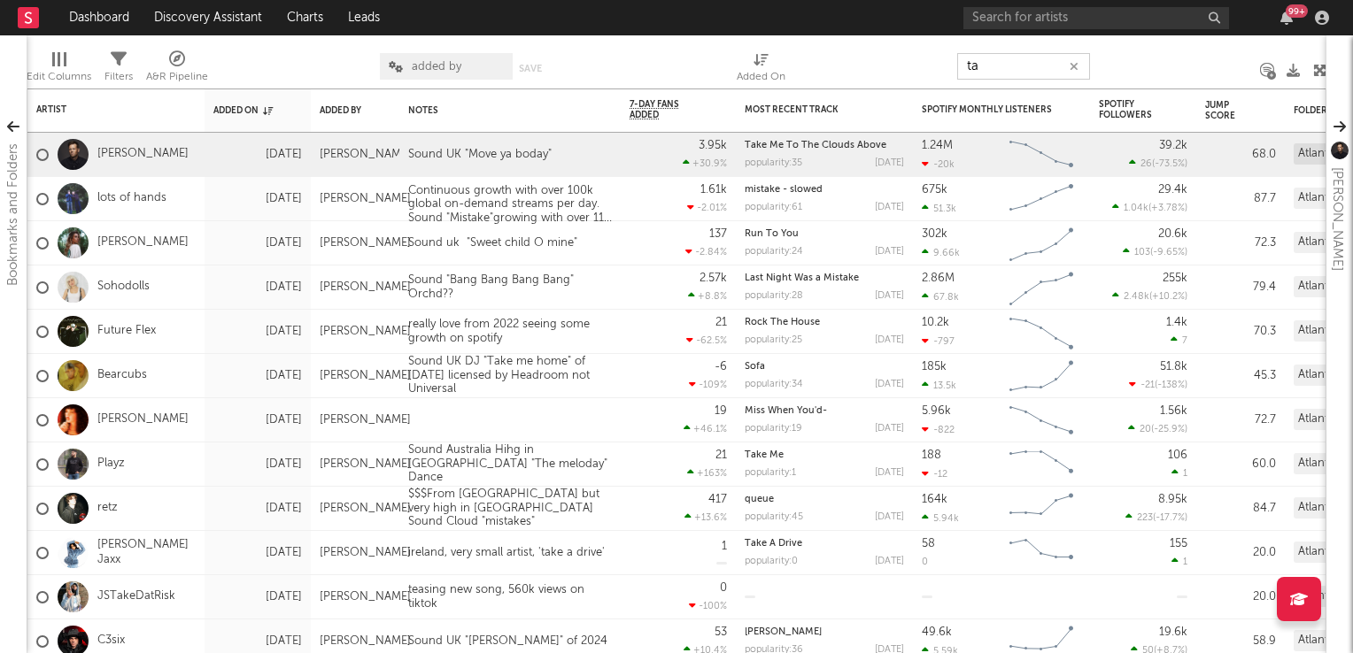
type input "t"
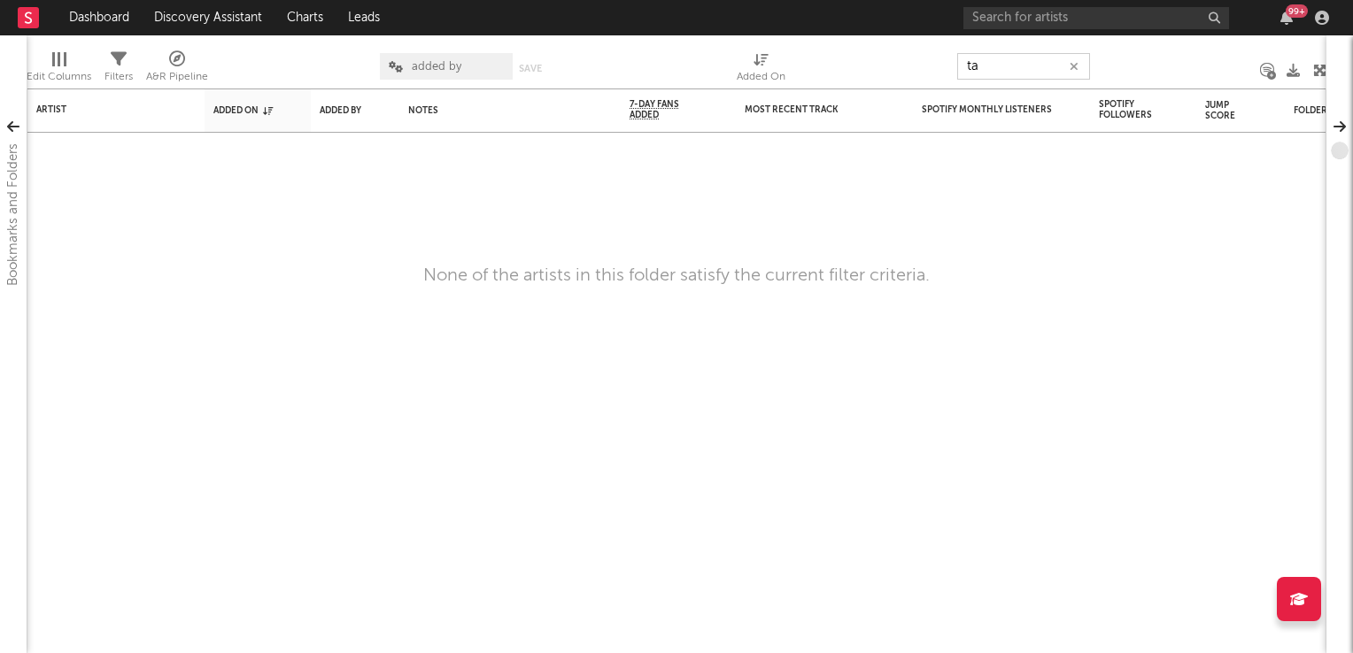
type input "t"
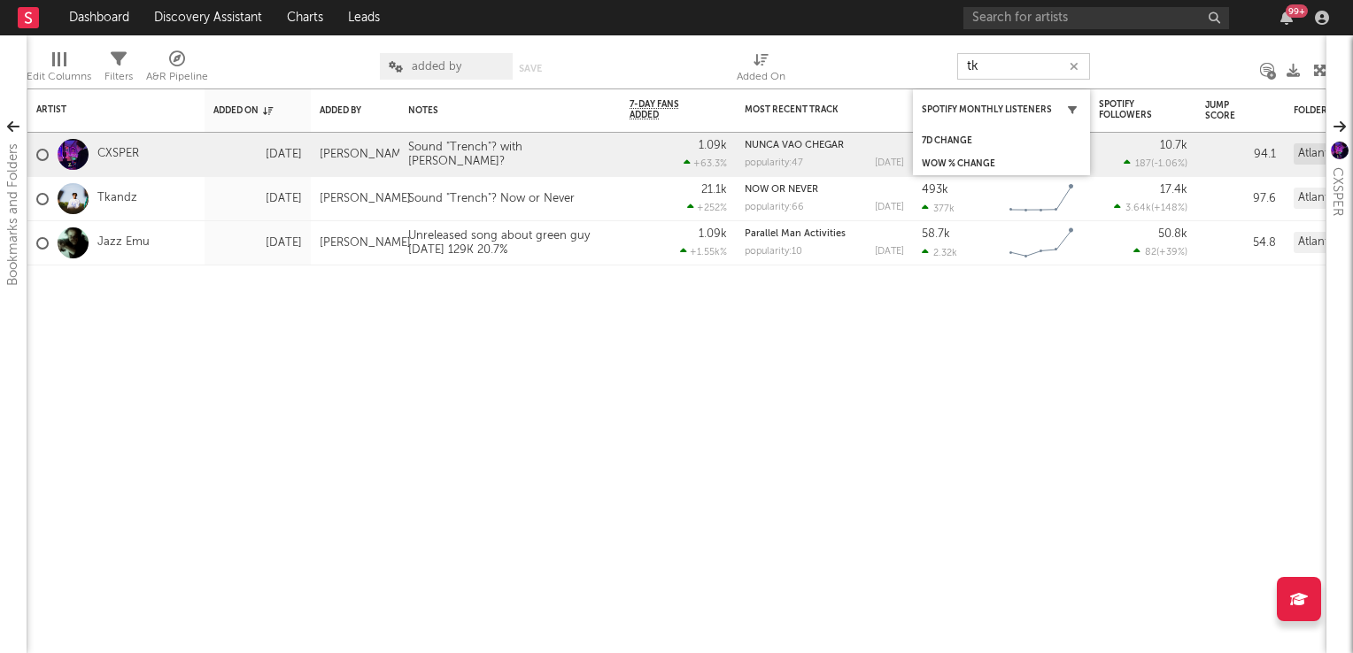
type input "t"
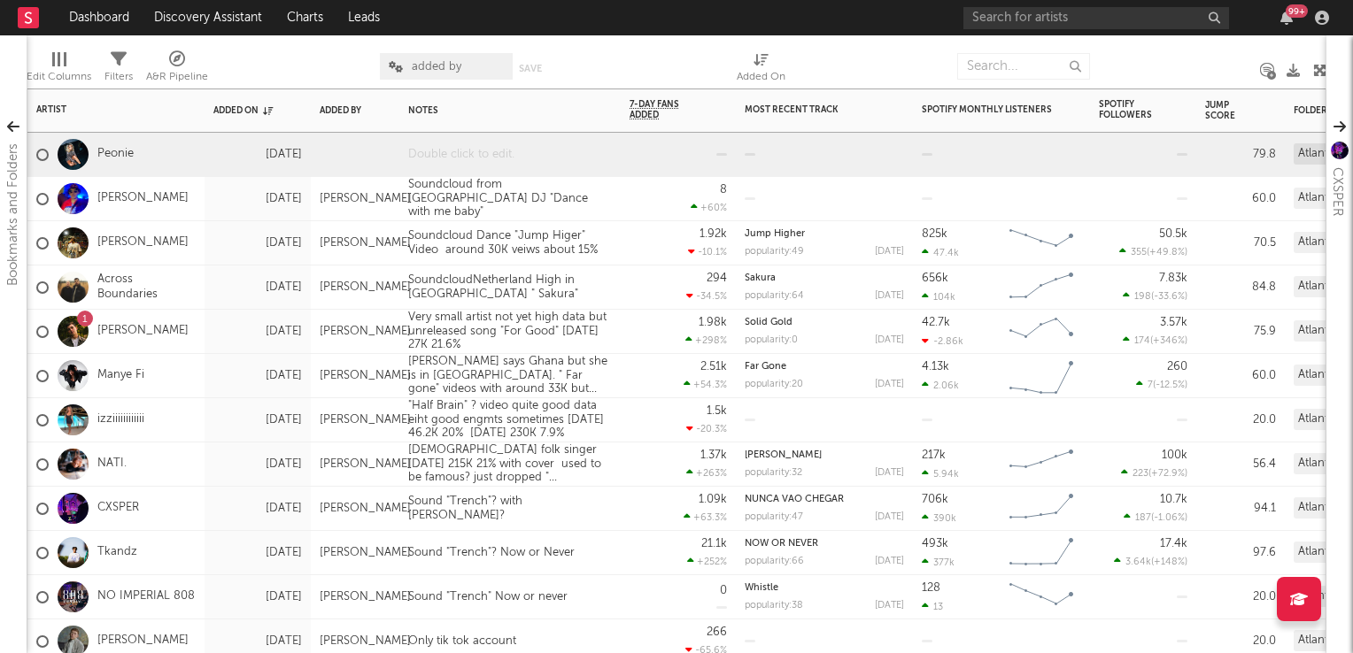
click at [487, 160] on div at bounding box center [509, 154] width 221 height 43
click at [610, 274] on div "SoundcloudNetherland High in UK " Sakura"" at bounding box center [509, 287] width 221 height 43
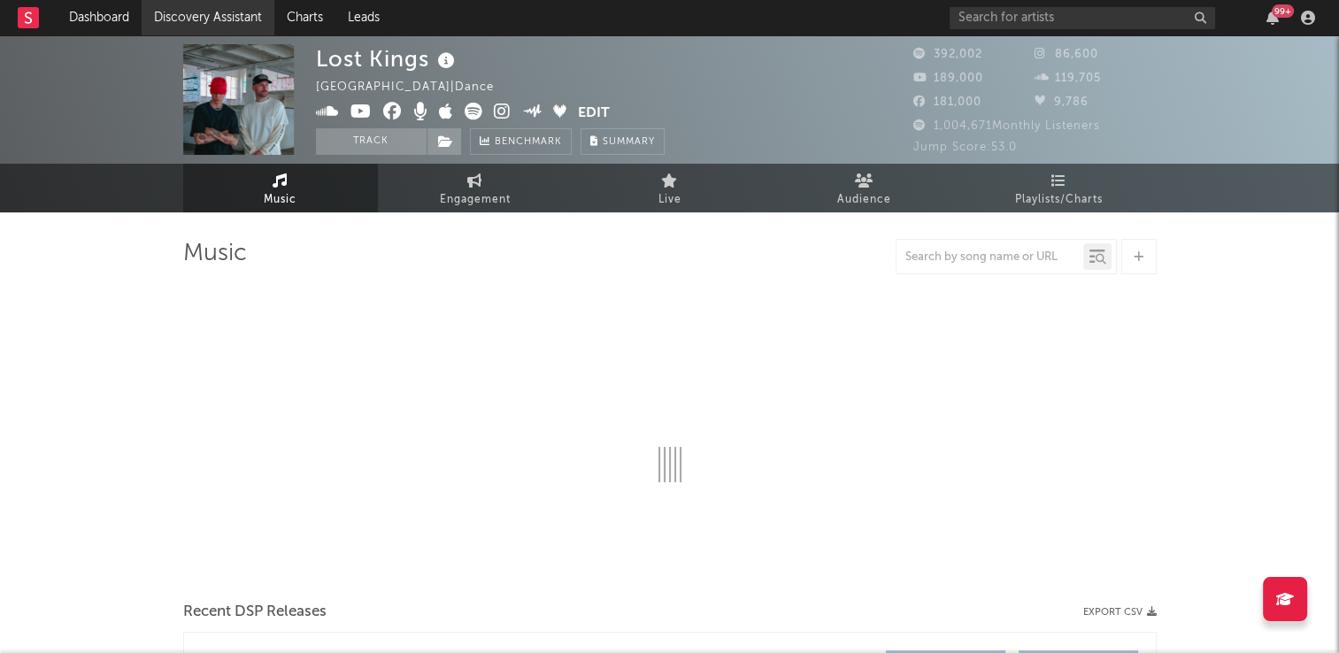
select select "6m"
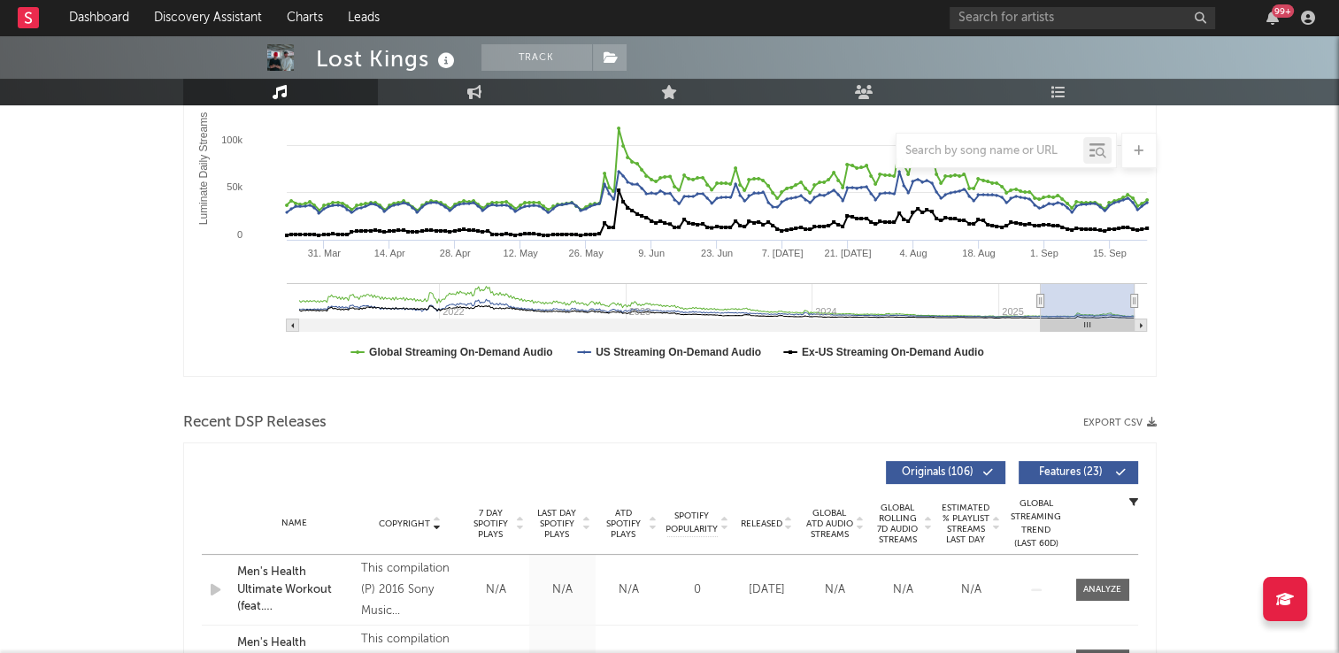
scroll to position [266, 0]
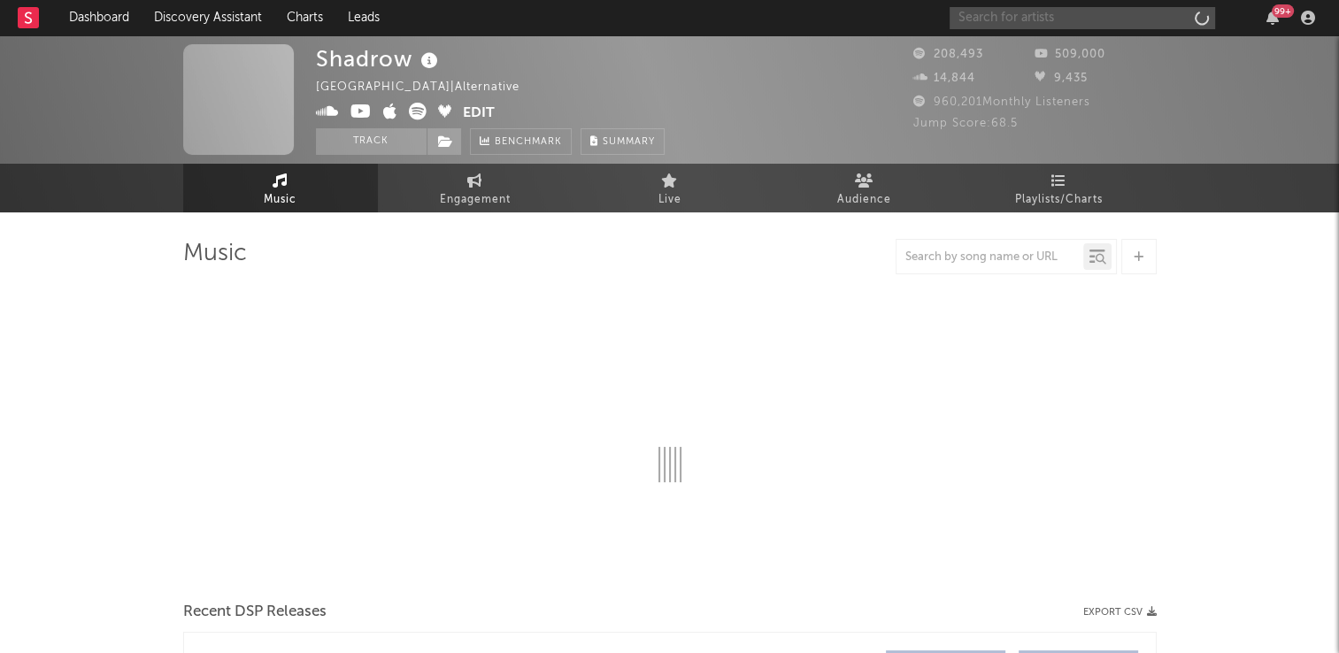
click at [1088, 18] on input "text" at bounding box center [1083, 18] width 266 height 22
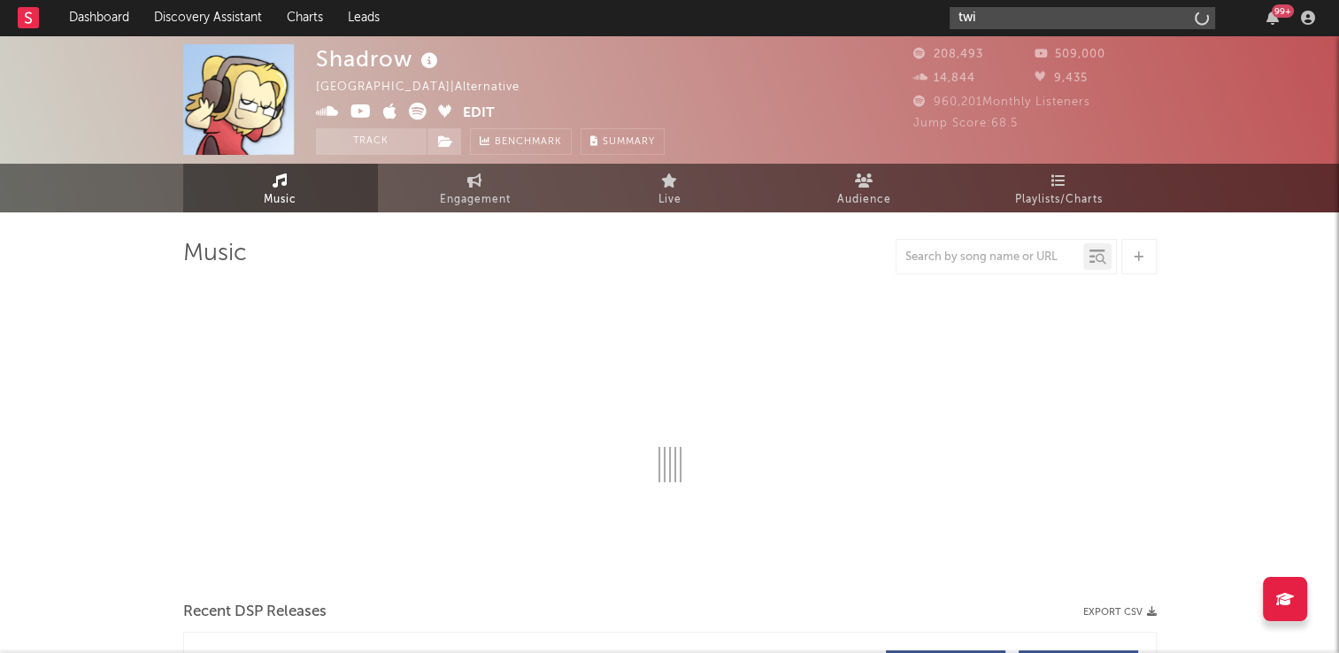
type input "twin"
select select "6m"
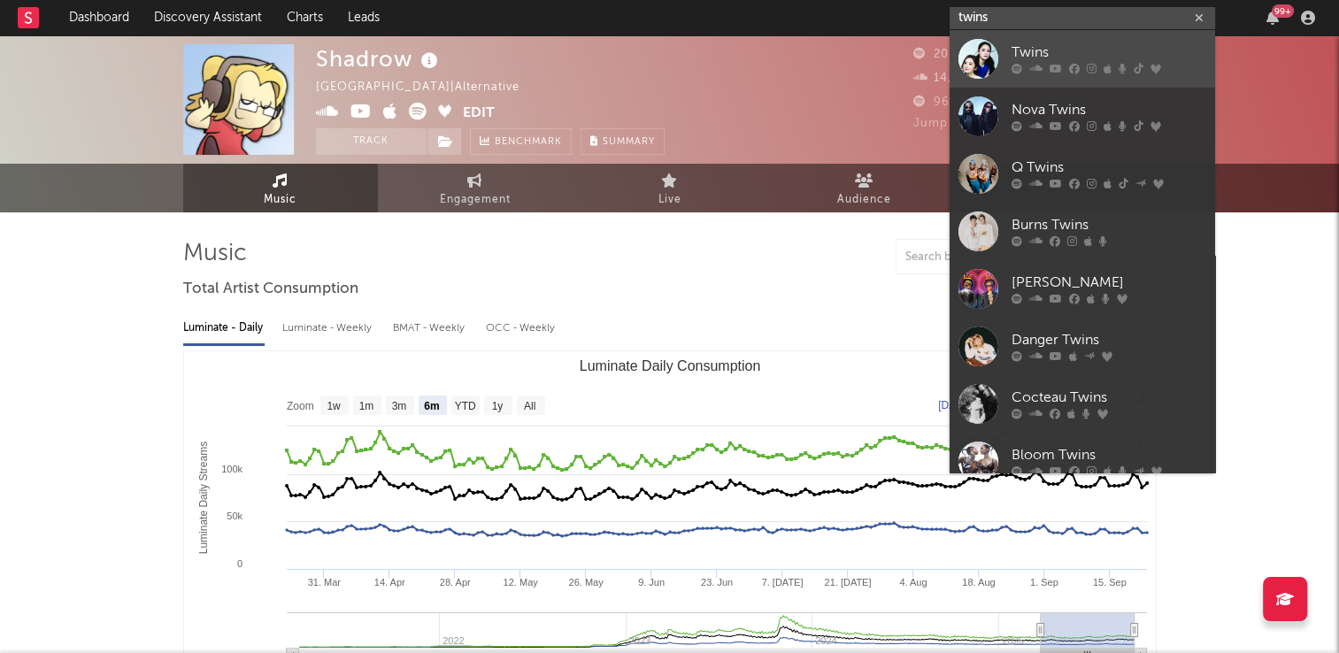
type input "twins"
click at [1034, 51] on div "Twins" at bounding box center [1109, 52] width 195 height 21
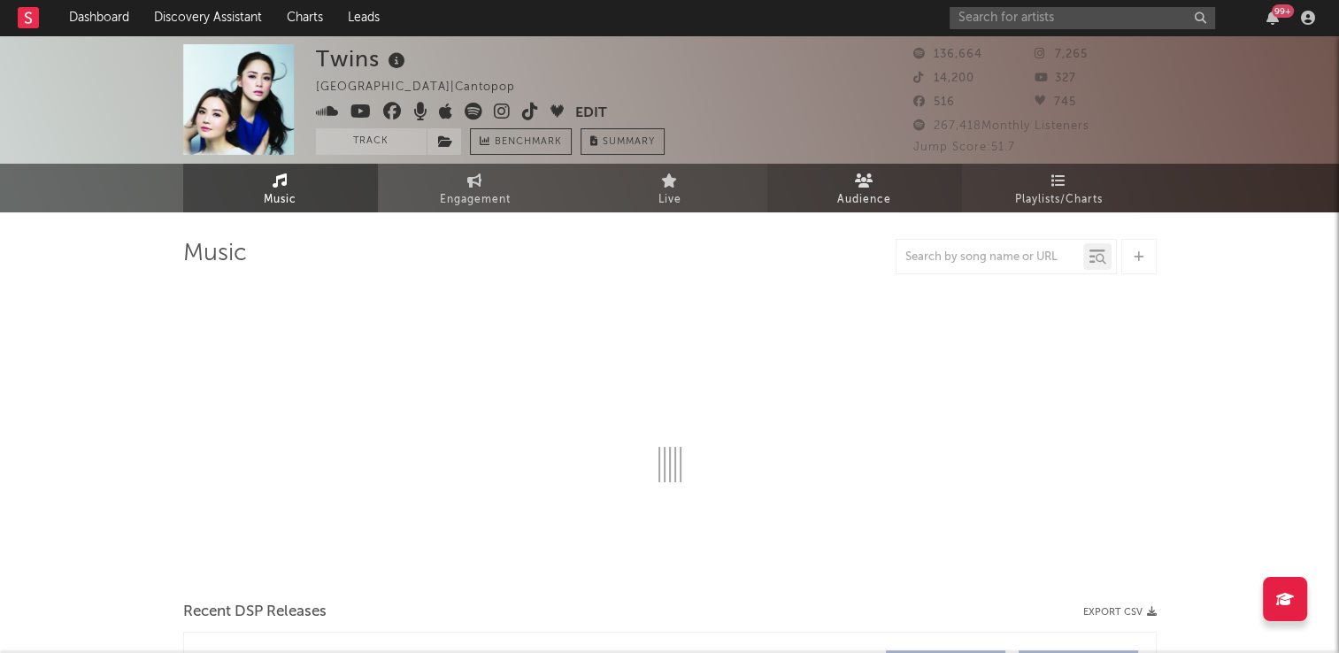
select select "6m"
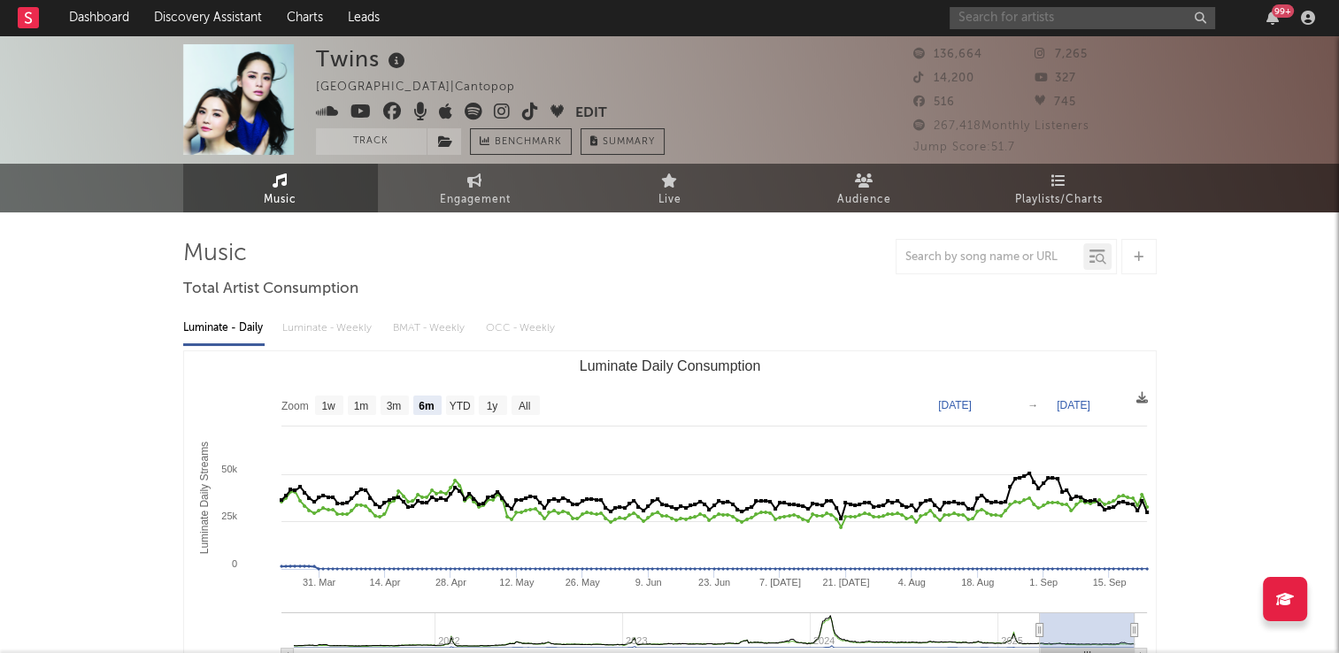
click at [986, 21] on input "text" at bounding box center [1083, 18] width 266 height 22
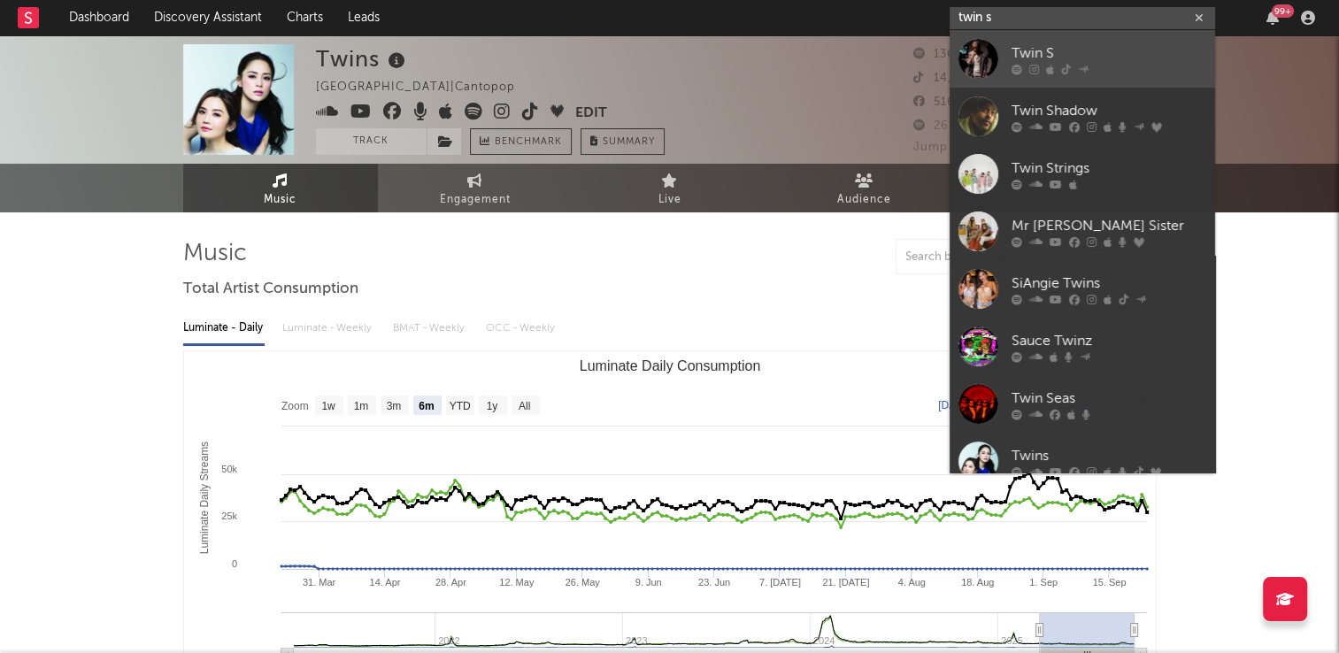
type input "twin s"
click at [1044, 51] on div "Twin S" at bounding box center [1109, 52] width 195 height 21
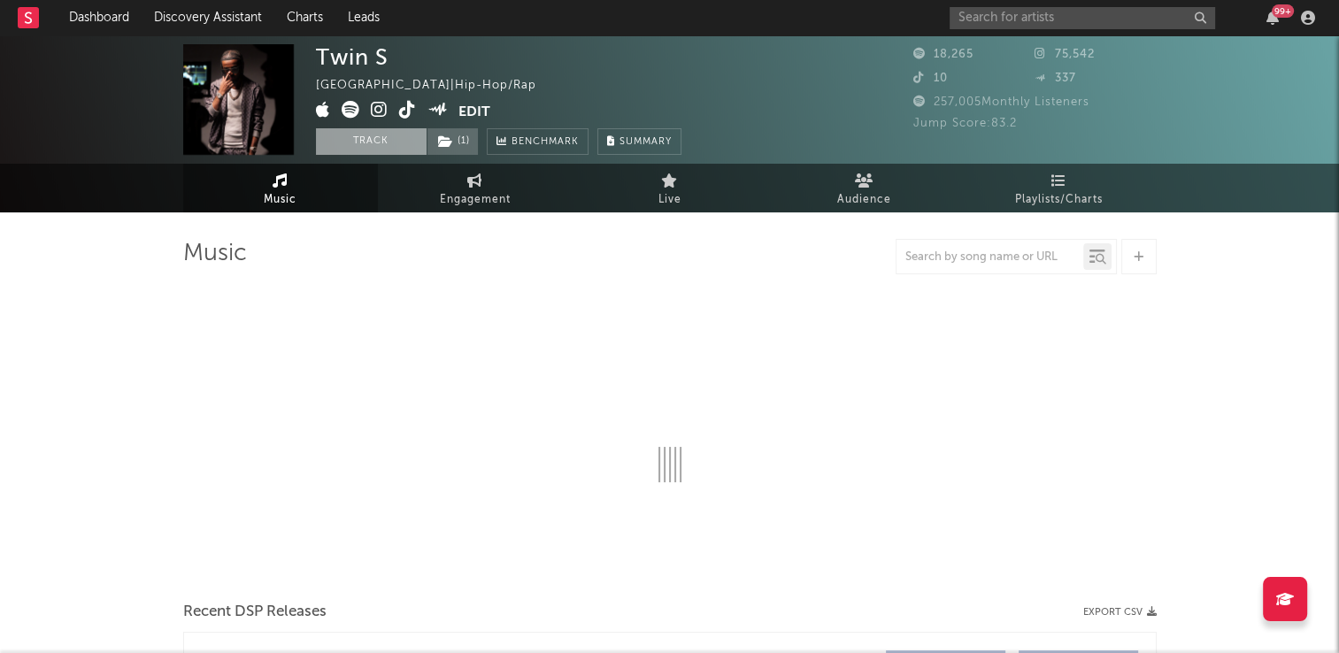
select select "6m"
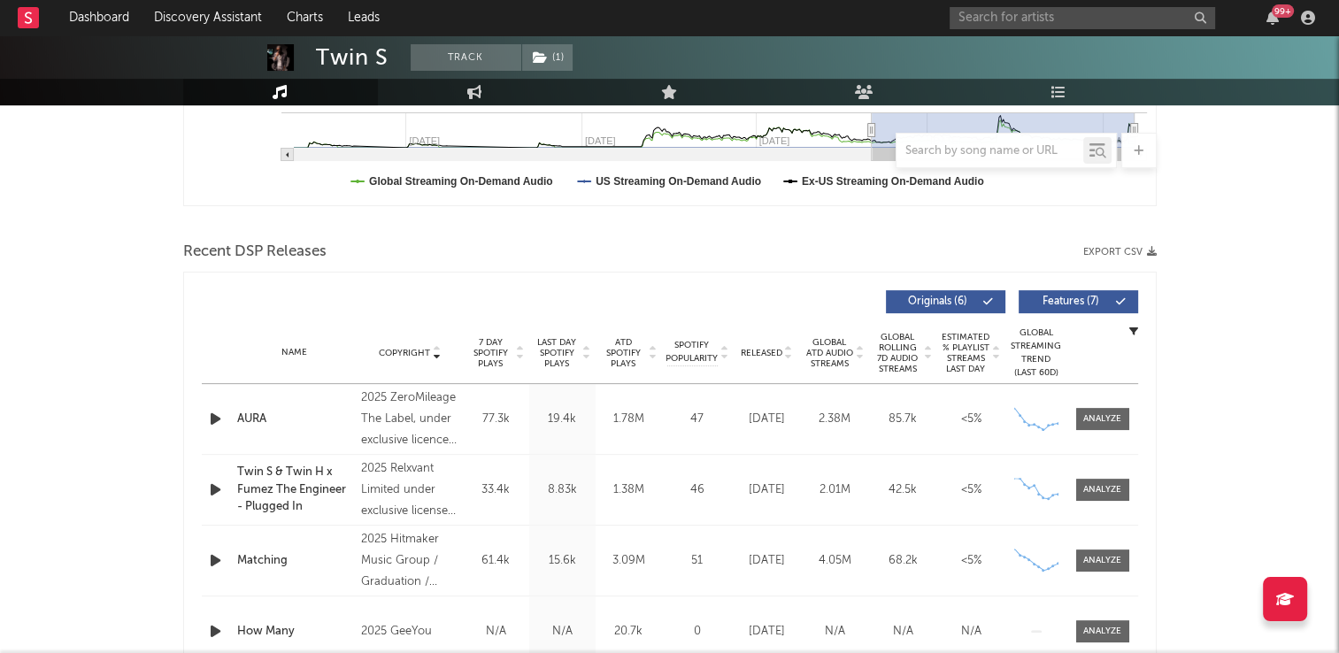
scroll to position [531, 0]
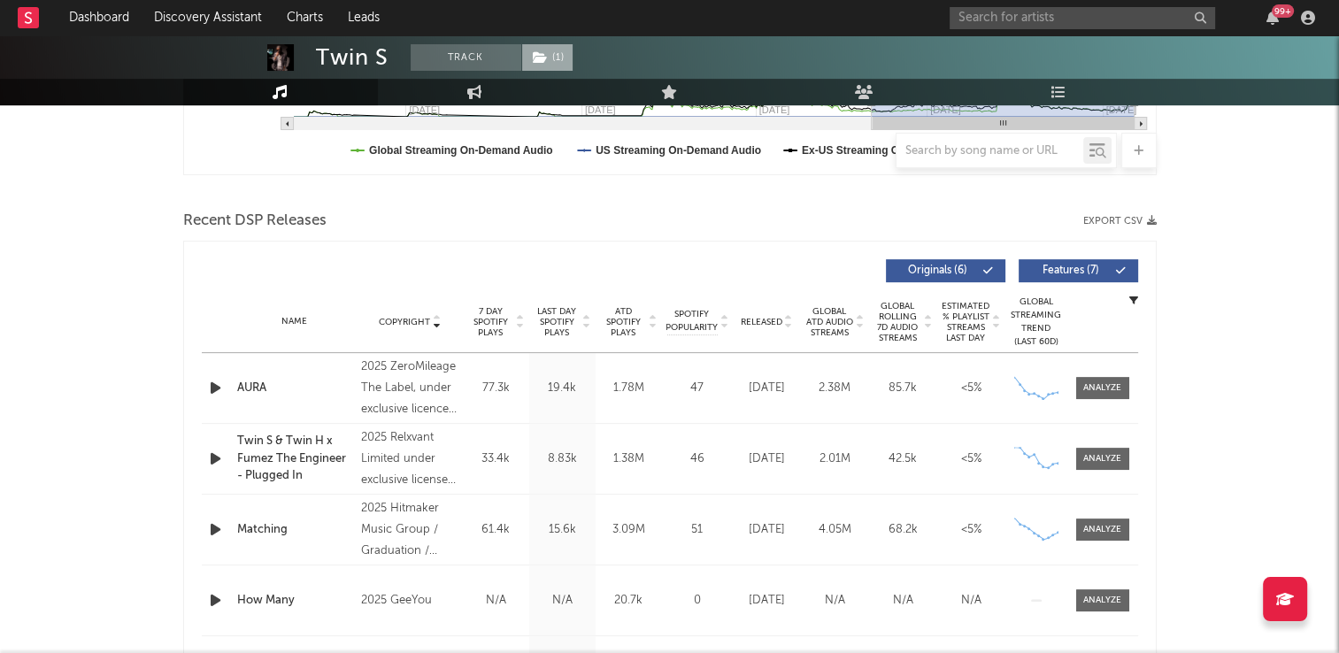
click at [559, 62] on span "( 1 )" at bounding box center [547, 57] width 52 height 27
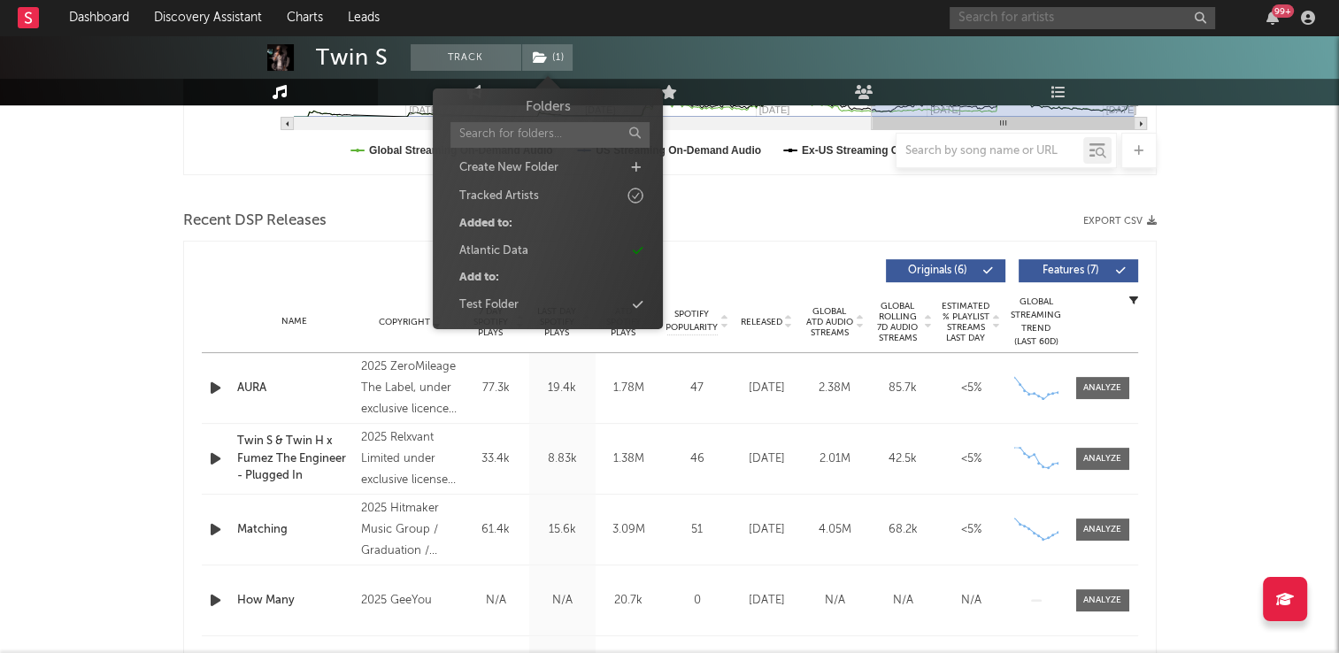
click at [1010, 21] on input "text" at bounding box center [1083, 18] width 266 height 22
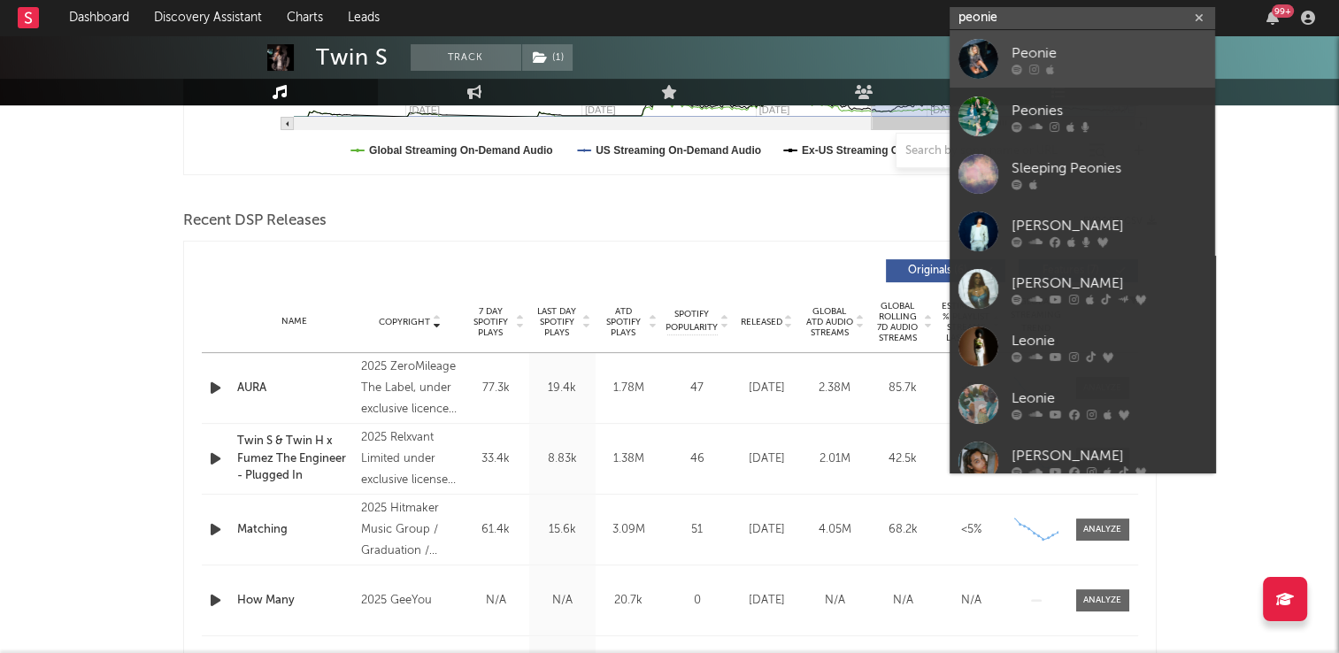
type input "peonie"
click at [1052, 56] on div "Peonie" at bounding box center [1109, 52] width 195 height 21
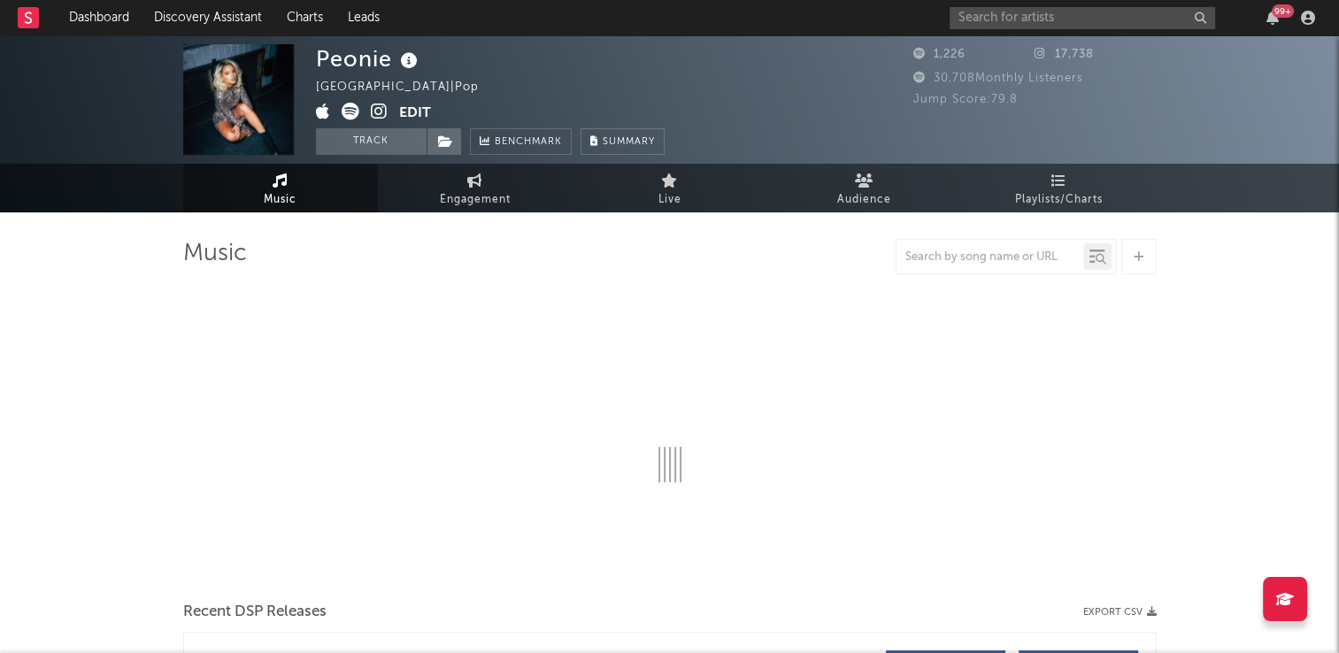
select select "1w"
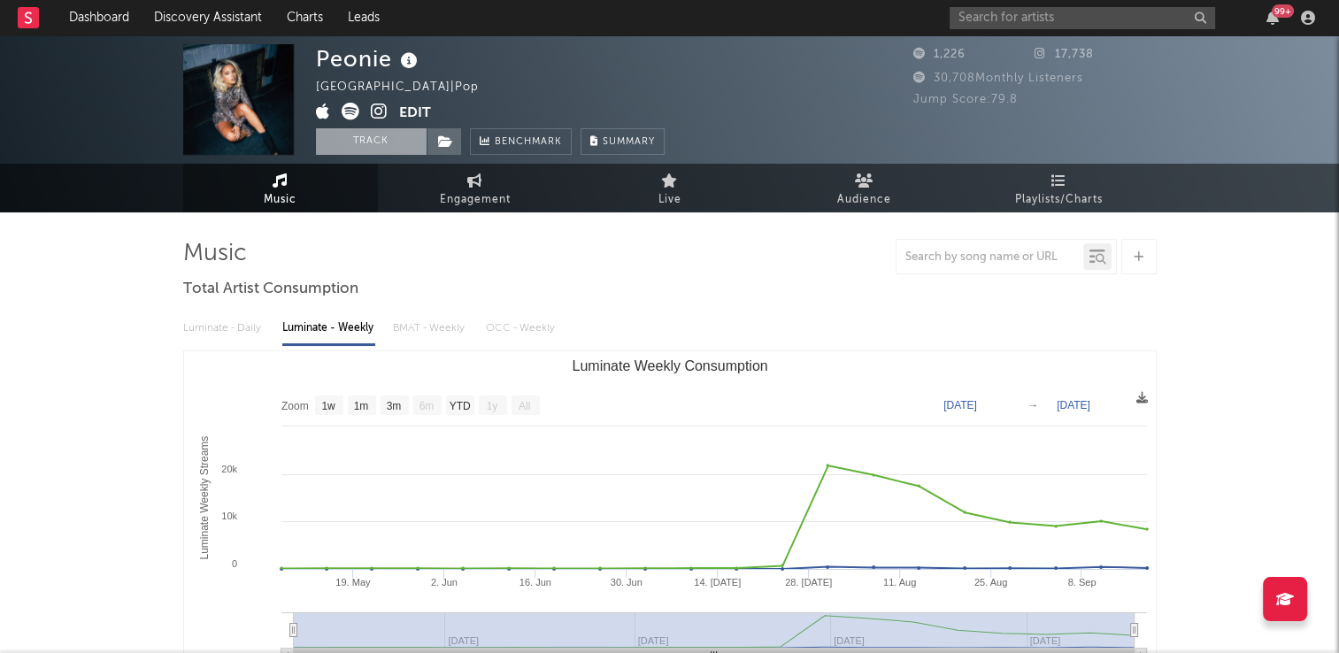
click at [372, 140] on button "Track" at bounding box center [371, 141] width 111 height 27
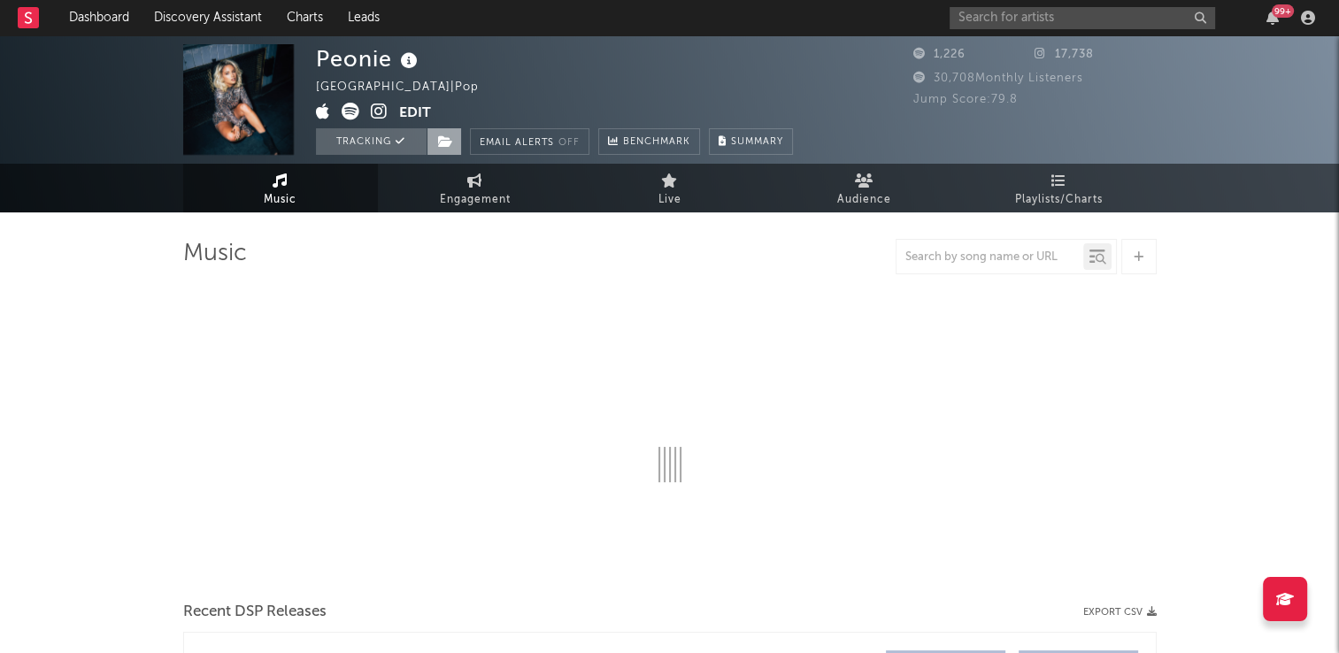
click at [450, 142] on icon at bounding box center [445, 141] width 15 height 12
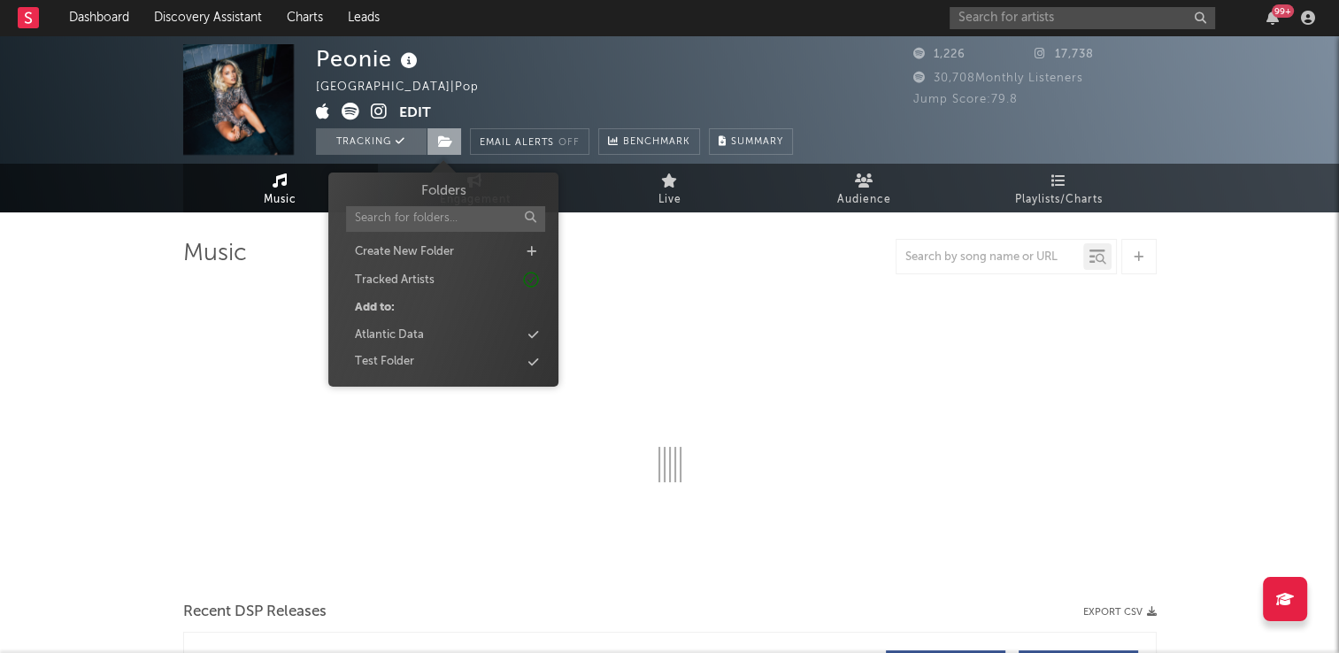
select select "1w"
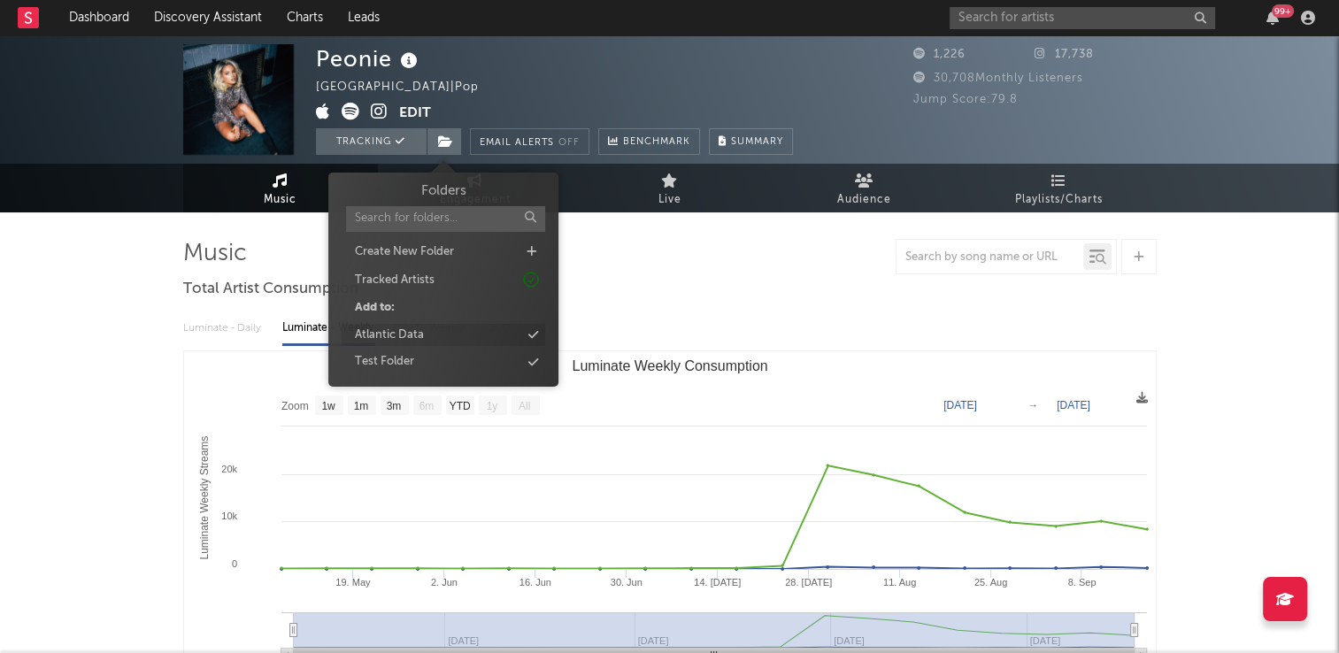
click at [414, 336] on div "Atlantic Data" at bounding box center [389, 336] width 69 height 18
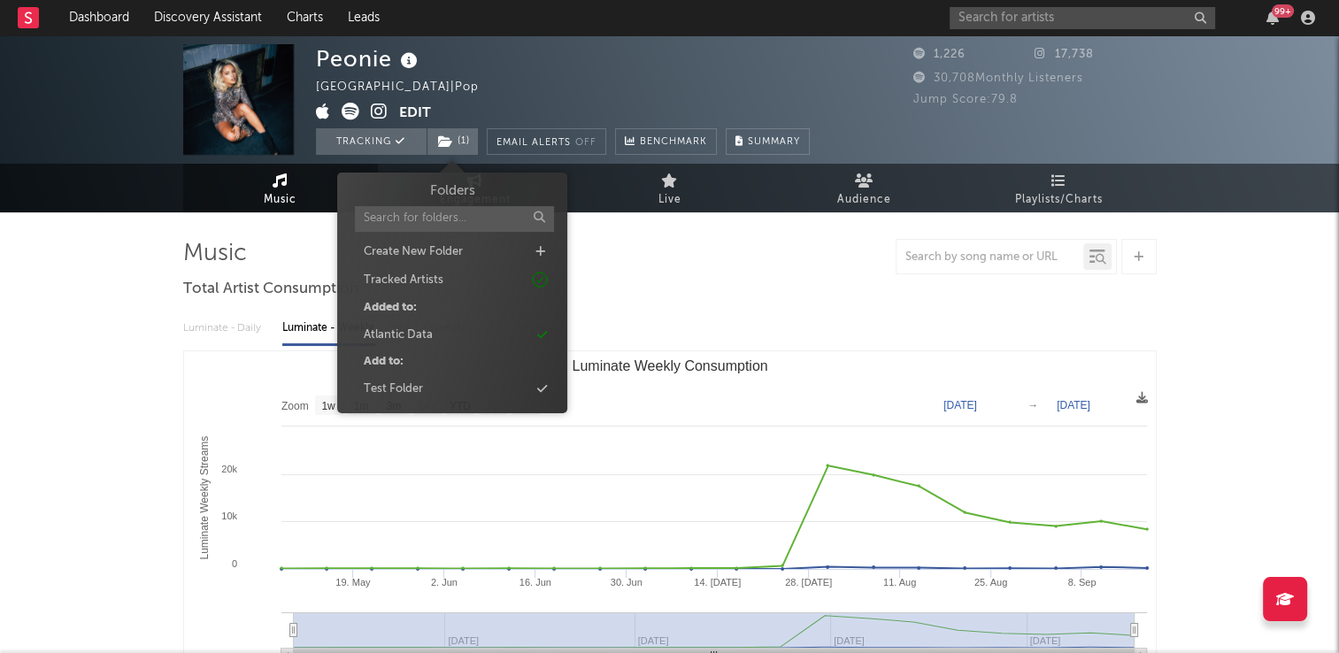
click at [558, 94] on div "Peonie United Kingdom | Pop Edit Tracking ( 1 ) Email Alerts Off Benchmark Summ…" at bounding box center [563, 99] width 494 height 111
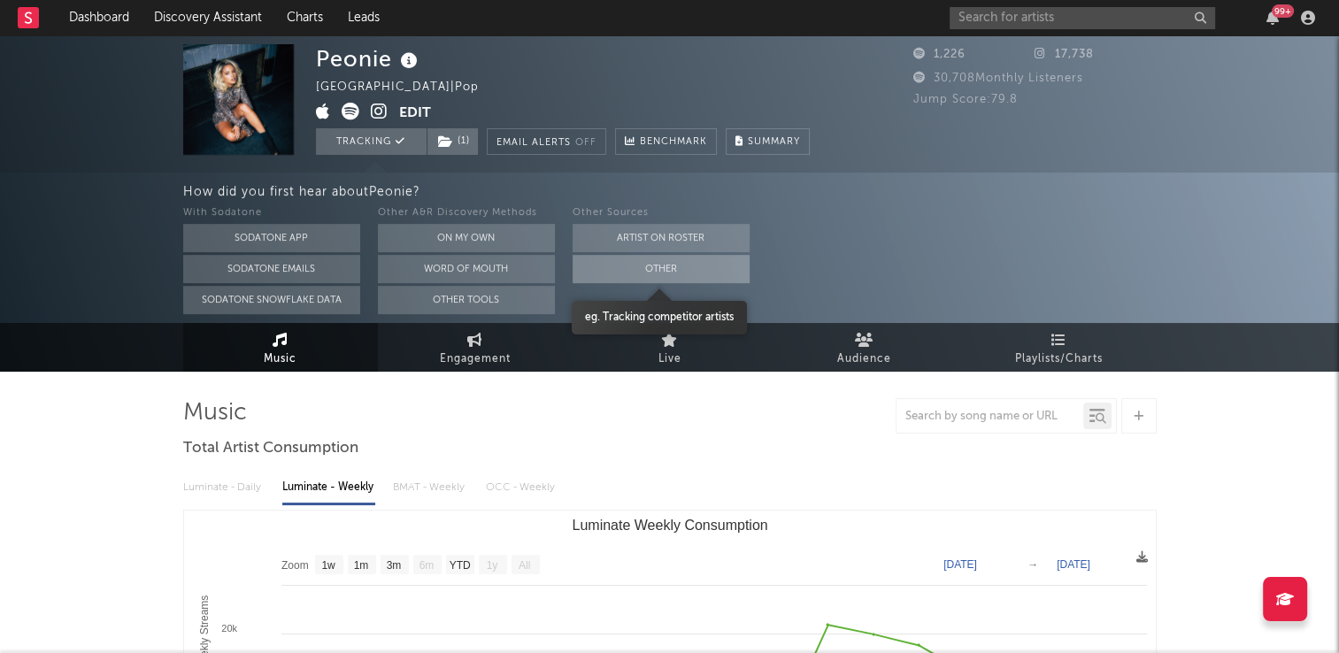
click at [599, 271] on button "Other" at bounding box center [661, 269] width 177 height 28
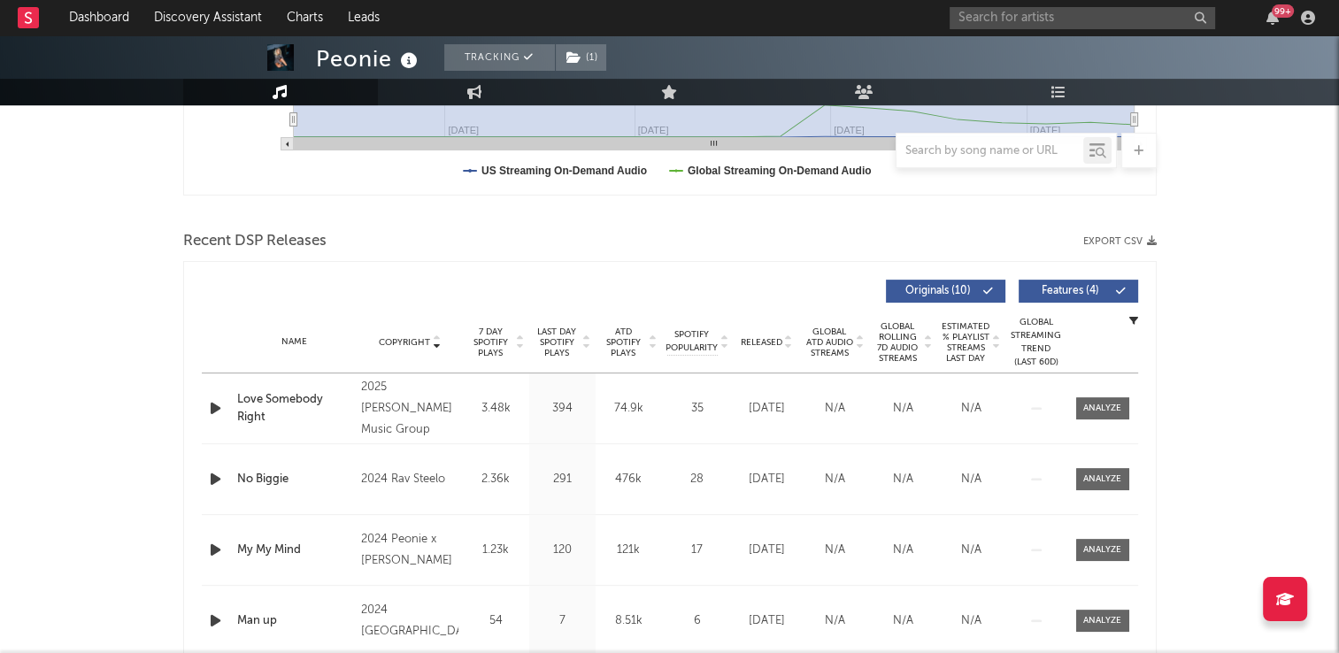
scroll to position [620, 0]
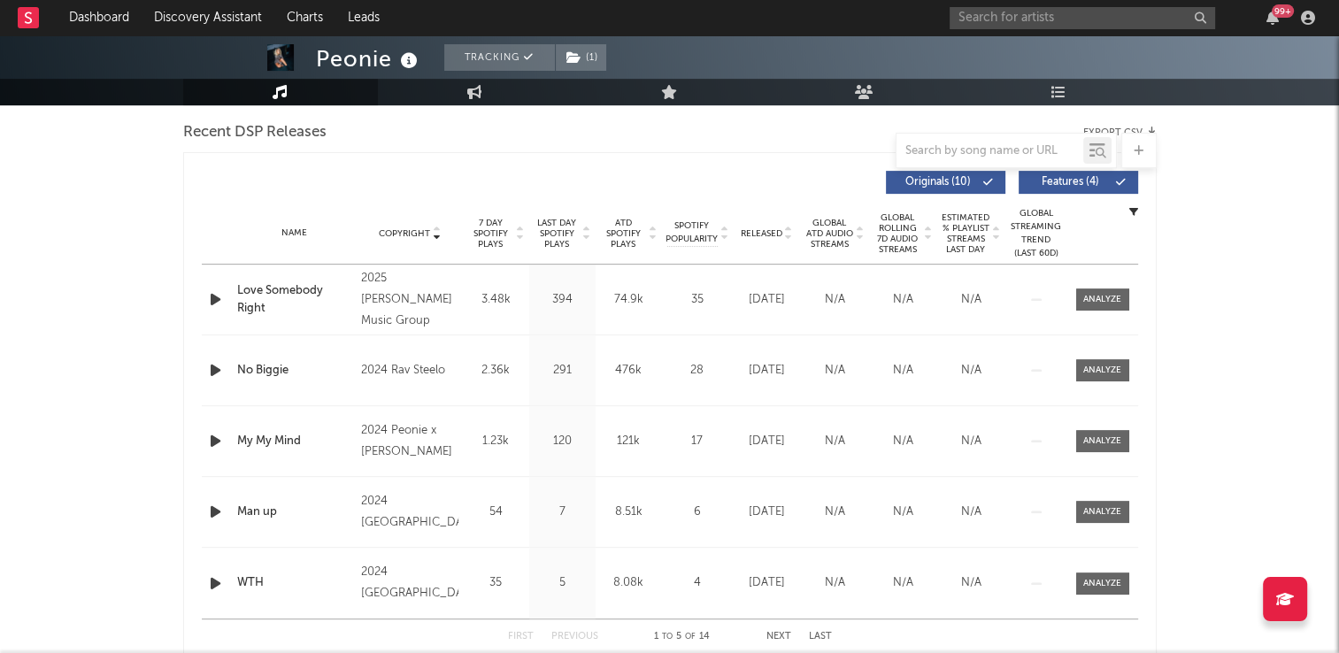
click at [220, 297] on icon "button" at bounding box center [215, 300] width 19 height 22
click at [220, 297] on icon "button" at bounding box center [214, 300] width 17 height 22
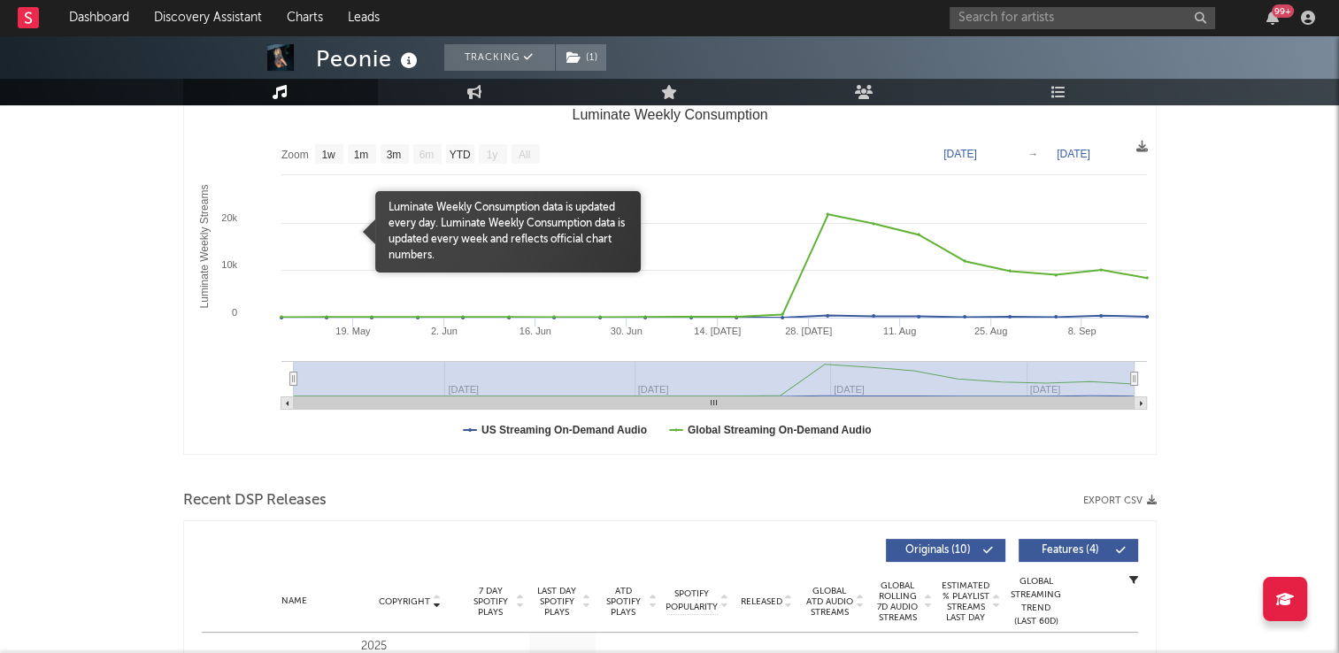
scroll to position [0, 0]
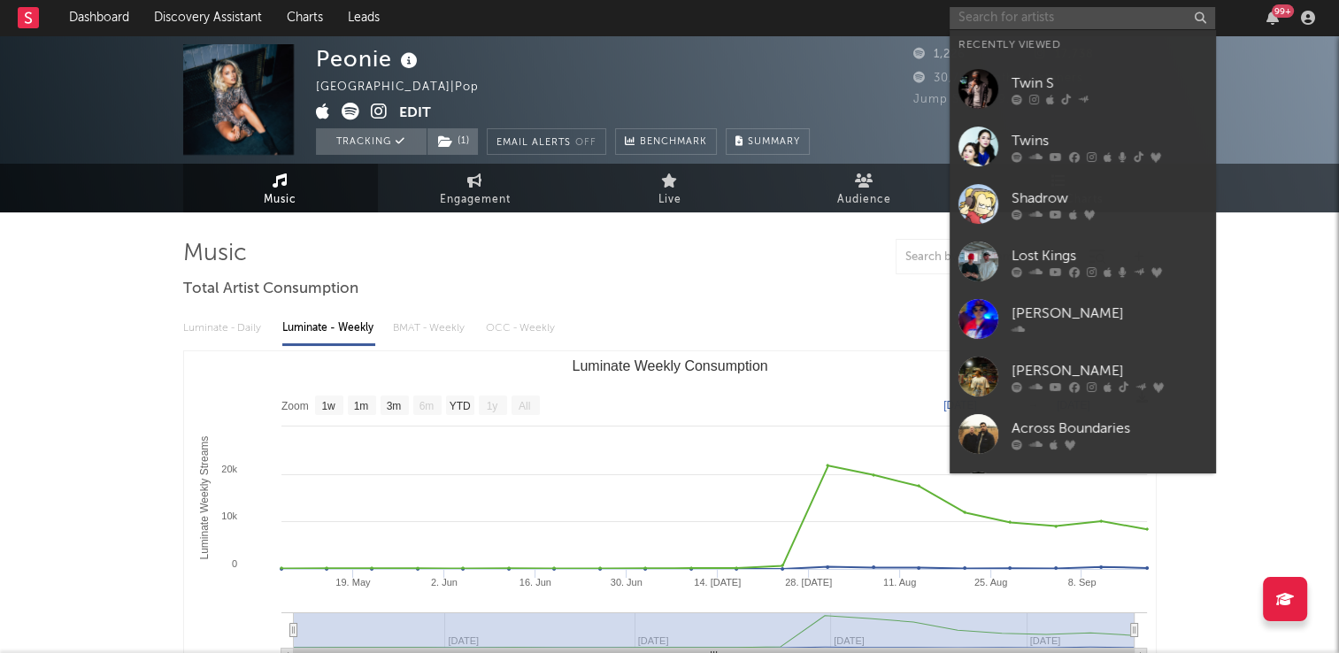
click at [1083, 23] on input "text" at bounding box center [1083, 18] width 266 height 22
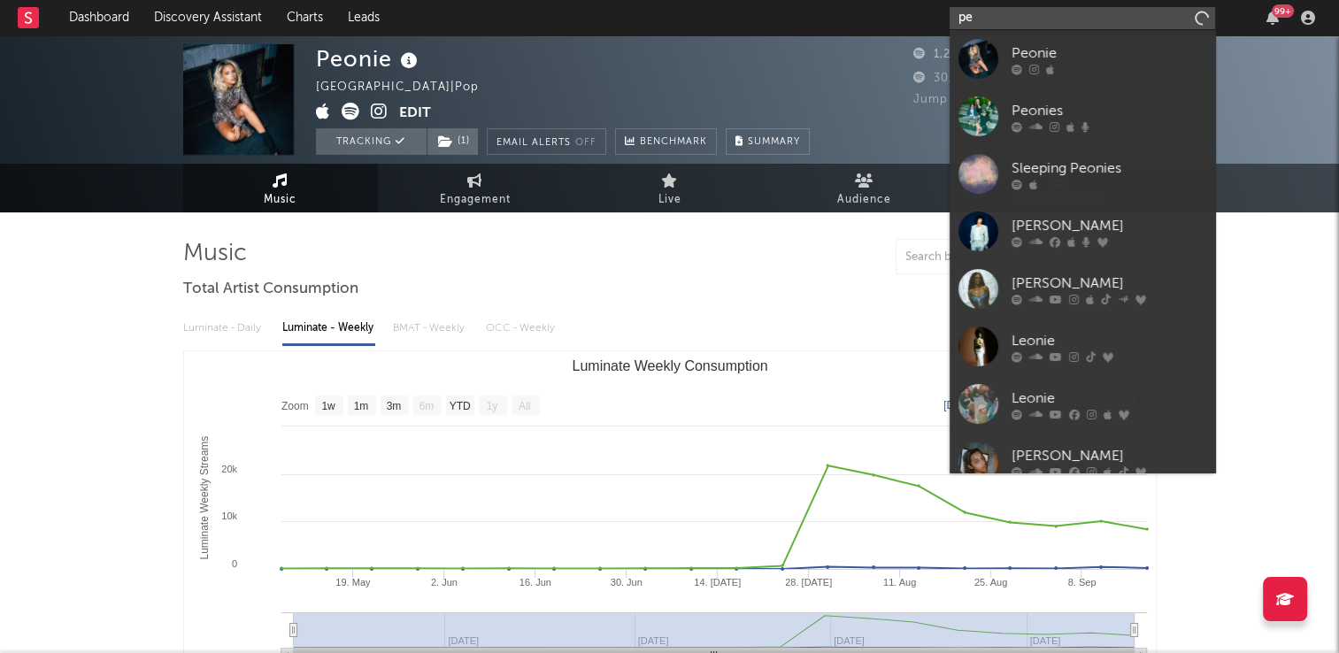
type input "p"
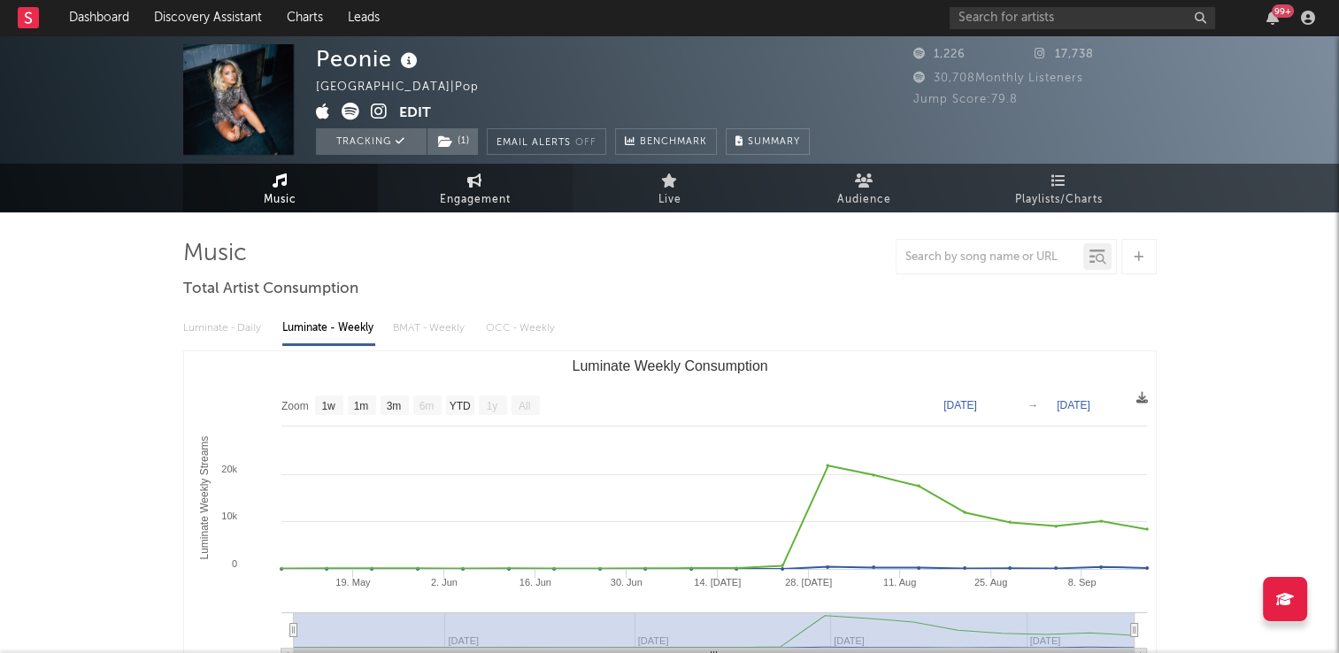
click at [467, 193] on span "Engagement" at bounding box center [475, 199] width 71 height 21
select select "1w"
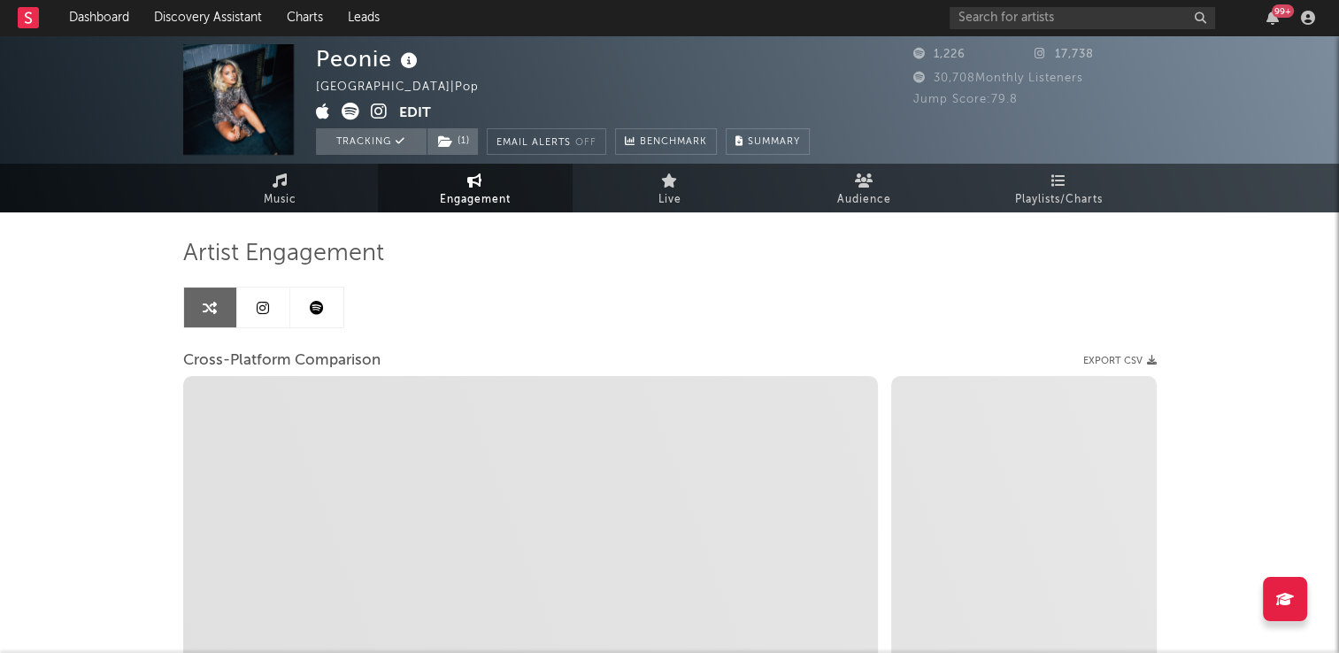
click at [324, 318] on link at bounding box center [316, 308] width 53 height 40
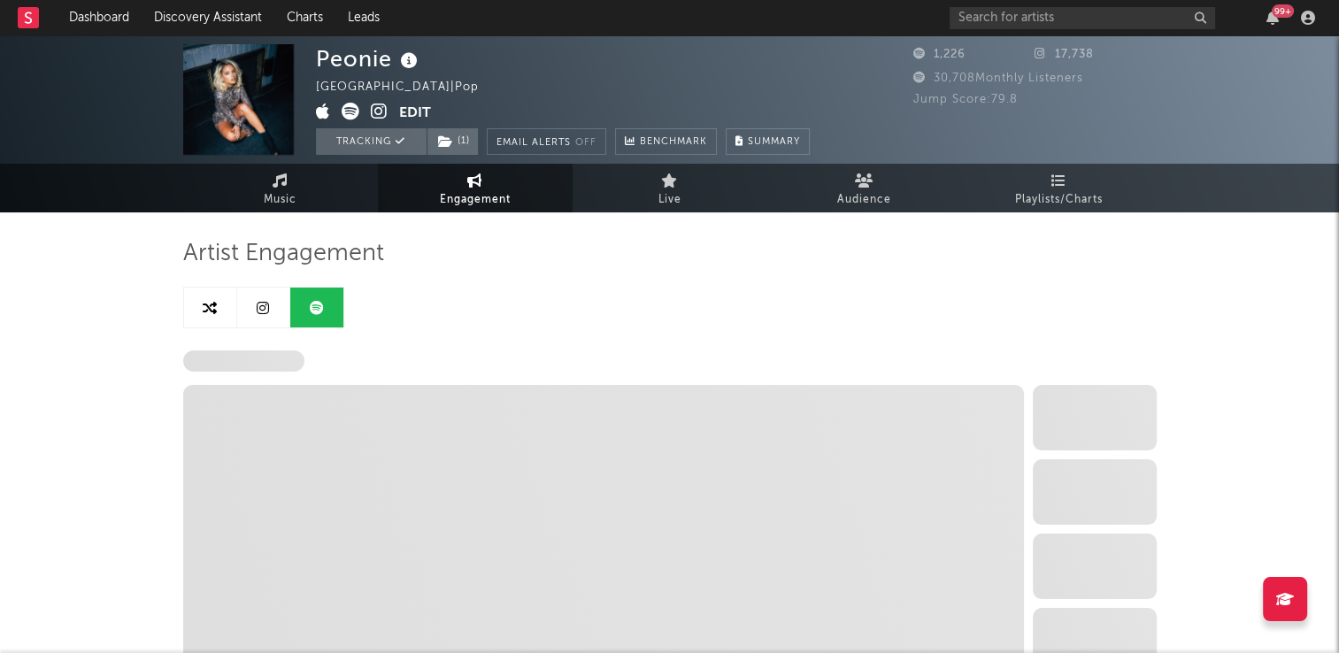
select select "6m"
select select "1w"
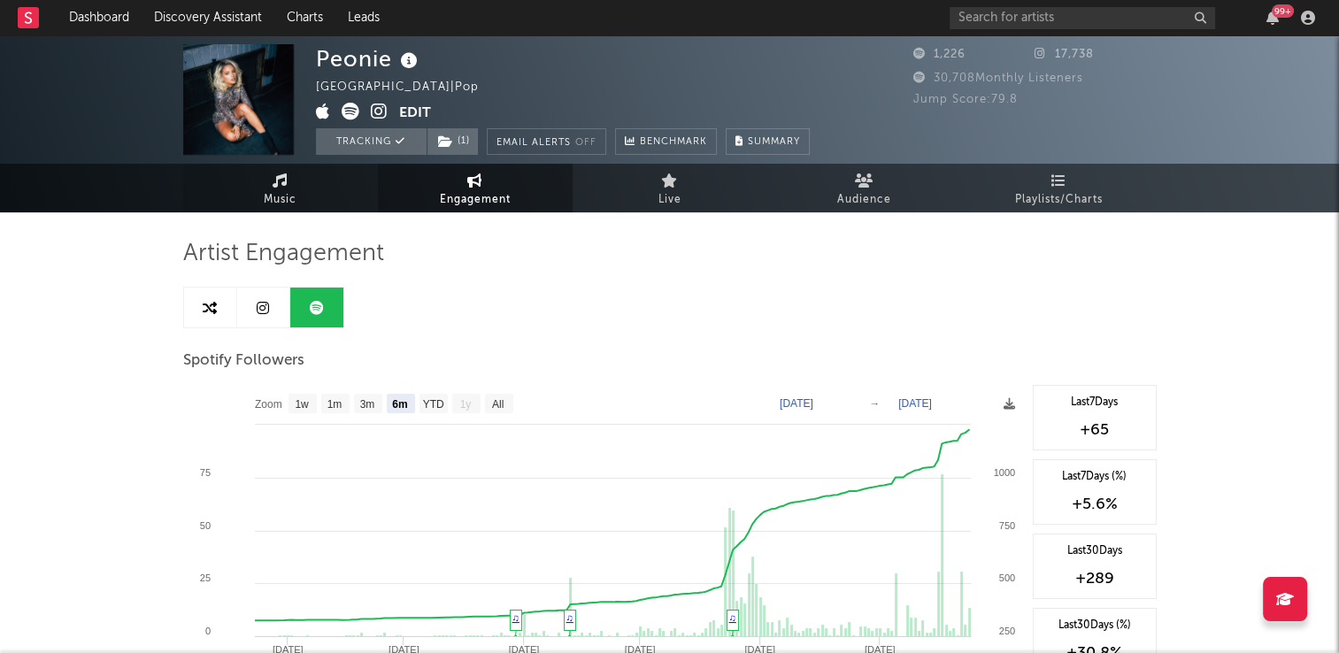
click at [306, 191] on link "Music" at bounding box center [280, 188] width 195 height 49
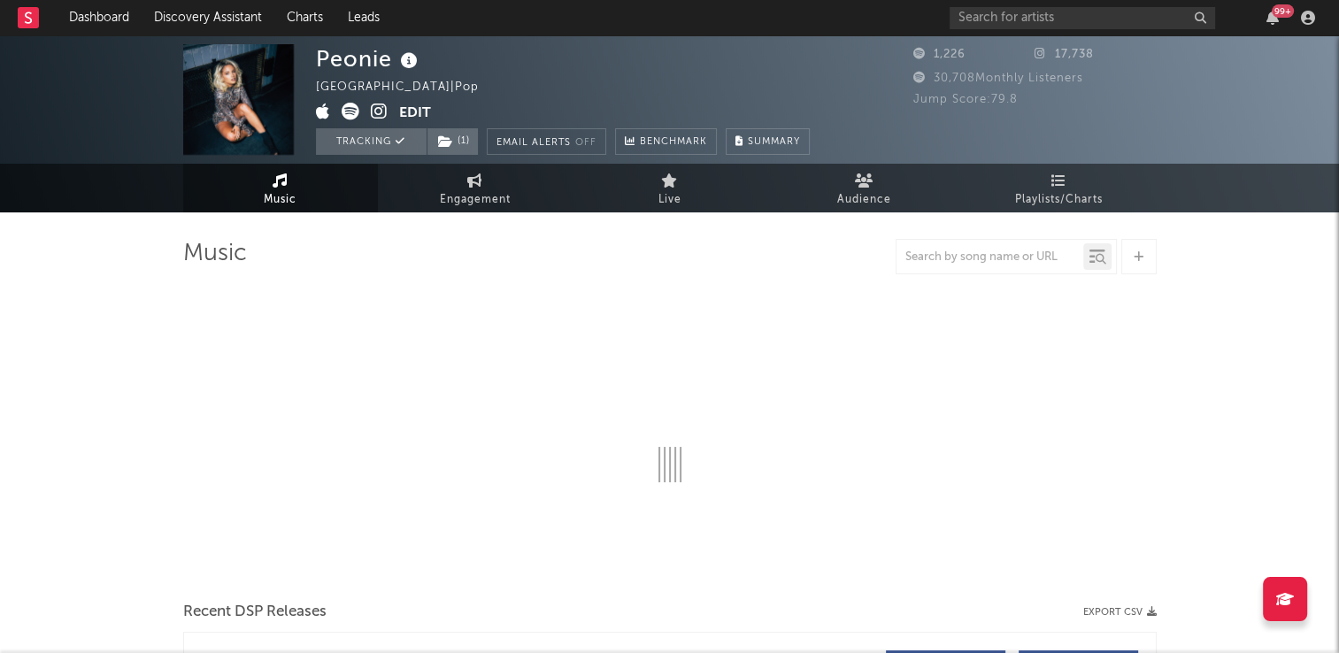
select select "1w"
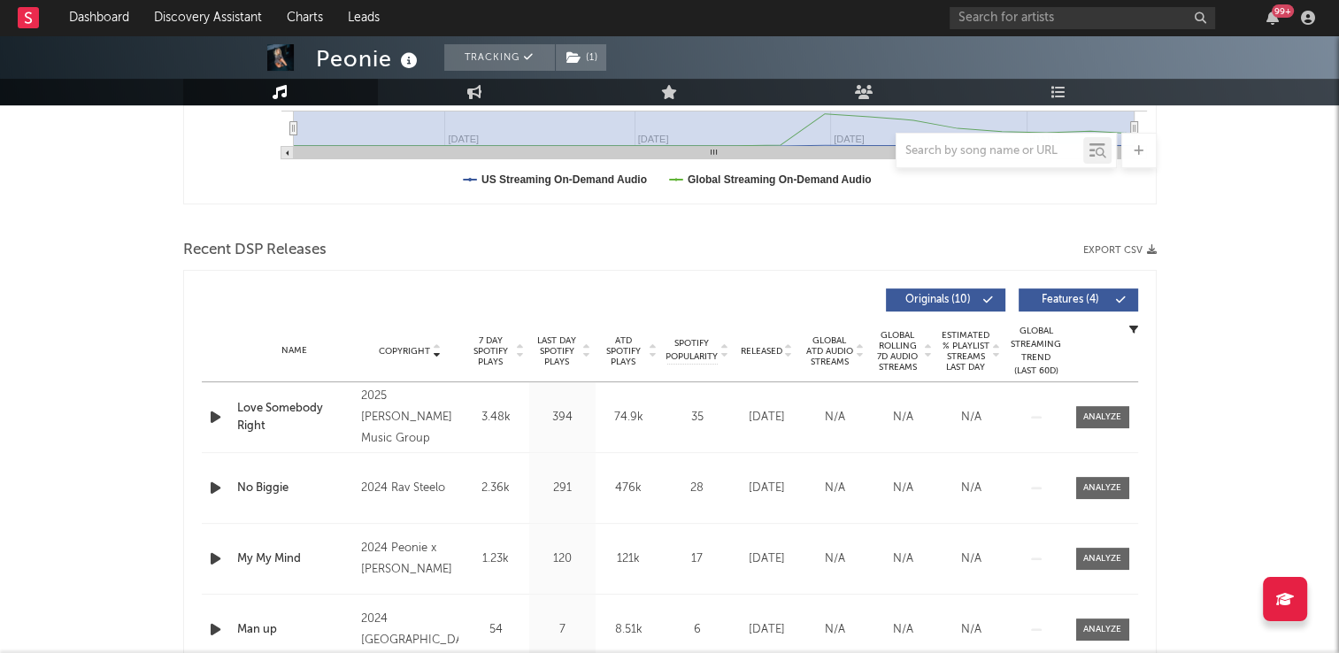
scroll to position [531, 0]
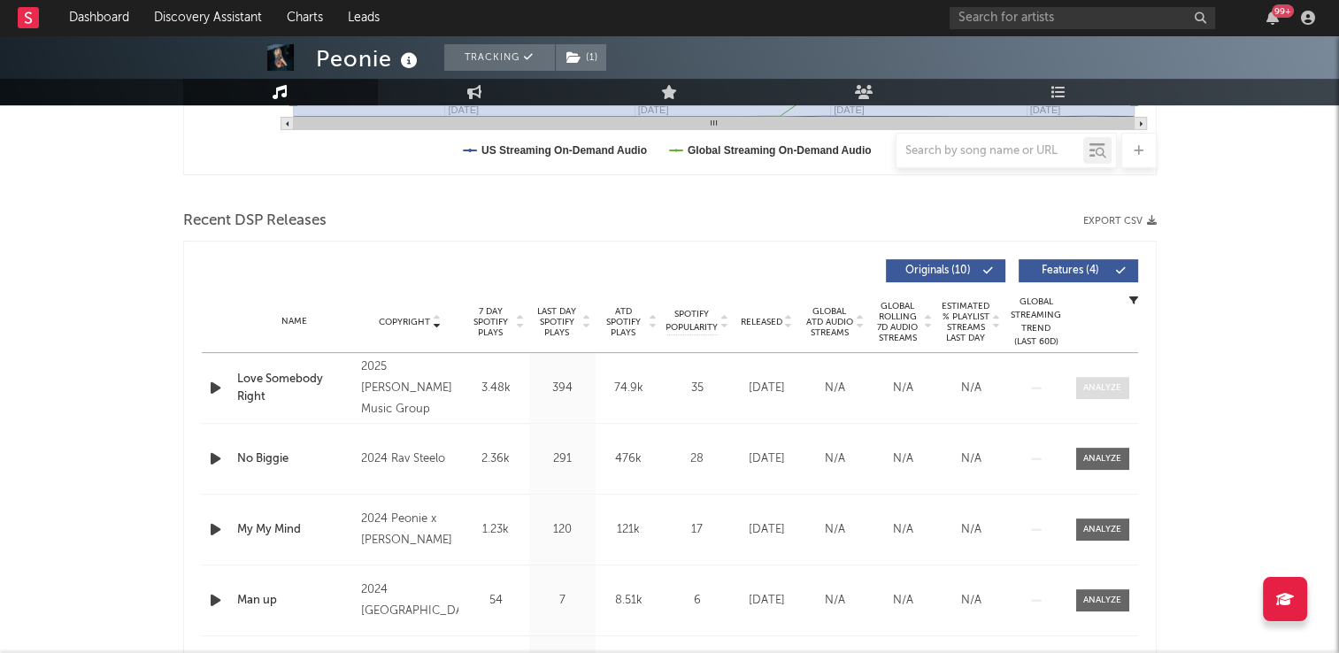
click at [1105, 386] on div at bounding box center [1102, 388] width 38 height 13
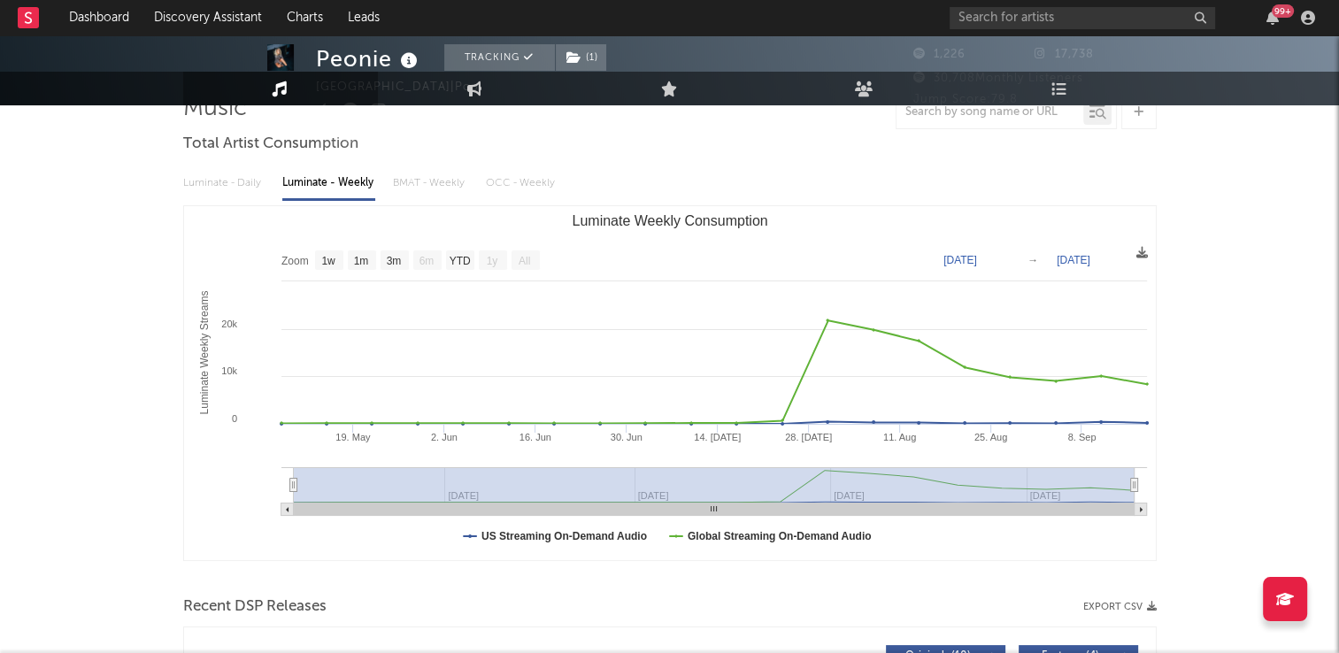
scroll to position [0, 0]
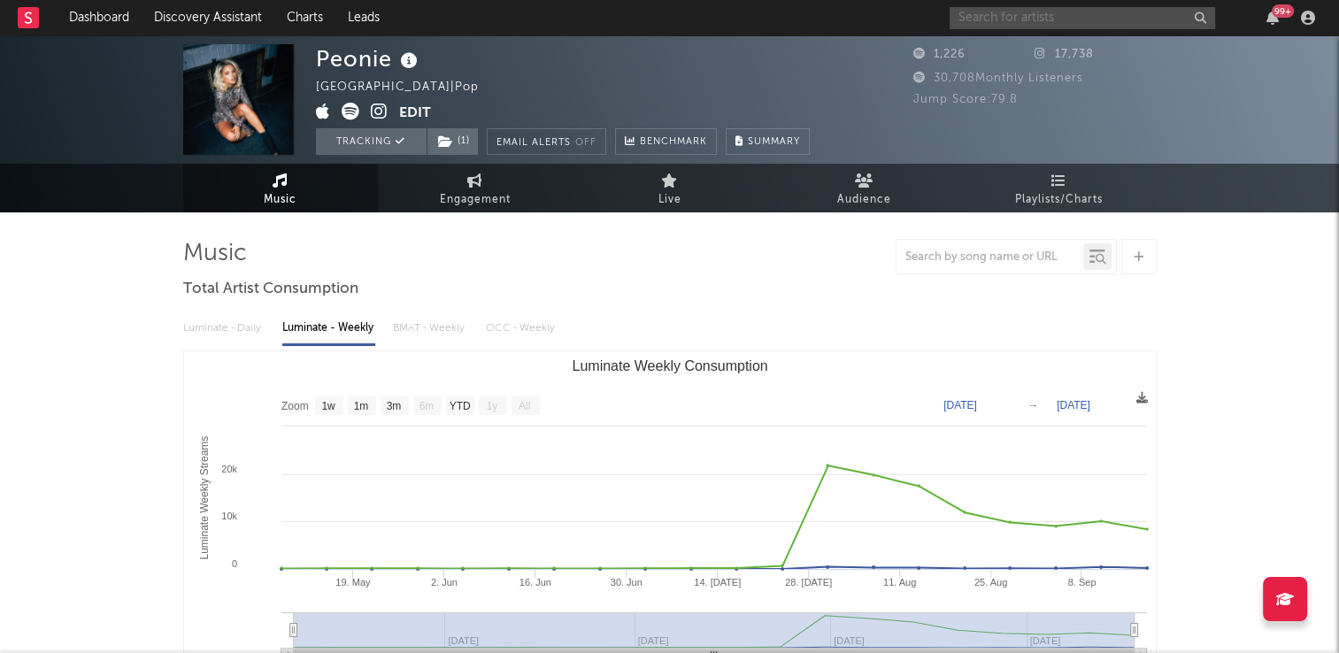
click at [1113, 16] on input "text" at bounding box center [1083, 18] width 266 height 22
type input "peonie"
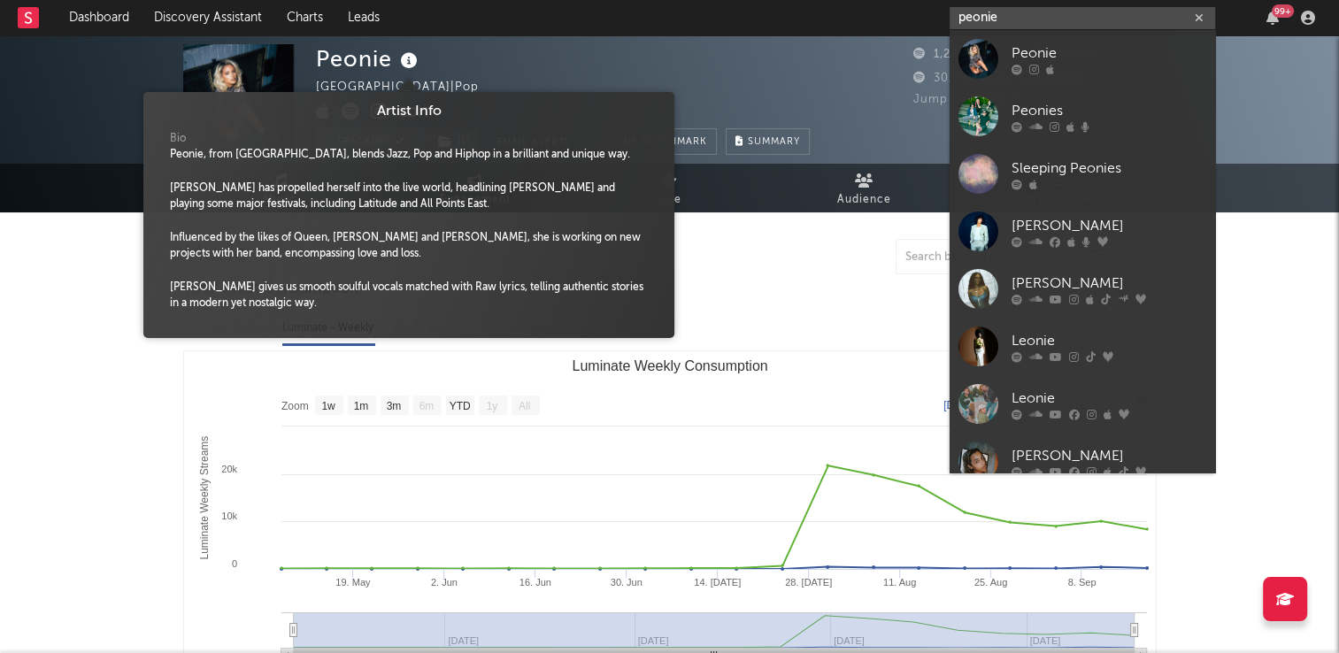
click at [412, 60] on icon at bounding box center [410, 61] width 26 height 25
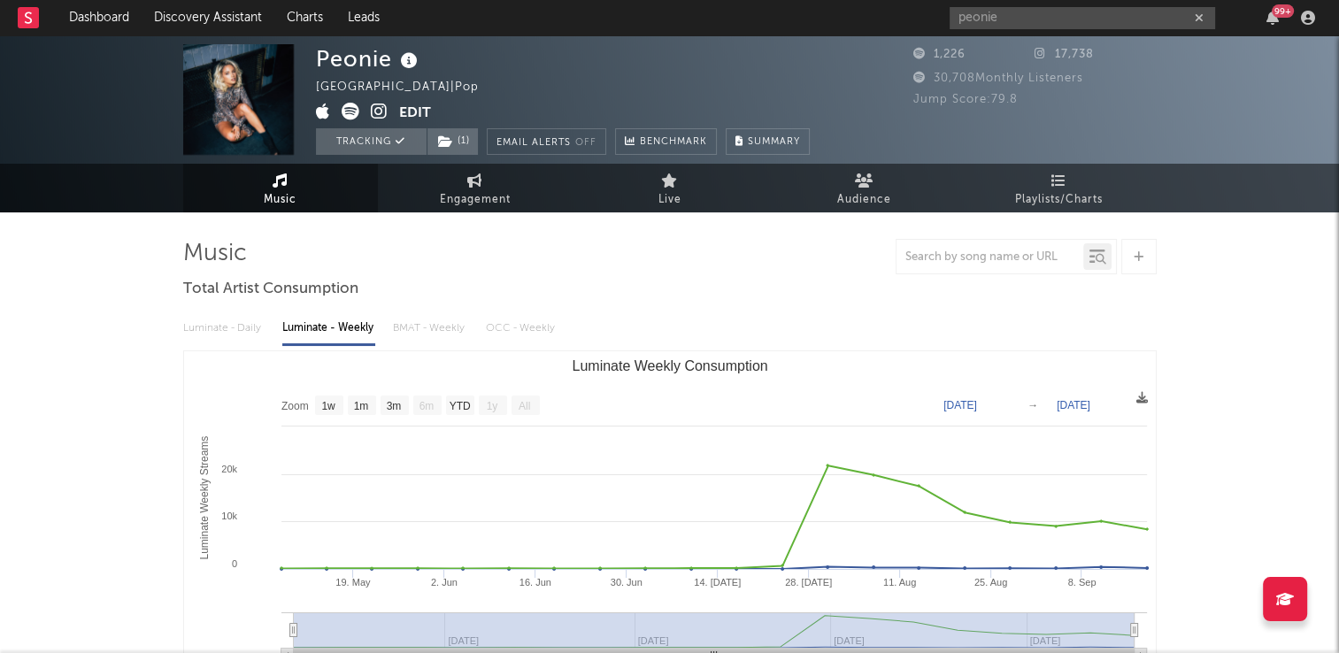
click at [374, 105] on icon at bounding box center [379, 112] width 17 height 18
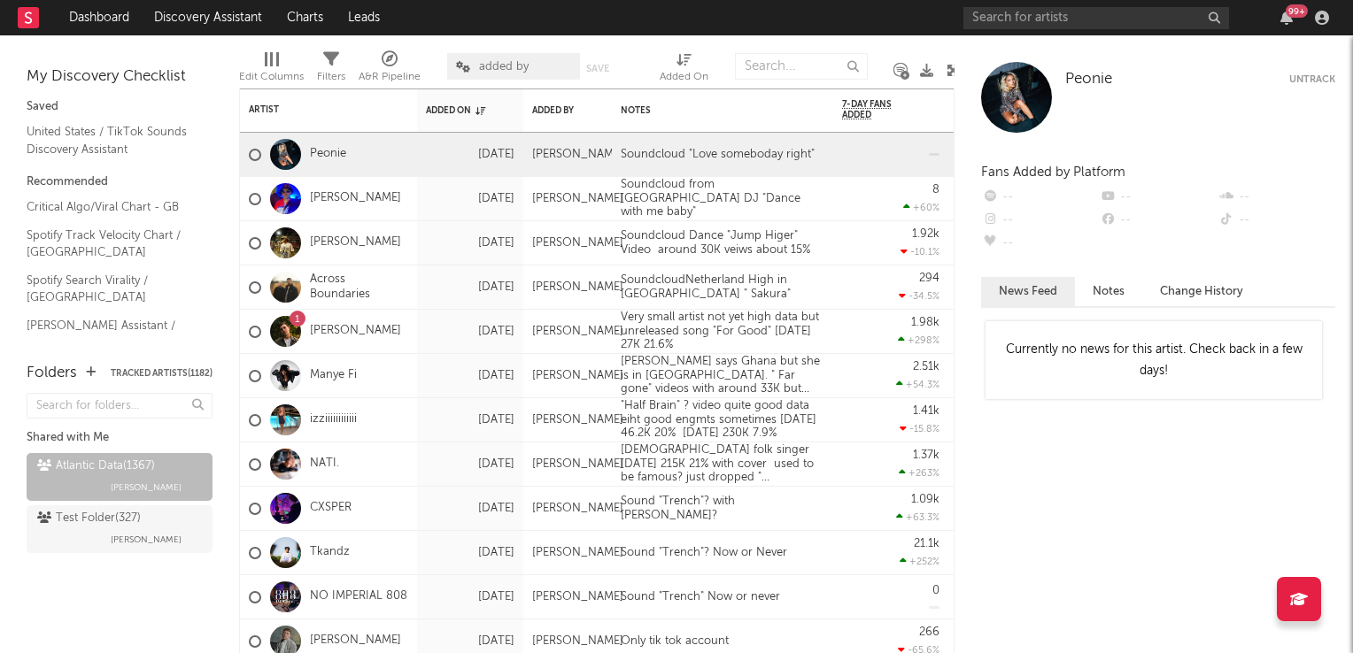
click at [952, 73] on icon at bounding box center [952, 70] width 13 height 13
